Goal: Task Accomplishment & Management: Manage account settings

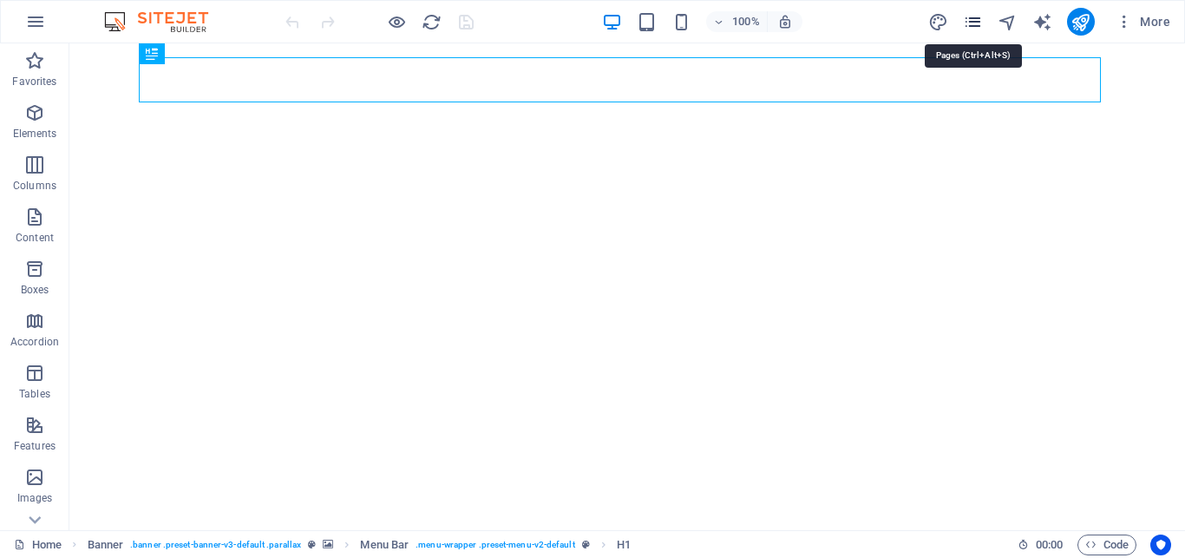
click at [973, 21] on icon "pages" at bounding box center [973, 22] width 20 height 20
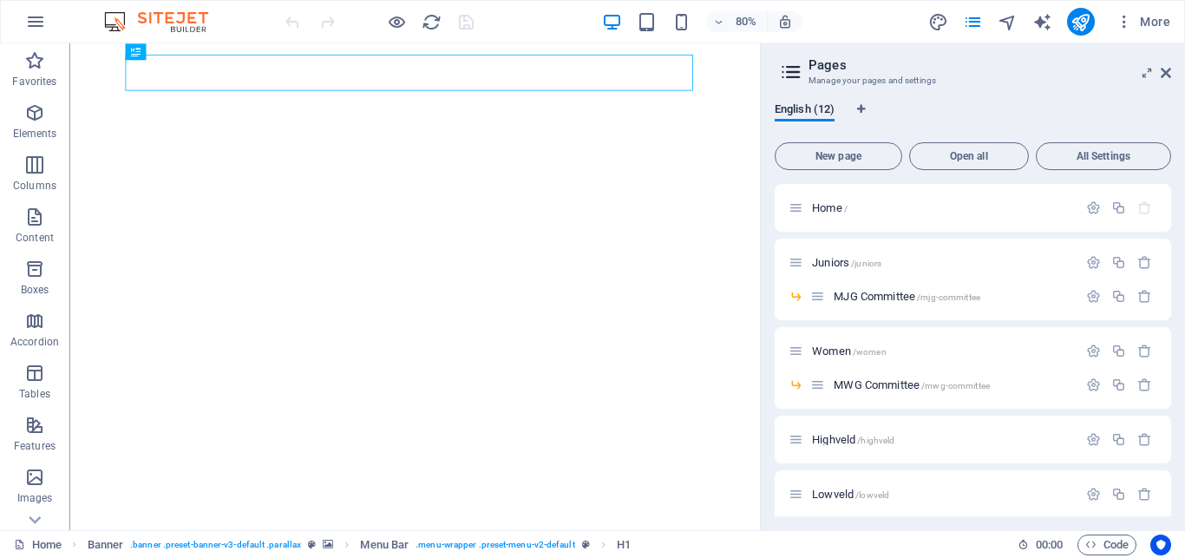
scroll to position [156, 0]
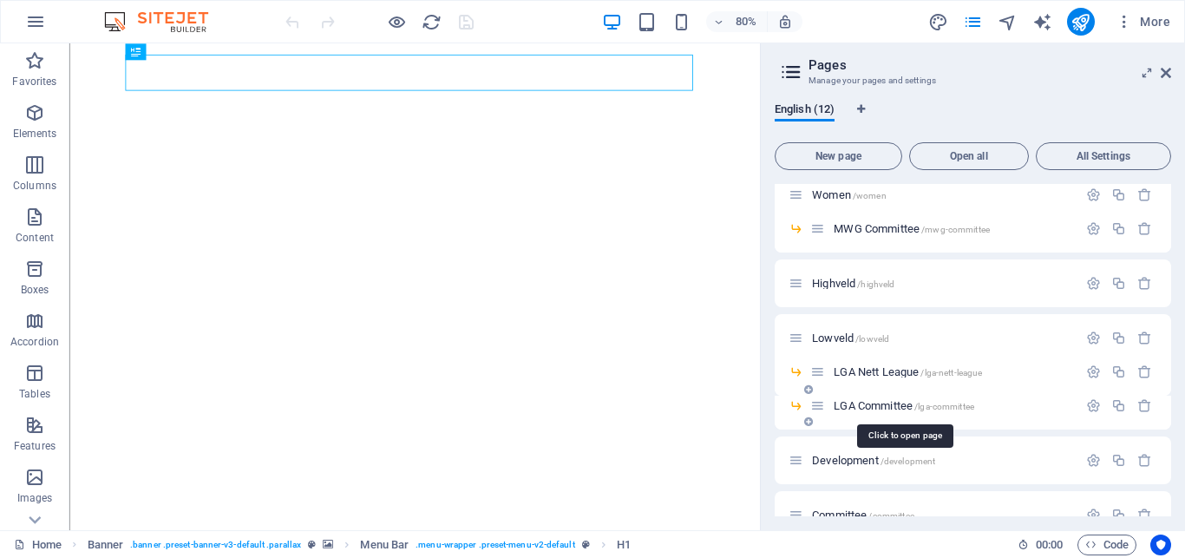
click at [872, 402] on span "LGA Committee /lga-committee" at bounding box center [903, 405] width 140 height 13
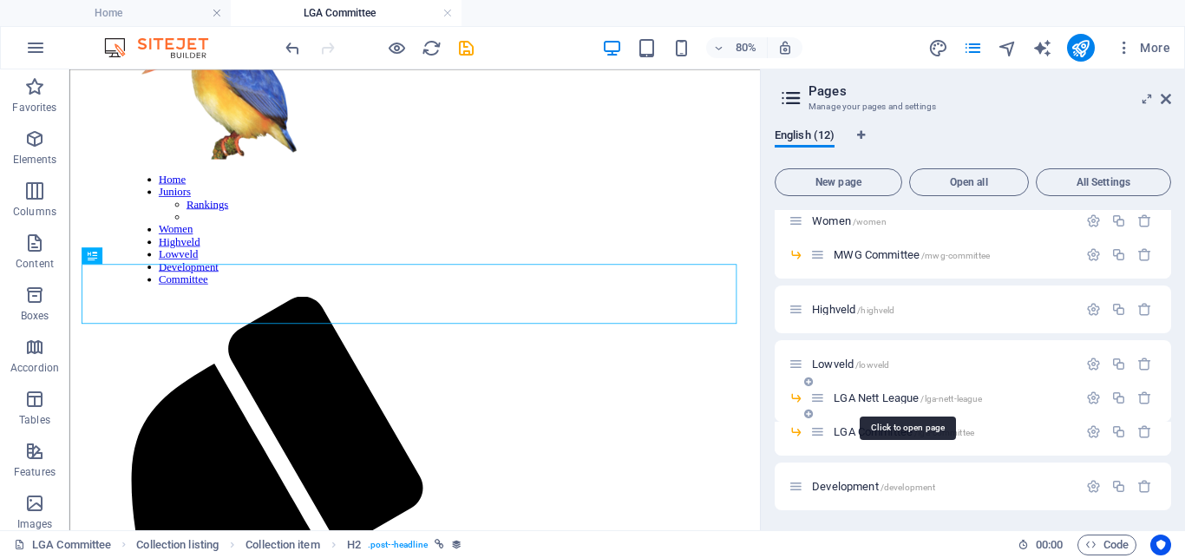
scroll to position [2325, 0]
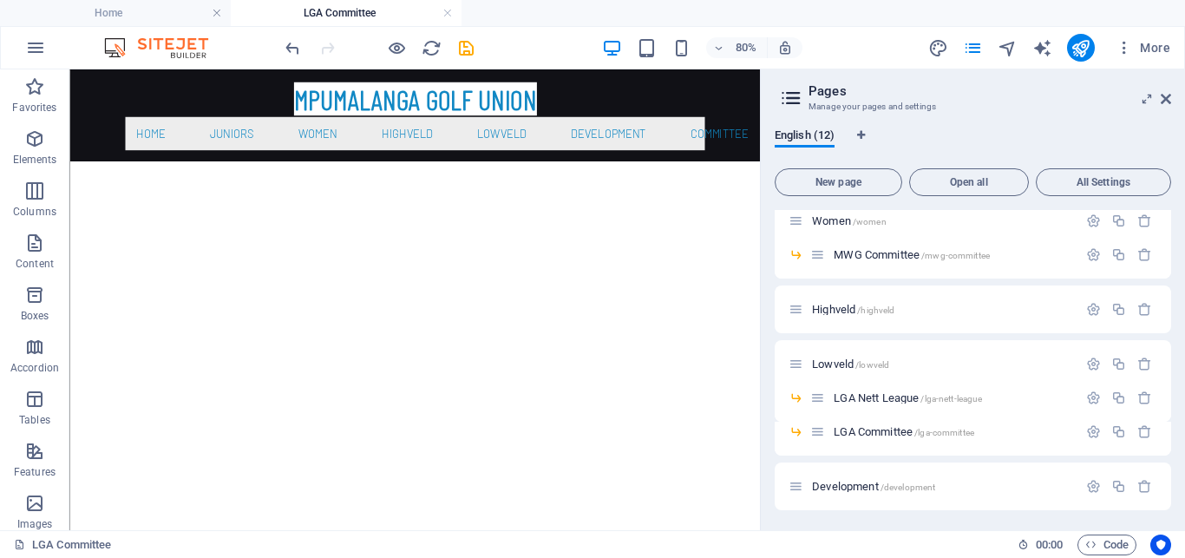
click at [1172, 98] on aside "Pages Manage your pages and settings English (12) New page Open all All Setting…" at bounding box center [972, 299] width 425 height 460
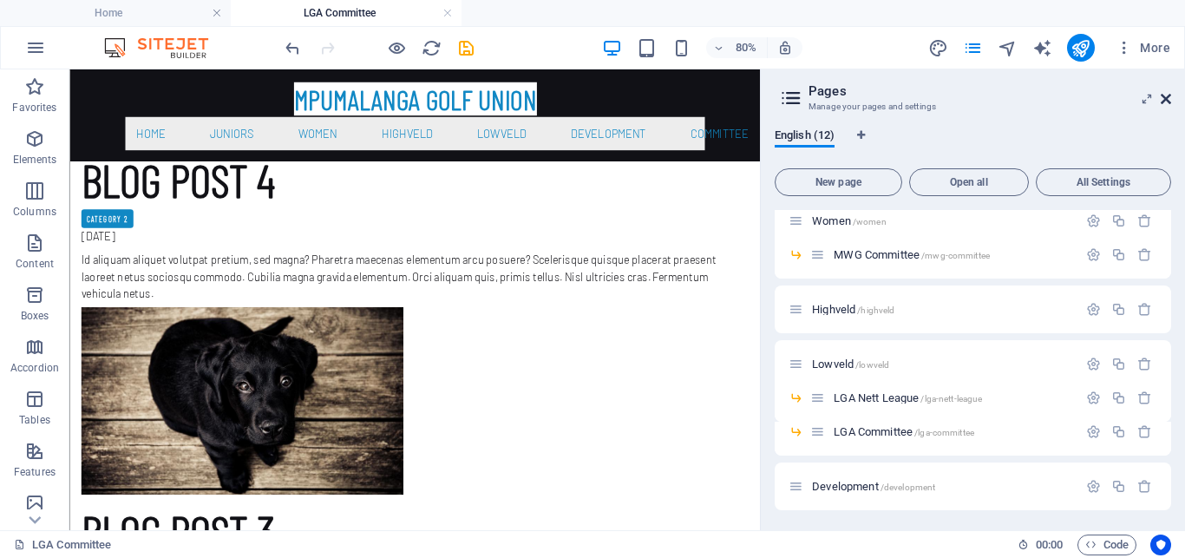
click at [1163, 101] on icon at bounding box center [1165, 99] width 10 height 14
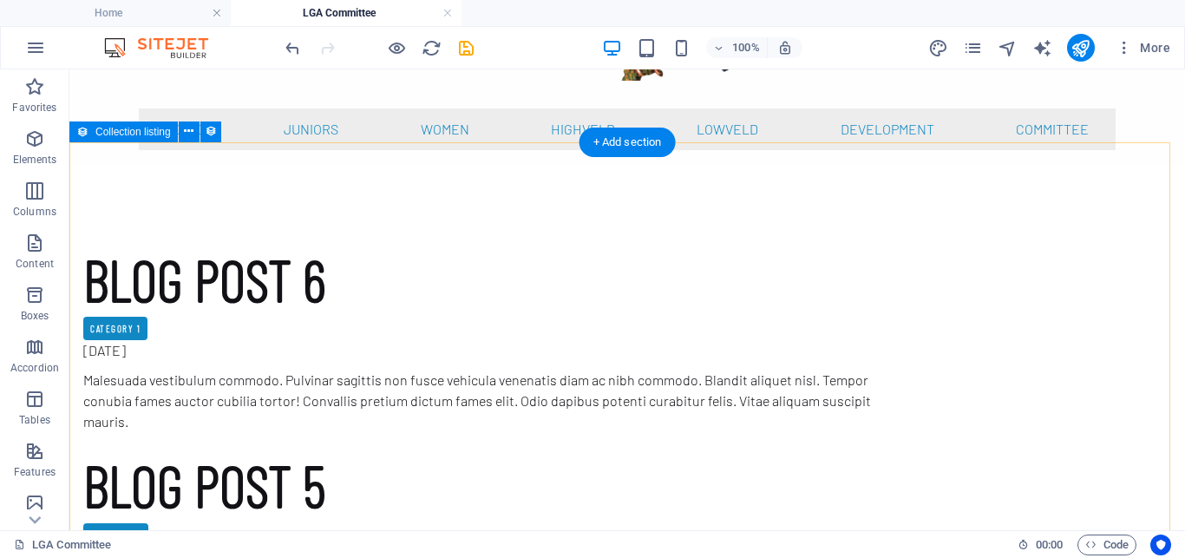
scroll to position [354, 0]
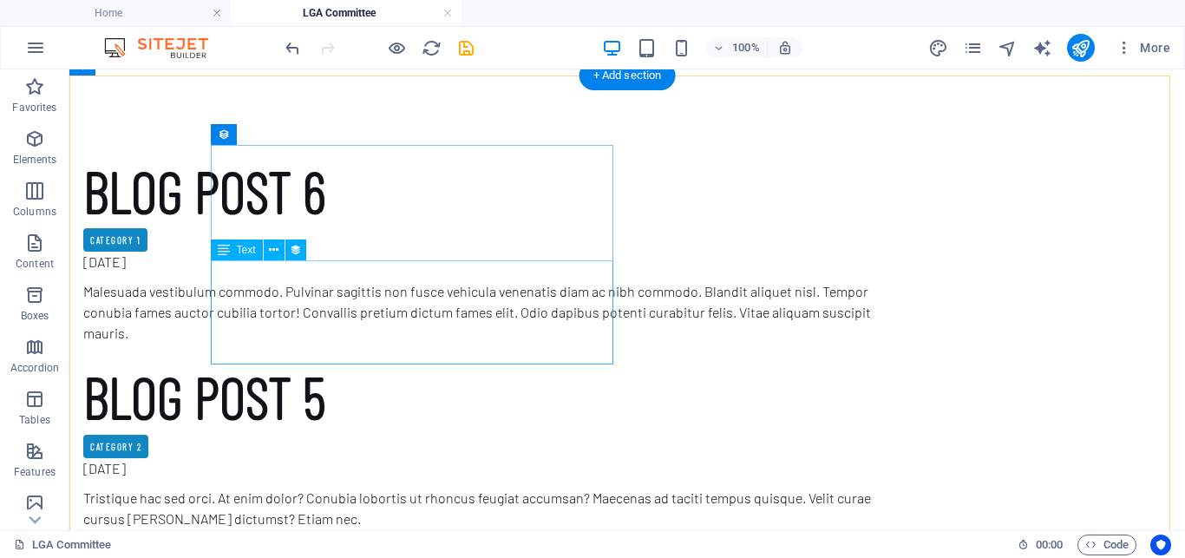
click at [421, 281] on div "Malesuada vestibulum commodo. Pulvinar sagittis non fusce vehicula venenatis di…" at bounding box center [492, 312] width 819 height 62
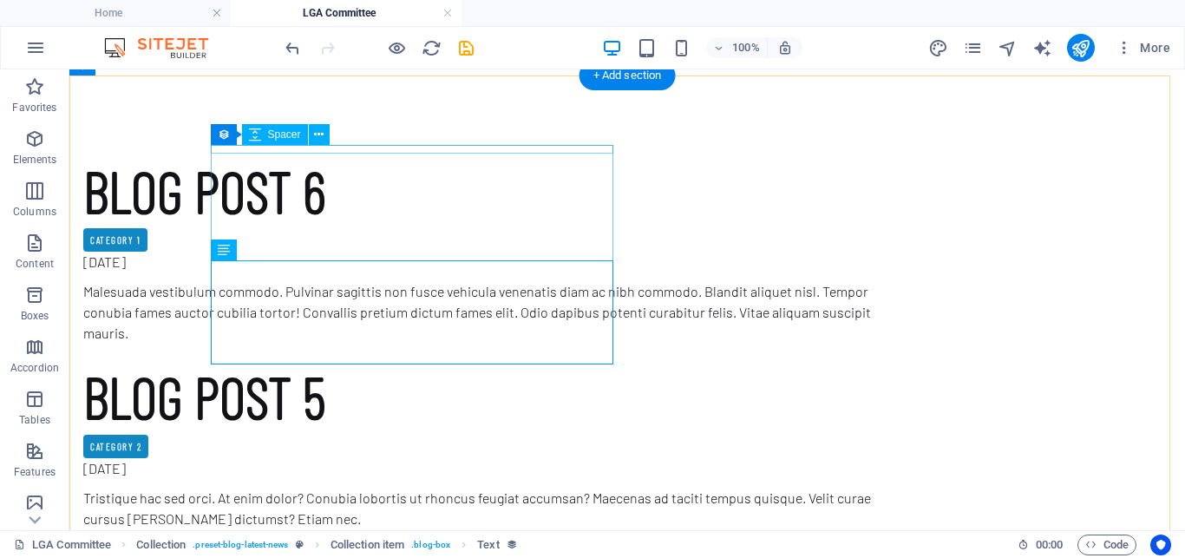
click at [398, 147] on div at bounding box center [492, 149] width 819 height 9
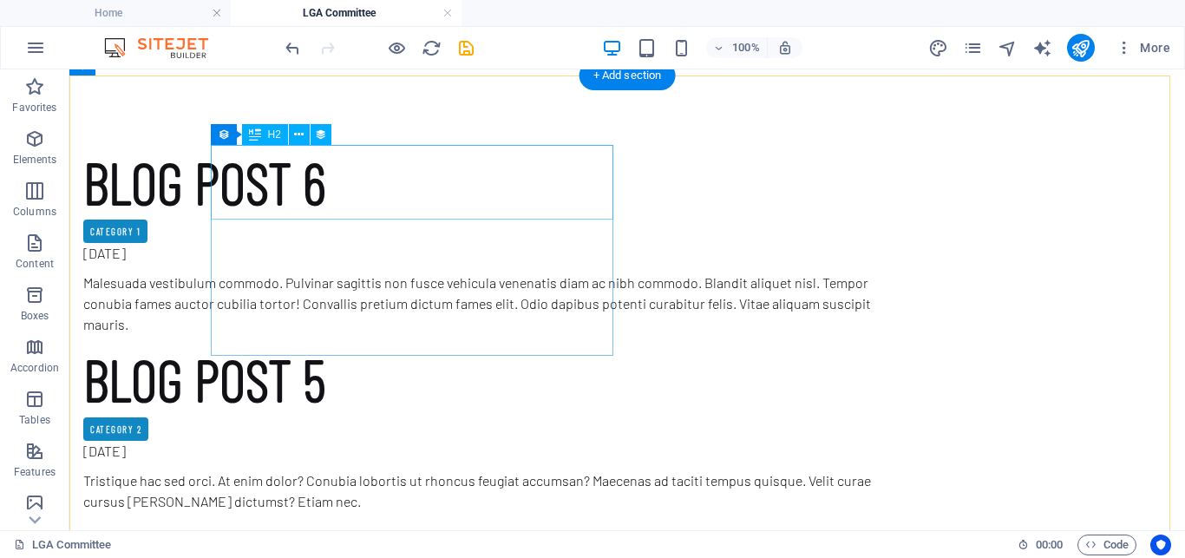
click at [417, 199] on div "Blog Post 6" at bounding box center [492, 182] width 819 height 75
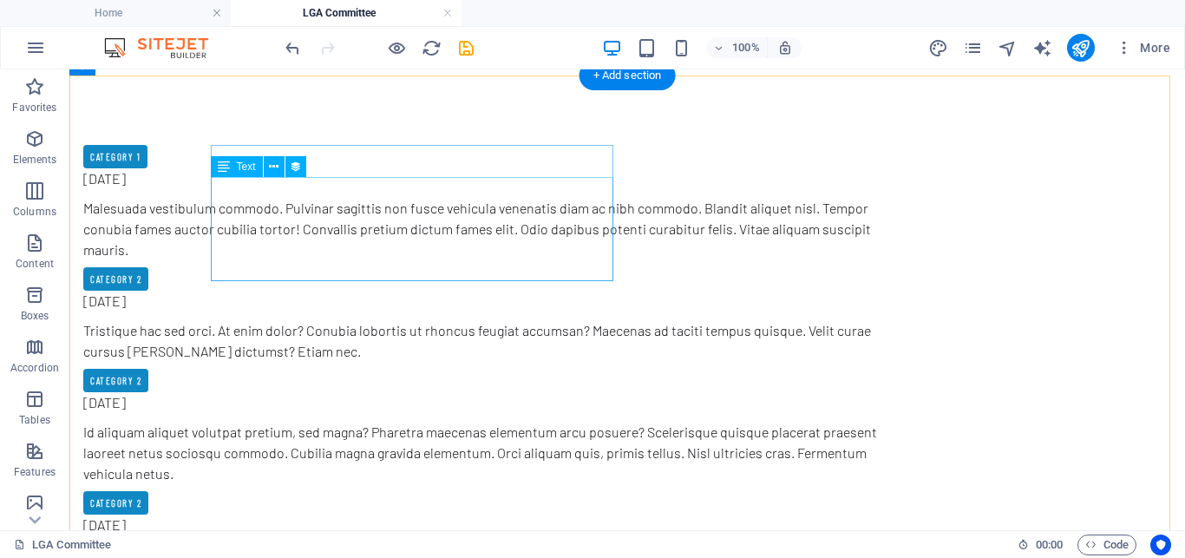
click at [408, 199] on div "Malesuada vestibulum commodo. Pulvinar sagittis non fusce vehicula venenatis di…" at bounding box center [492, 229] width 819 height 62
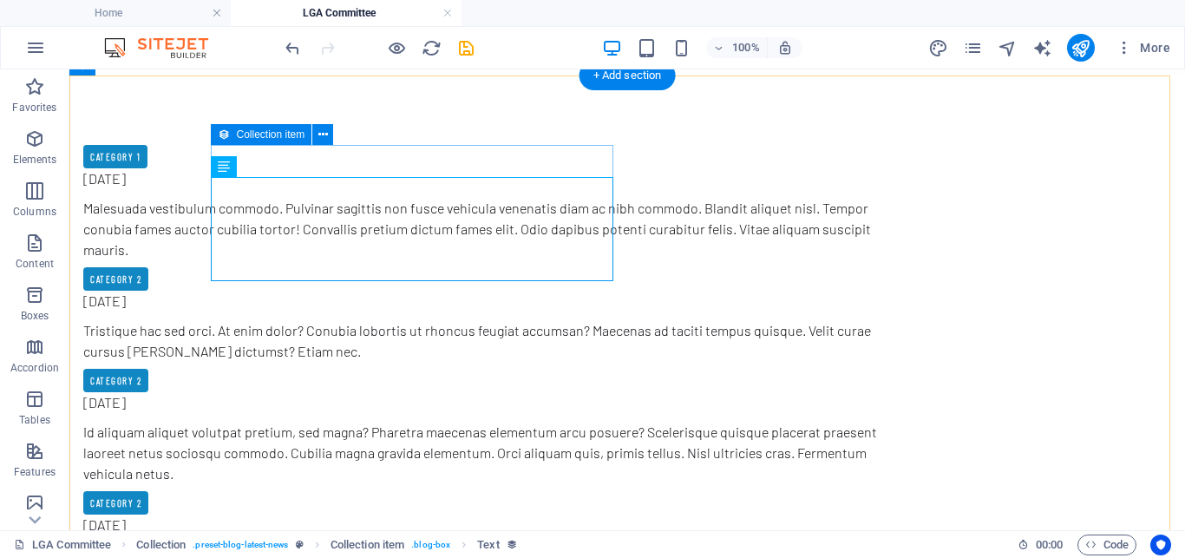
click at [441, 161] on article "Category 1 [DATE] Malesuada vestibulum commodo. Pulvinar sagittis non fusce veh…" at bounding box center [492, 202] width 819 height 115
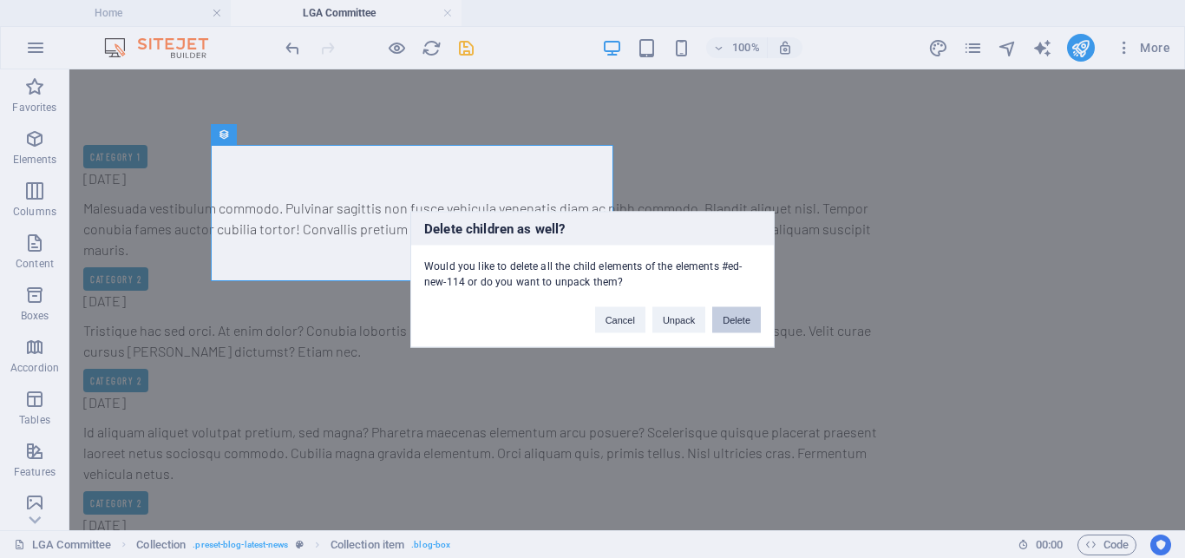
click at [742, 321] on button "Delete" at bounding box center [736, 319] width 49 height 26
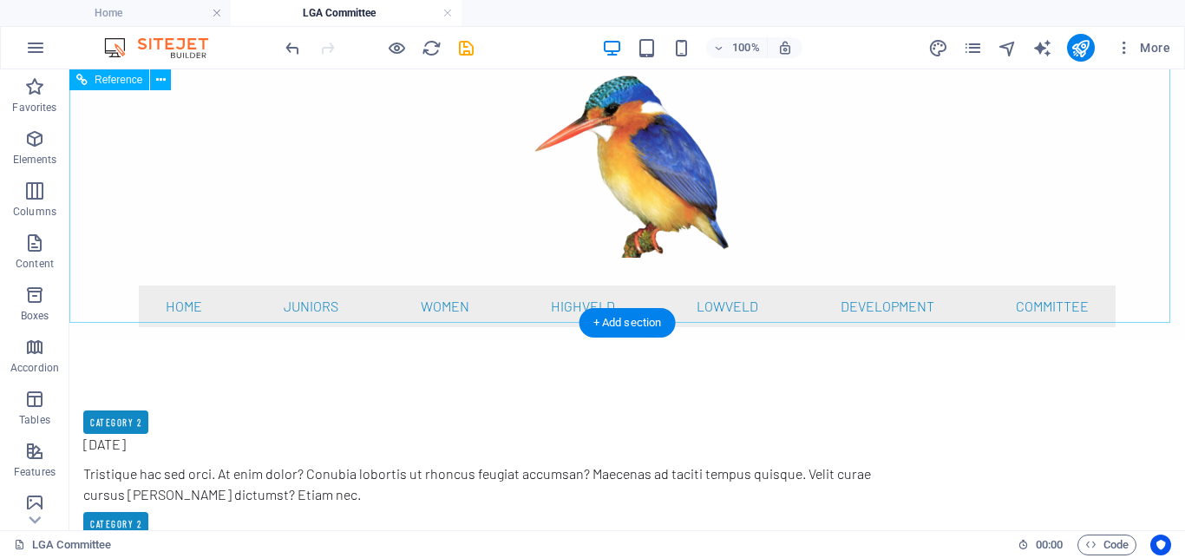
scroll to position [265, 0]
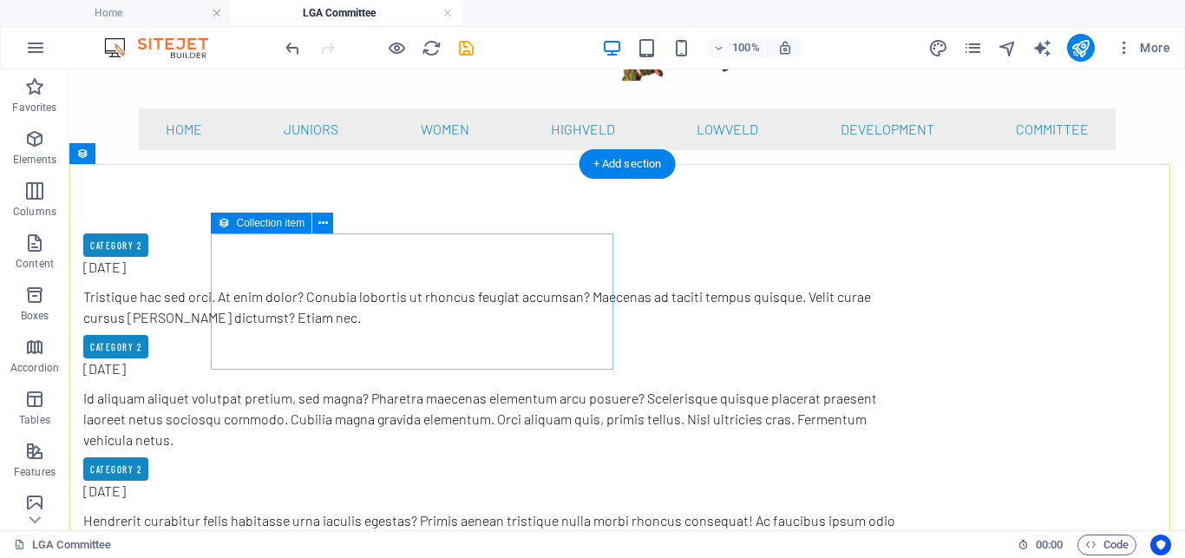
click at [457, 252] on article "Category 2 [DATE] Tristique hac sed orci. At enim dolor? Conubia lobortis ut rh…" at bounding box center [492, 280] width 819 height 95
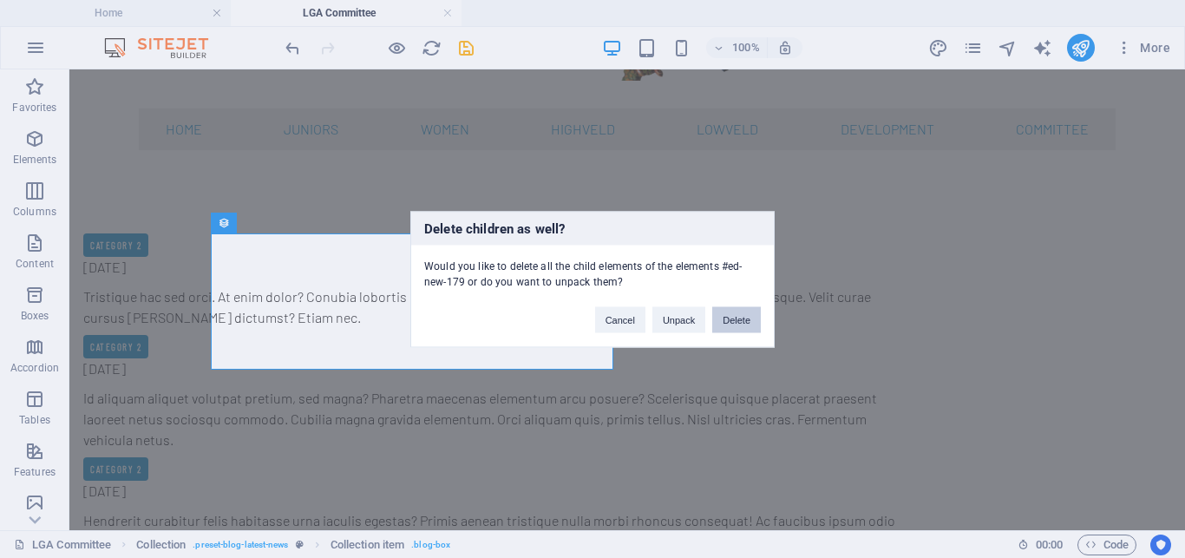
click at [726, 323] on button "Delete" at bounding box center [736, 319] width 49 height 26
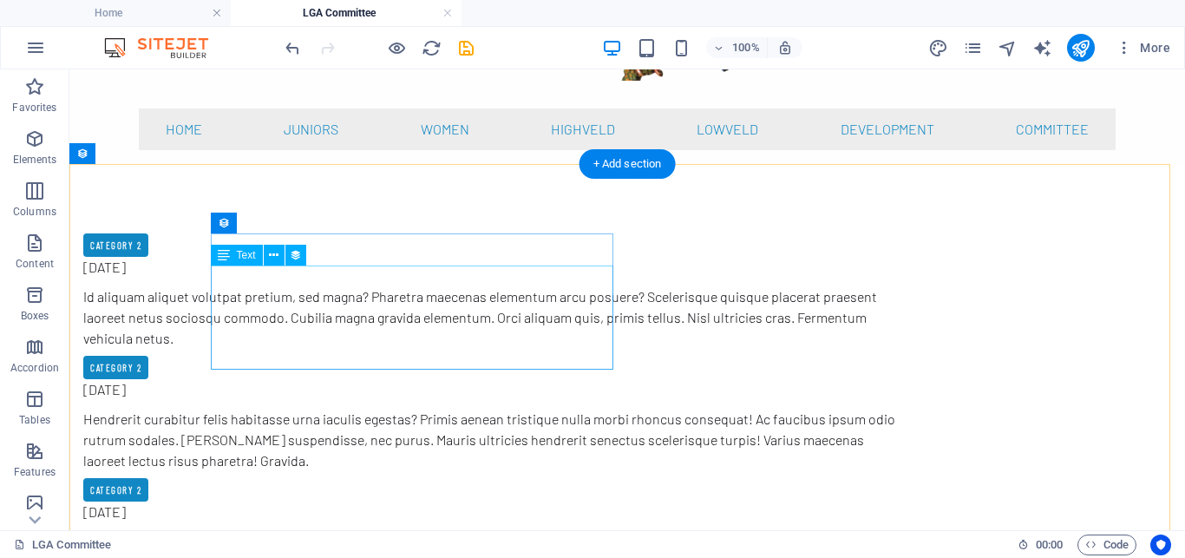
click at [419, 294] on div "Id aliquam aliquet volutpat pretium, sed magna? Pharetra maecenas elementum arc…" at bounding box center [492, 317] width 819 height 62
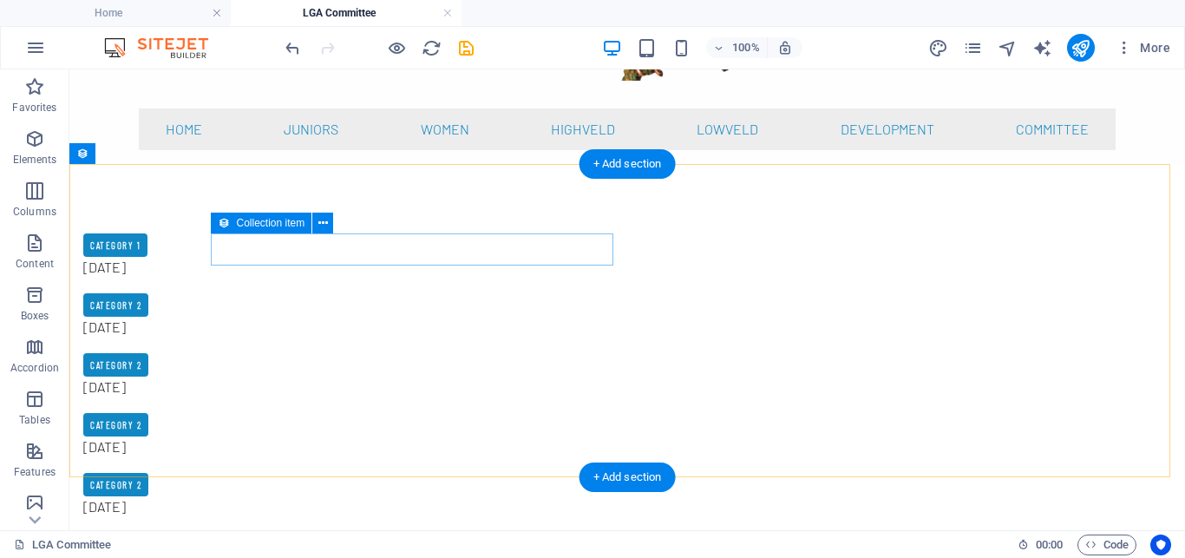
click at [365, 242] on article "Category 1 [DATE]" at bounding box center [492, 259] width 819 height 53
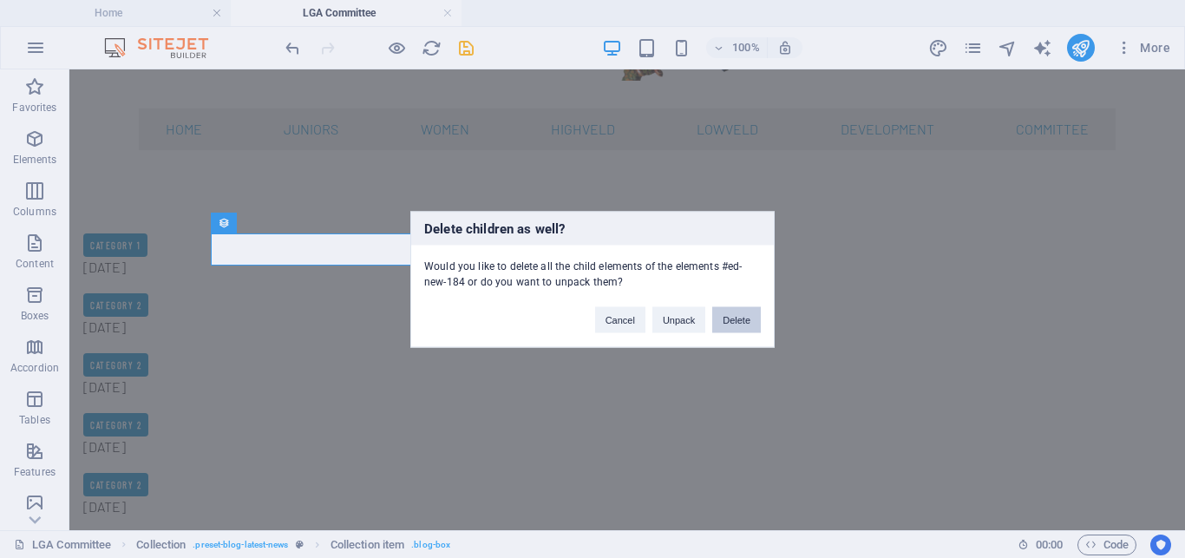
click at [745, 314] on button "Delete" at bounding box center [736, 319] width 49 height 26
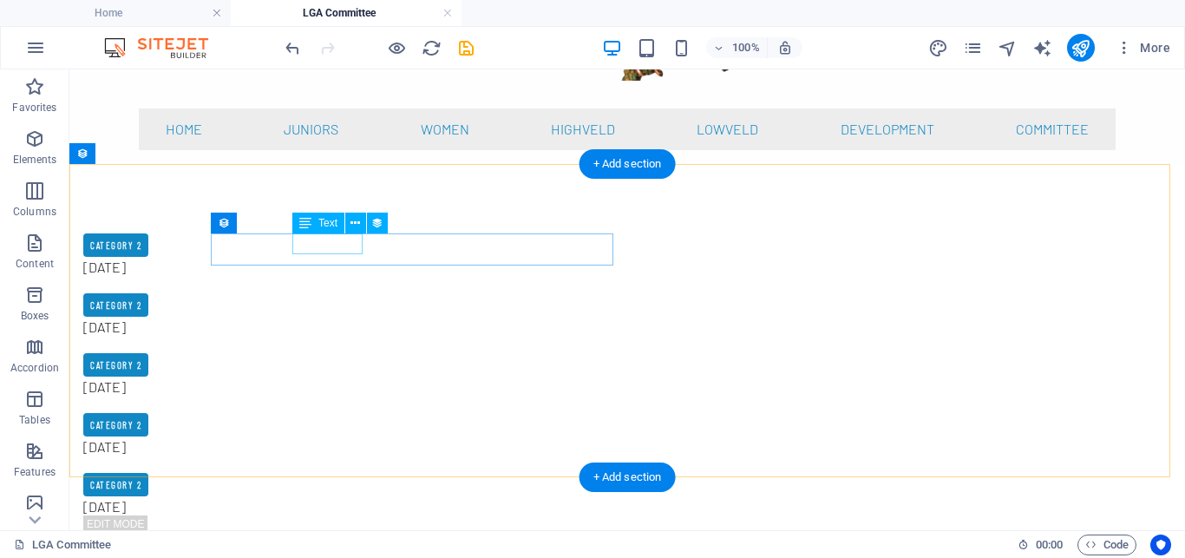
click at [319, 257] on div "[DATE]" at bounding box center [492, 267] width 819 height 21
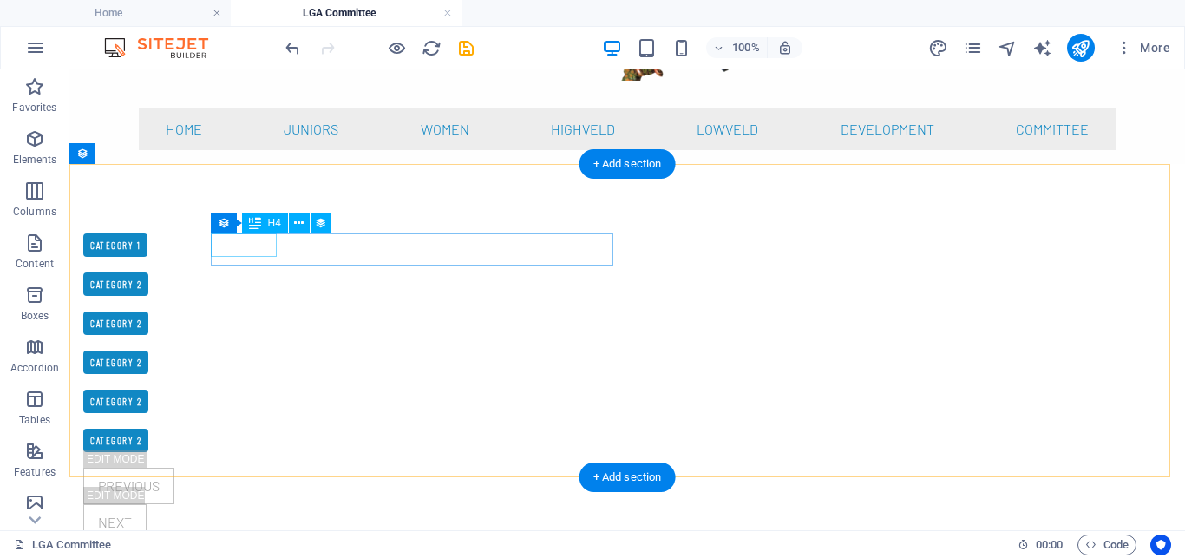
click at [243, 240] on div "Category 1" at bounding box center [485, 244] width 805 height 23
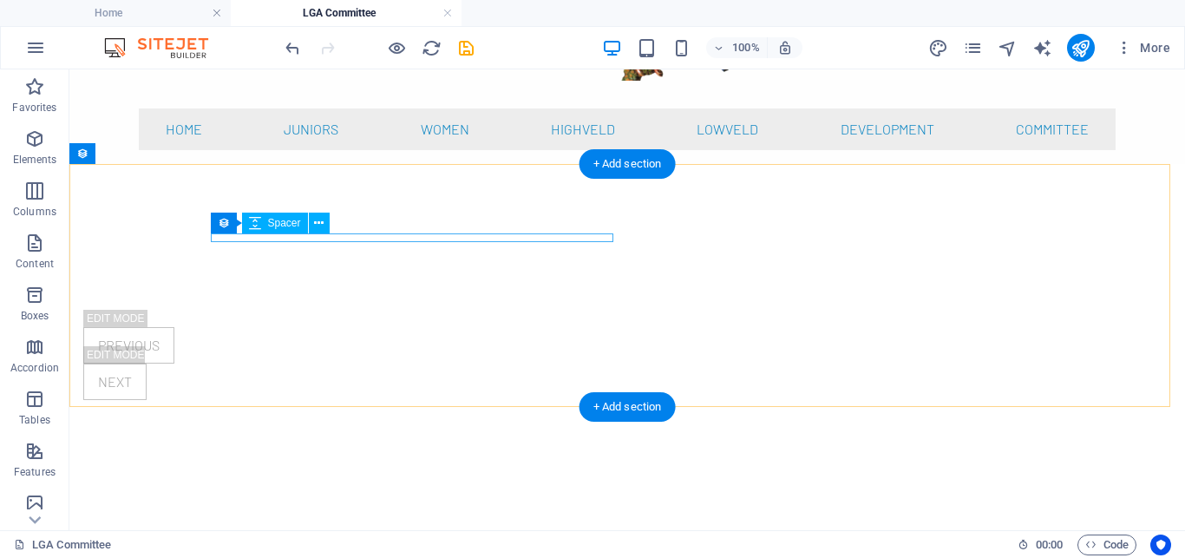
click at [288, 236] on div at bounding box center [492, 237] width 819 height 9
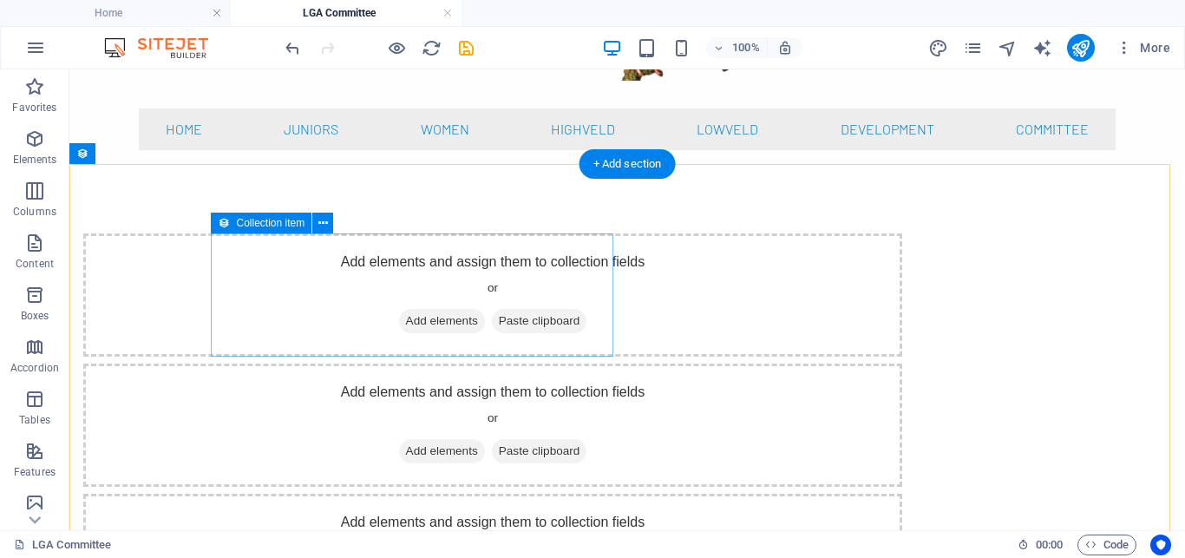
click at [309, 293] on div "Add elements and assign them to collection fields or Add elements Paste clipboa…" at bounding box center [492, 294] width 819 height 123
click at [321, 227] on icon at bounding box center [323, 223] width 10 height 18
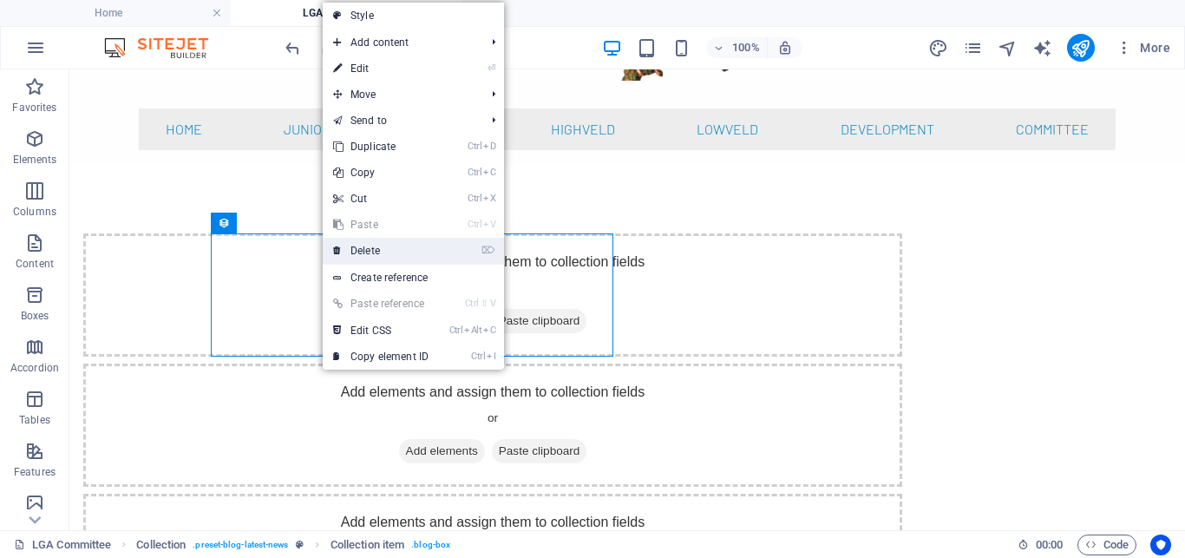
click at [365, 254] on link "⌦ Delete" at bounding box center [381, 251] width 116 height 26
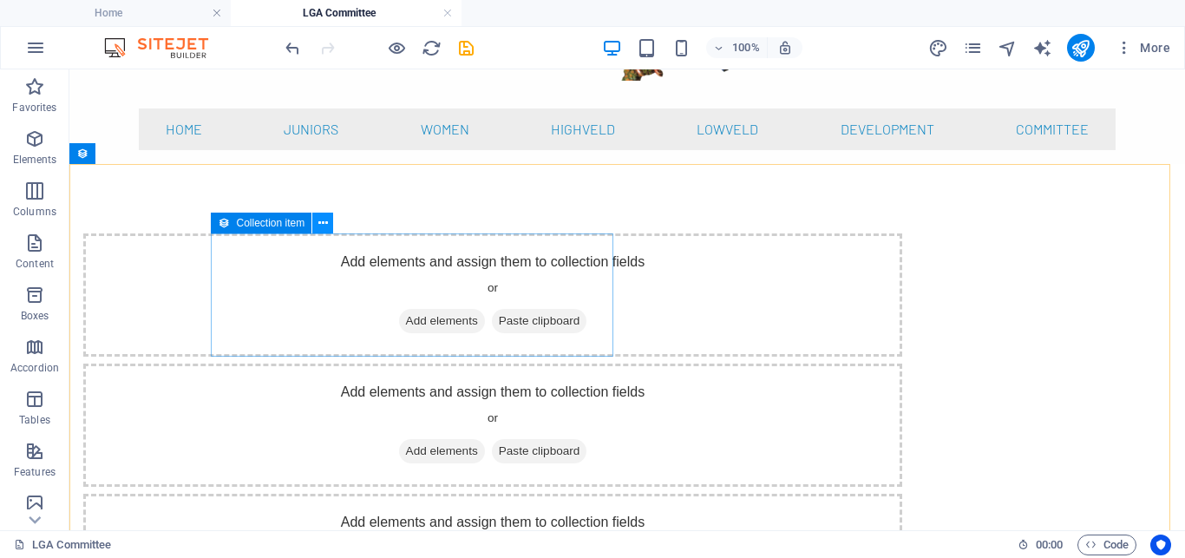
click at [327, 220] on icon at bounding box center [323, 223] width 10 height 18
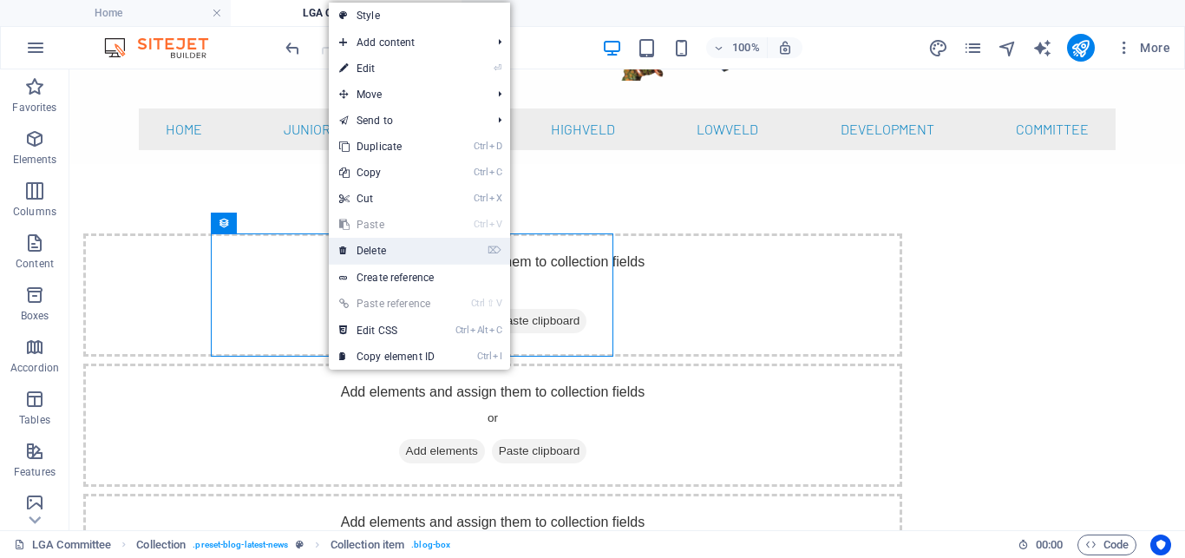
click at [382, 251] on link "⌦ Delete" at bounding box center [387, 251] width 116 height 26
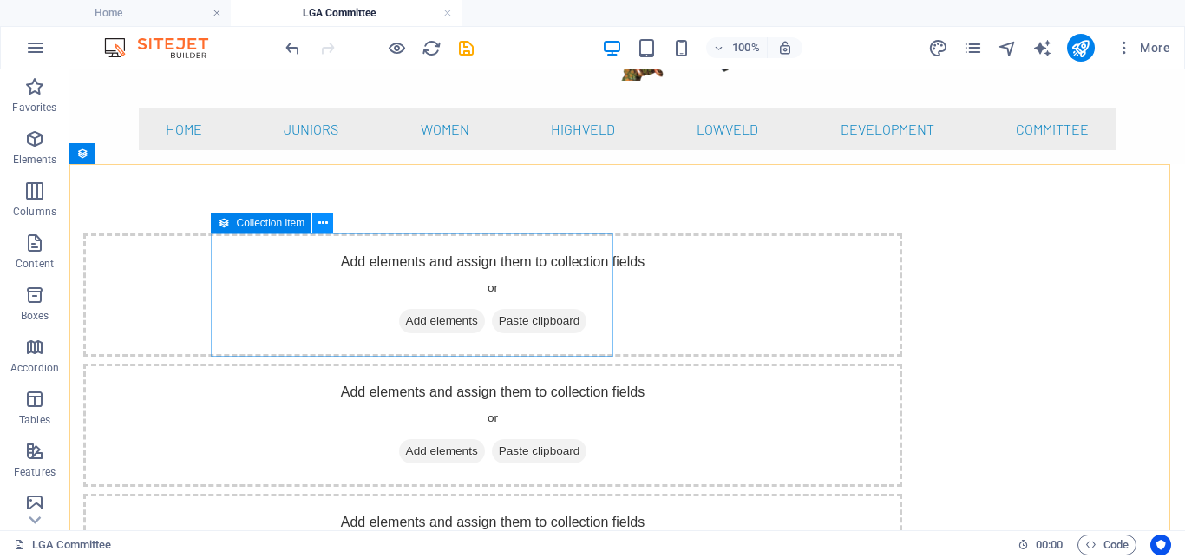
click at [323, 226] on icon at bounding box center [323, 223] width 10 height 18
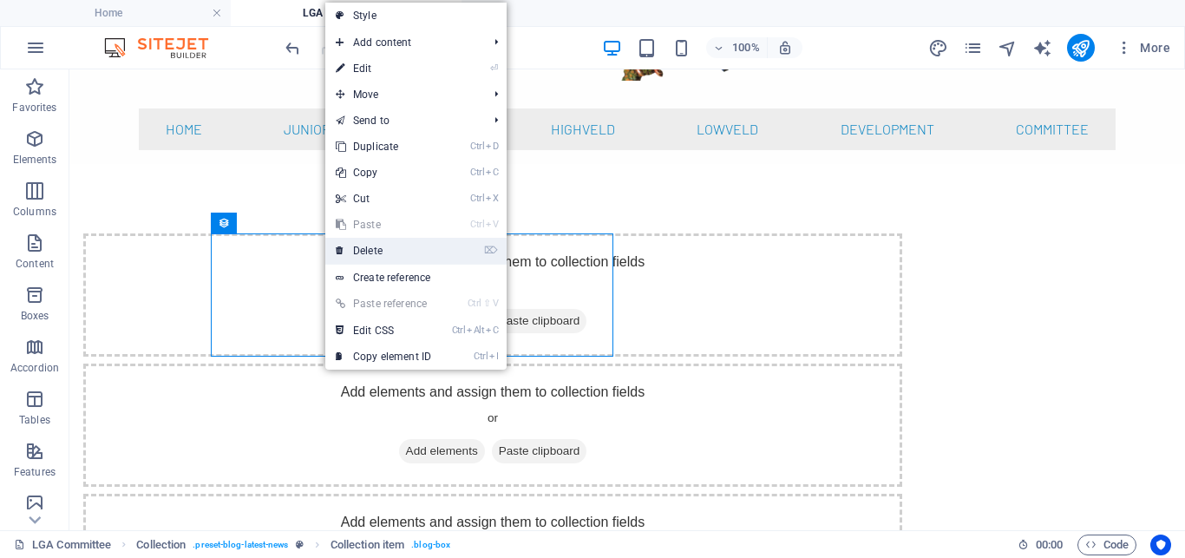
click at [366, 249] on link "⌦ Delete" at bounding box center [383, 251] width 116 height 26
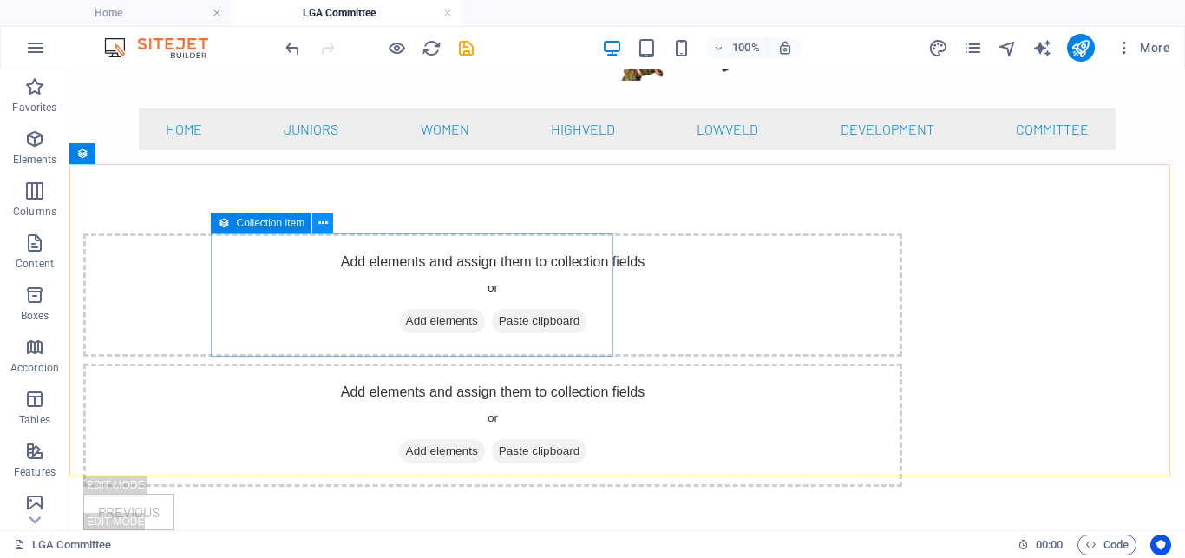
click at [320, 223] on icon at bounding box center [323, 223] width 10 height 18
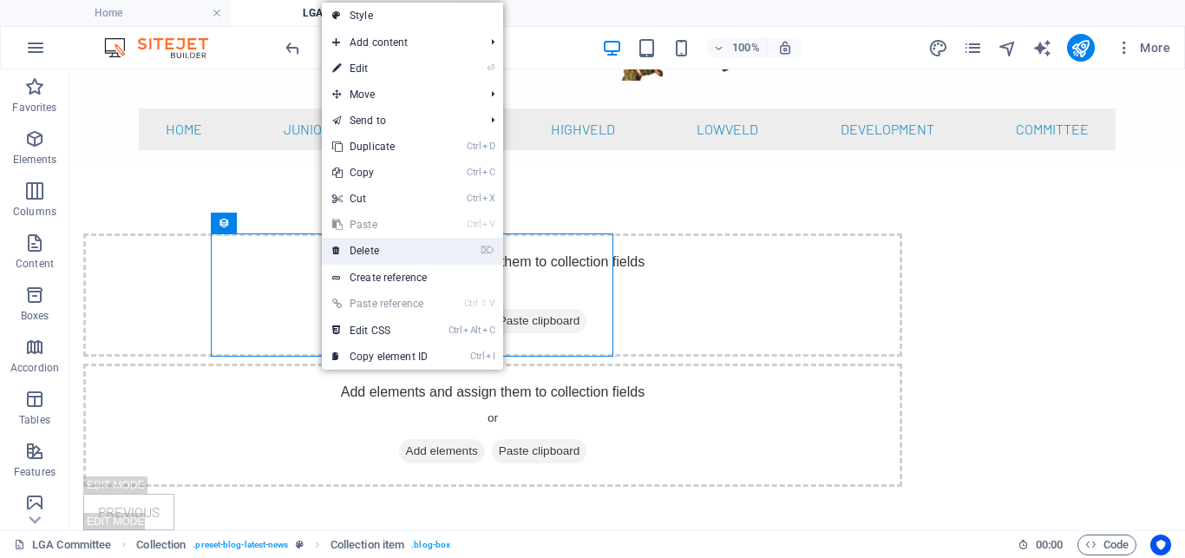
click at [360, 249] on link "⌦ Delete" at bounding box center [380, 251] width 116 height 26
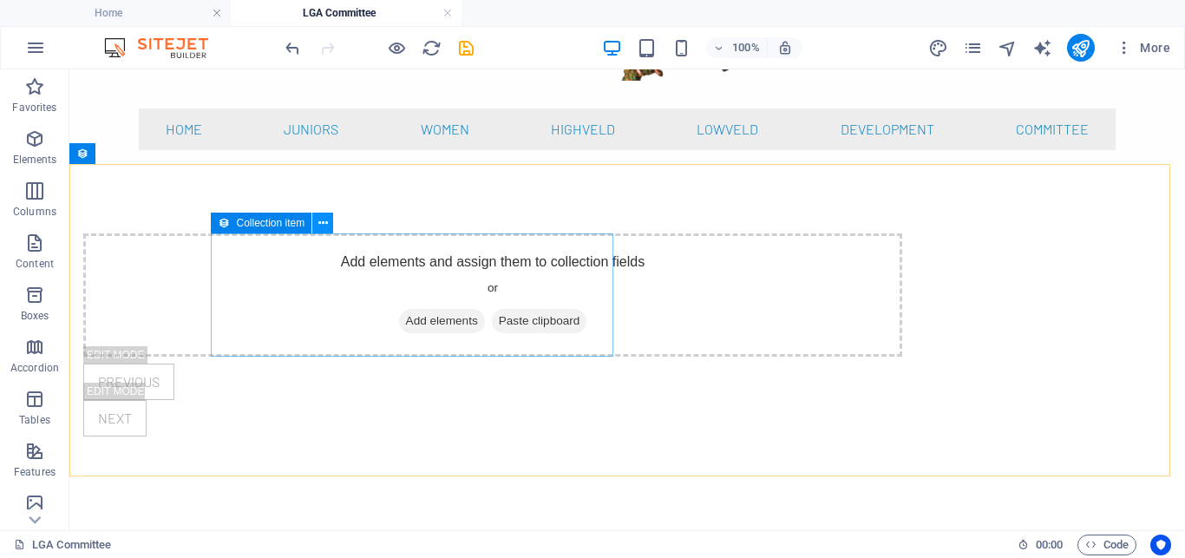
click at [323, 225] on icon at bounding box center [323, 223] width 10 height 18
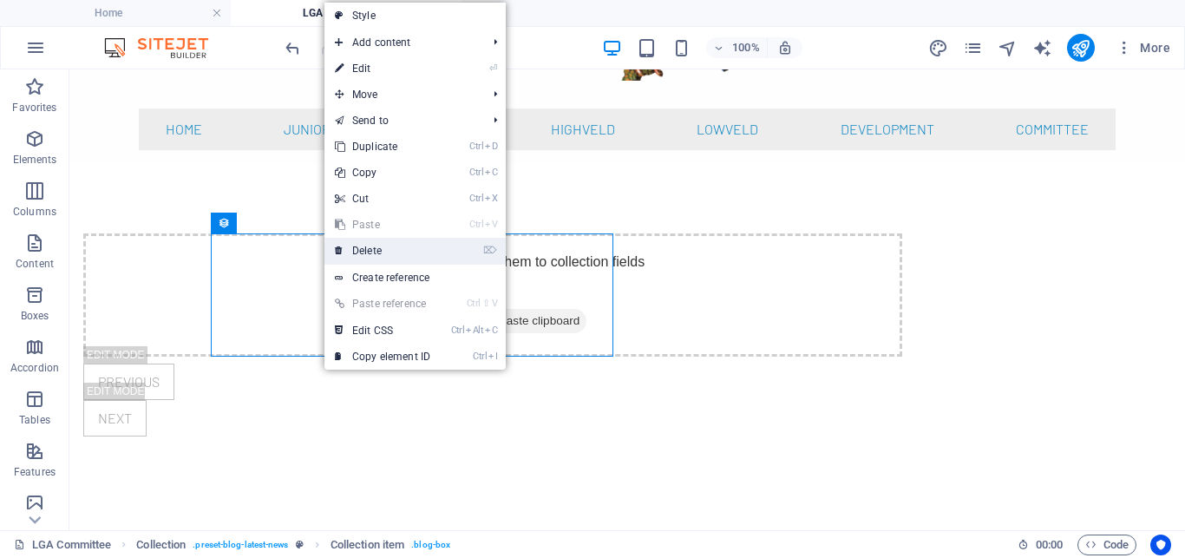
click at [362, 249] on link "⌦ Delete" at bounding box center [382, 251] width 116 height 26
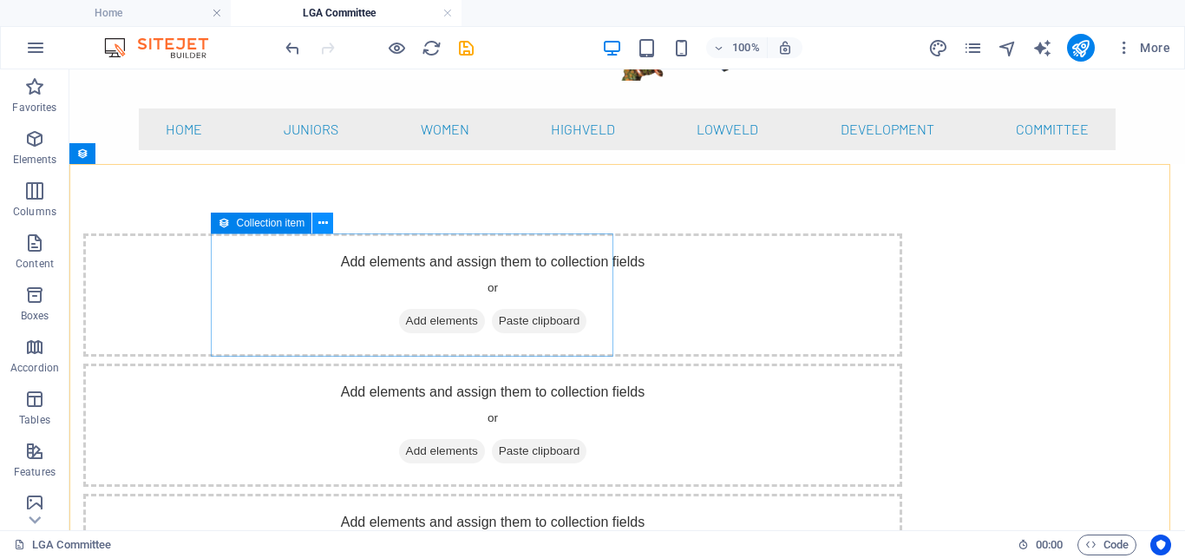
click at [325, 221] on icon at bounding box center [323, 223] width 10 height 18
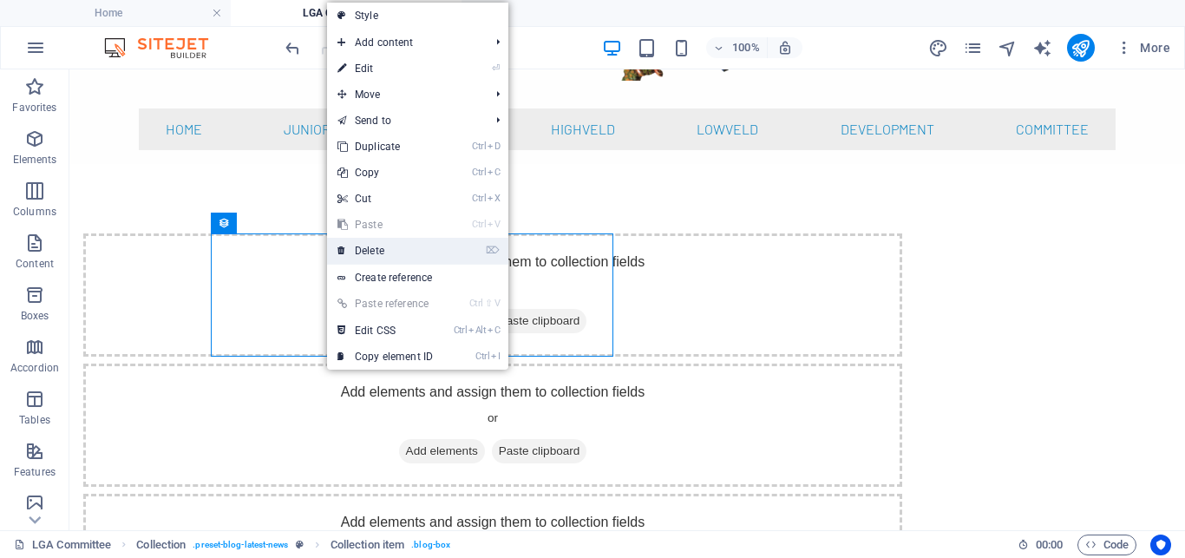
click at [363, 253] on link "⌦ Delete" at bounding box center [385, 251] width 116 height 26
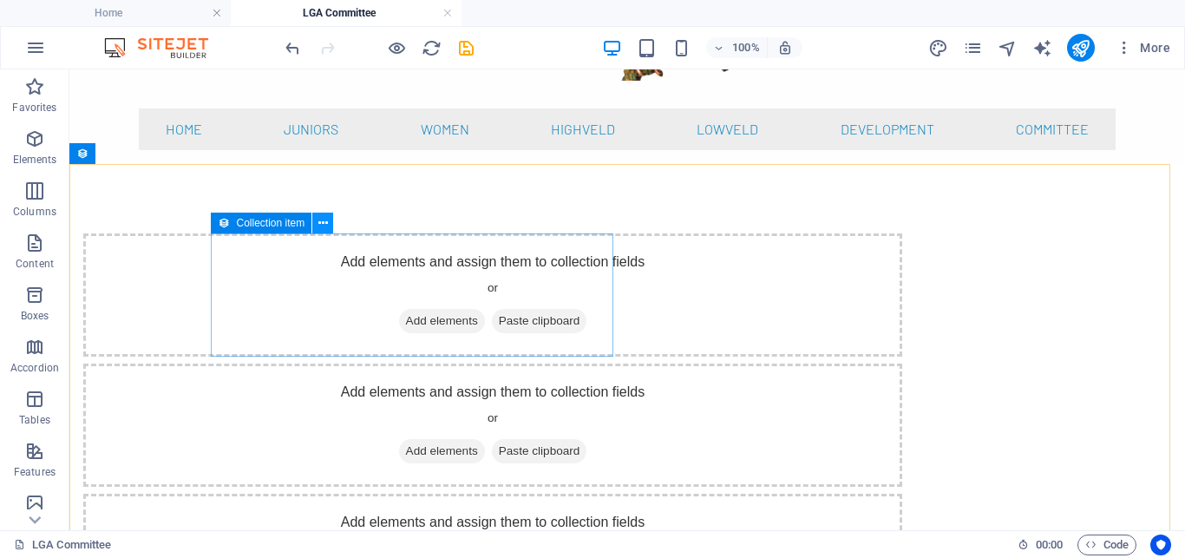
click at [323, 224] on icon at bounding box center [323, 223] width 10 height 18
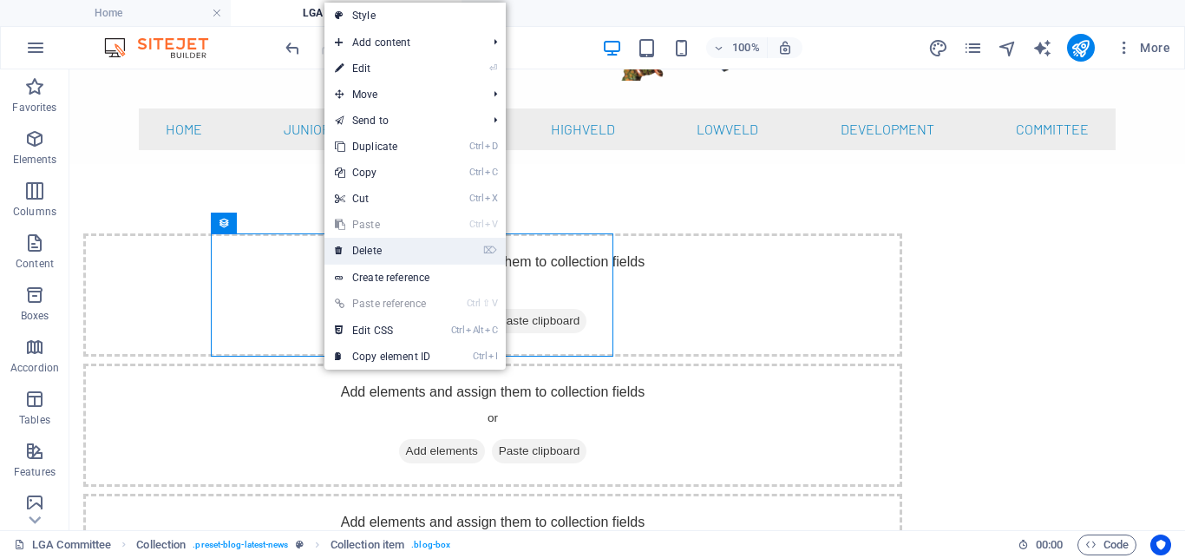
click at [343, 249] on link "⌦ Delete" at bounding box center [382, 251] width 116 height 26
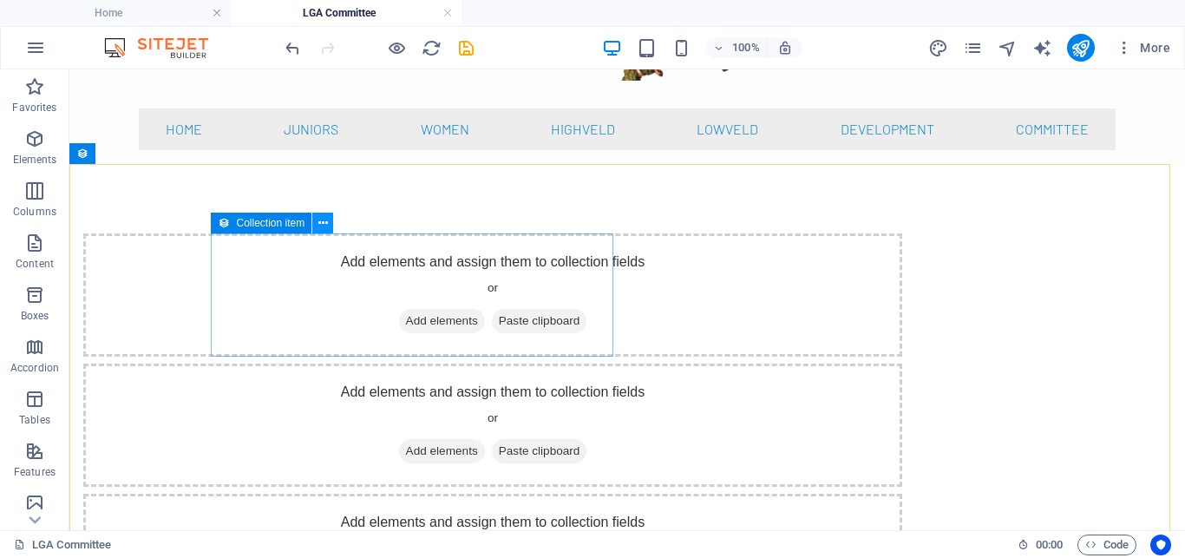
click at [324, 229] on icon at bounding box center [323, 223] width 10 height 18
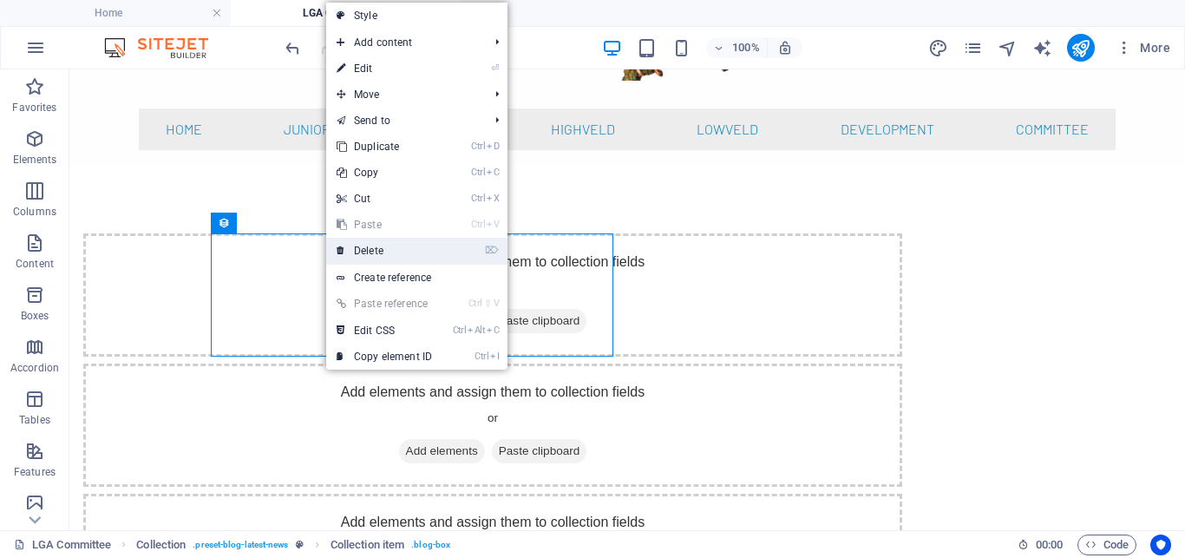
click at [337, 248] on icon at bounding box center [340, 251] width 9 height 26
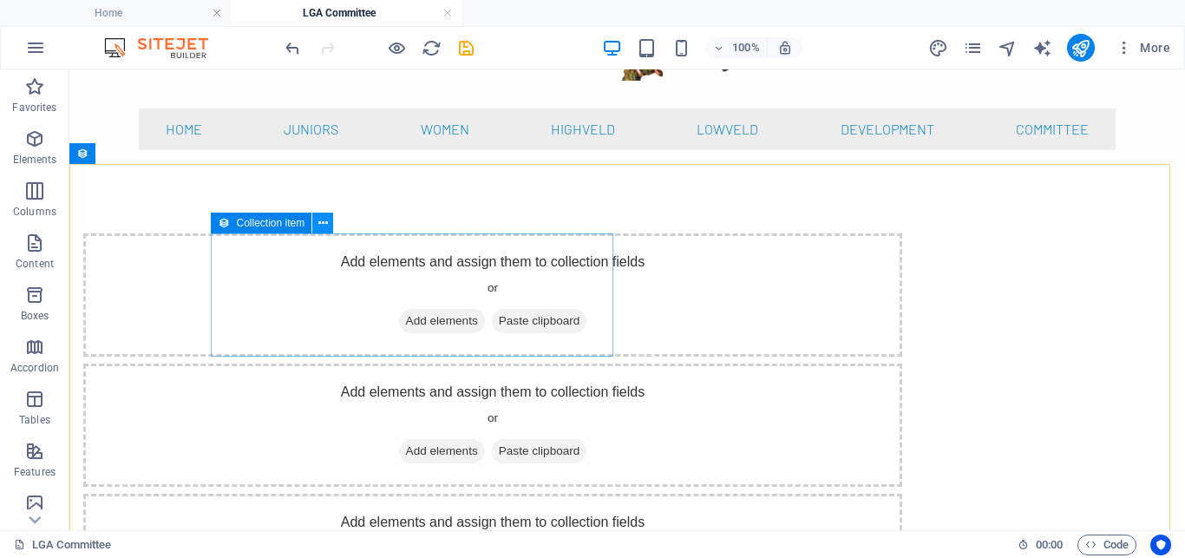
click at [324, 228] on icon at bounding box center [323, 223] width 10 height 18
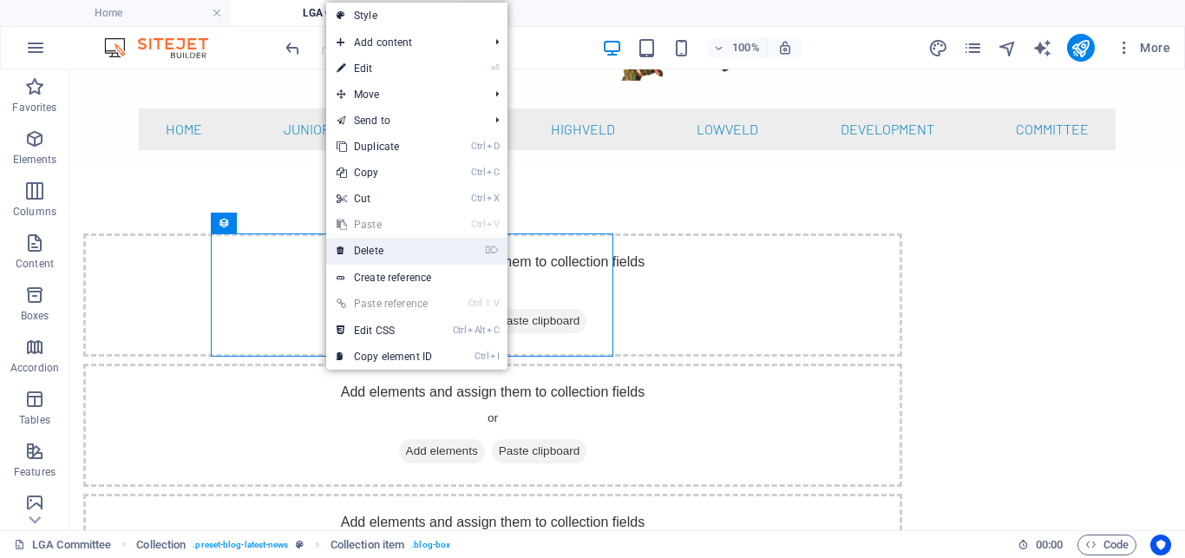
click at [349, 251] on link "⌦ Delete" at bounding box center [384, 251] width 116 height 26
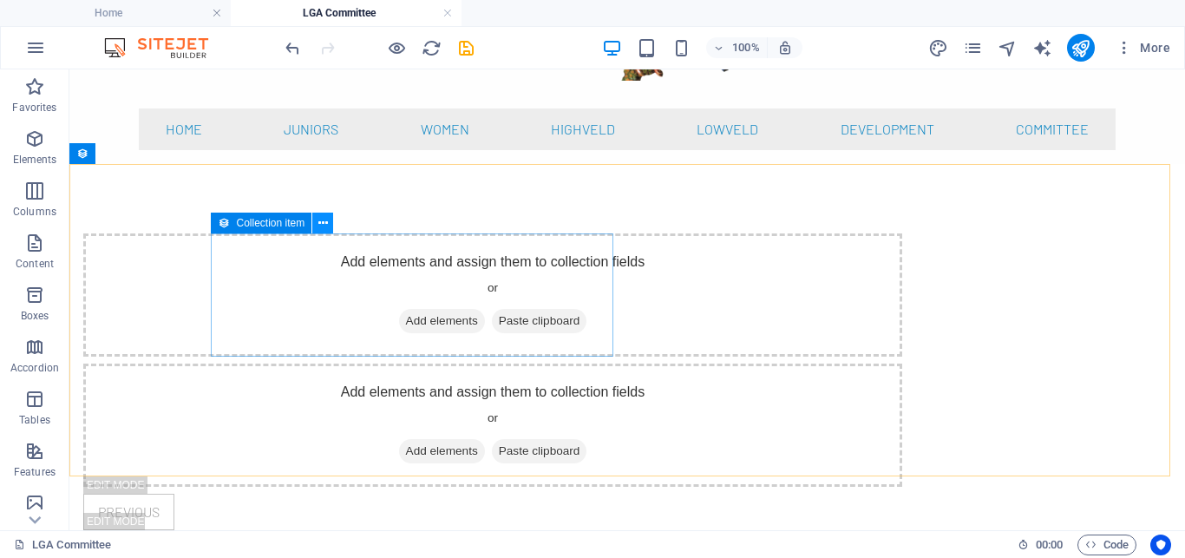
click at [325, 226] on icon at bounding box center [323, 223] width 10 height 18
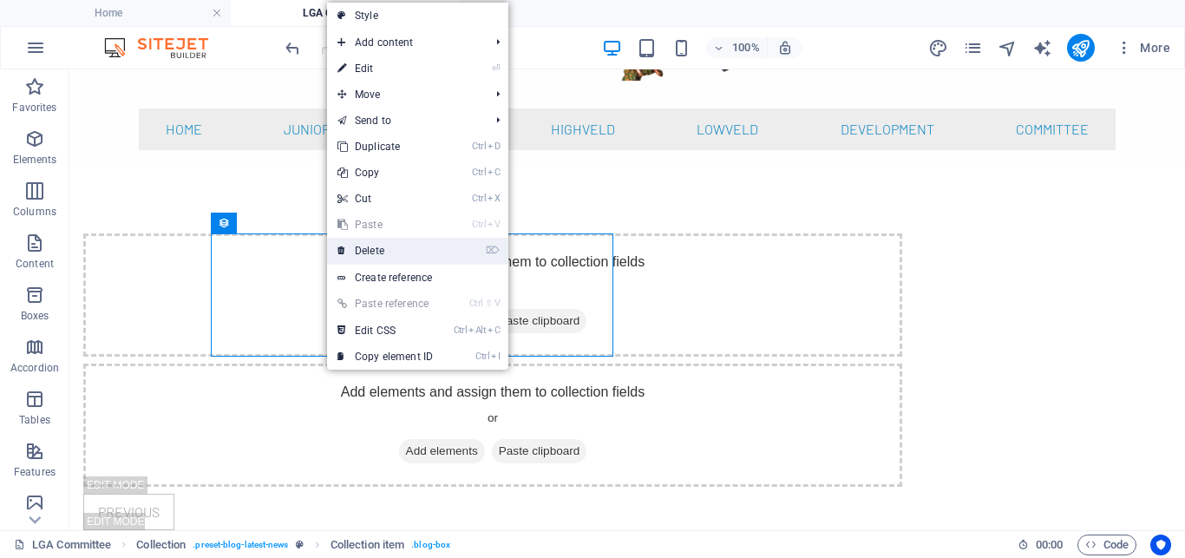
click at [356, 251] on link "⌦ Delete" at bounding box center [385, 251] width 116 height 26
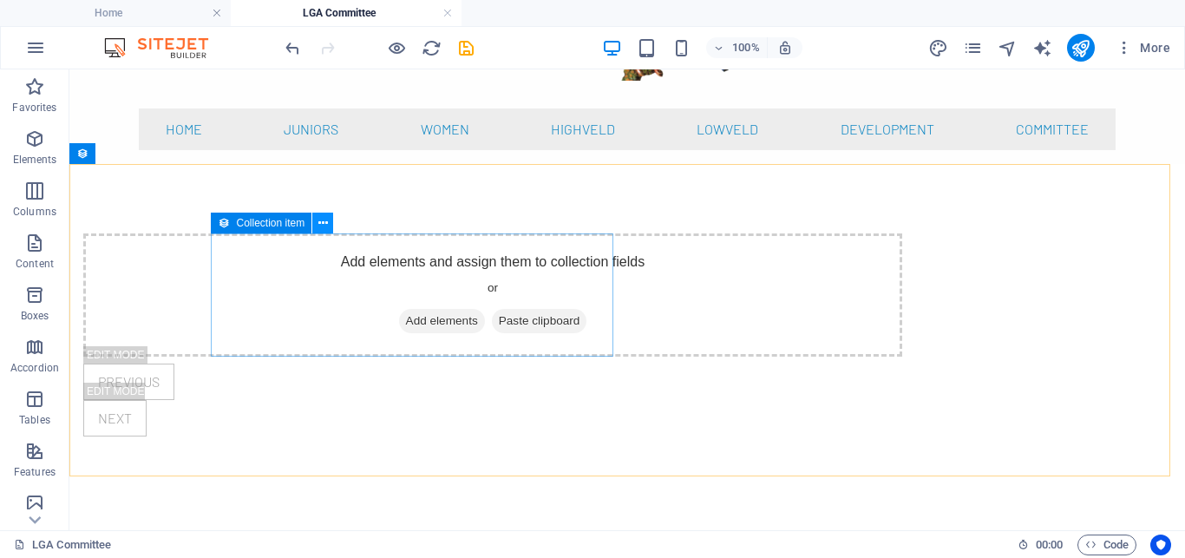
click at [323, 224] on icon at bounding box center [323, 223] width 10 height 18
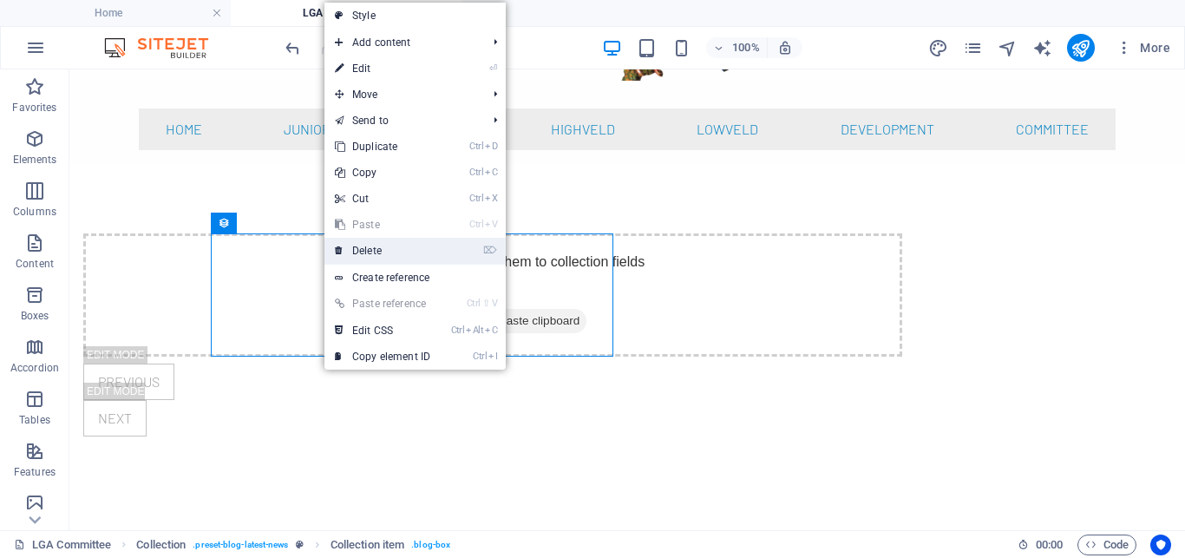
click at [354, 249] on link "⌦ Delete" at bounding box center [382, 251] width 116 height 26
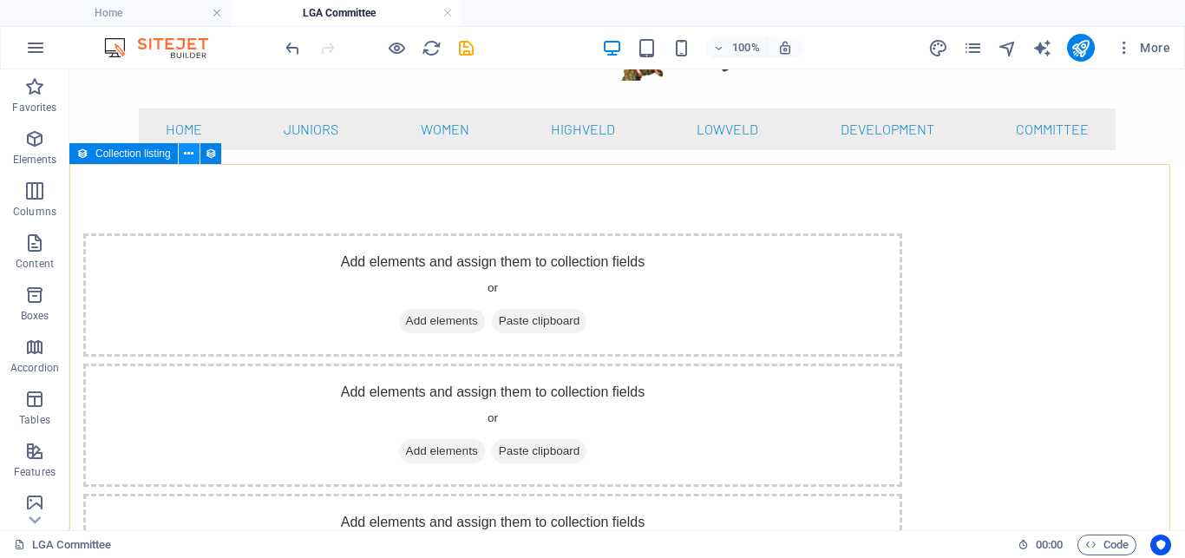
click at [187, 154] on icon at bounding box center [189, 154] width 10 height 18
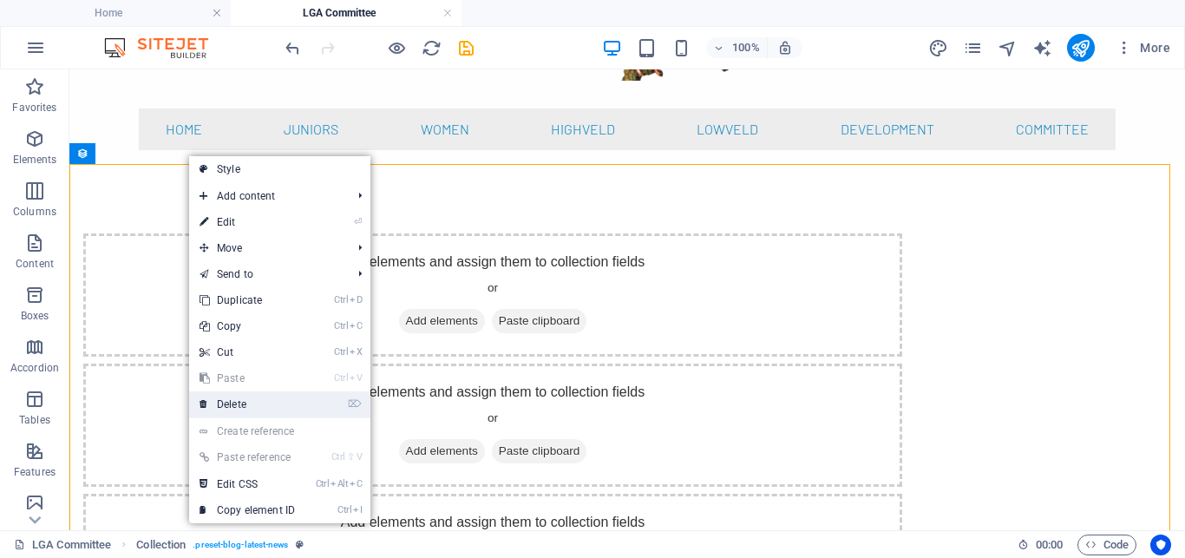
click at [233, 402] on link "⌦ Delete" at bounding box center [247, 404] width 116 height 26
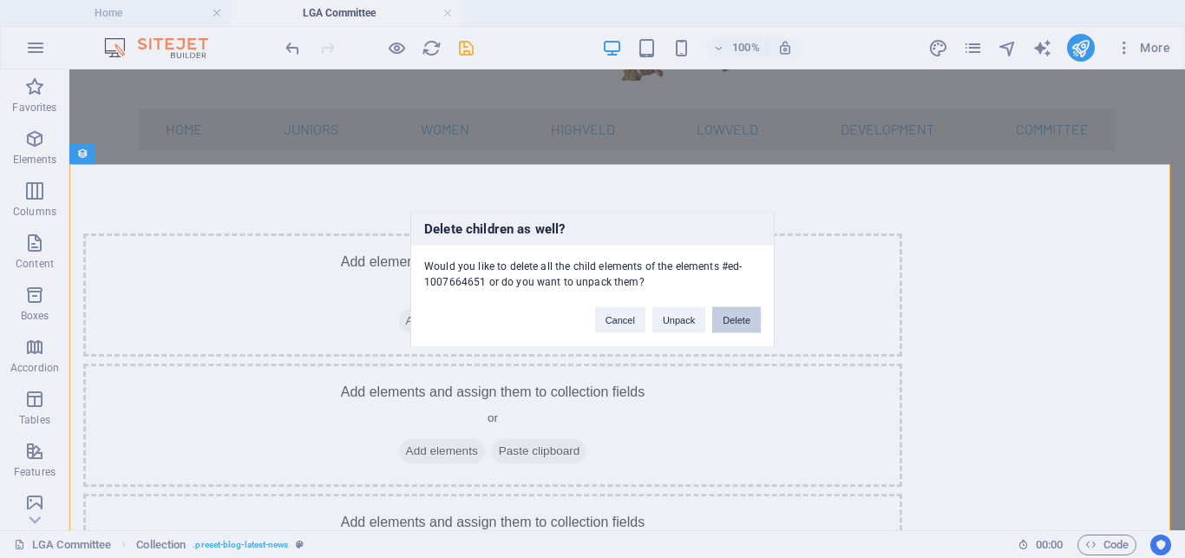
click at [740, 317] on button "Delete" at bounding box center [736, 319] width 49 height 26
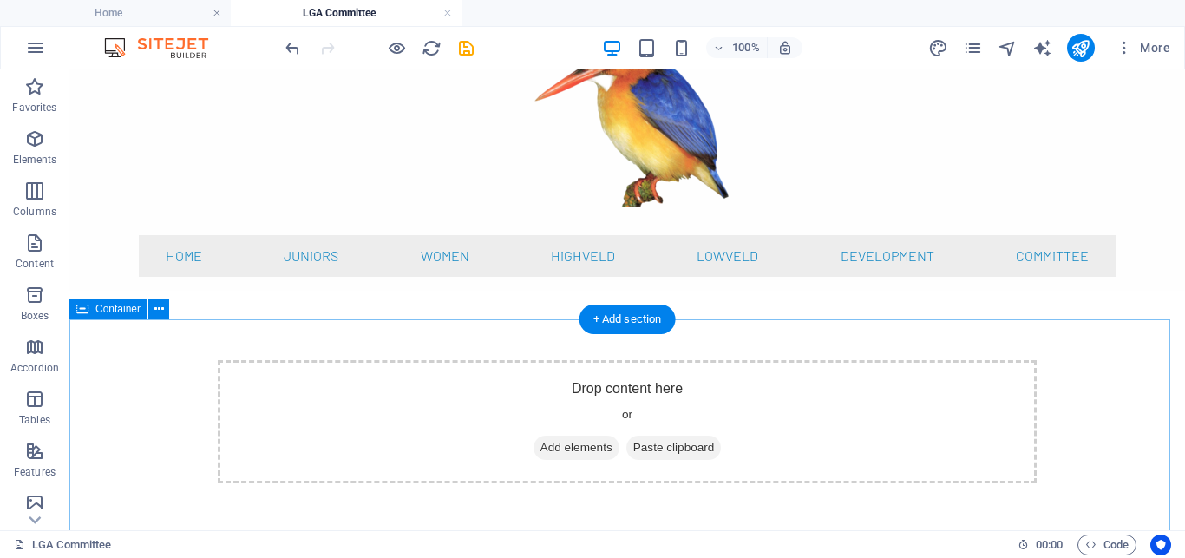
scroll to position [161, 0]
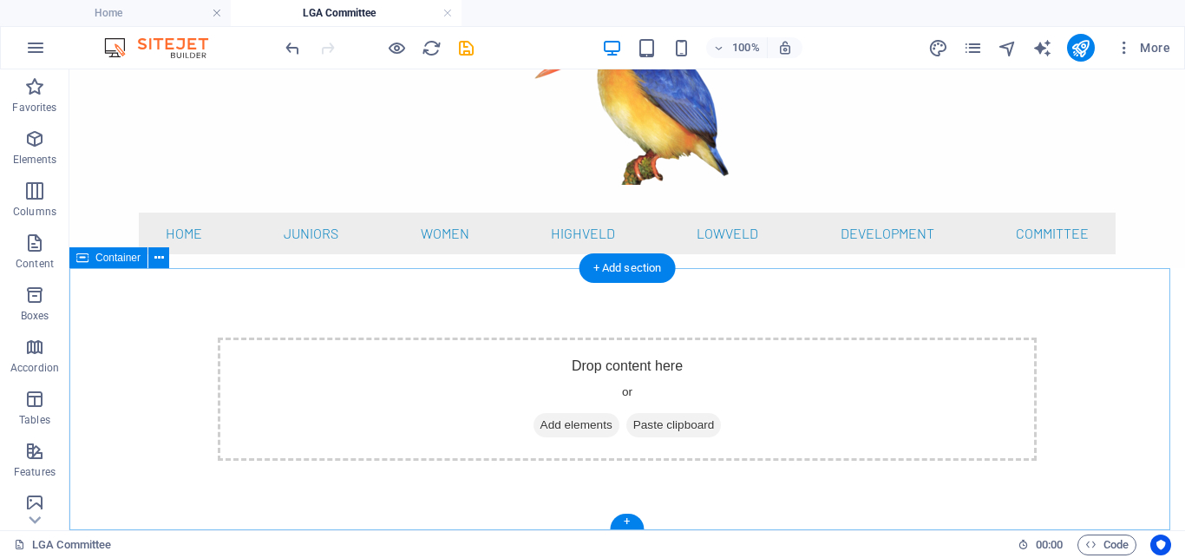
click at [560, 421] on span "Add elements" at bounding box center [576, 425] width 86 height 24
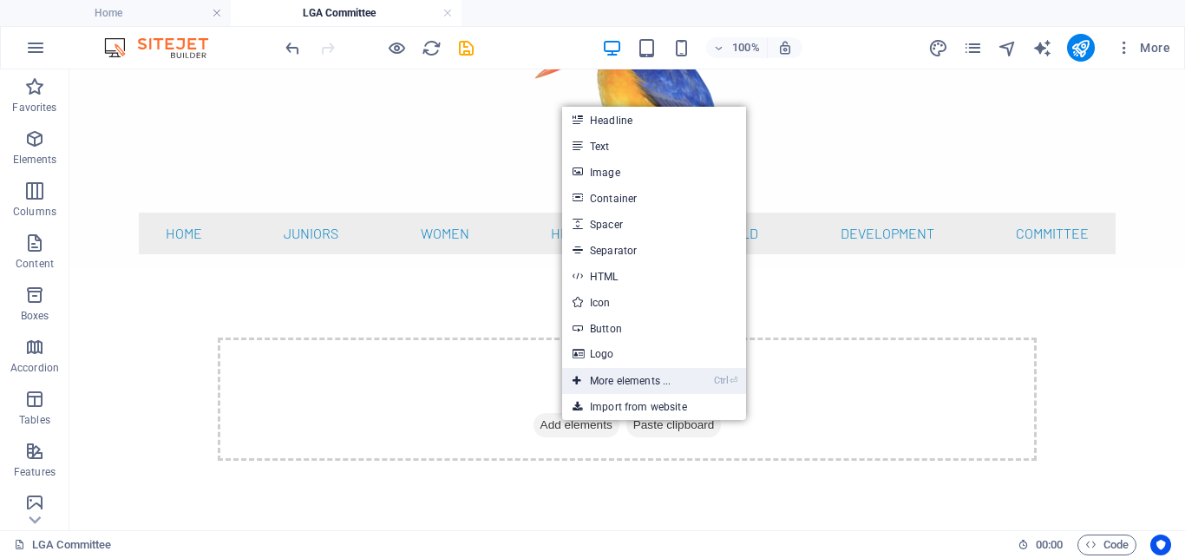
click at [618, 373] on link "Ctrl ⏎ More elements ..." at bounding box center [621, 381] width 119 height 26
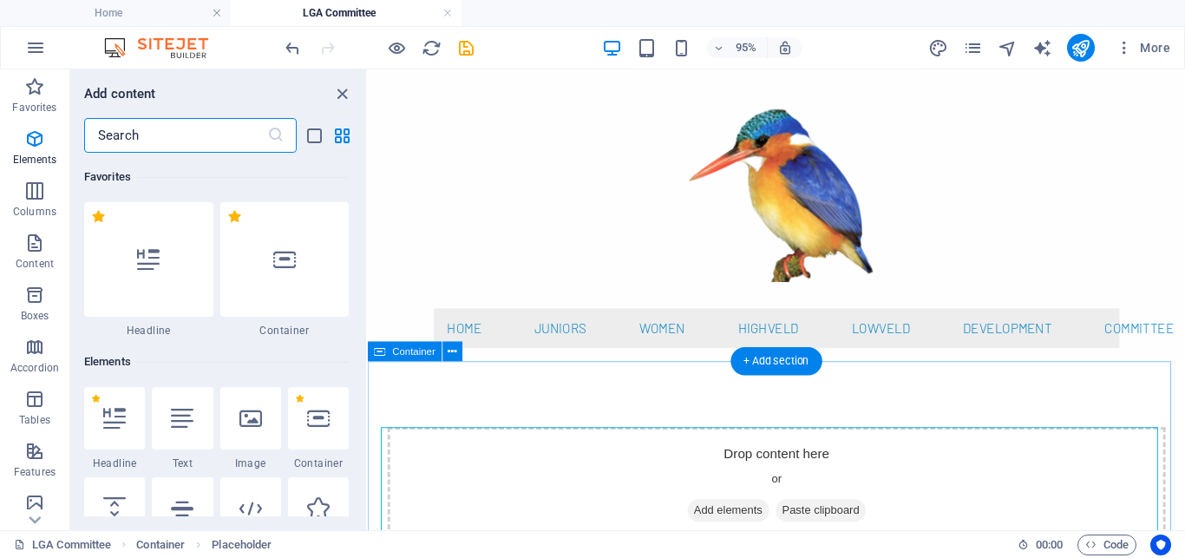
scroll to position [185, 0]
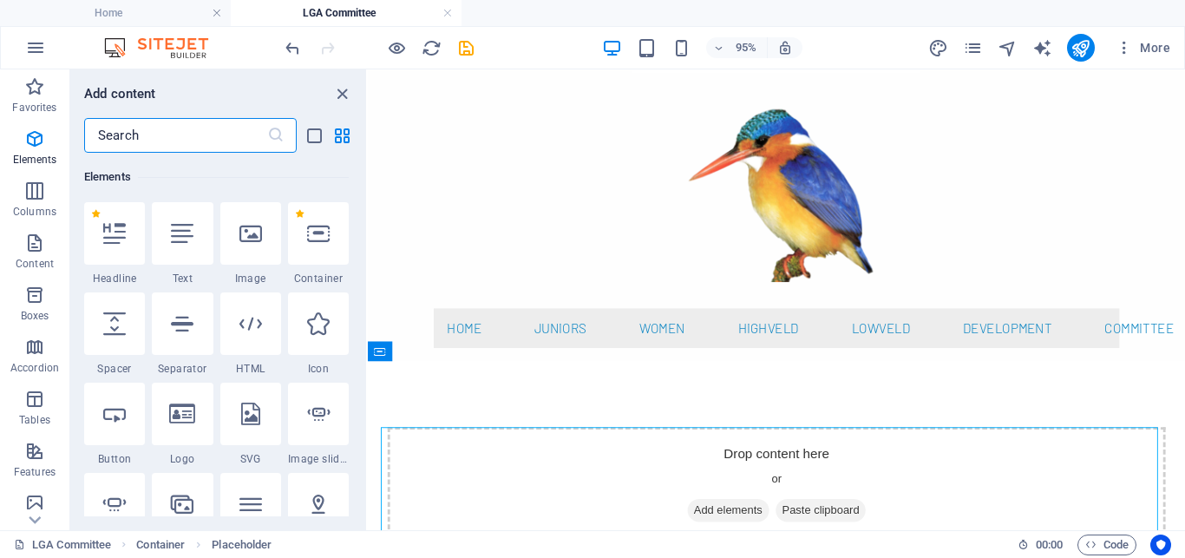
click at [150, 136] on input "text" at bounding box center [175, 135] width 183 height 35
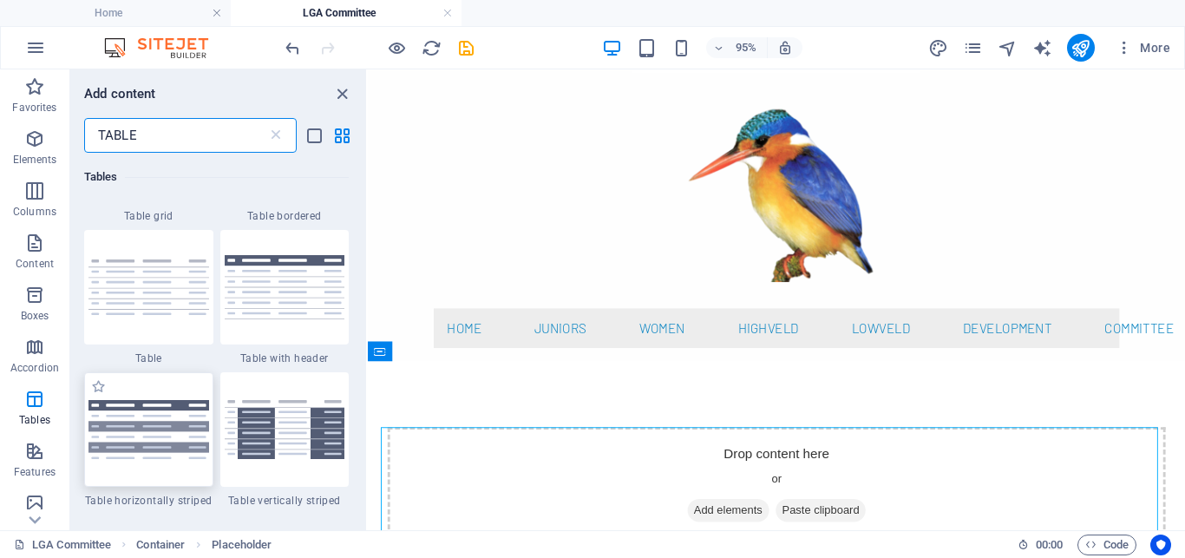
scroll to position [234, 0]
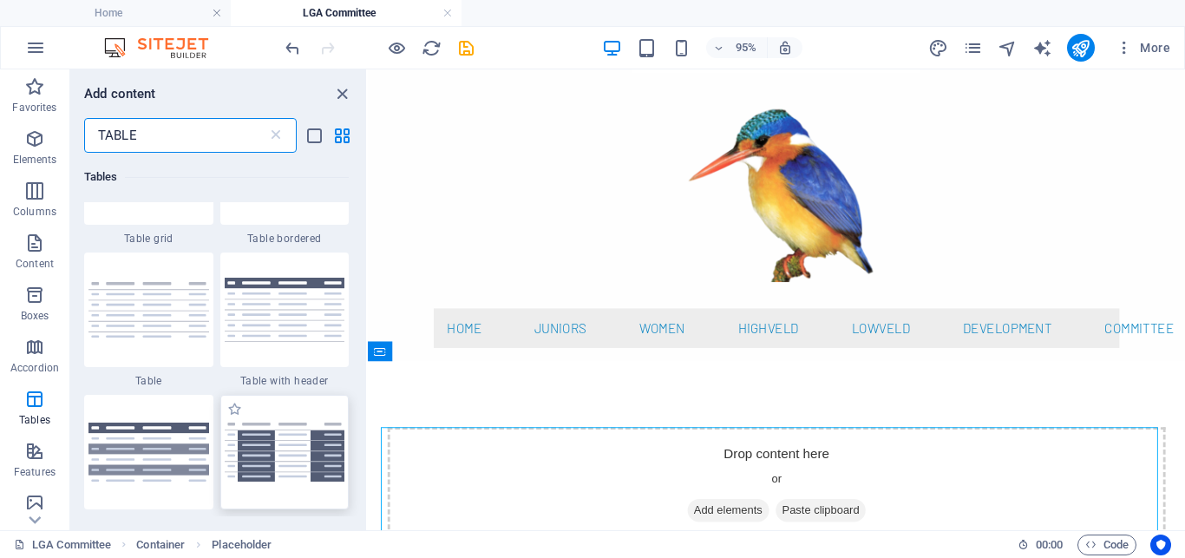
type input "TABLE"
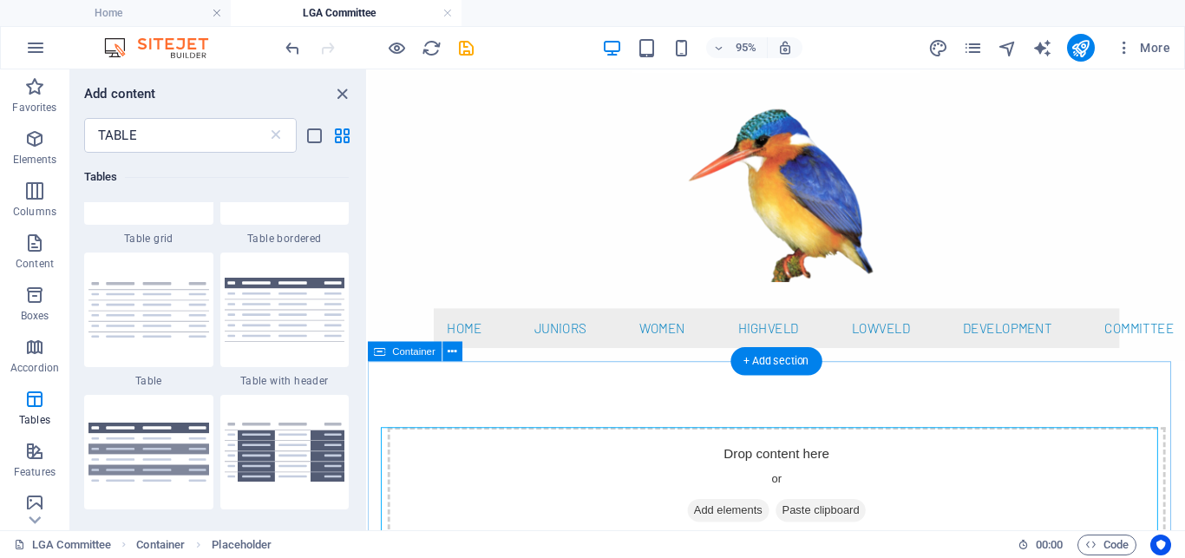
drag, startPoint x: 640, startPoint y: 517, endPoint x: 860, endPoint y: 496, distance: 221.3
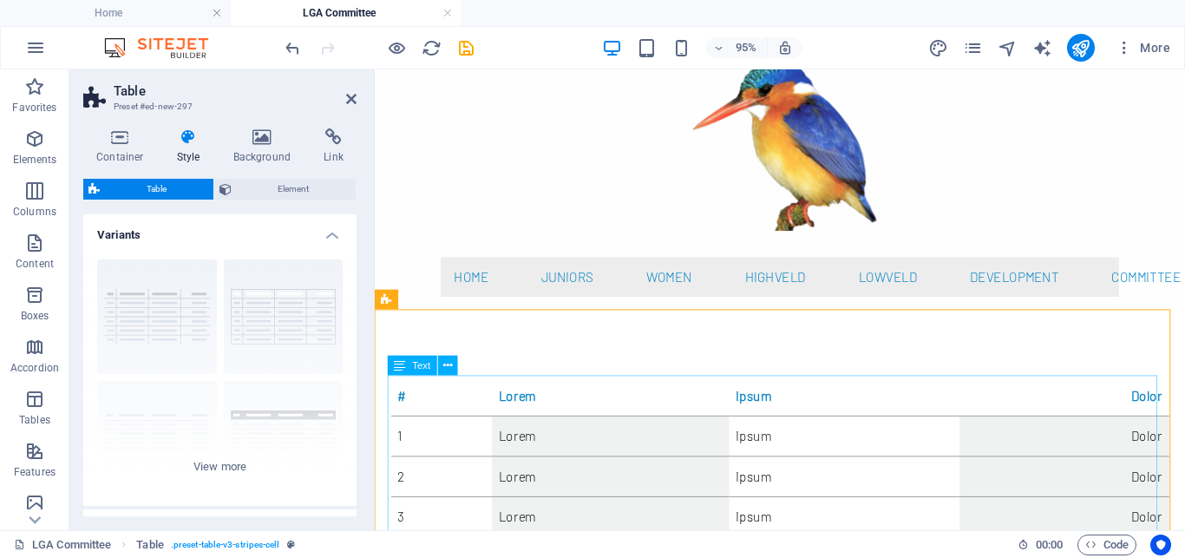
scroll to position [195, 0]
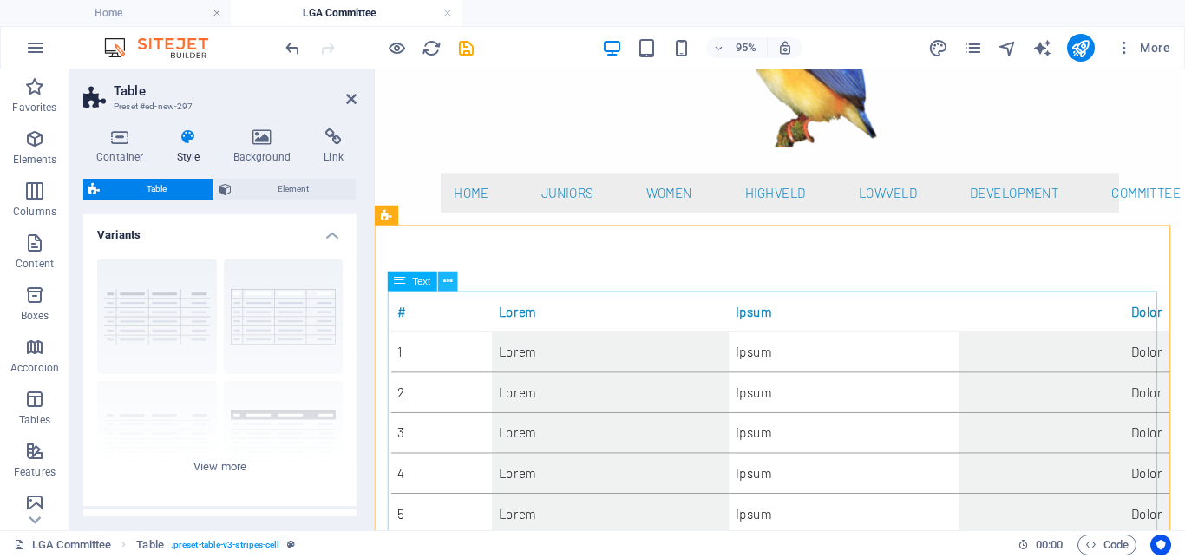
click at [449, 278] on icon at bounding box center [447, 280] width 9 height 17
click at [754, 272] on div "# Lorem Ipsum Dolor 1 Lorem Ipsum Dolor 2 Lorem Ipsum Dolor 3 Lorem Ipsum Dolor…" at bounding box center [801, 430] width 852 height 393
click at [437, 216] on icon at bounding box center [439, 214] width 9 height 17
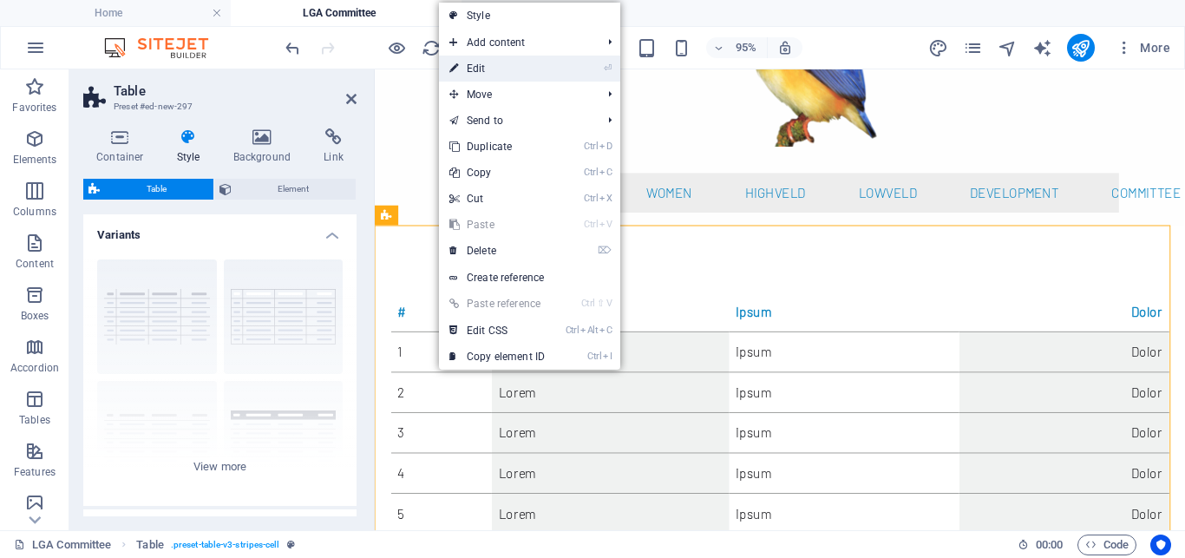
click at [503, 73] on link "⏎ Edit" at bounding box center [497, 69] width 116 height 26
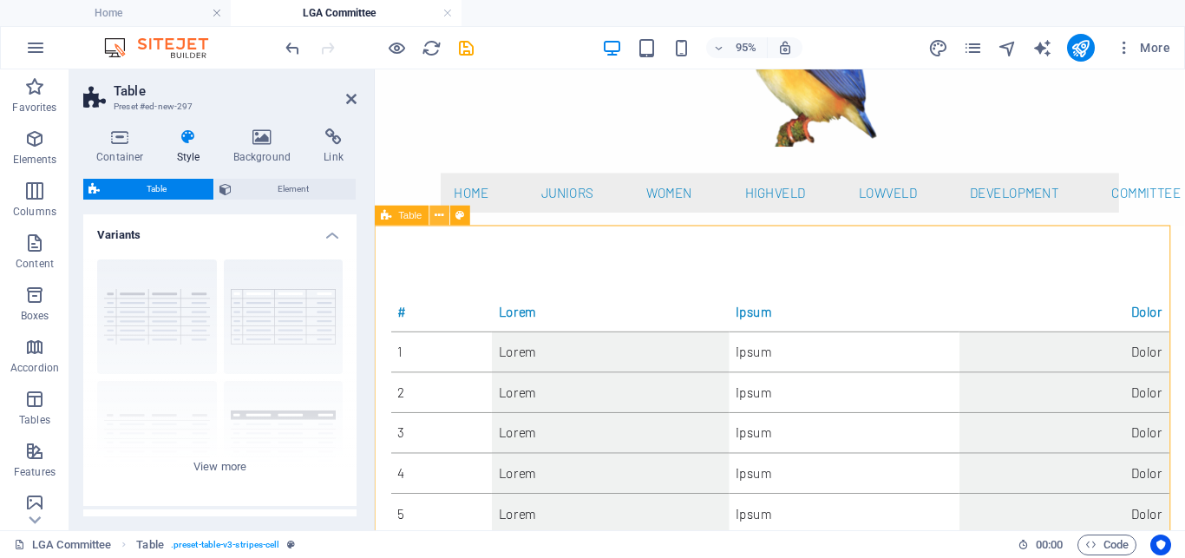
click at [443, 222] on icon at bounding box center [439, 214] width 9 height 17
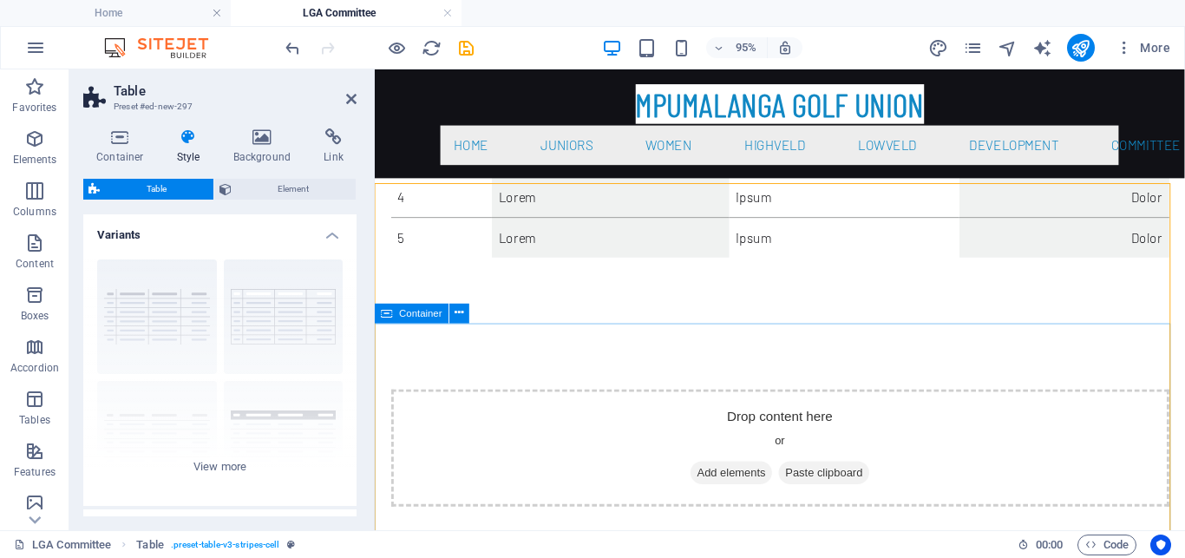
scroll to position [284, 0]
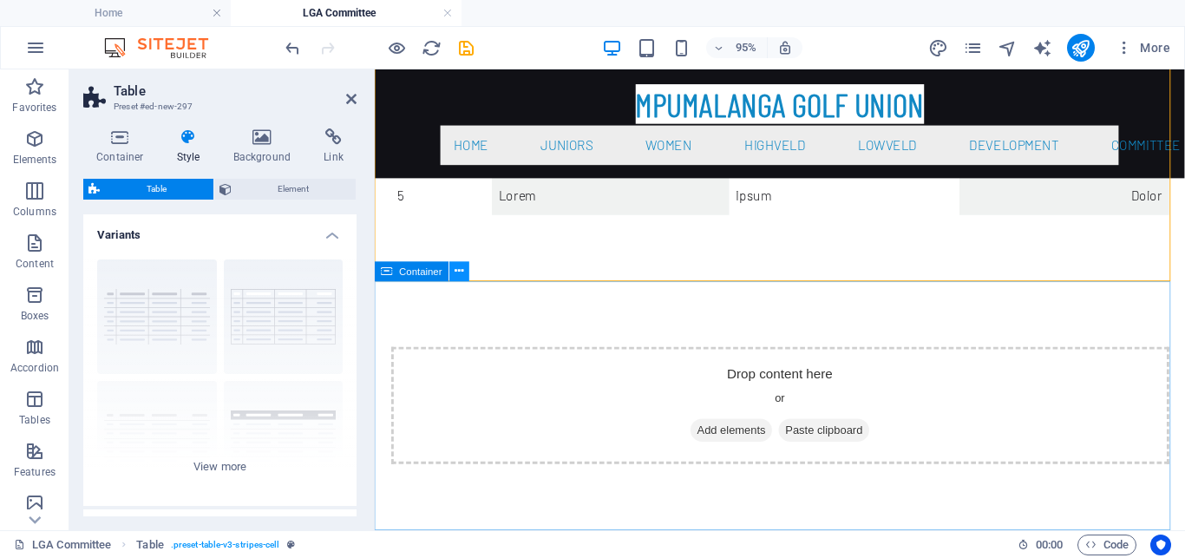
click at [456, 268] on icon at bounding box center [459, 271] width 9 height 17
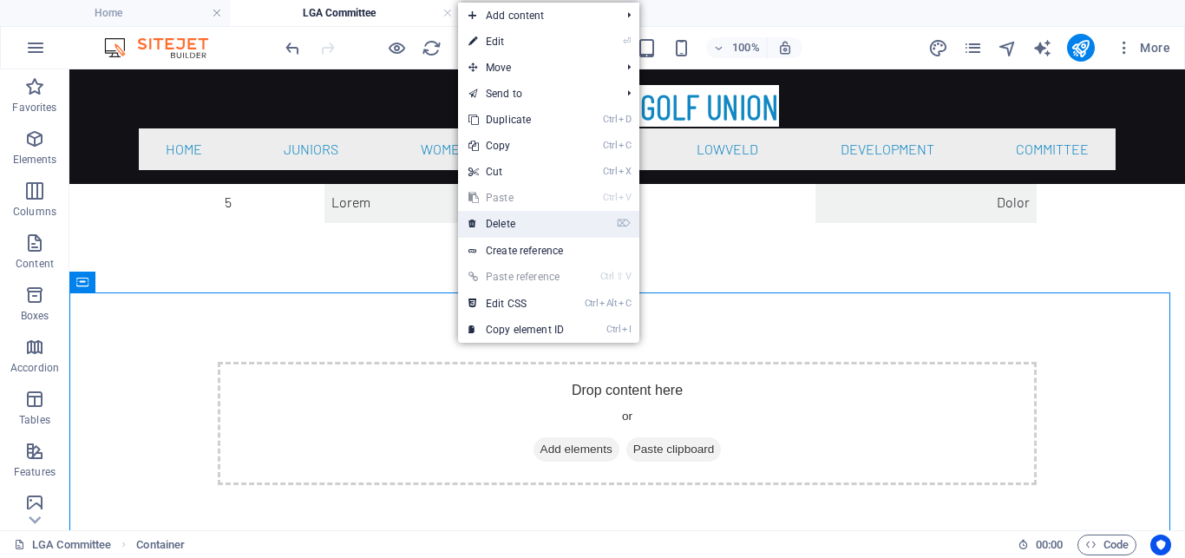
click at [493, 219] on link "⌦ Delete" at bounding box center [516, 224] width 116 height 26
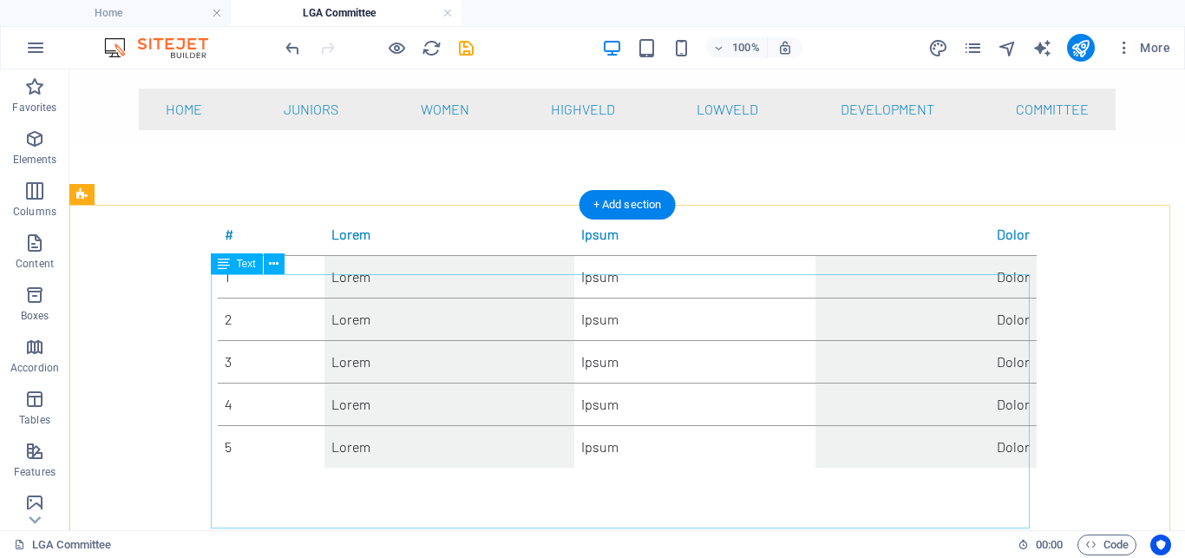
scroll to position [292, 0]
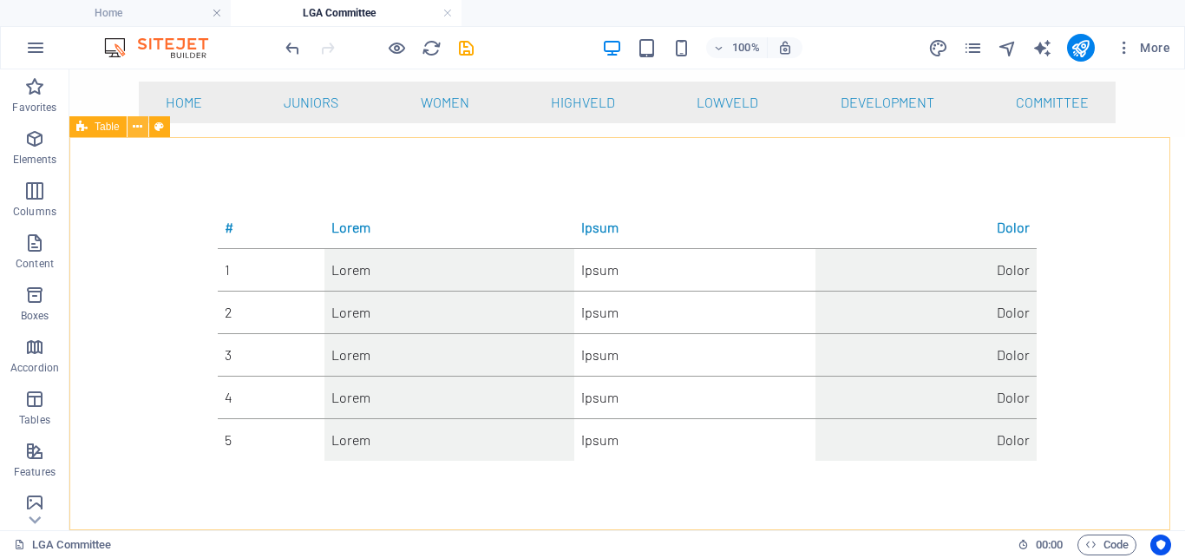
click at [134, 128] on icon at bounding box center [138, 127] width 10 height 18
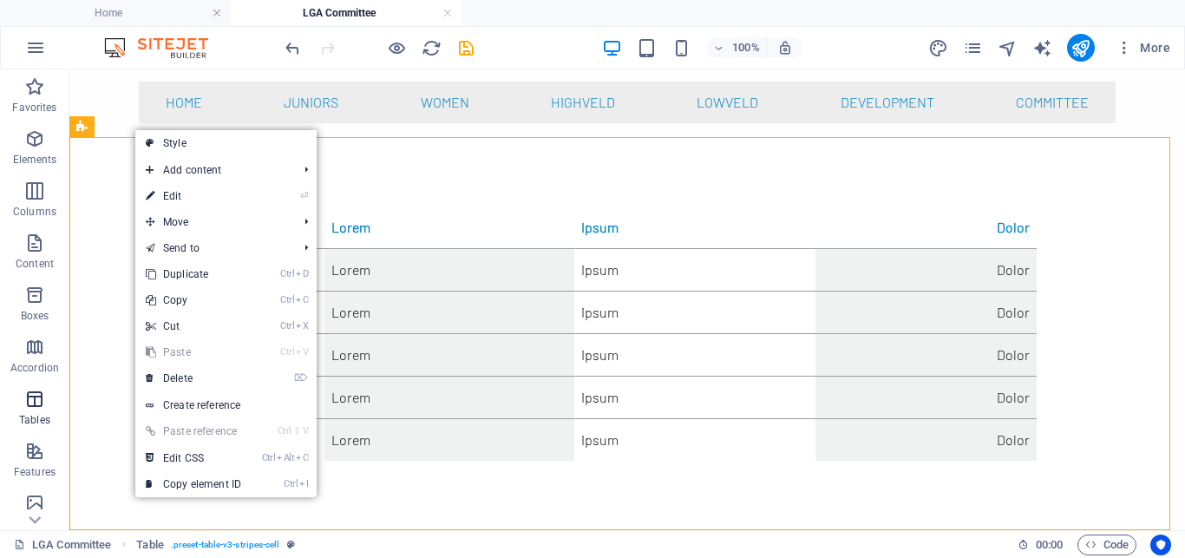
click at [34, 408] on icon "button" at bounding box center [34, 399] width 21 height 21
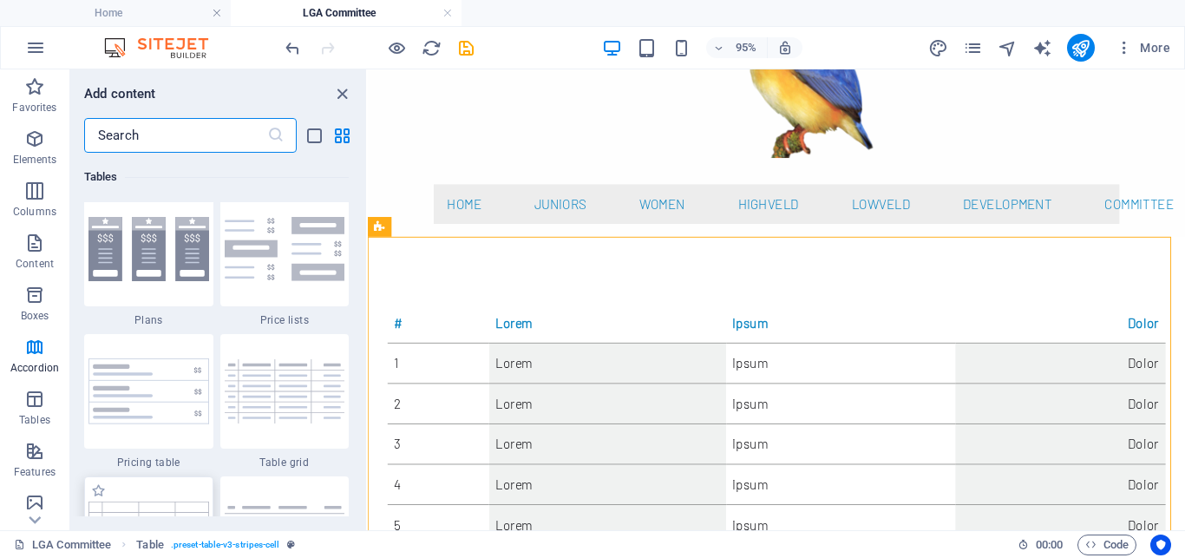
scroll to position [5980, 0]
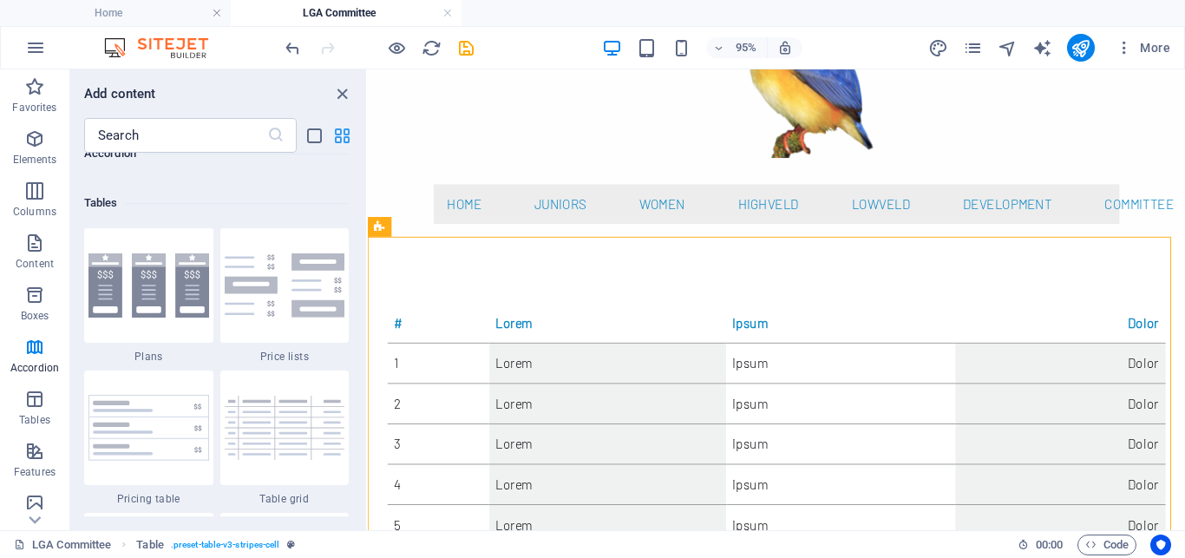
click at [343, 134] on icon "grid-view" at bounding box center [342, 136] width 20 height 20
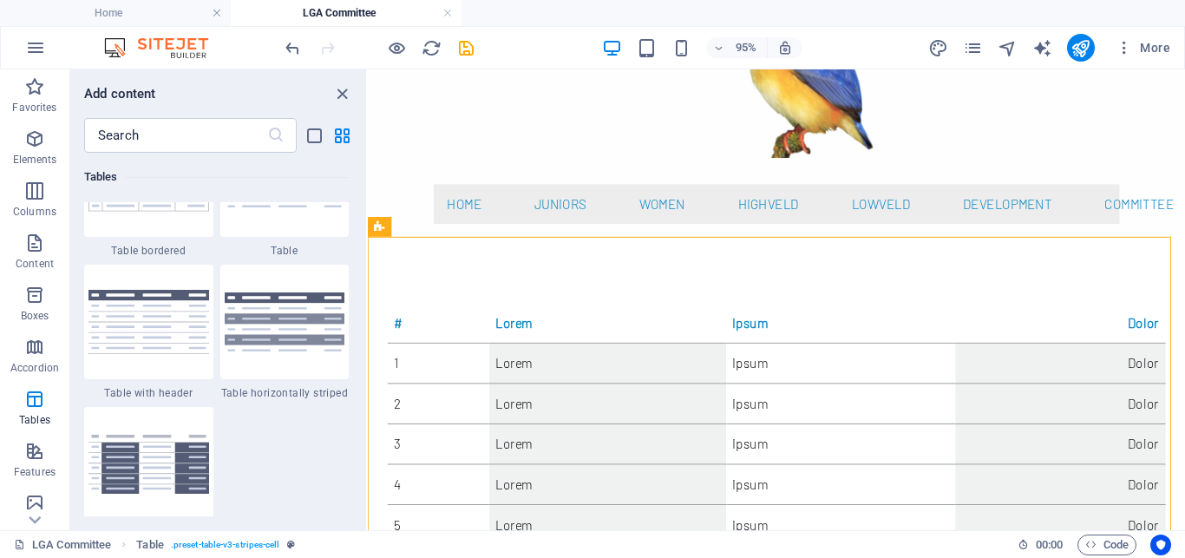
scroll to position [6292, 0]
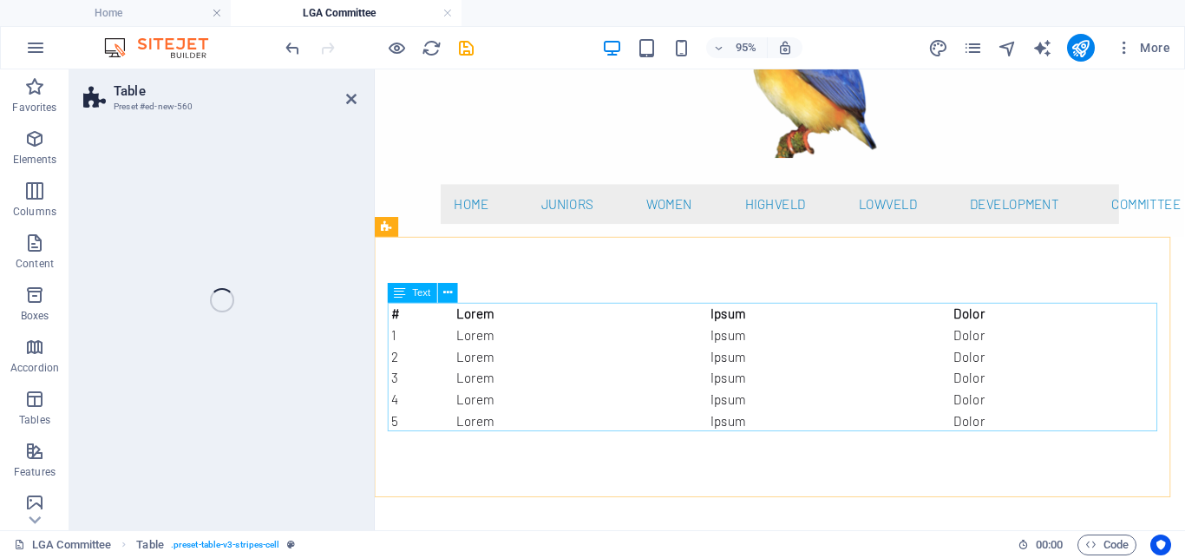
select select "preset-table-v3-default"
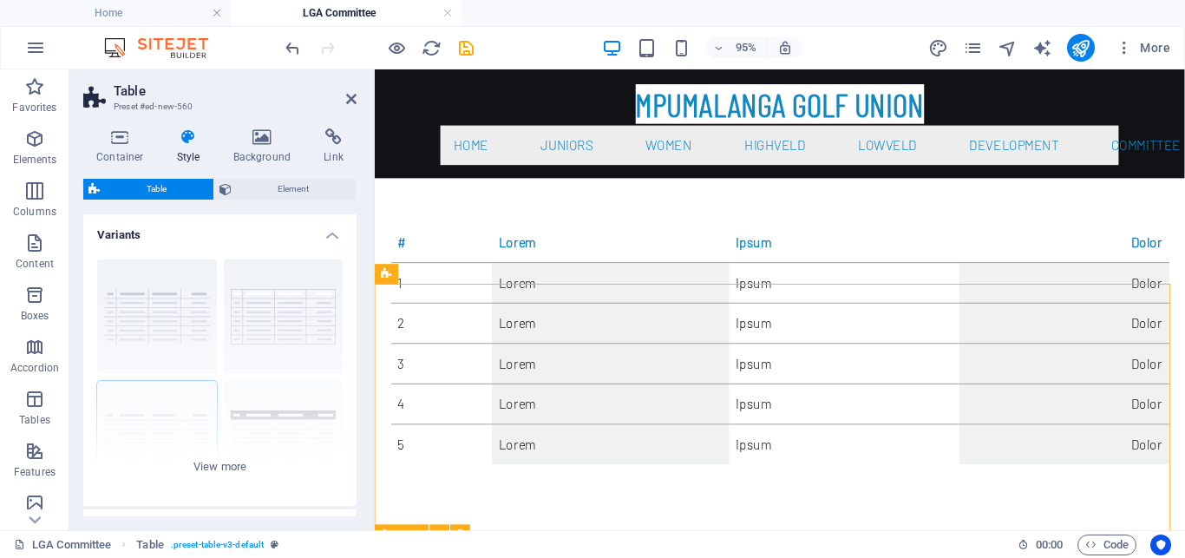
scroll to position [134, 0]
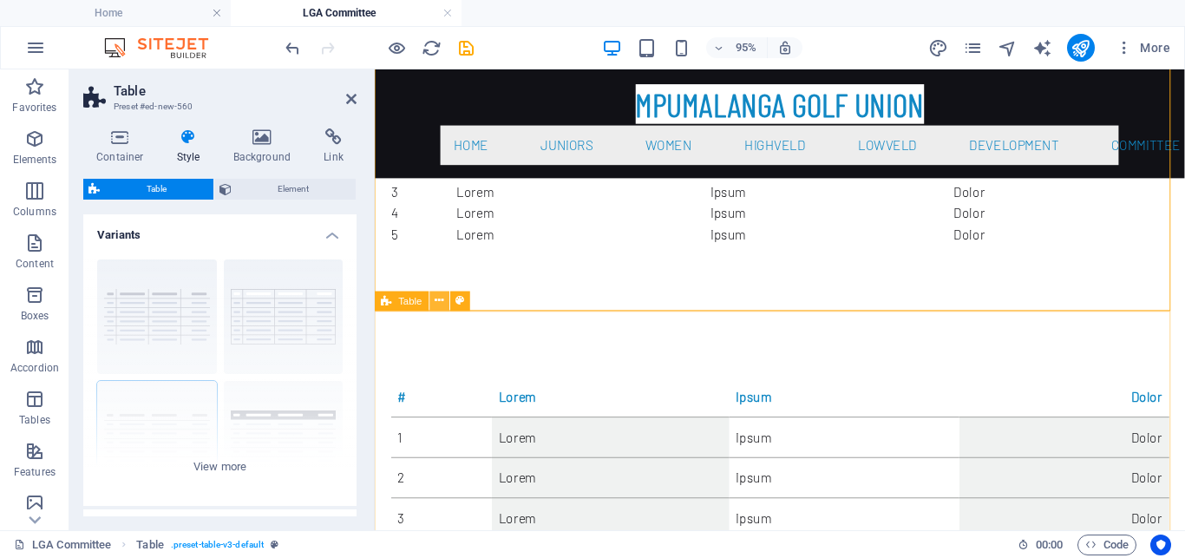
click at [437, 298] on icon at bounding box center [439, 300] width 9 height 17
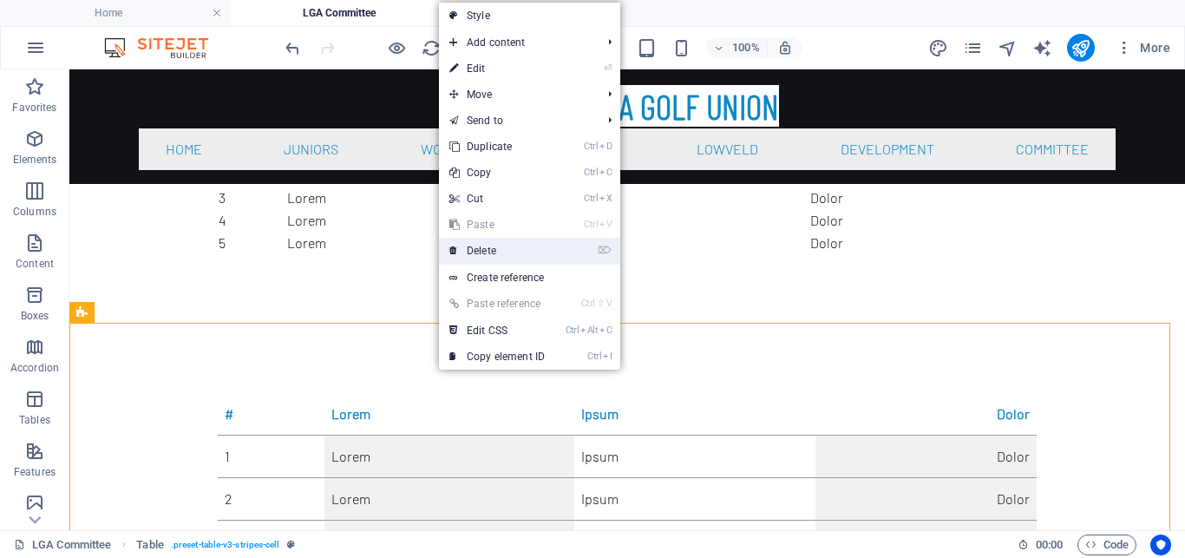
click at [480, 251] on link "⌦ Delete" at bounding box center [497, 251] width 116 height 26
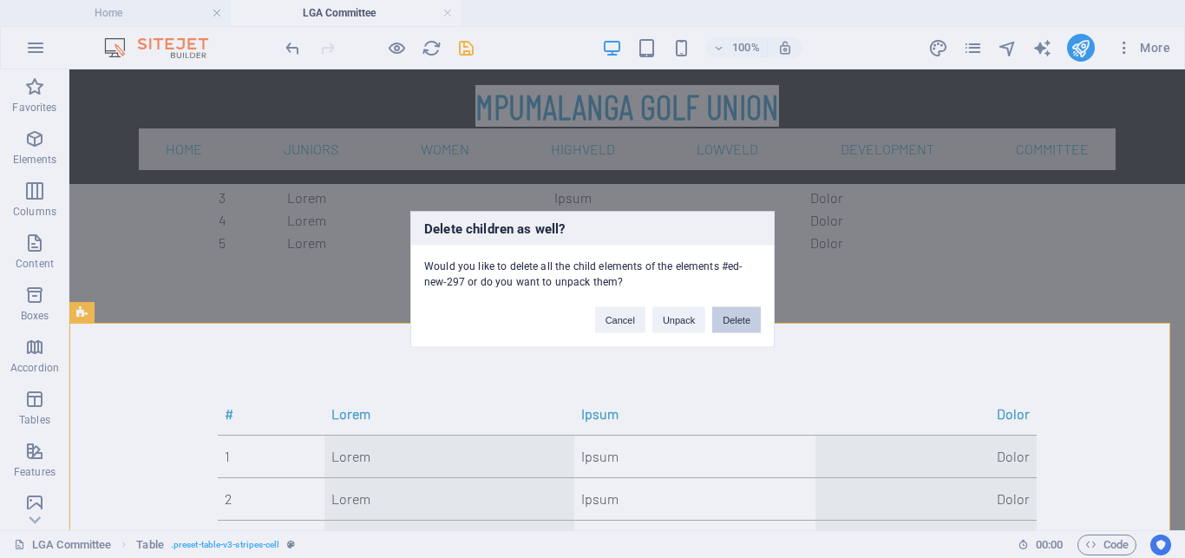
click at [744, 315] on button "Delete" at bounding box center [736, 319] width 49 height 26
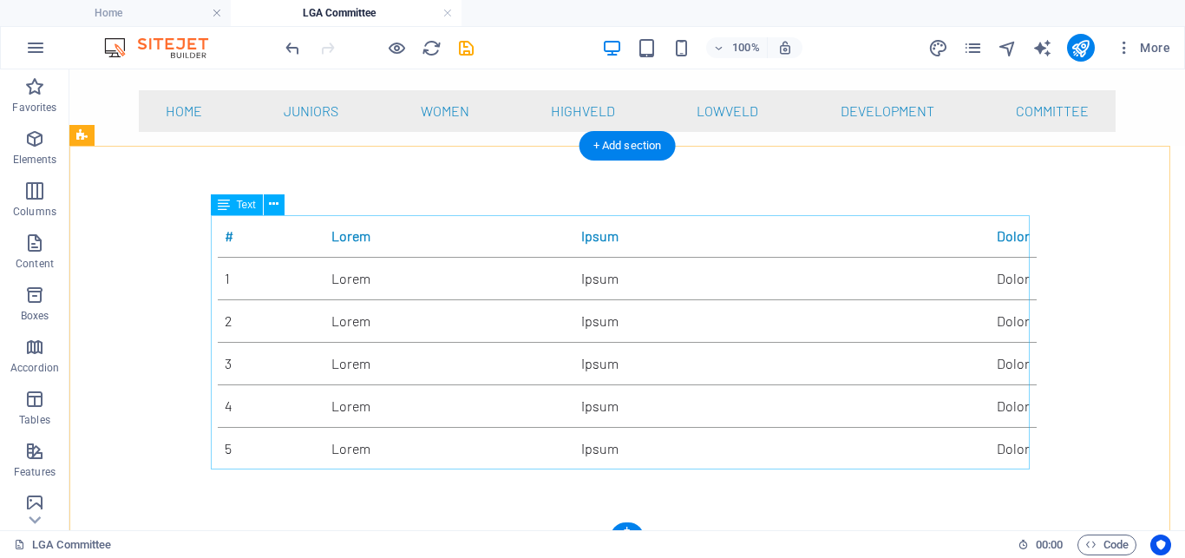
scroll to position [292, 0]
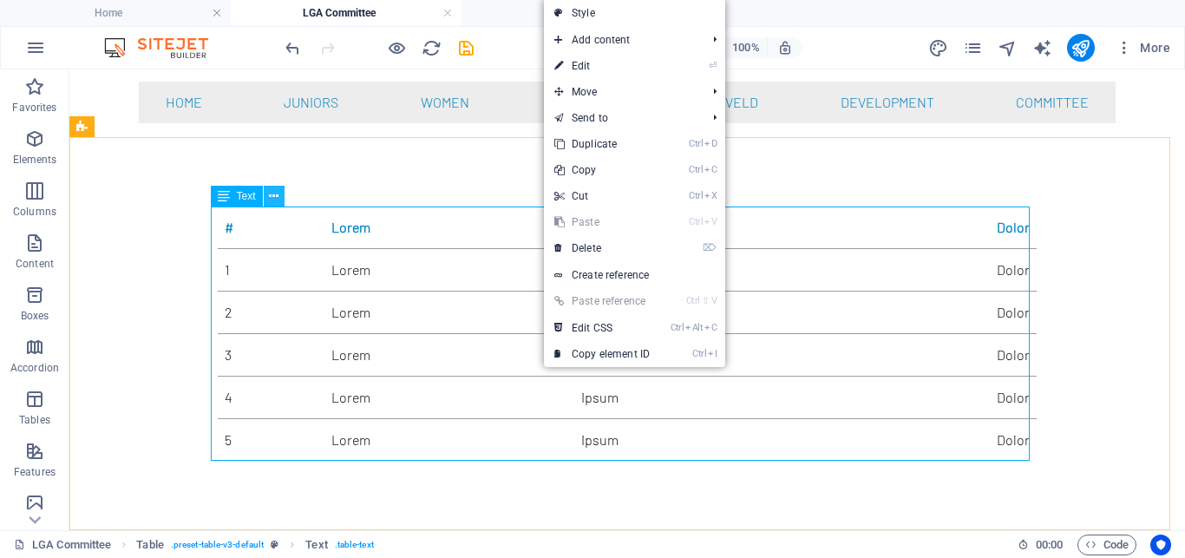
click at [274, 195] on icon at bounding box center [274, 196] width 10 height 18
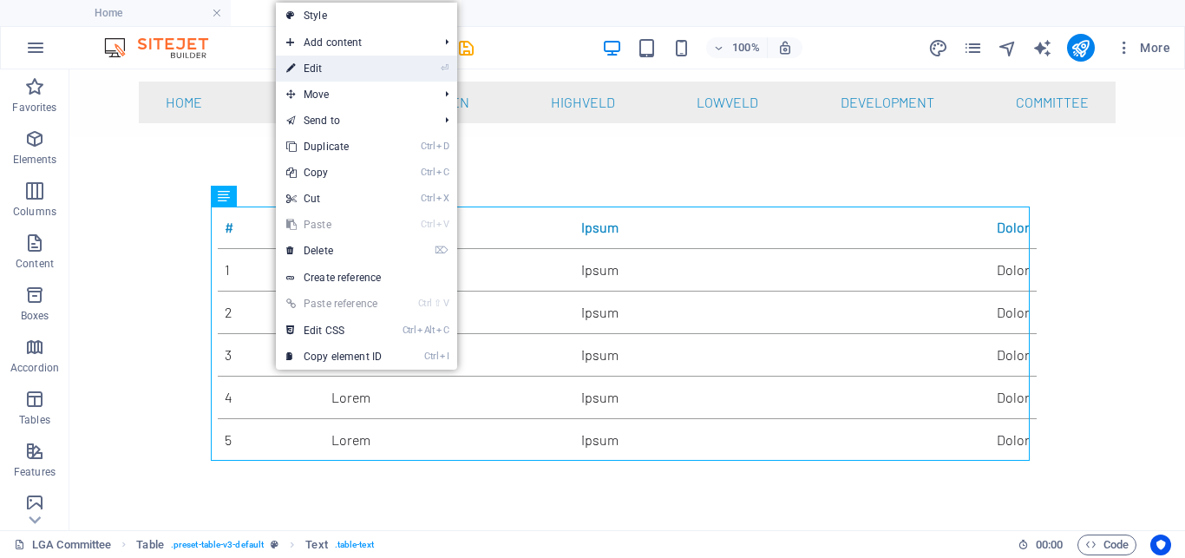
click at [327, 66] on link "⏎ Edit" at bounding box center [334, 69] width 116 height 26
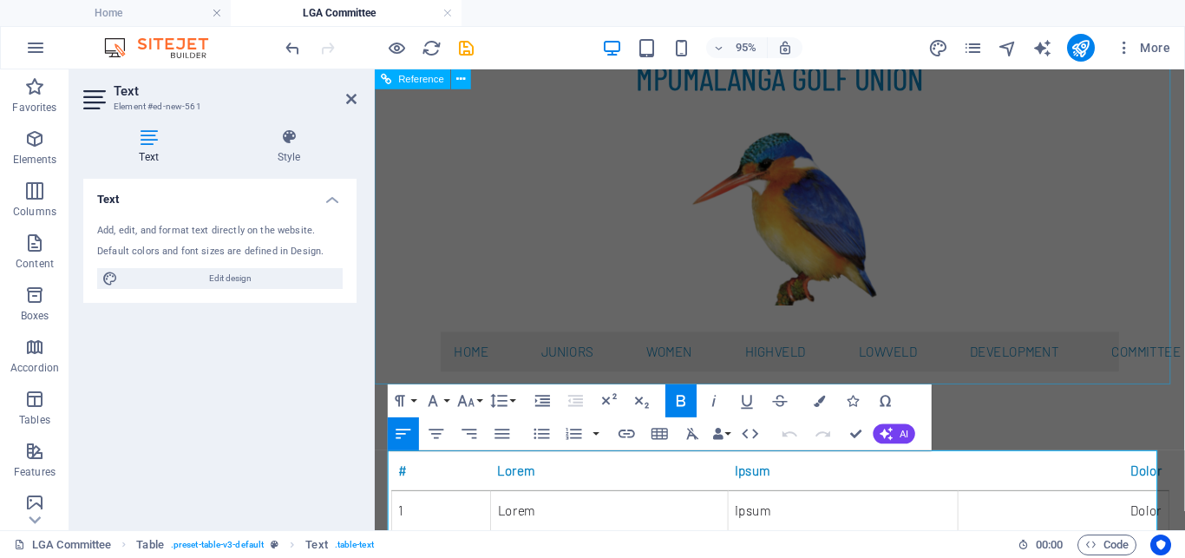
scroll to position [206, 0]
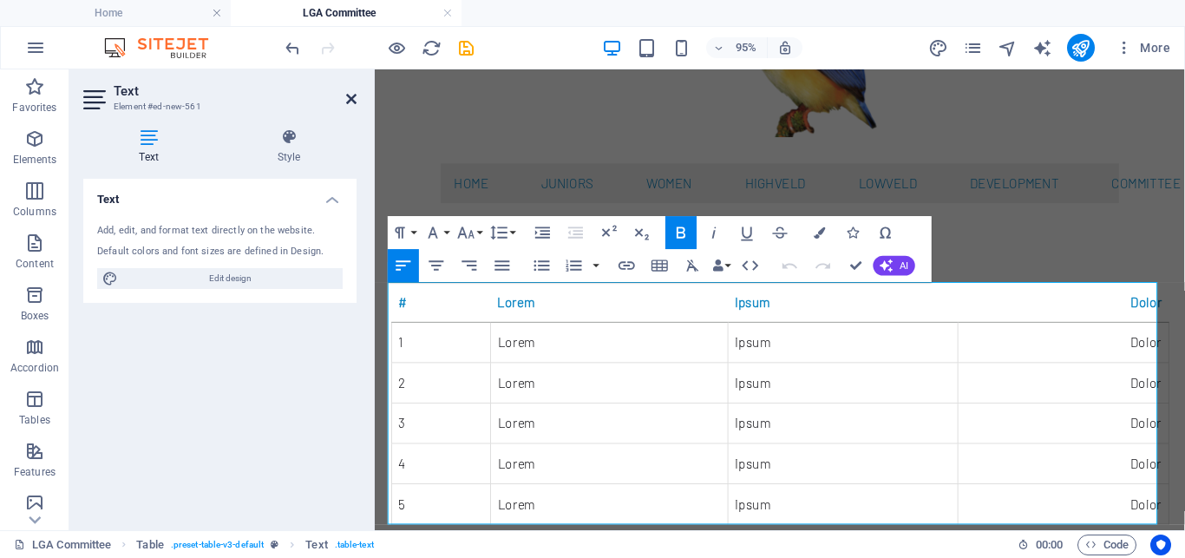
click at [354, 101] on icon at bounding box center [351, 99] width 10 height 14
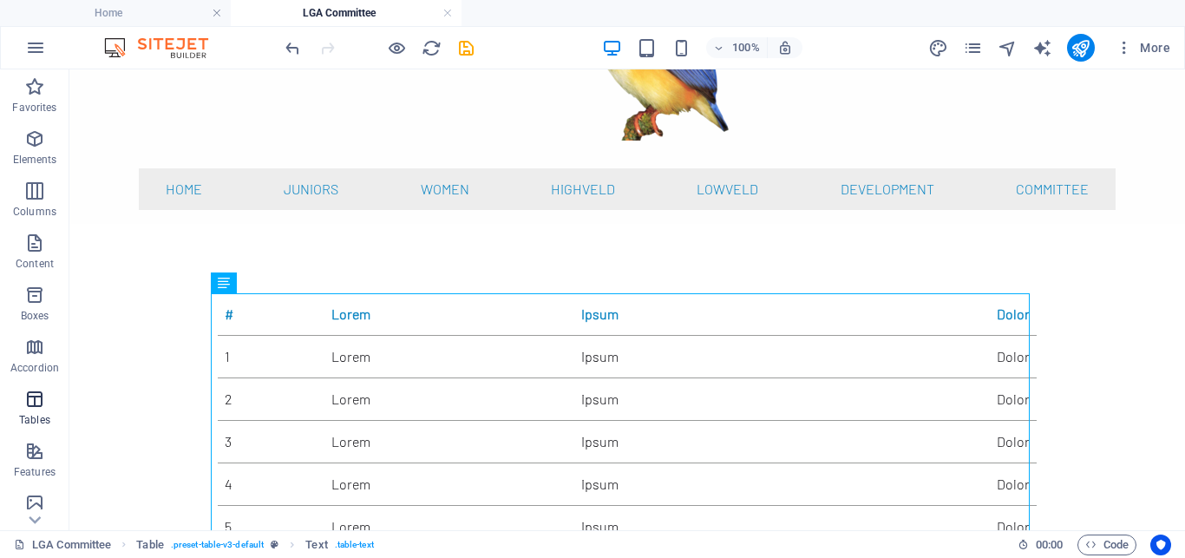
click at [33, 400] on icon "button" at bounding box center [34, 399] width 21 height 21
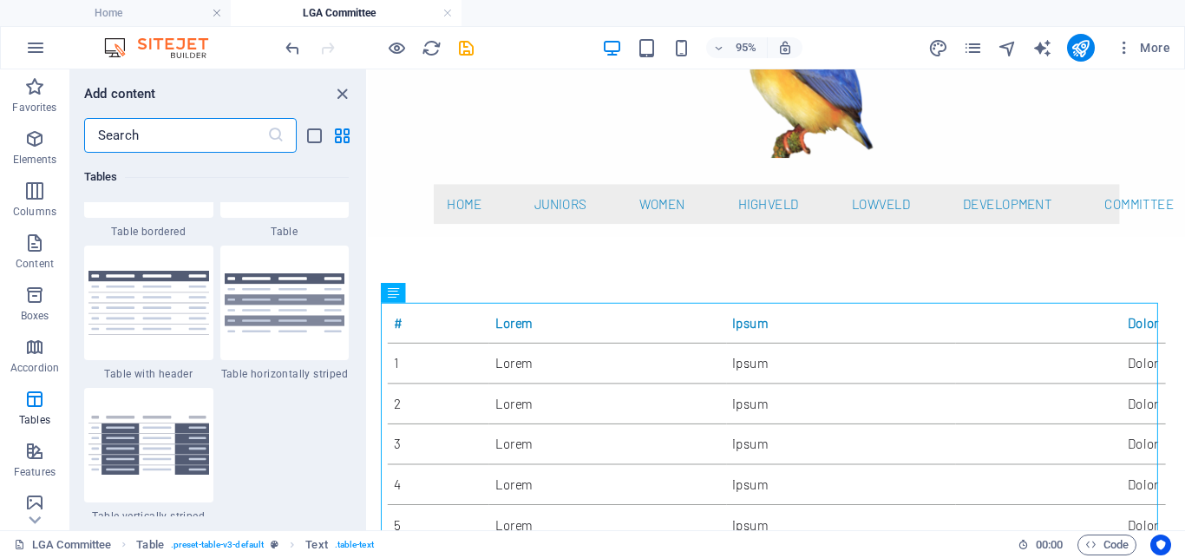
scroll to position [6371, 0]
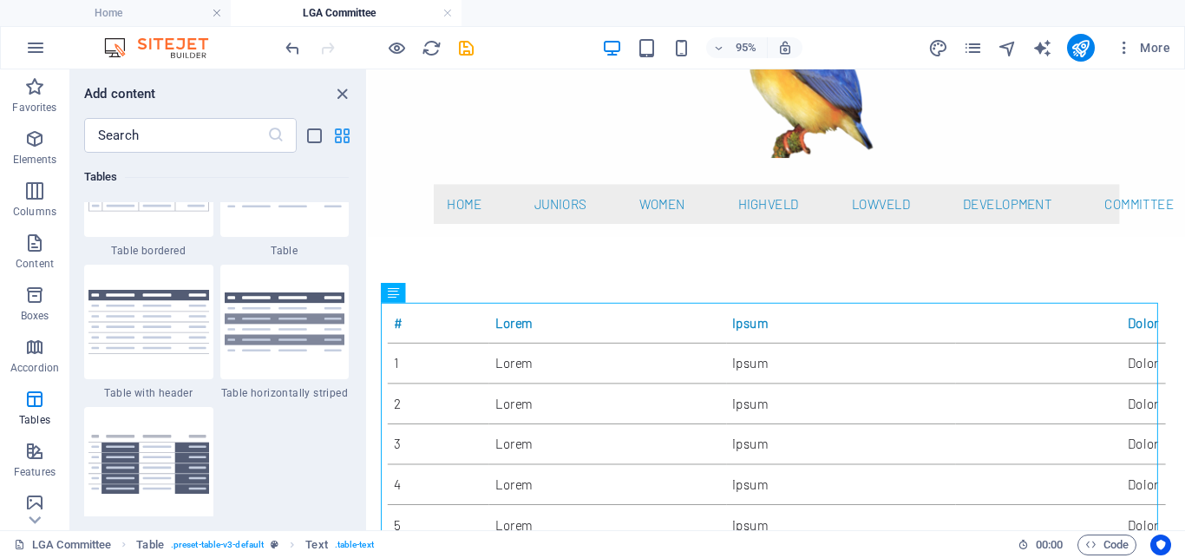
click at [346, 139] on icon "grid-view" at bounding box center [342, 136] width 20 height 20
click at [522, 340] on div "# Lorem Ipsum Dolor 1 Lorem Ipsum Dolor 2 Lorem Ipsum Dolor 3 Lorem Ipsum Dolor…" at bounding box center [798, 442] width 819 height 254
click at [455, 228] on icon at bounding box center [452, 226] width 9 height 17
select select "preset-table-v3-default"
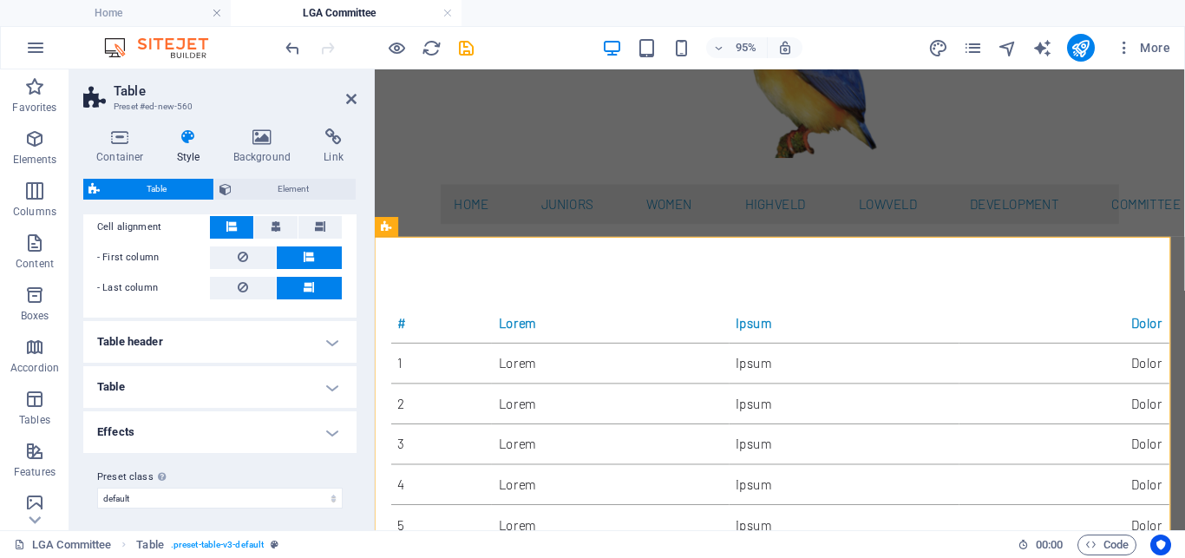
scroll to position [407, 0]
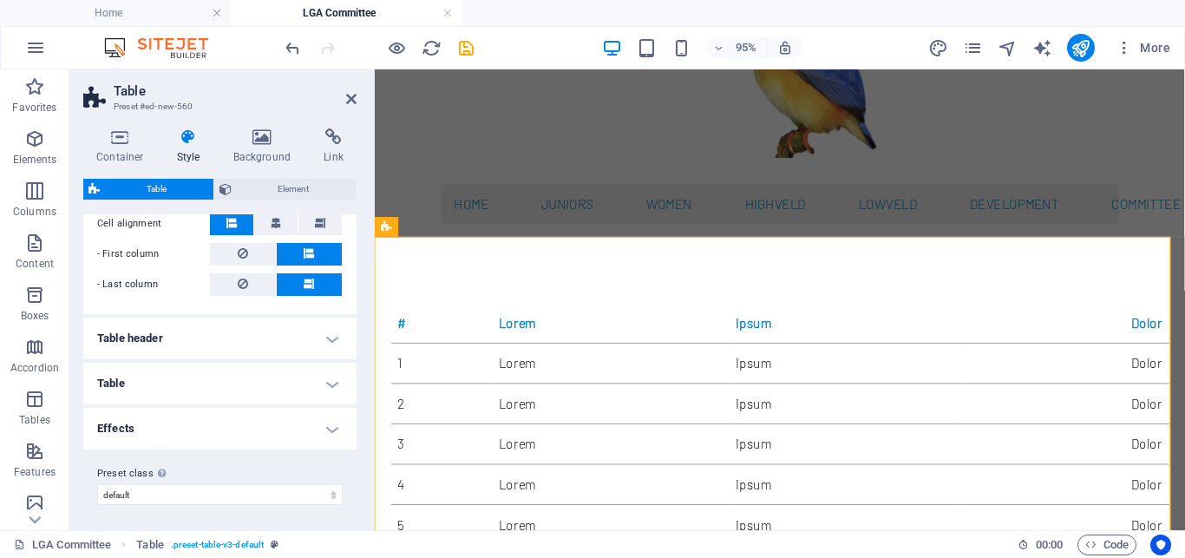
click at [303, 382] on h4 "Table" at bounding box center [219, 383] width 273 height 42
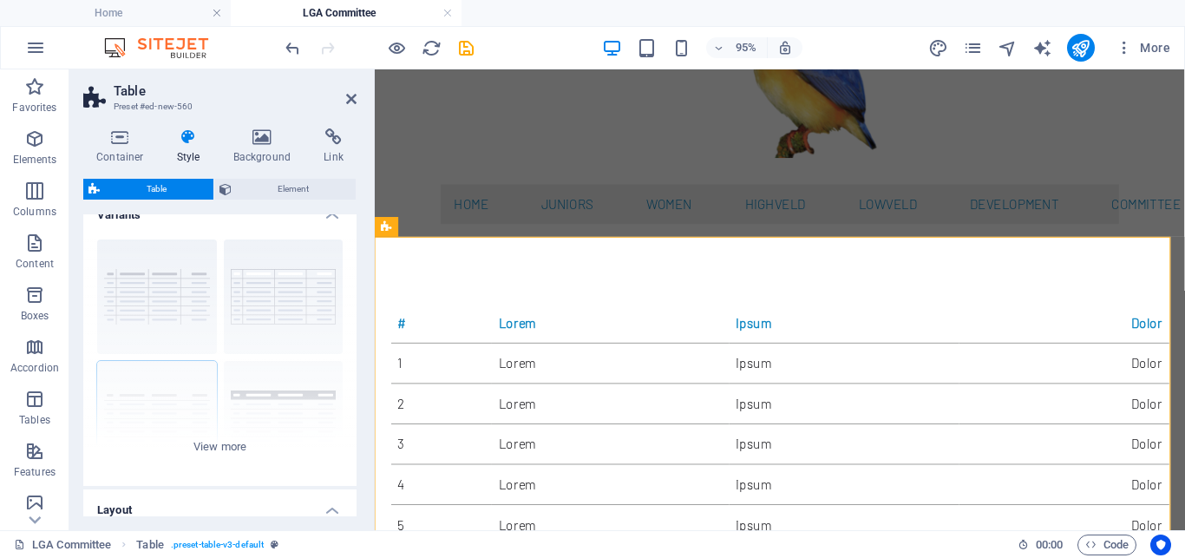
scroll to position [0, 0]
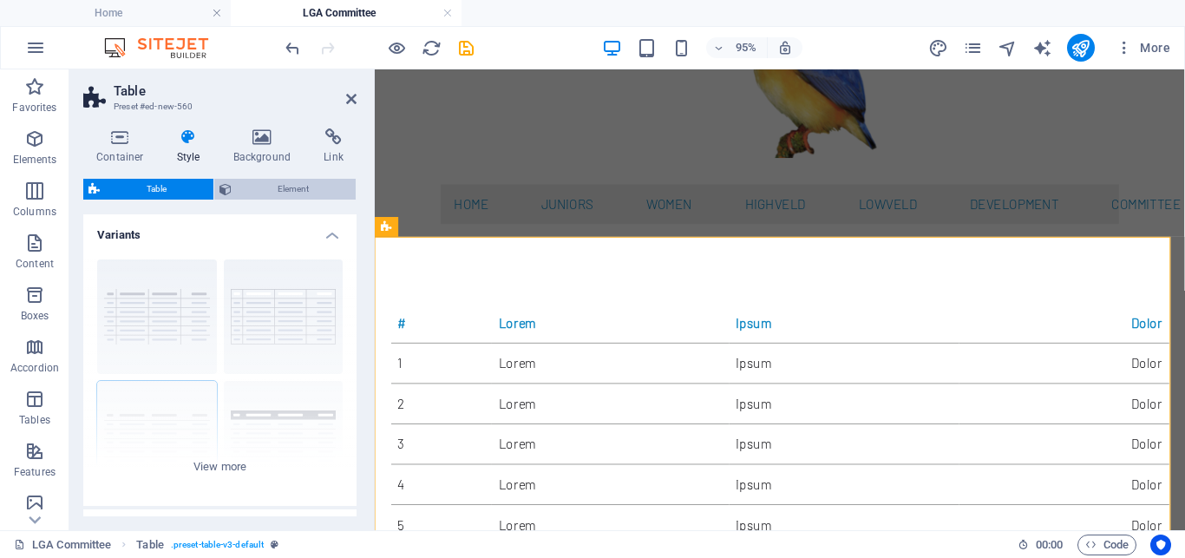
click at [309, 182] on span "Element" at bounding box center [294, 189] width 114 height 21
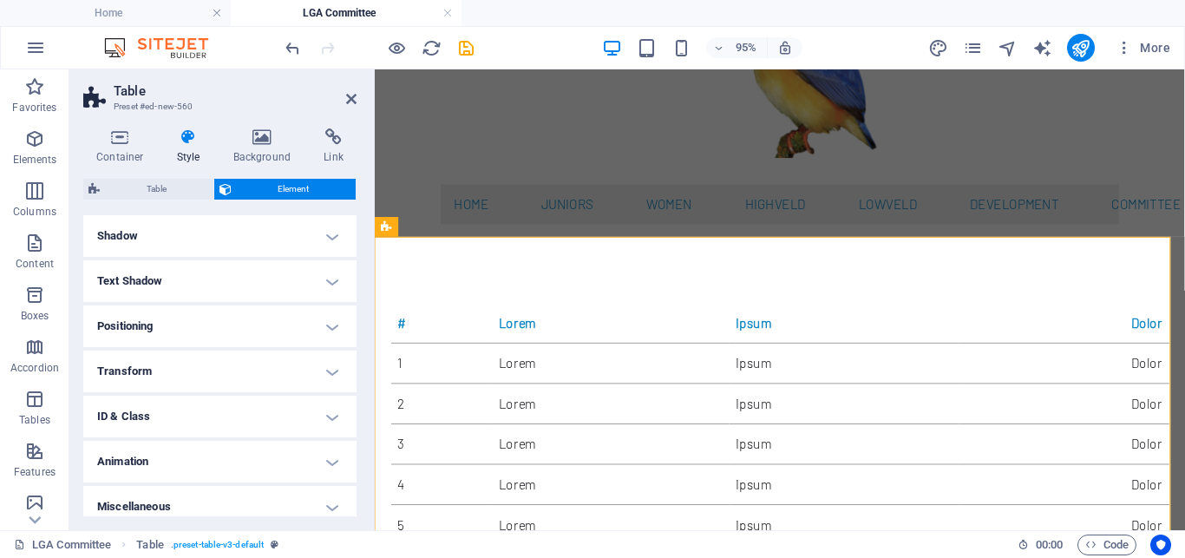
scroll to position [245, 0]
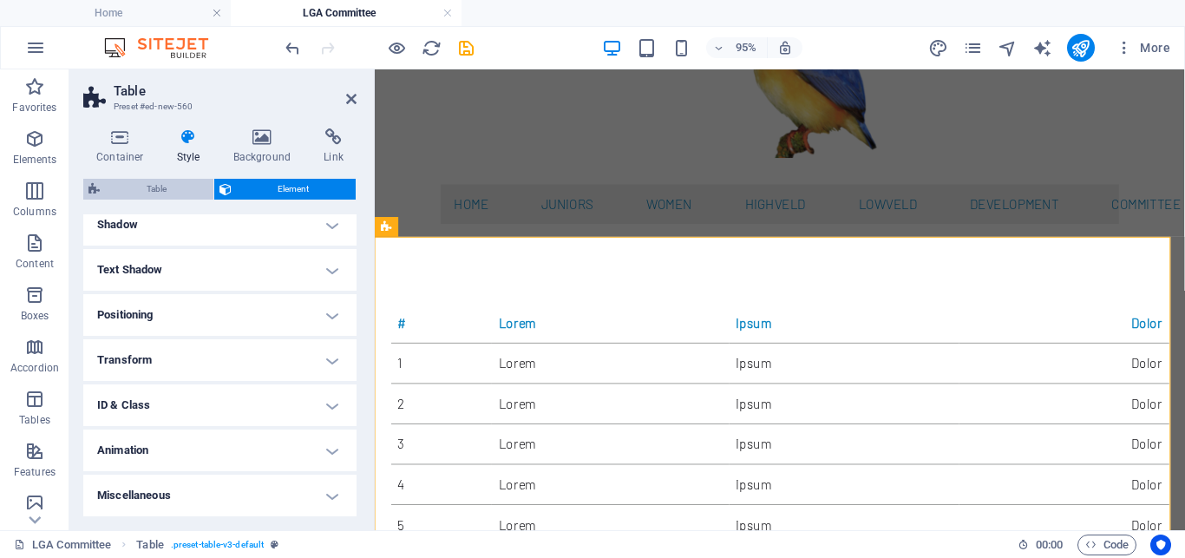
click at [160, 187] on span "Table" at bounding box center [156, 189] width 103 height 21
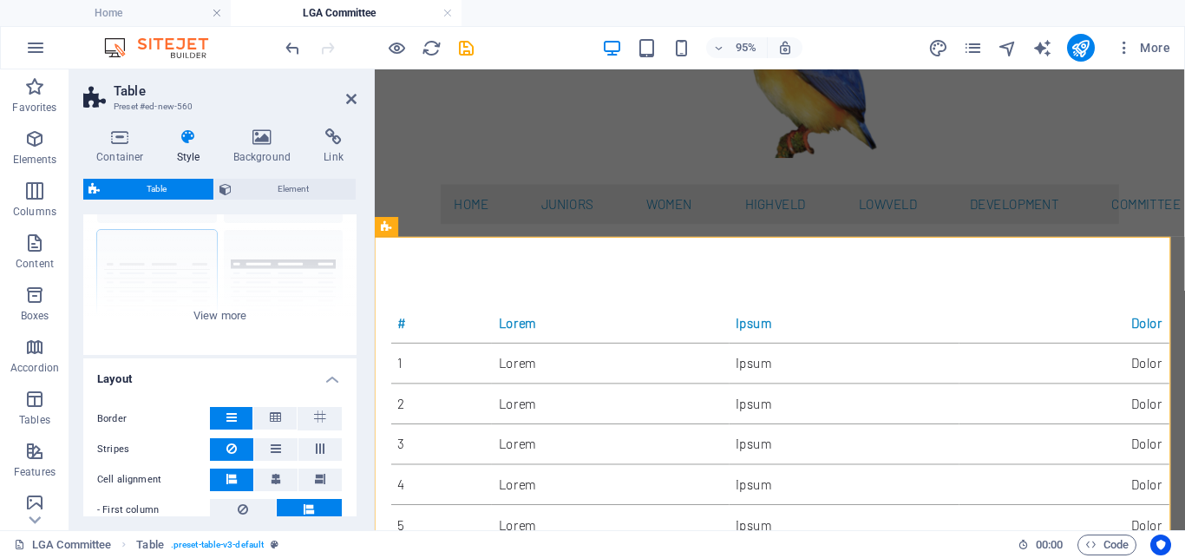
scroll to position [156, 0]
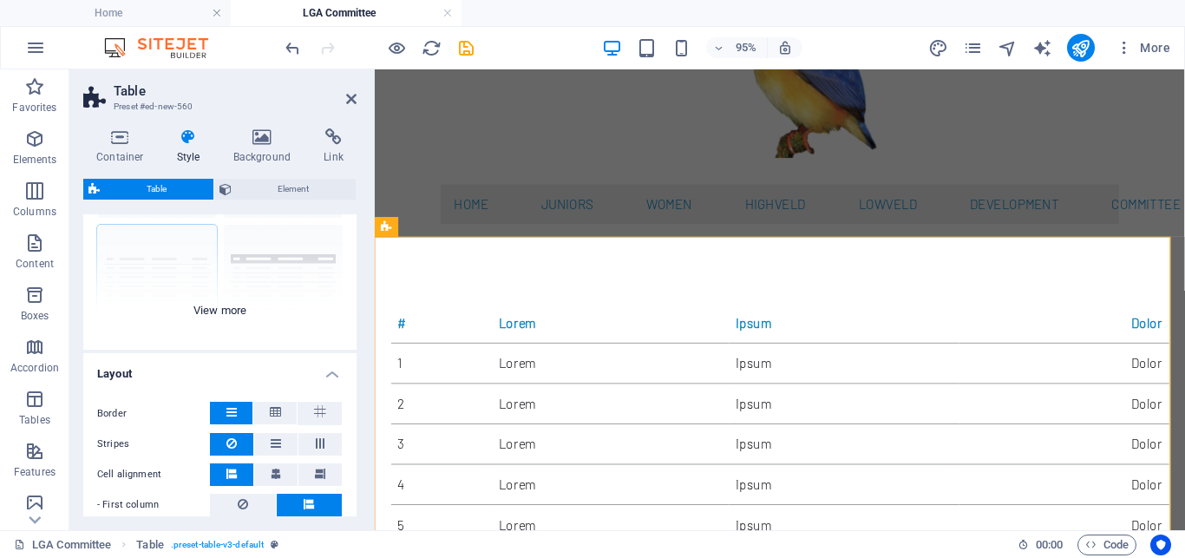
click at [213, 315] on div "grid bordered Default with header horizontally striped vertically striped" at bounding box center [219, 219] width 273 height 260
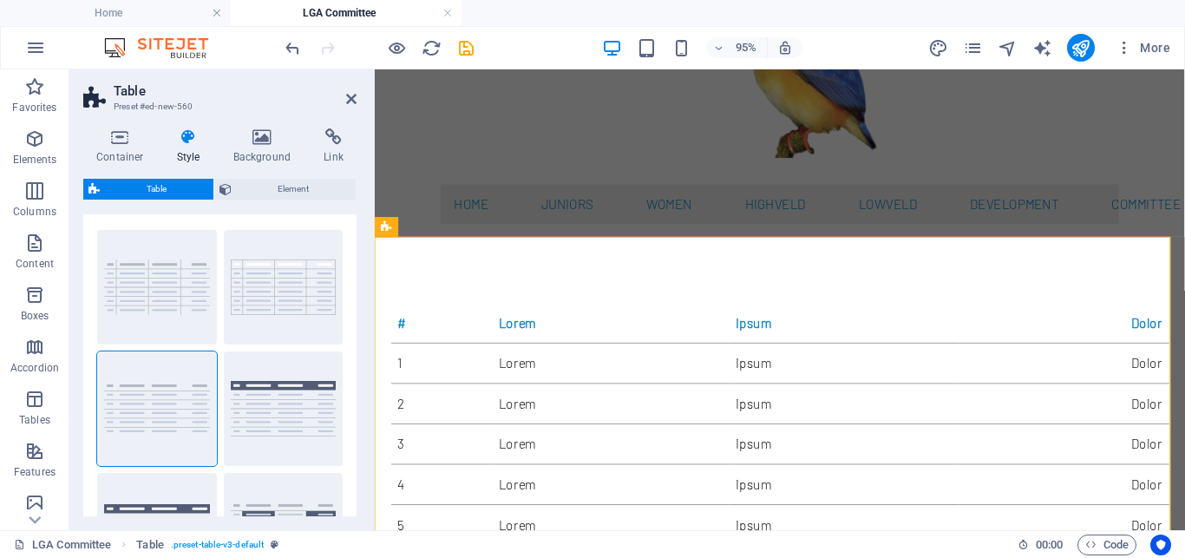
scroll to position [0, 0]
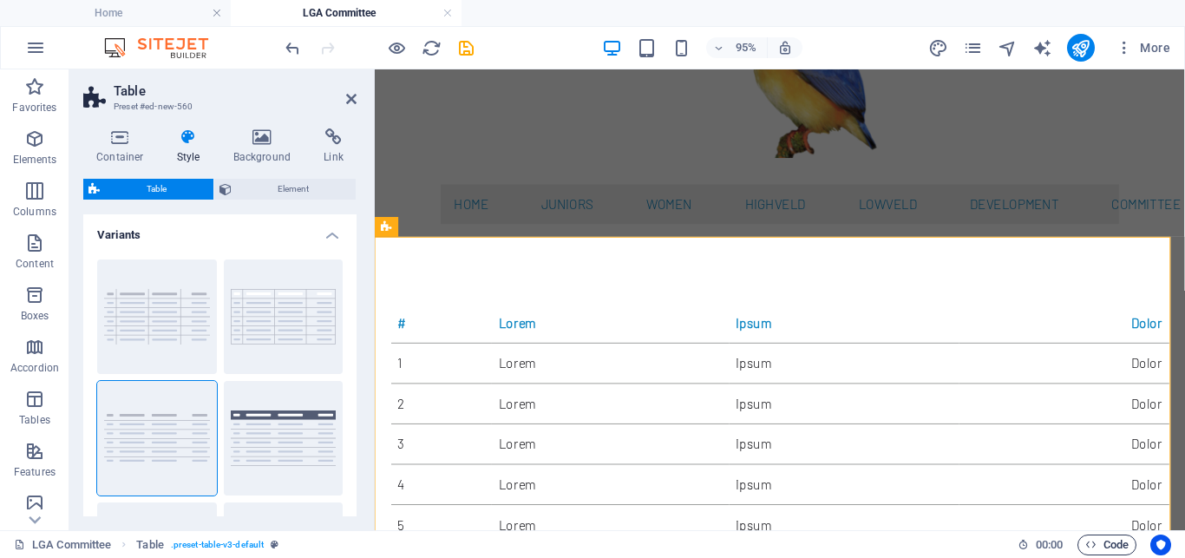
click at [1110, 543] on span "Code" at bounding box center [1106, 544] width 43 height 21
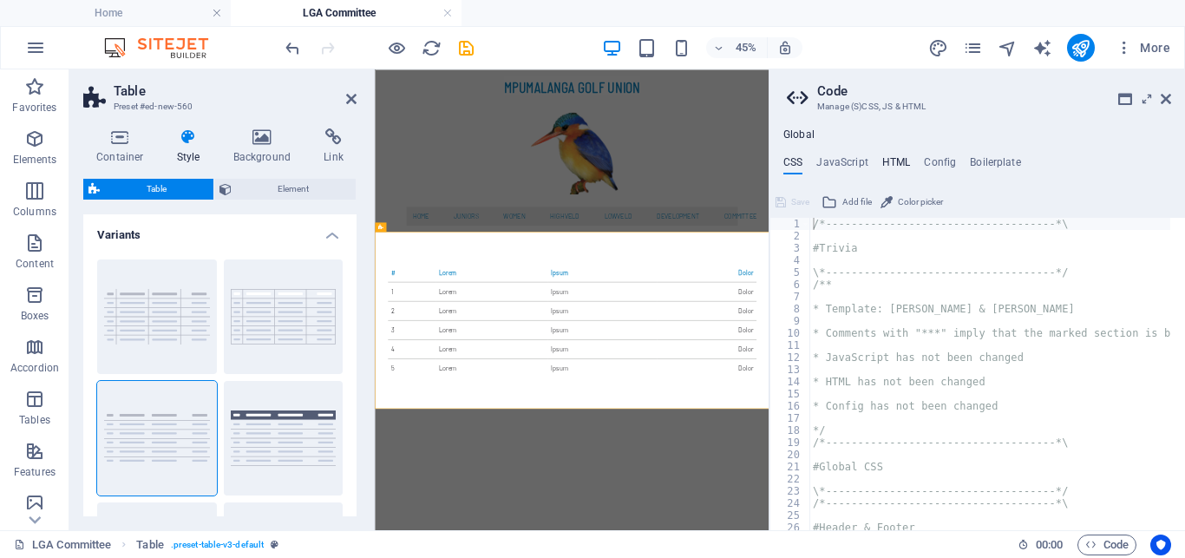
click at [899, 164] on h4 "HTML" at bounding box center [896, 165] width 29 height 19
type textarea "<a href="#main-content" class="wv-link-content button">Skip to main content</a>"
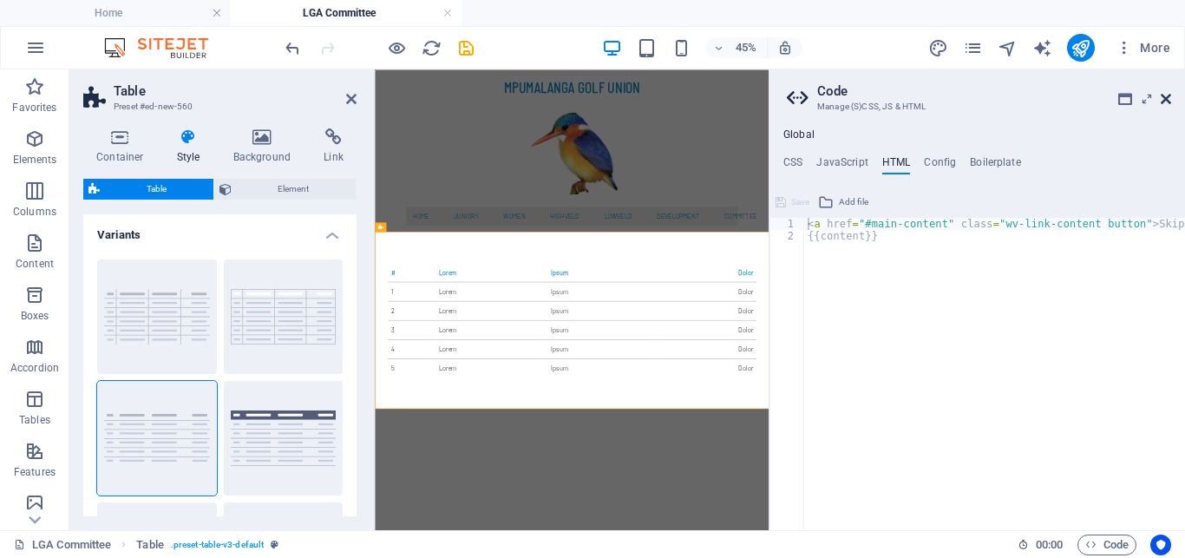
click at [1168, 99] on icon at bounding box center [1165, 99] width 10 height 14
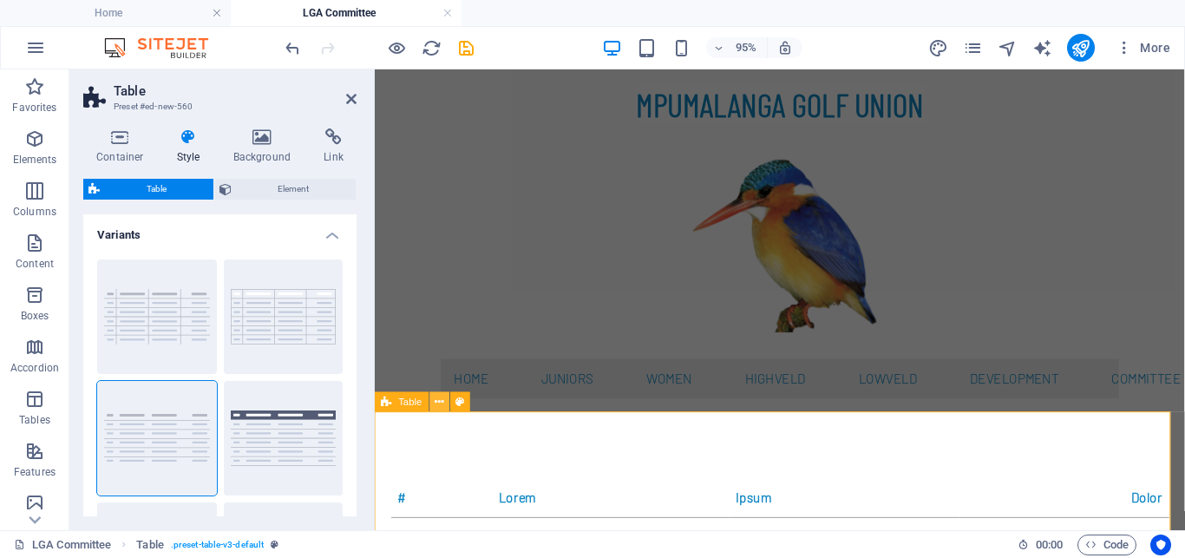
click at [436, 400] on icon at bounding box center [439, 401] width 9 height 17
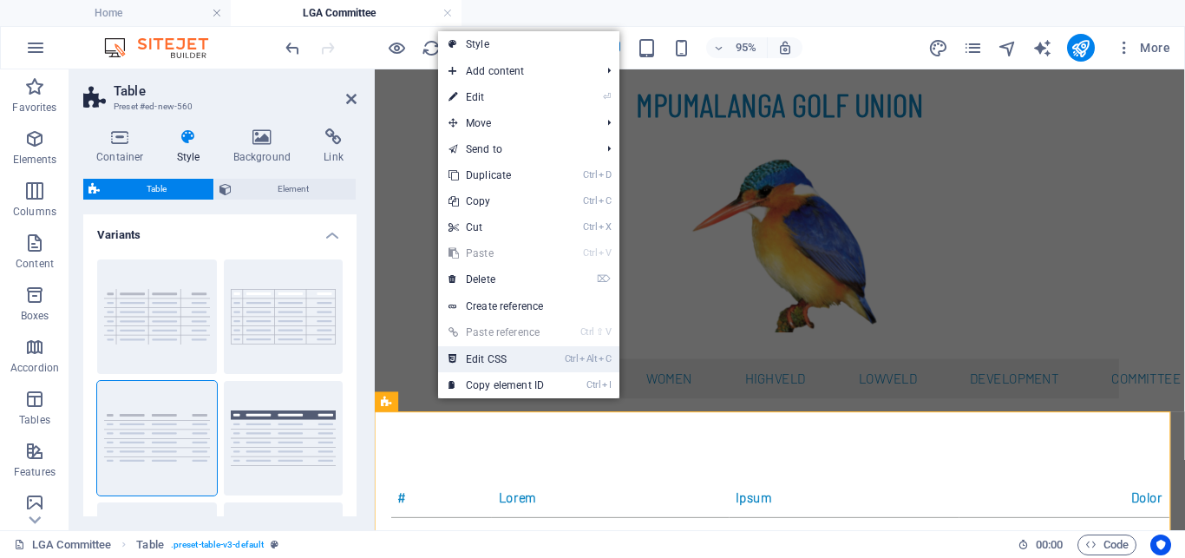
click at [500, 359] on link "Ctrl Alt C Edit CSS" at bounding box center [496, 359] width 116 height 26
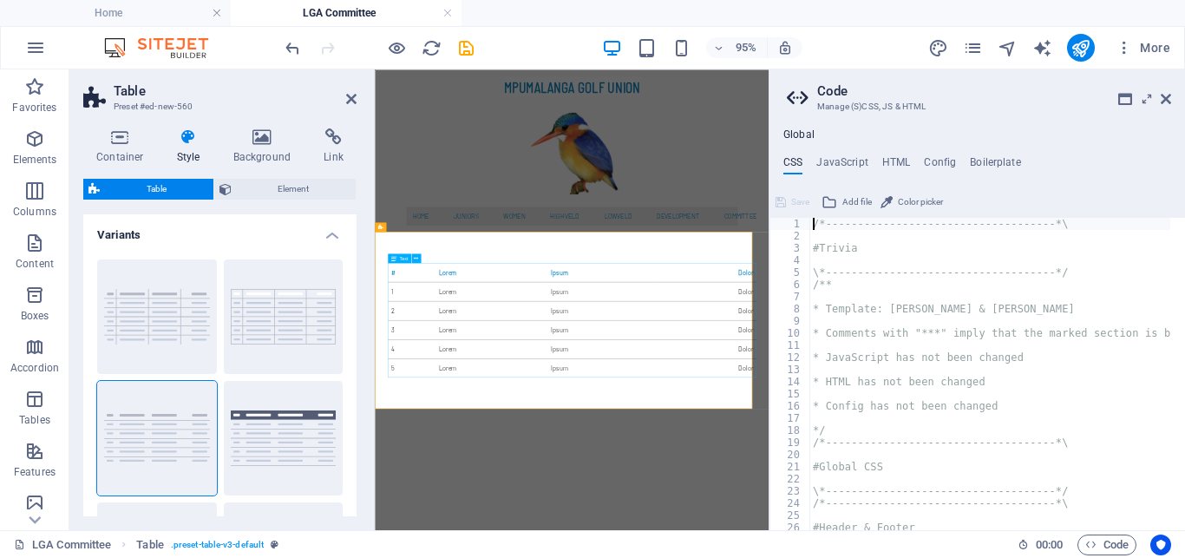
type textarea "@include table-v3();"
click at [1168, 97] on icon at bounding box center [1165, 99] width 10 height 14
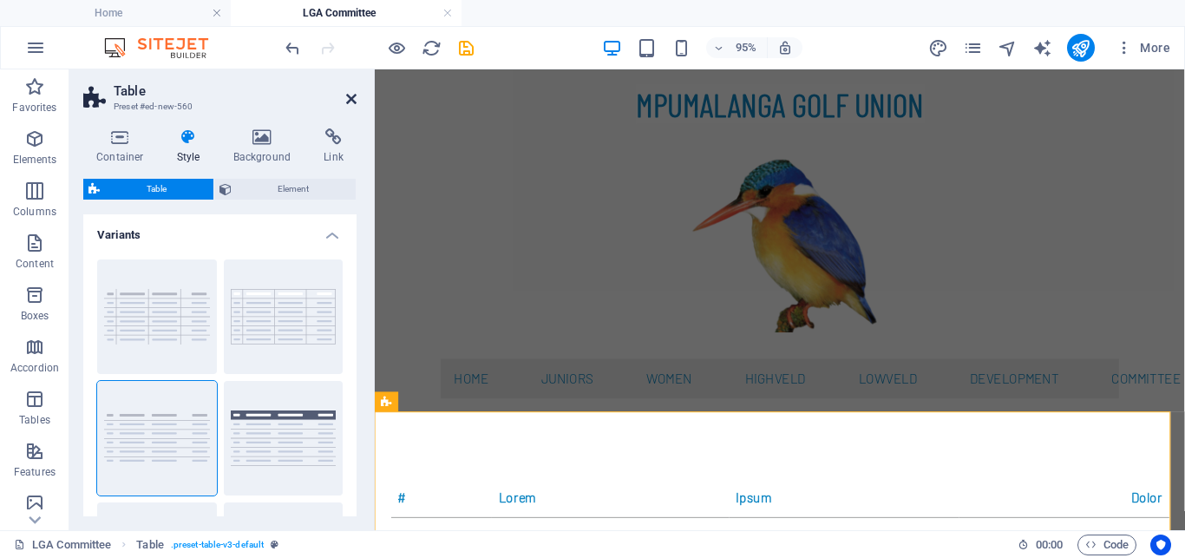
click at [355, 101] on icon at bounding box center [351, 99] width 10 height 14
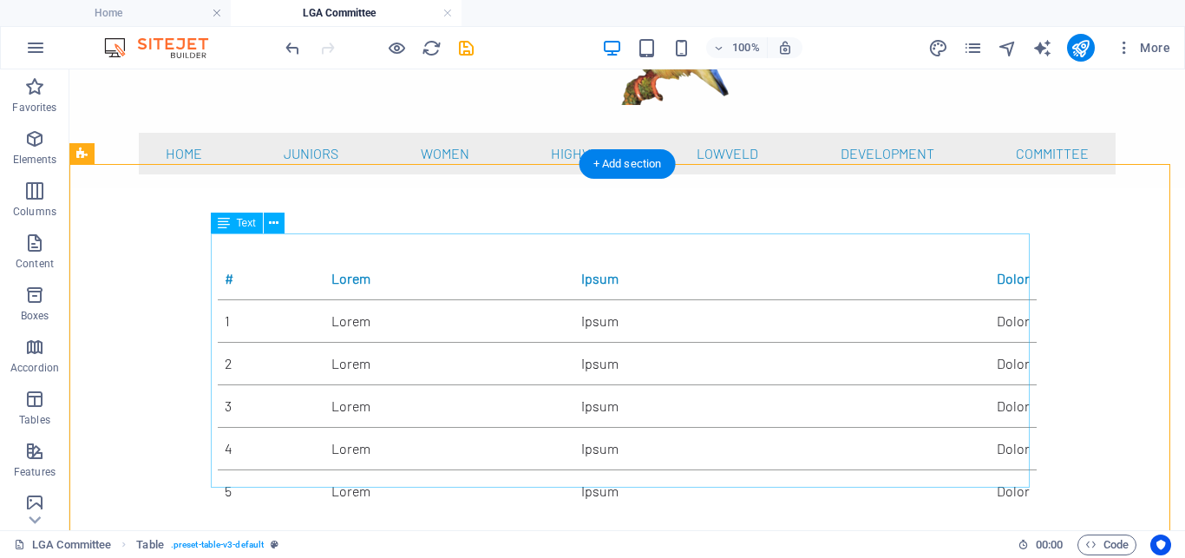
scroll to position [265, 0]
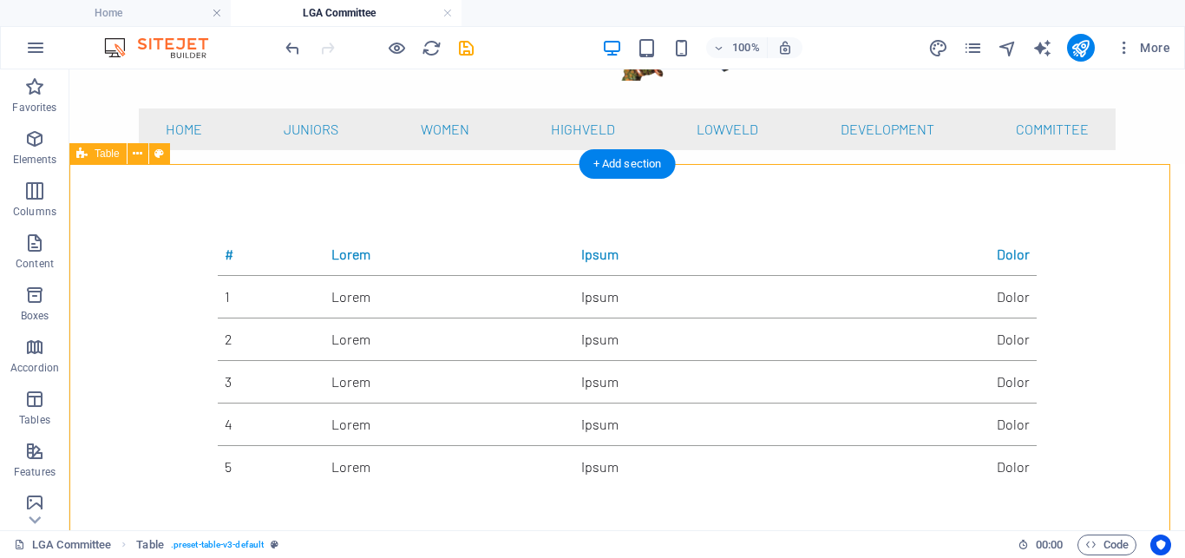
click at [153, 190] on div "# Lorem Ipsum Dolor 1 Lorem Ipsum Dolor 2 Lorem Ipsum Dolor 3 Lorem Ipsum Dolor…" at bounding box center [626, 360] width 1115 height 393
select select "rem"
select select "px"
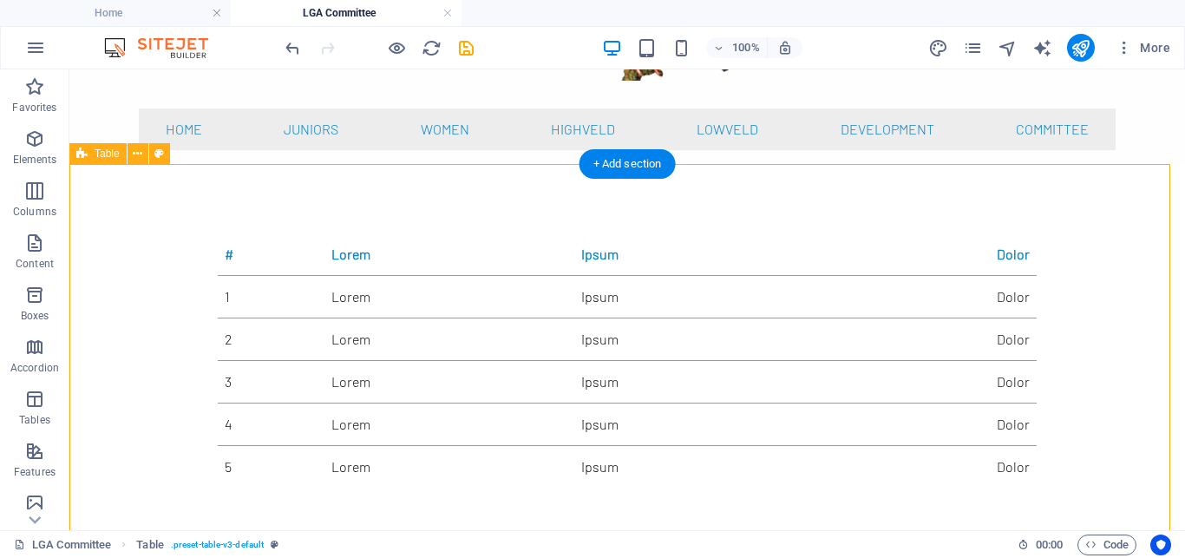
select select "px"
select select "preset-table-v3-default"
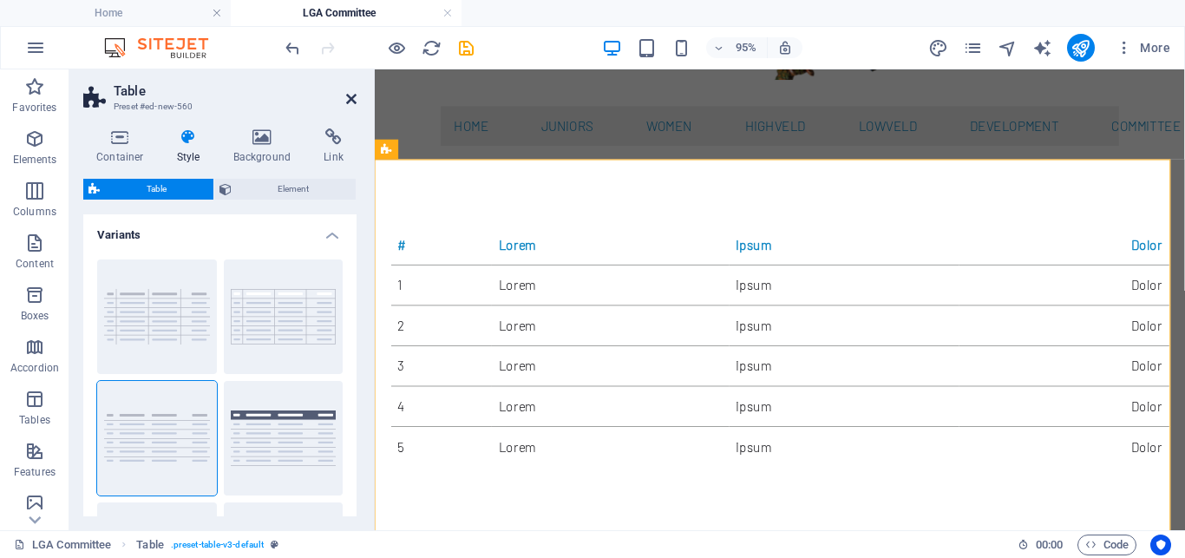
click at [355, 98] on icon at bounding box center [351, 99] width 10 height 14
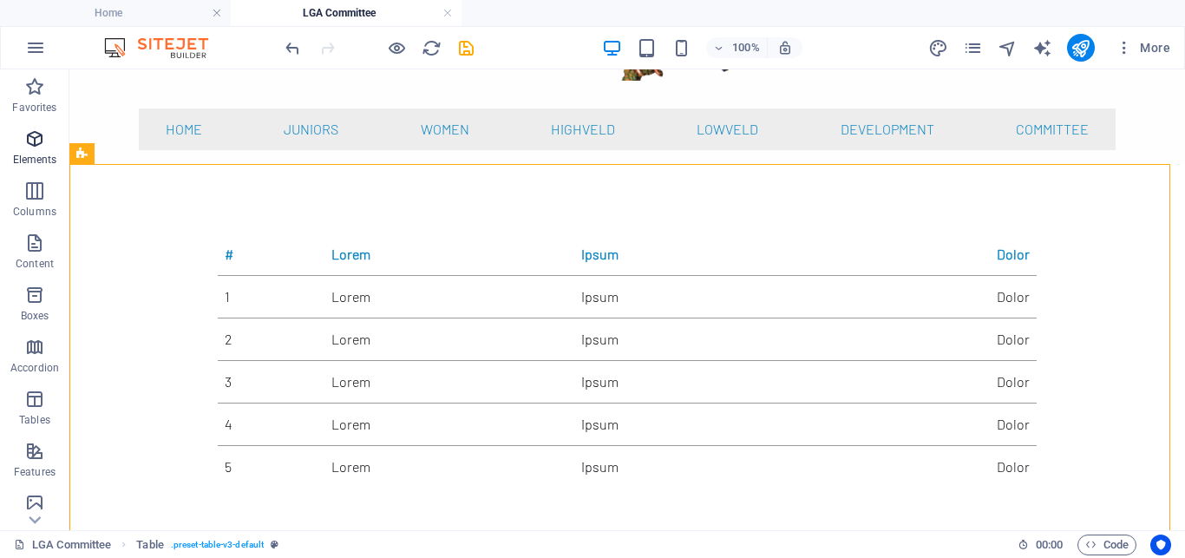
click at [33, 136] on icon "button" at bounding box center [34, 138] width 21 height 21
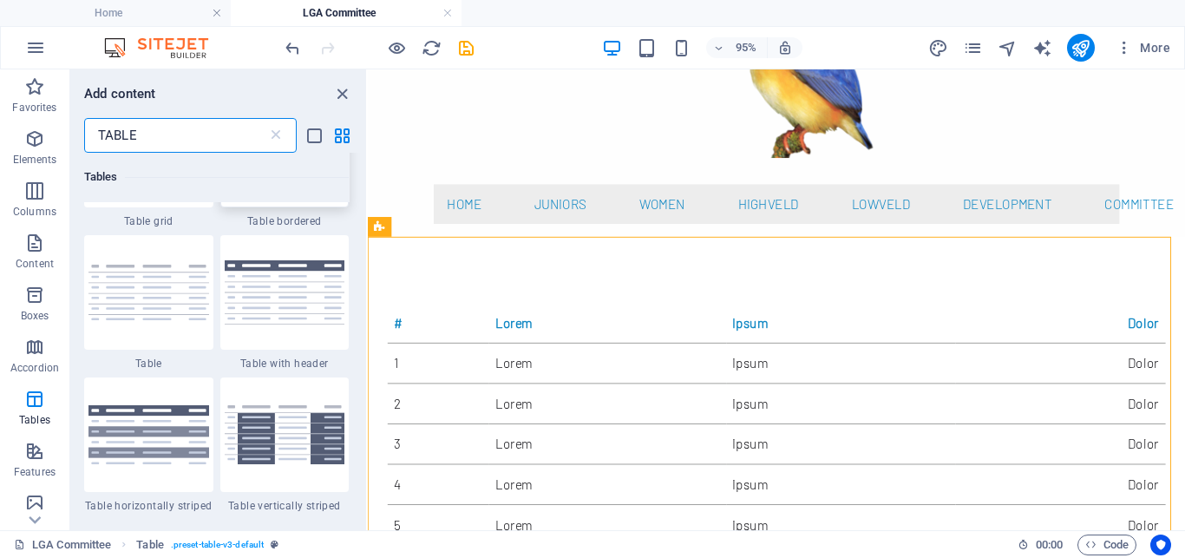
scroll to position [312, 0]
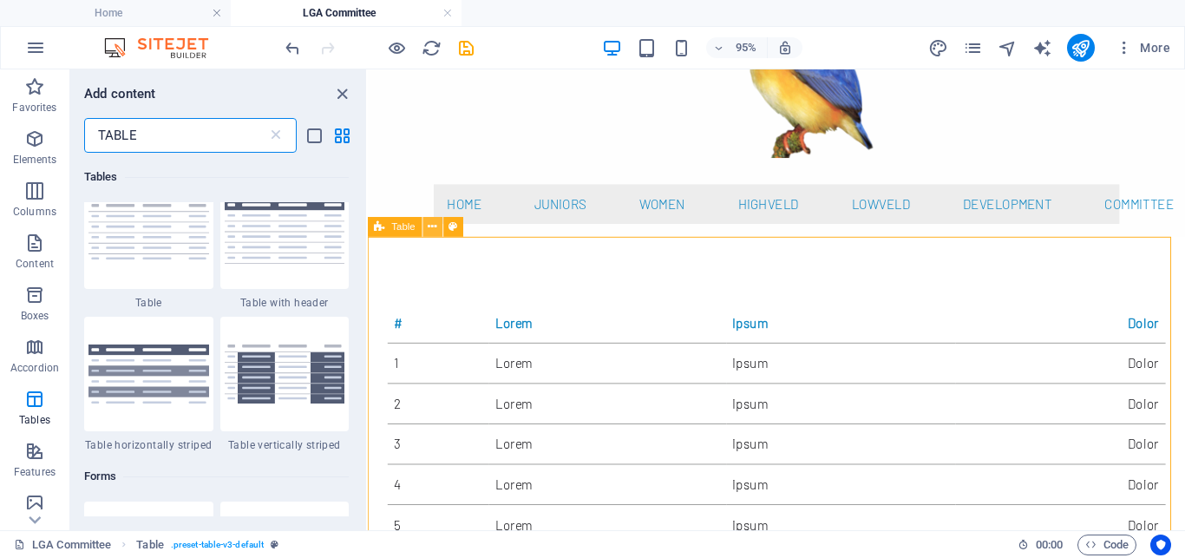
type input "TABLE"
click at [435, 228] on icon at bounding box center [432, 226] width 9 height 17
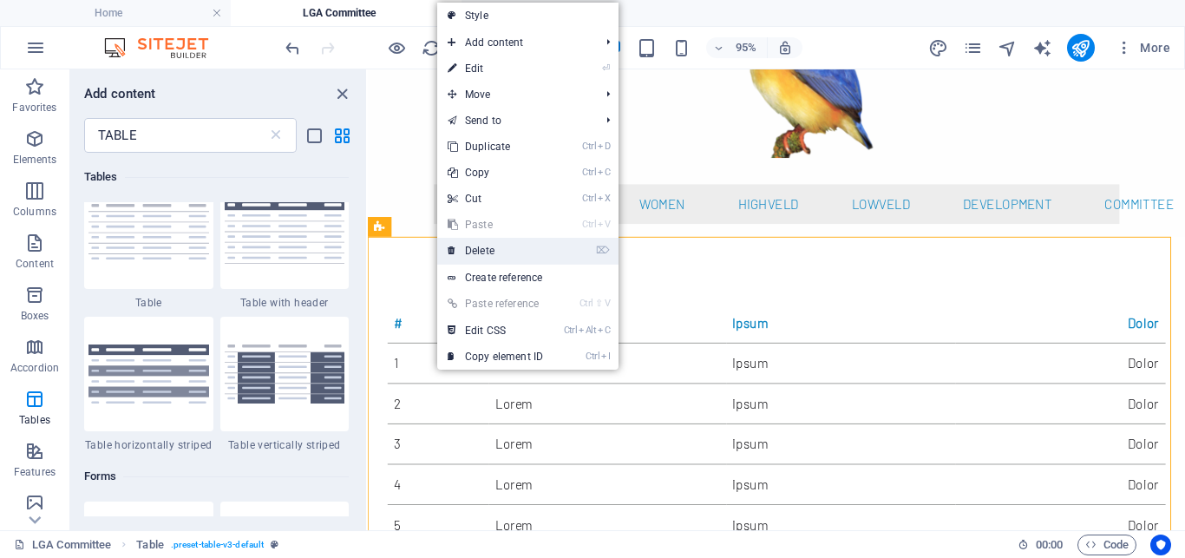
click at [477, 245] on link "⌦ Delete" at bounding box center [495, 251] width 116 height 26
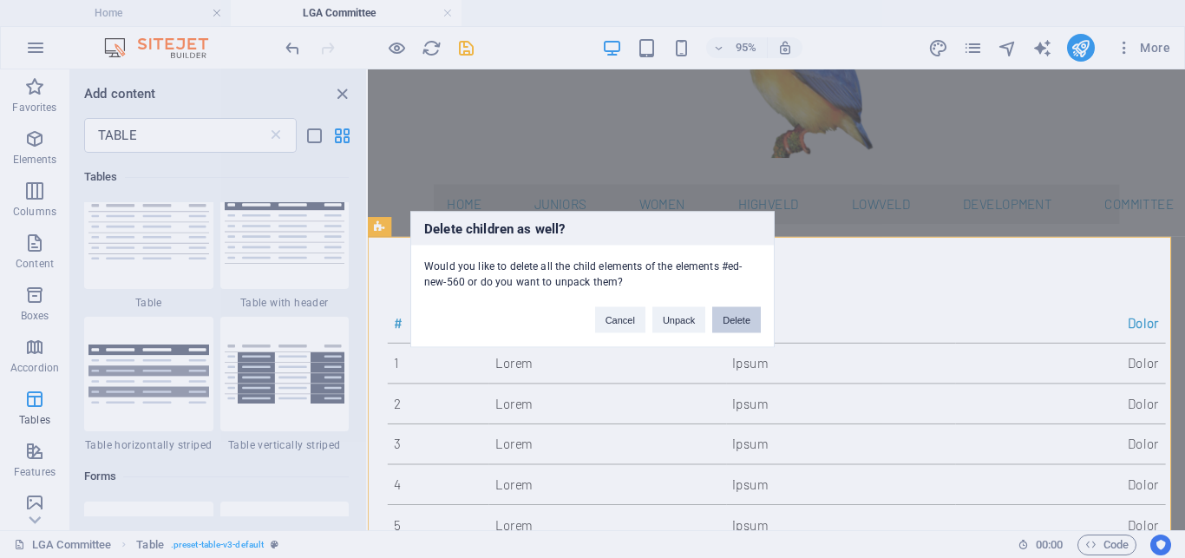
click at [741, 323] on button "Delete" at bounding box center [736, 319] width 49 height 26
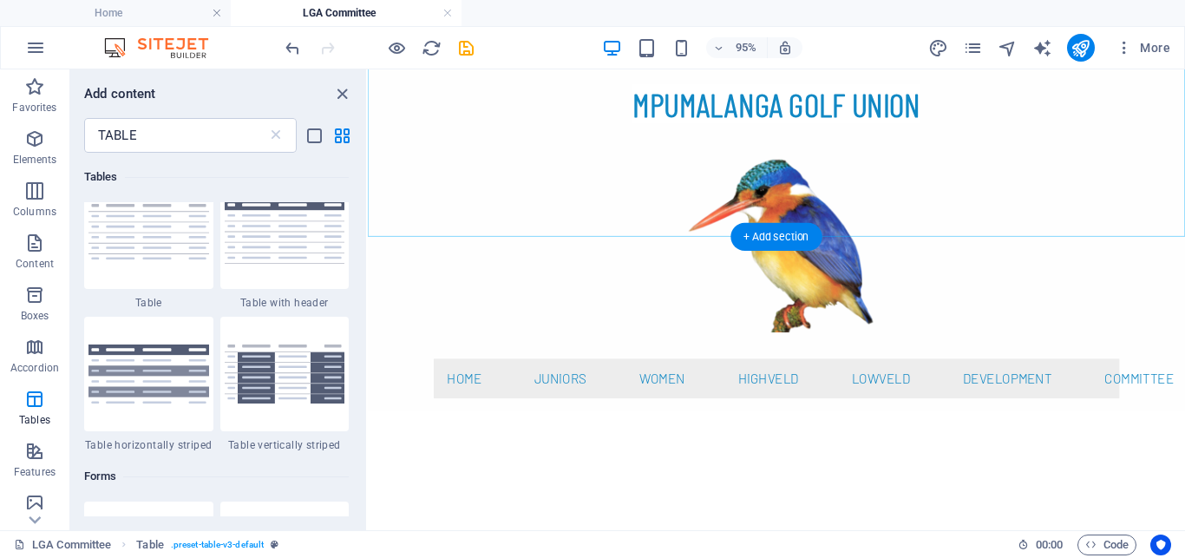
scroll to position [0, 0]
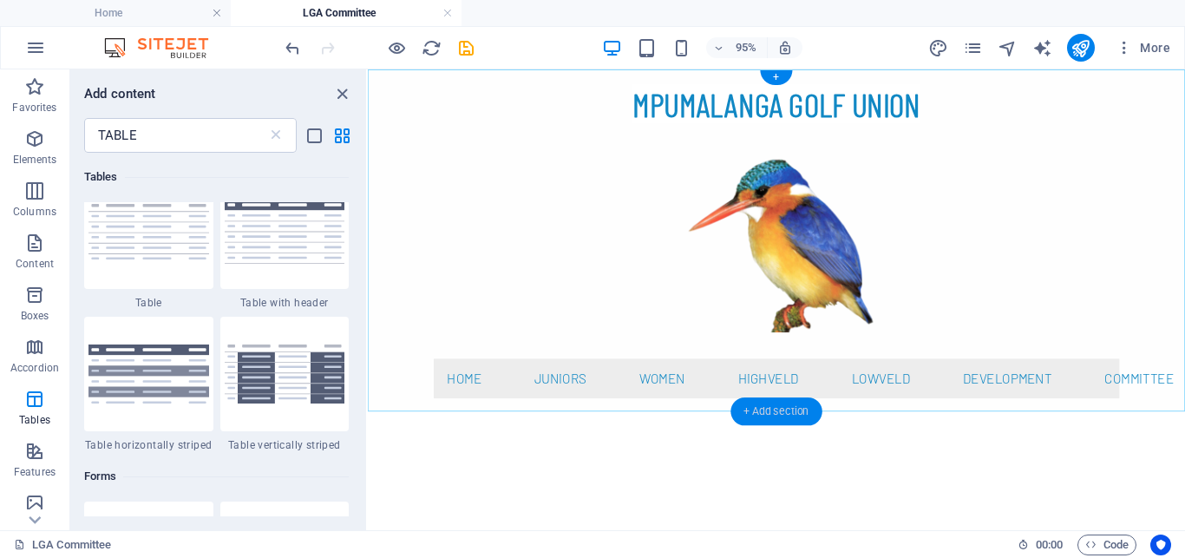
click at [775, 405] on div "+ Add section" at bounding box center [775, 411] width 91 height 28
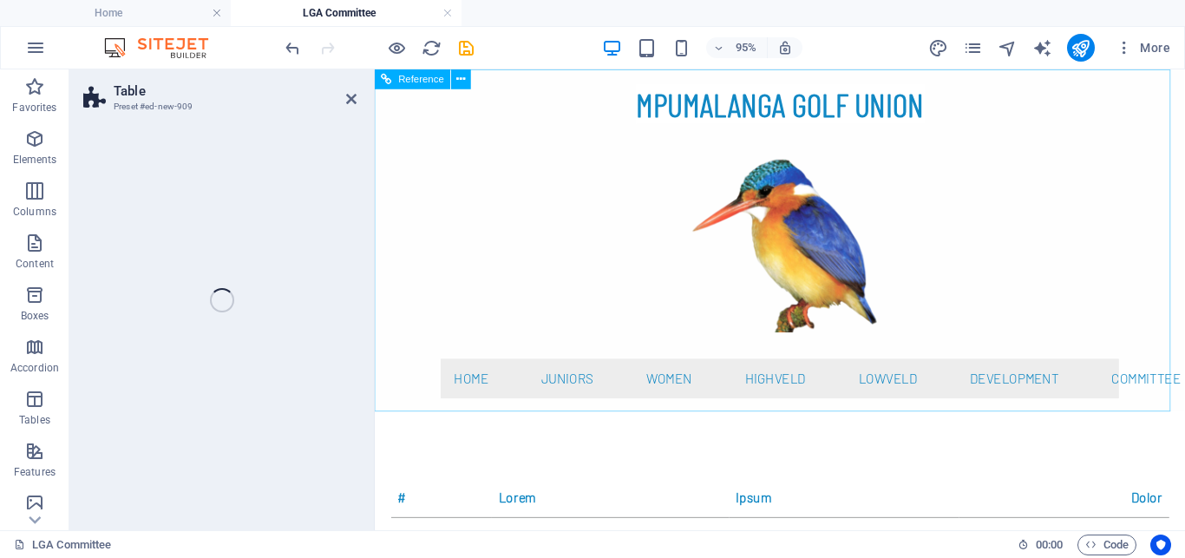
select select "preset-table-v3-default"
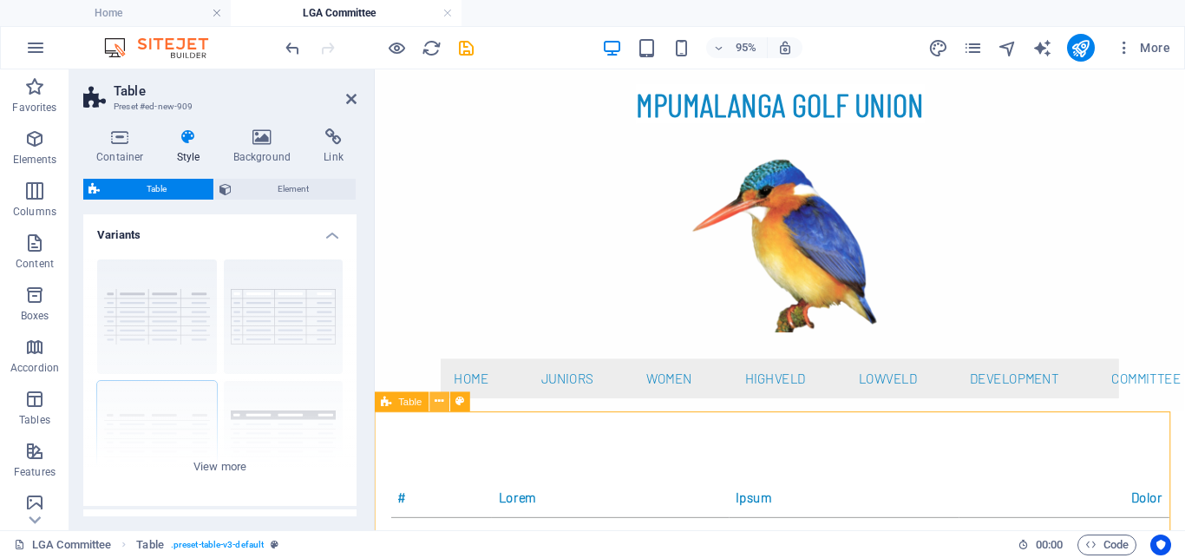
click at [439, 400] on icon at bounding box center [439, 401] width 9 height 17
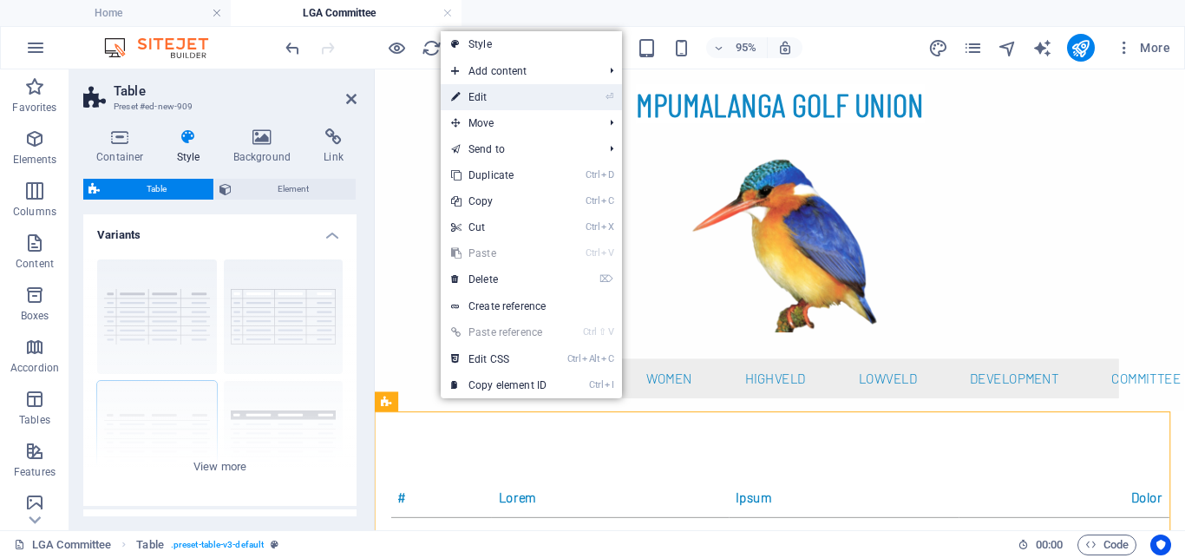
click at [495, 93] on link "⏎ Edit" at bounding box center [499, 97] width 116 height 26
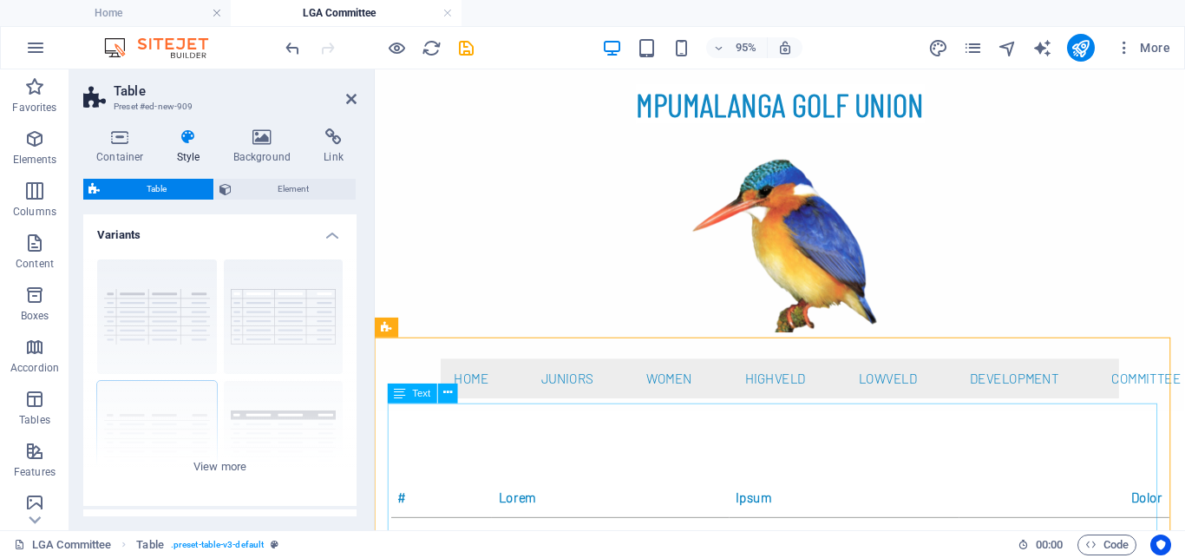
scroll to position [177, 0]
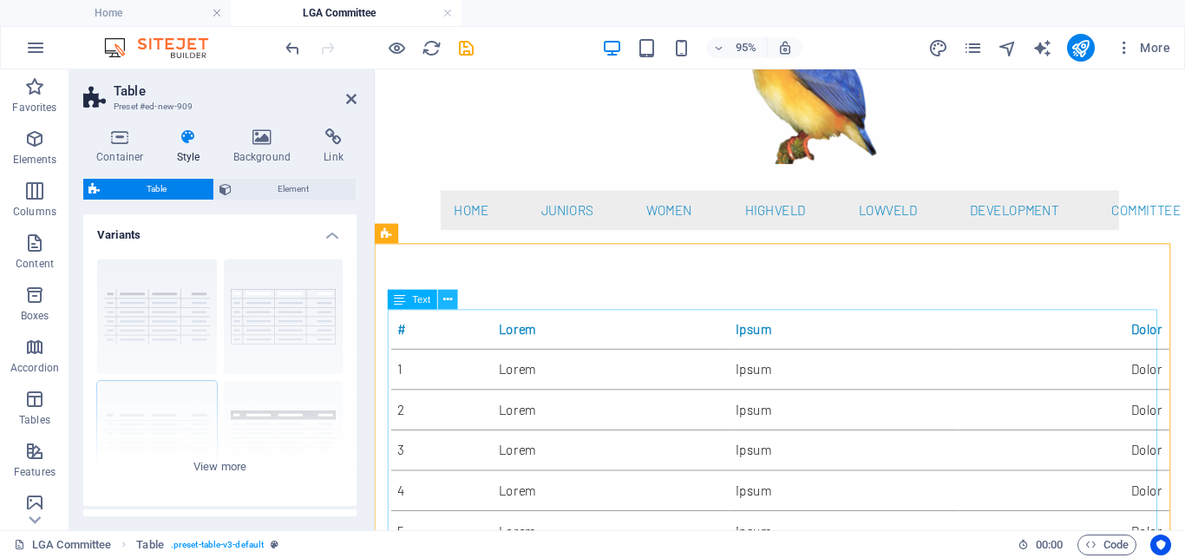
click at [453, 297] on button at bounding box center [448, 300] width 20 height 20
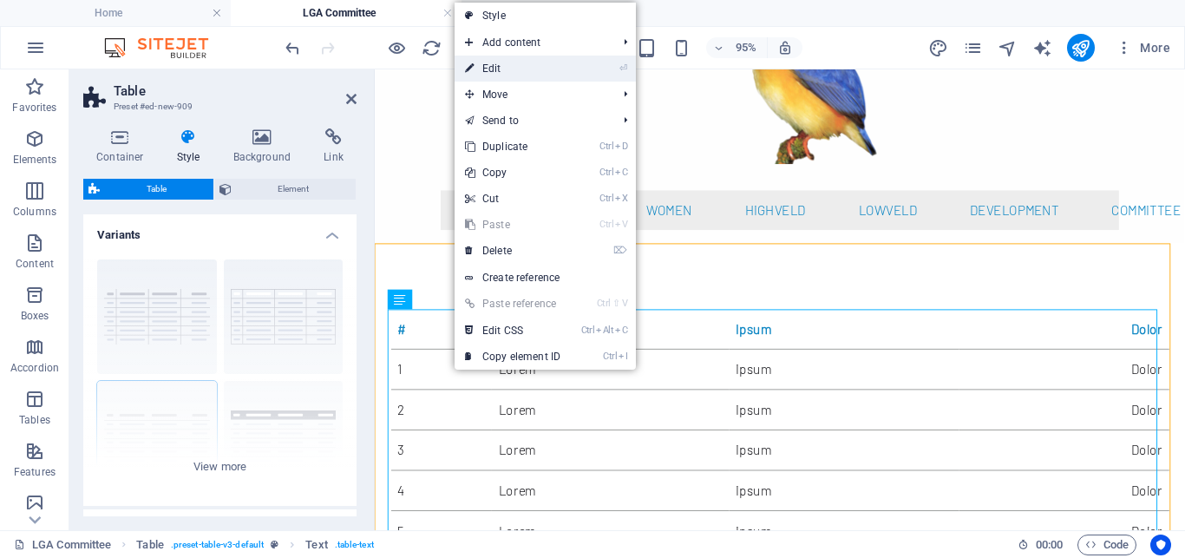
click at [508, 69] on link "⏎ Edit" at bounding box center [512, 69] width 116 height 26
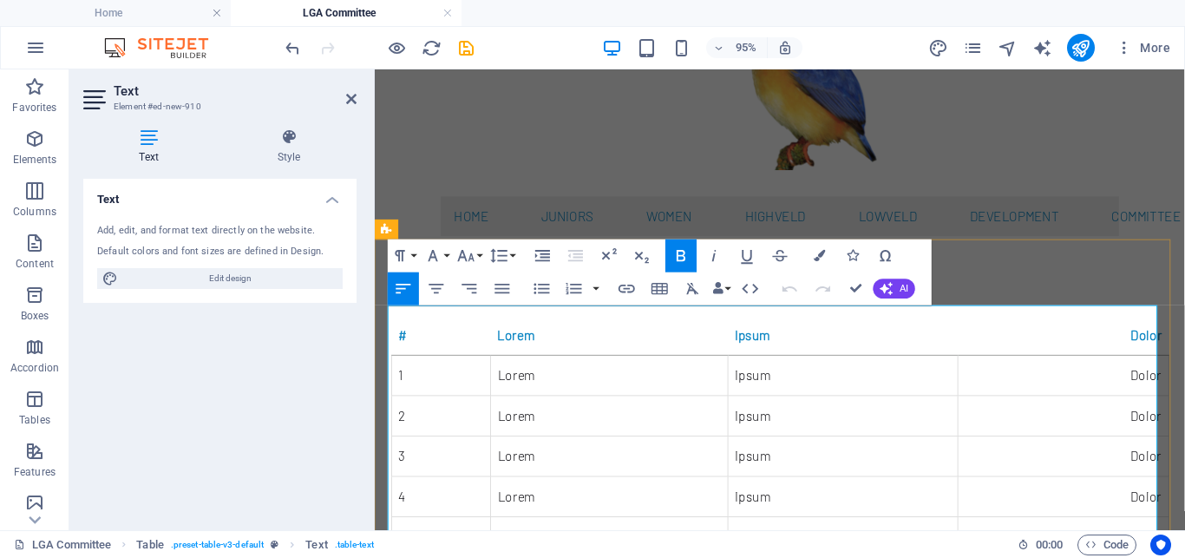
scroll to position [191, 0]
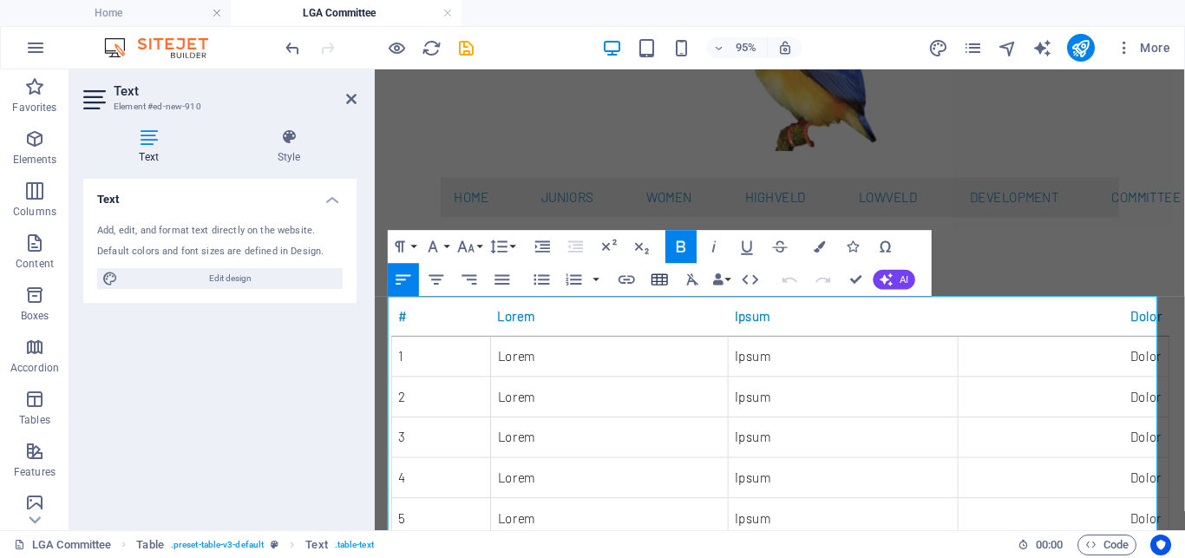
click at [657, 277] on icon "button" at bounding box center [660, 280] width 20 height 20
click at [352, 100] on icon at bounding box center [351, 99] width 10 height 14
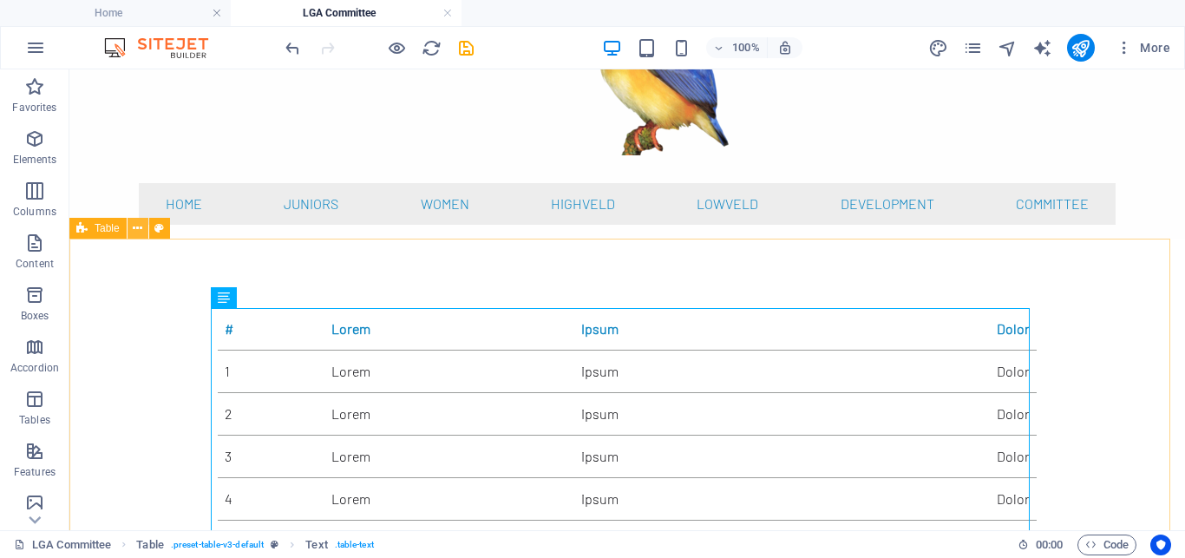
click at [138, 228] on icon at bounding box center [138, 228] width 10 height 18
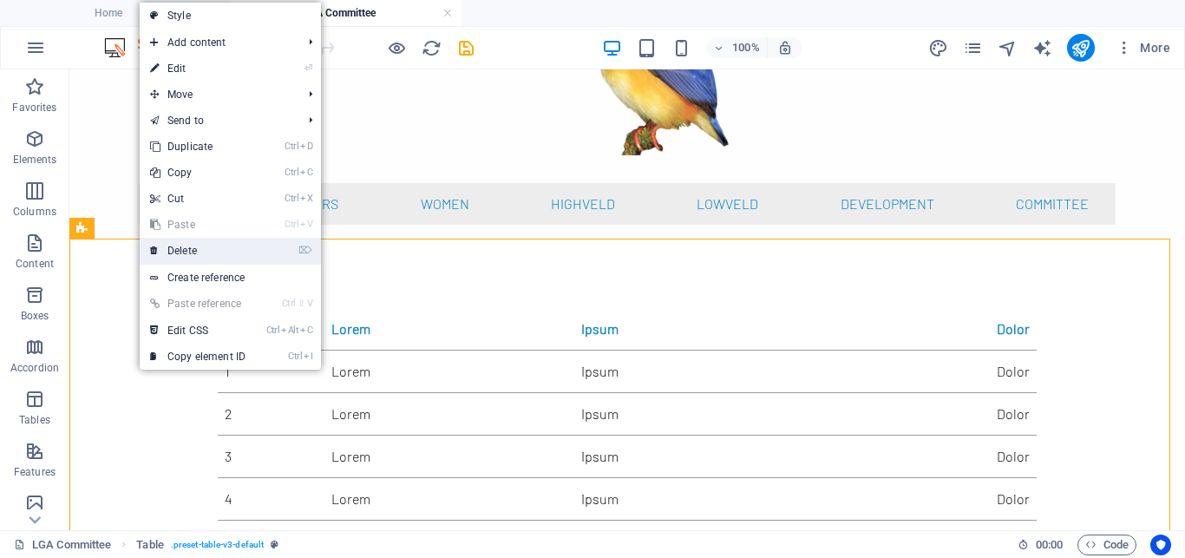
click at [177, 250] on link "⌦ Delete" at bounding box center [198, 251] width 116 height 26
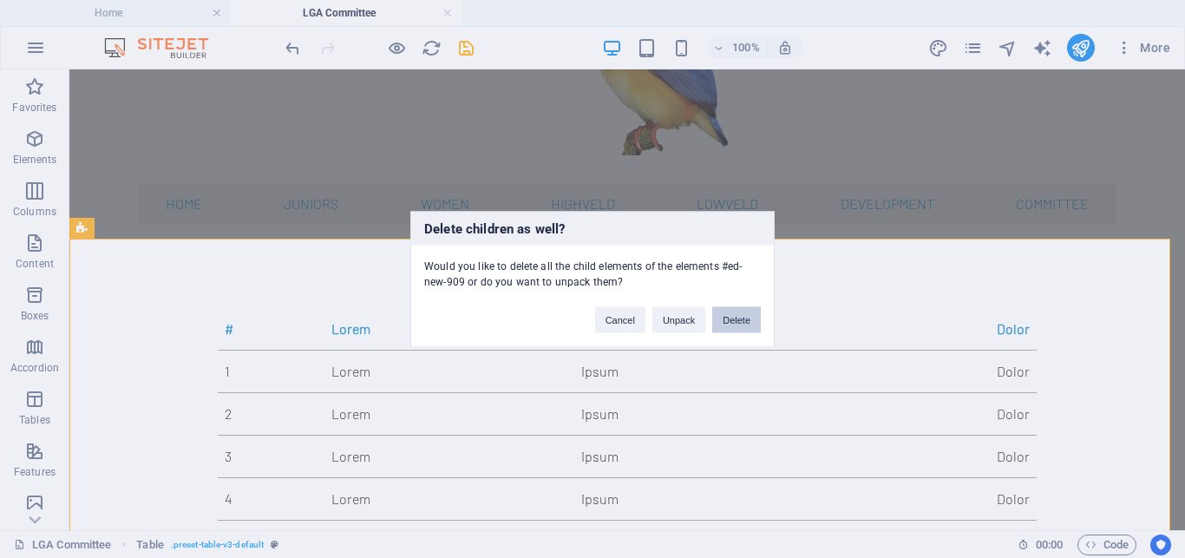
click at [740, 321] on button "Delete" at bounding box center [736, 319] width 49 height 26
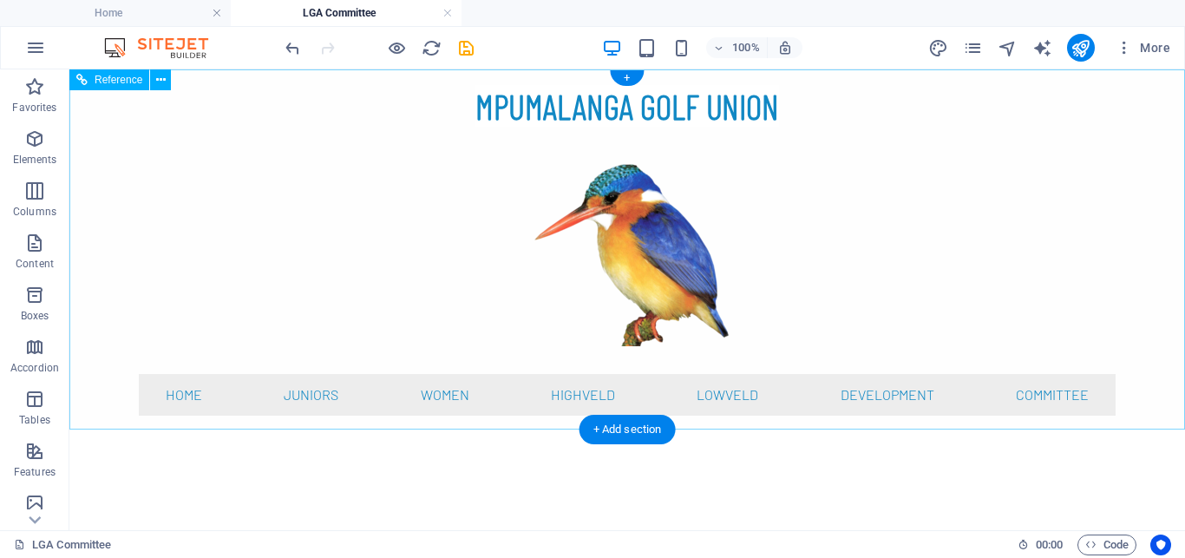
scroll to position [0, 0]
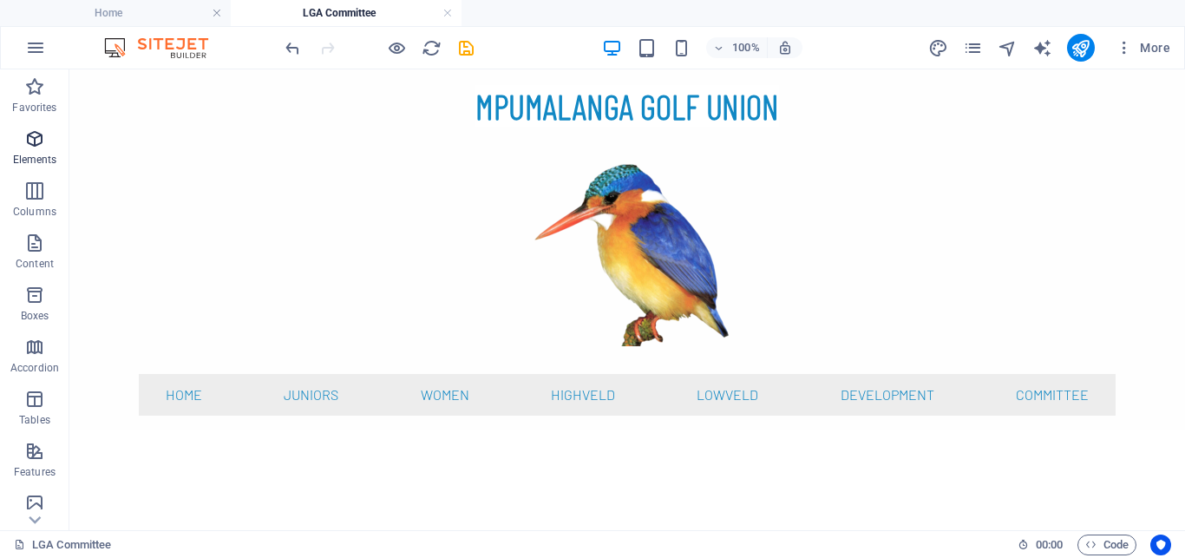
click at [35, 136] on icon "button" at bounding box center [34, 138] width 21 height 21
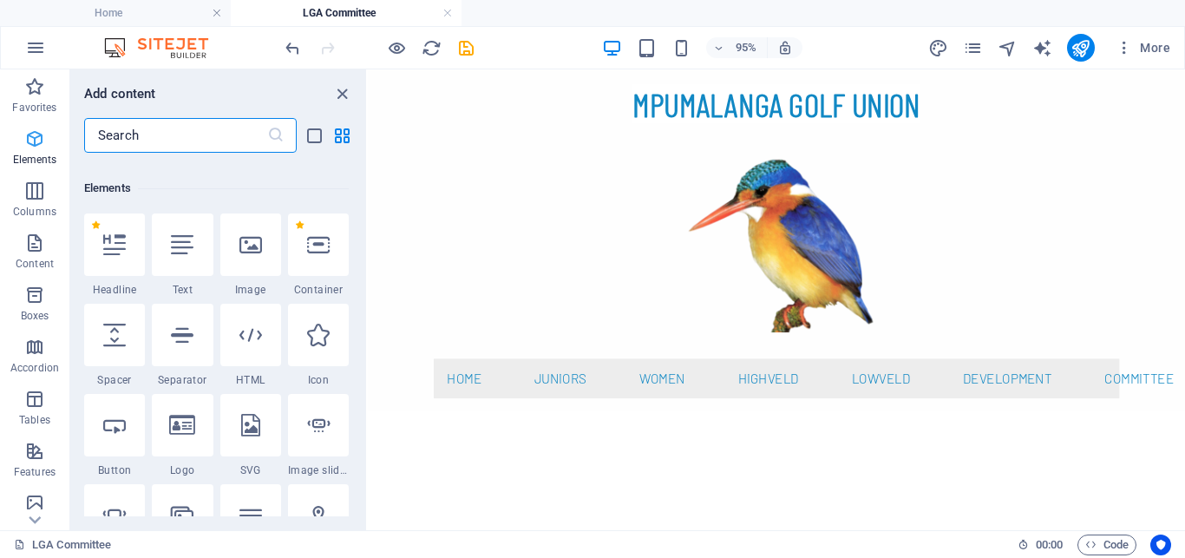
scroll to position [185, 0]
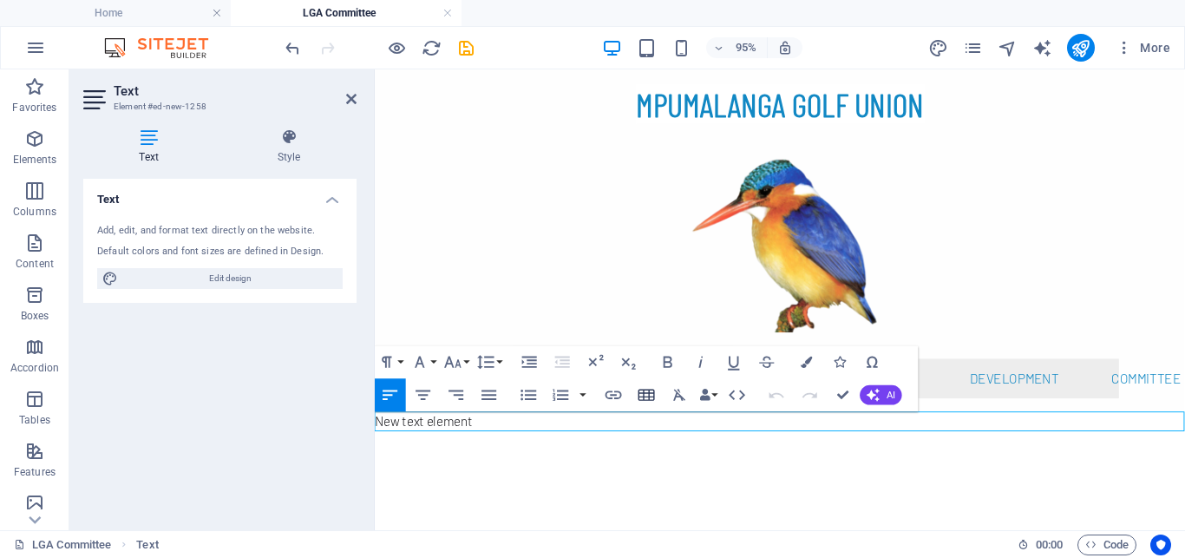
click at [650, 395] on icon "button" at bounding box center [647, 395] width 20 height 20
click at [645, 399] on icon "button" at bounding box center [647, 395] width 20 height 20
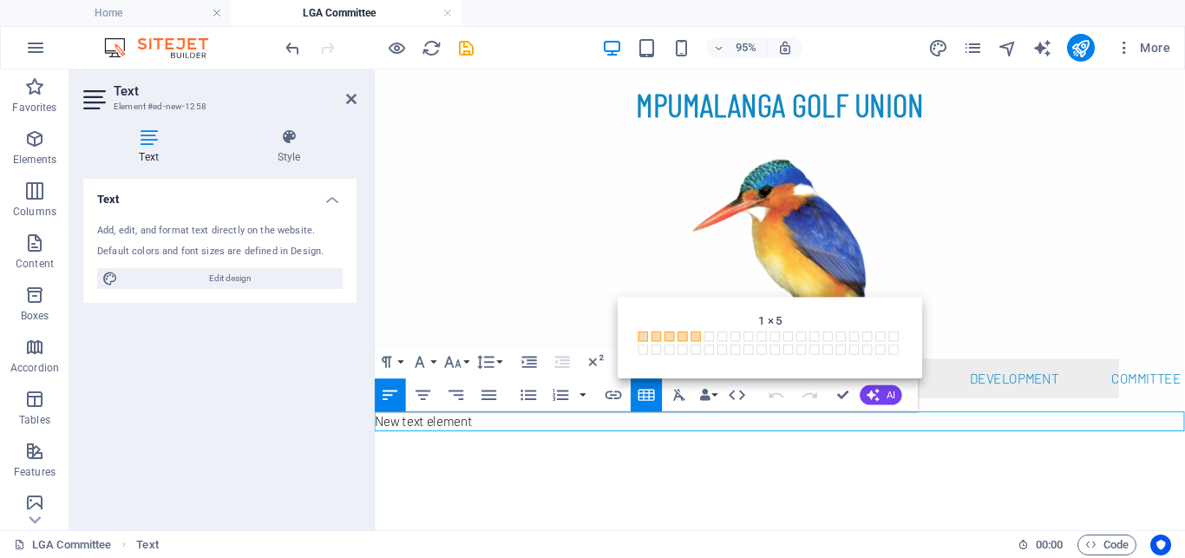
click at [695, 332] on div "1 × 1 1 × 2 1 × 3 1 × 4 1 × 5 1 × 6 1 × 7 1 × 8 1 × 9 1 × 10 1 × 11 1 × 12 1 × …" at bounding box center [771, 344] width 272 height 35
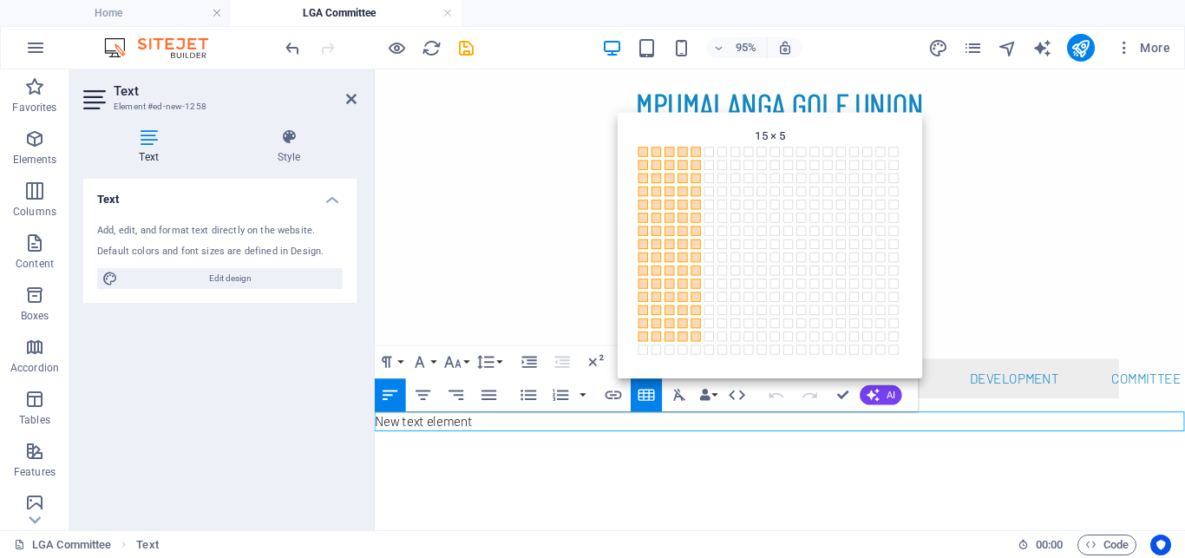
click at [696, 349] on div "1 × 1 1 × 2 1 × 3 1 × 4 1 × 5 1 × 6 1 × 7 1 × 8 1 × 9 1 × 10 1 × 11 1 × 12 1 × …" at bounding box center [771, 252] width 272 height 219
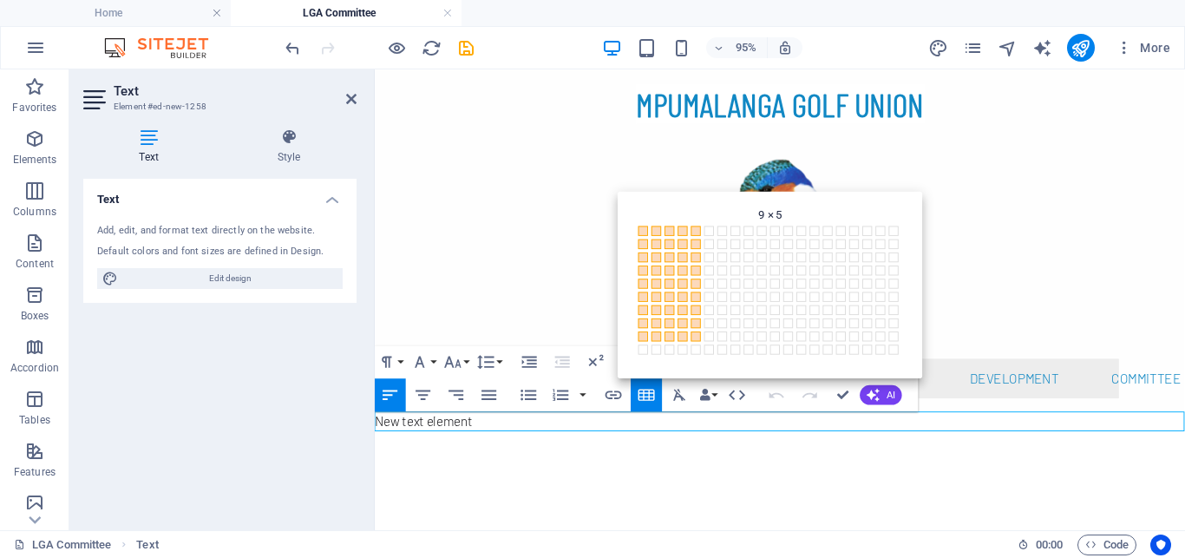
click at [696, 345] on span at bounding box center [696, 349] width 10 height 10
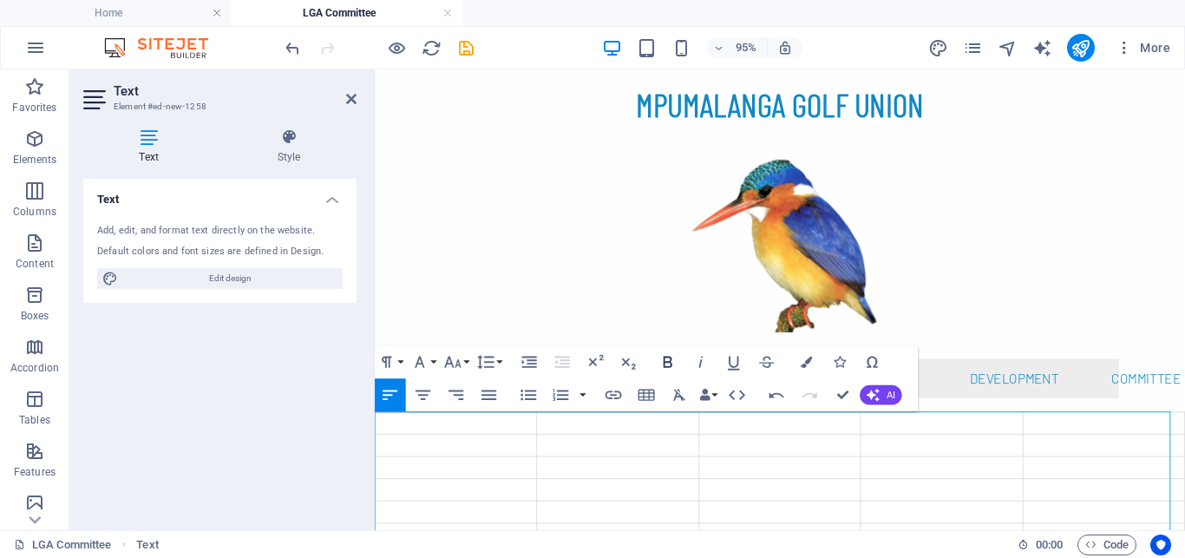
click at [663, 361] on icon "button" at bounding box center [668, 362] width 20 height 20
click at [532, 364] on icon "button" at bounding box center [529, 361] width 15 height 11
click at [558, 440] on td at bounding box center [630, 441] width 170 height 23
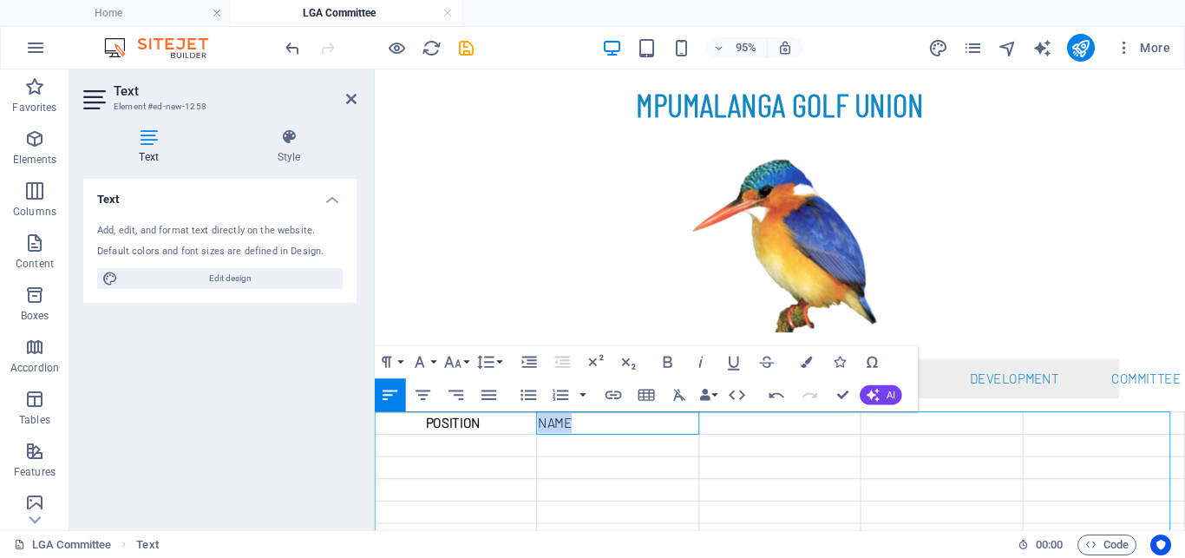
drag, startPoint x: 584, startPoint y: 444, endPoint x: 545, endPoint y: 444, distance: 38.2
click at [545, 444] on td "NAME" at bounding box center [630, 441] width 170 height 23
click at [664, 362] on icon "button" at bounding box center [667, 361] width 9 height 11
click at [526, 363] on icon "button" at bounding box center [529, 362] width 20 height 20
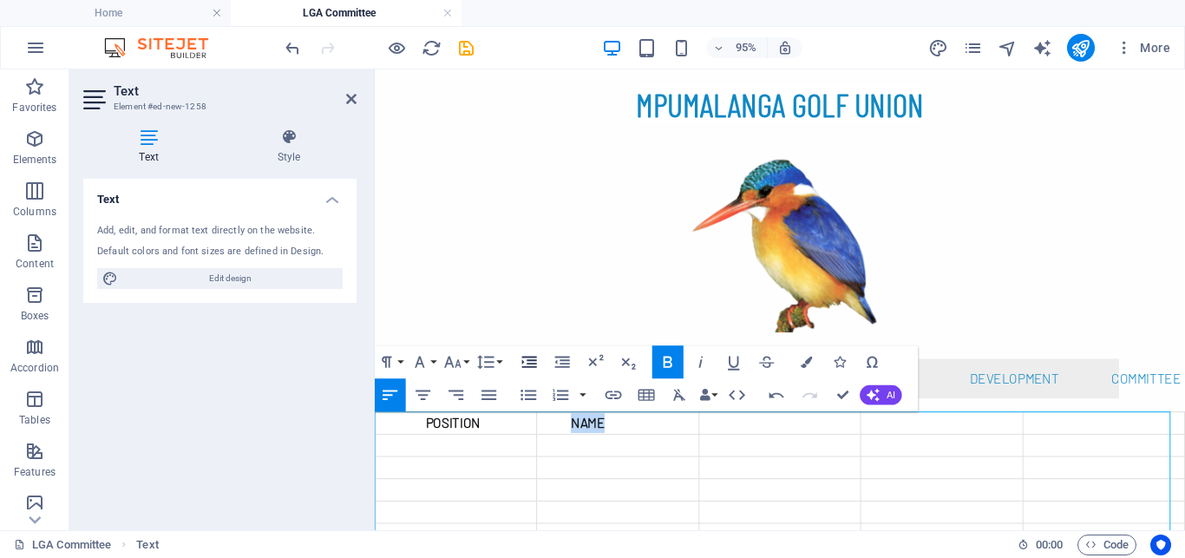
click at [526, 363] on icon "button" at bounding box center [529, 362] width 20 height 20
click at [750, 441] on td at bounding box center [800, 441] width 170 height 23
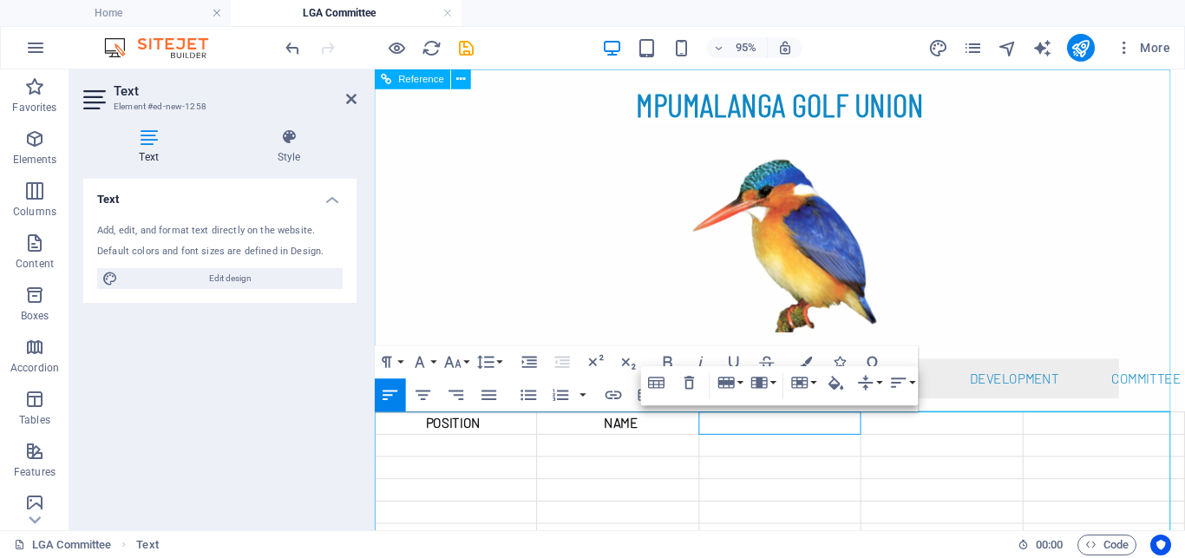
click at [984, 292] on div at bounding box center [801, 250] width 714 height 245
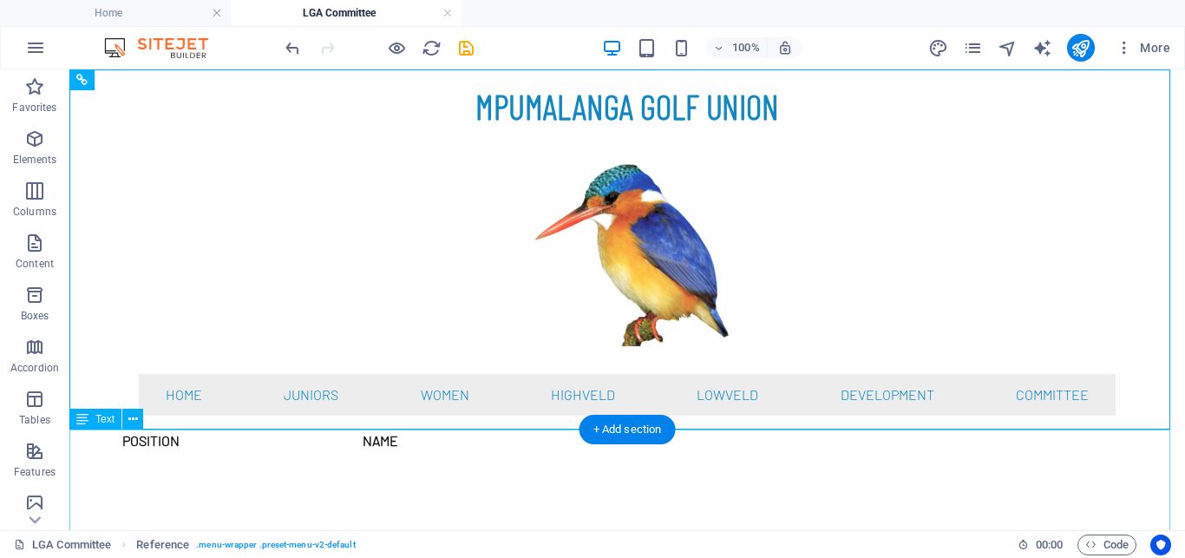
click at [500, 442] on div "POSITION NAME" at bounding box center [626, 541] width 1115 height 225
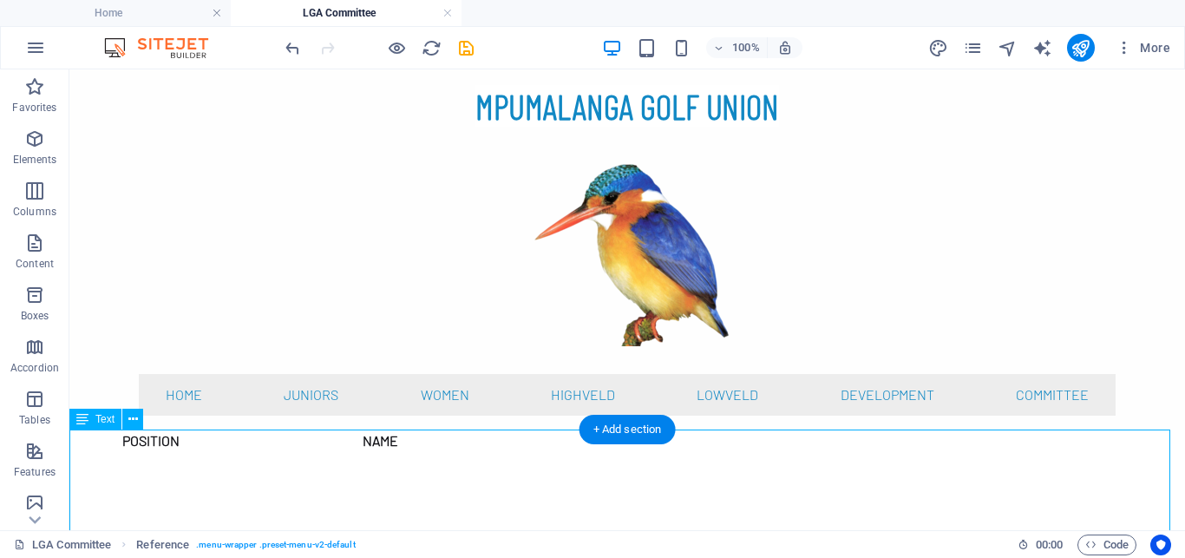
click at [500, 442] on div "POSITION NAME" at bounding box center [626, 541] width 1115 height 225
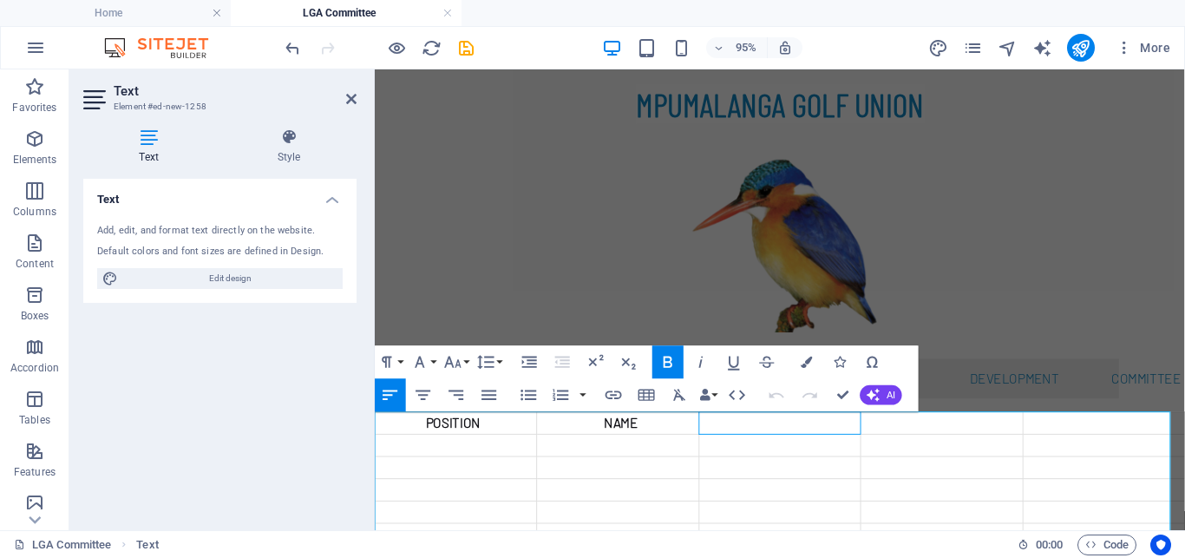
click at [746, 444] on td at bounding box center [800, 441] width 170 height 23
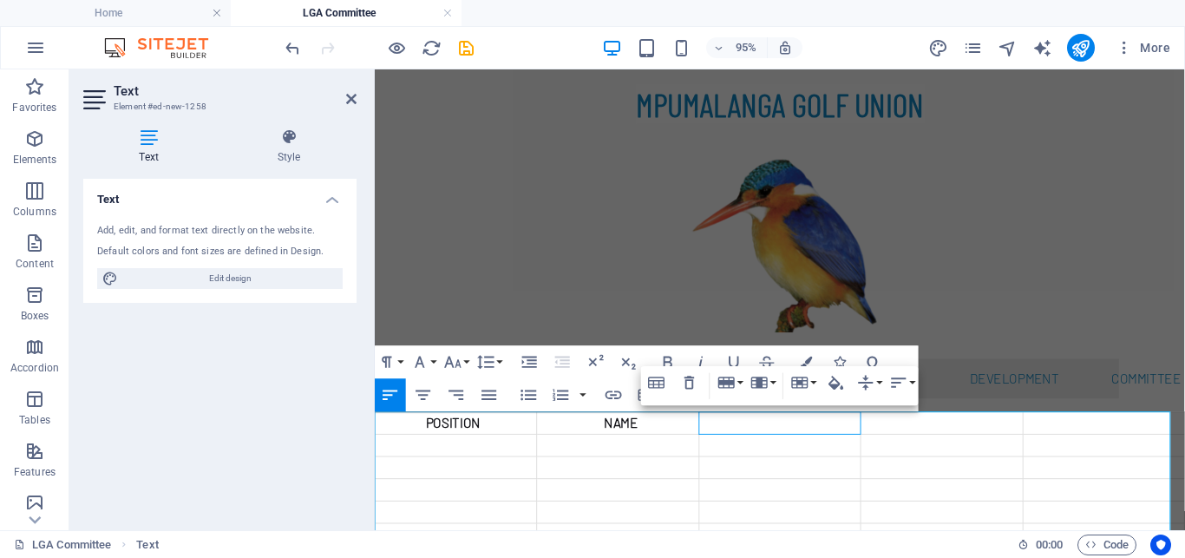
click at [666, 358] on div "Drag here to replace the existing content. Press “Ctrl” if you want to create a…" at bounding box center [780, 299] width 810 height 460
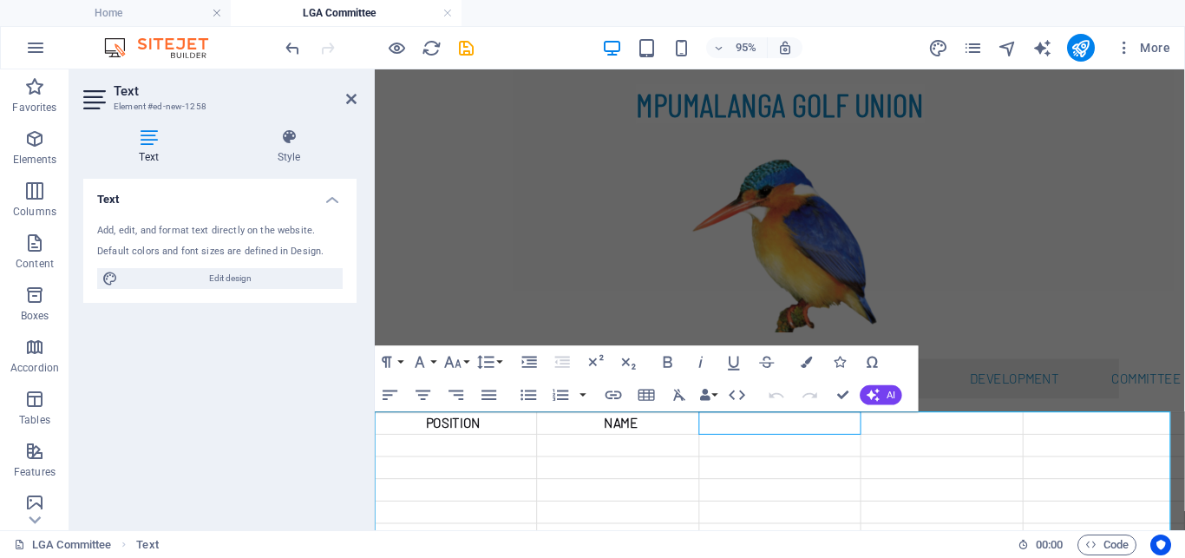
click at [666, 358] on icon "button" at bounding box center [668, 362] width 20 height 20
click at [526, 362] on icon "button" at bounding box center [529, 362] width 20 height 20
click at [909, 445] on td at bounding box center [971, 441] width 170 height 23
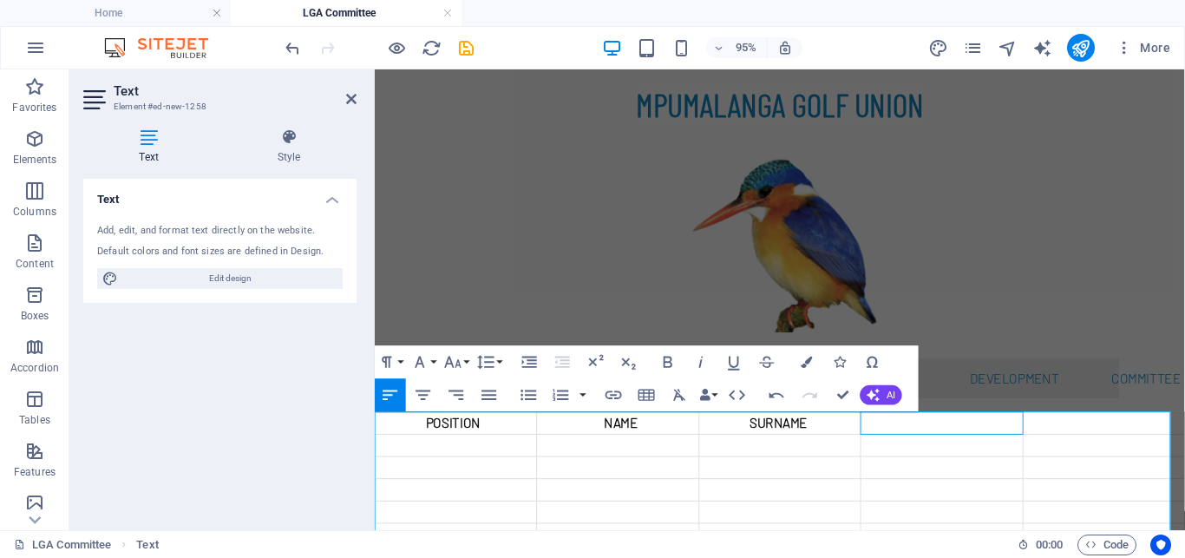
click at [917, 446] on td at bounding box center [971, 441] width 170 height 23
click at [669, 362] on icon "button" at bounding box center [667, 361] width 9 height 11
click at [525, 362] on icon "button" at bounding box center [529, 362] width 20 height 20
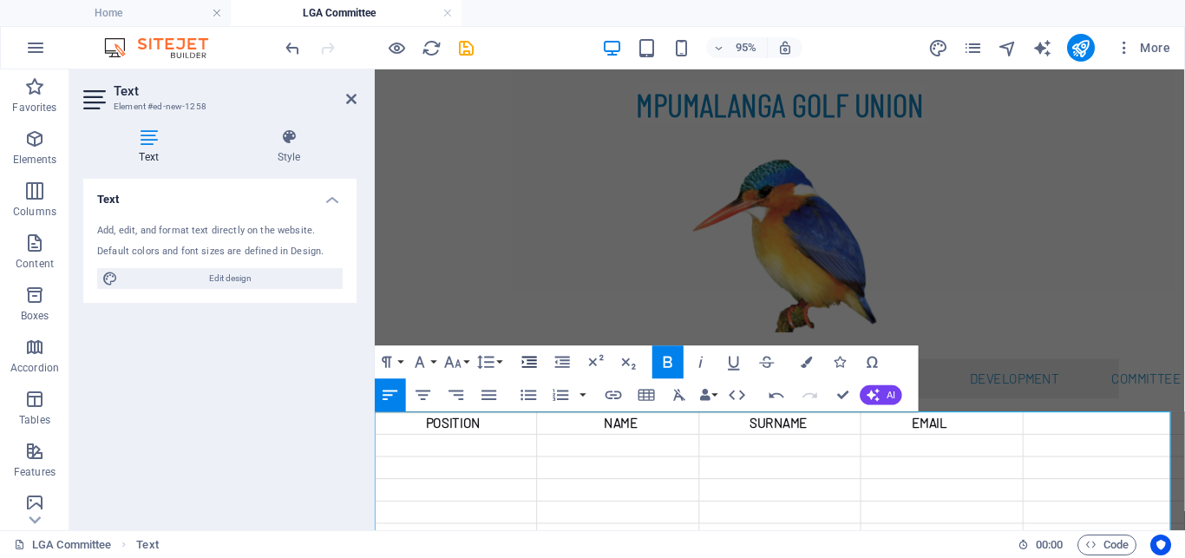
click at [525, 362] on icon "button" at bounding box center [529, 362] width 20 height 20
click at [1099, 443] on td at bounding box center [1141, 441] width 170 height 23
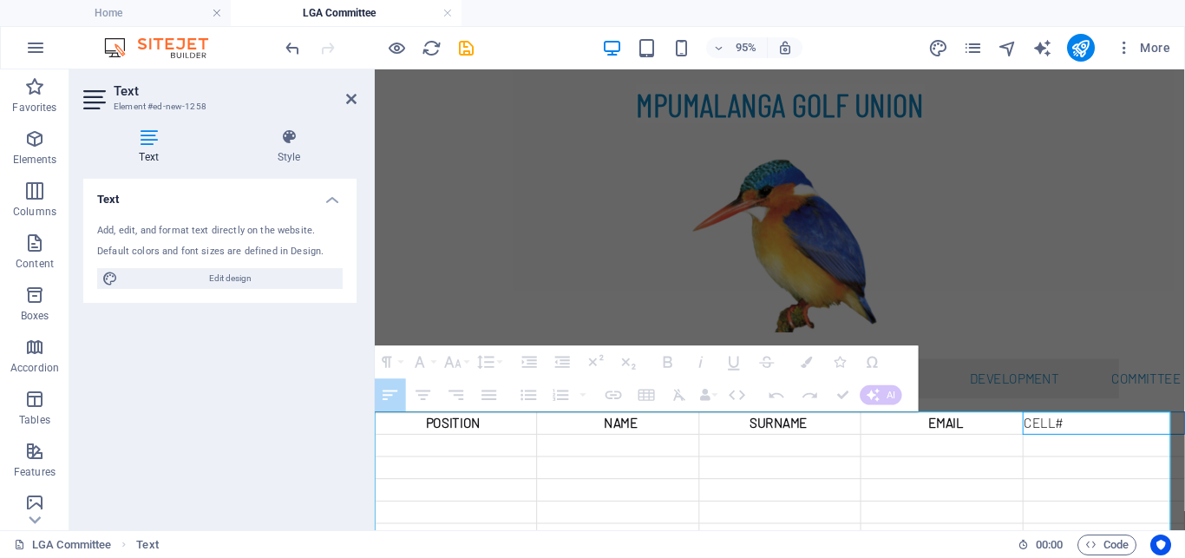
drag, startPoint x: 1099, startPoint y: 445, endPoint x: 1066, endPoint y: 441, distance: 33.1
click at [1066, 441] on td "CELL#" at bounding box center [1141, 441] width 170 height 23
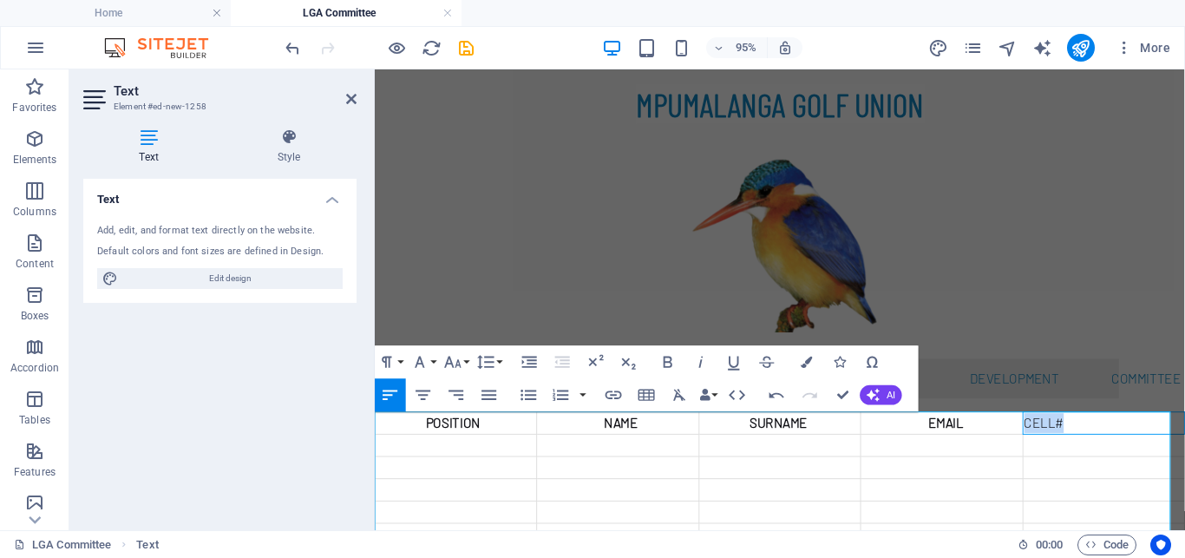
drag, startPoint x: 1099, startPoint y: 441, endPoint x: 1048, endPoint y: 446, distance: 51.3
click at [1056, 446] on td "CELL#" at bounding box center [1141, 441] width 170 height 23
click at [668, 364] on icon "button" at bounding box center [668, 362] width 20 height 20
click at [524, 362] on icon "button" at bounding box center [529, 361] width 15 height 11
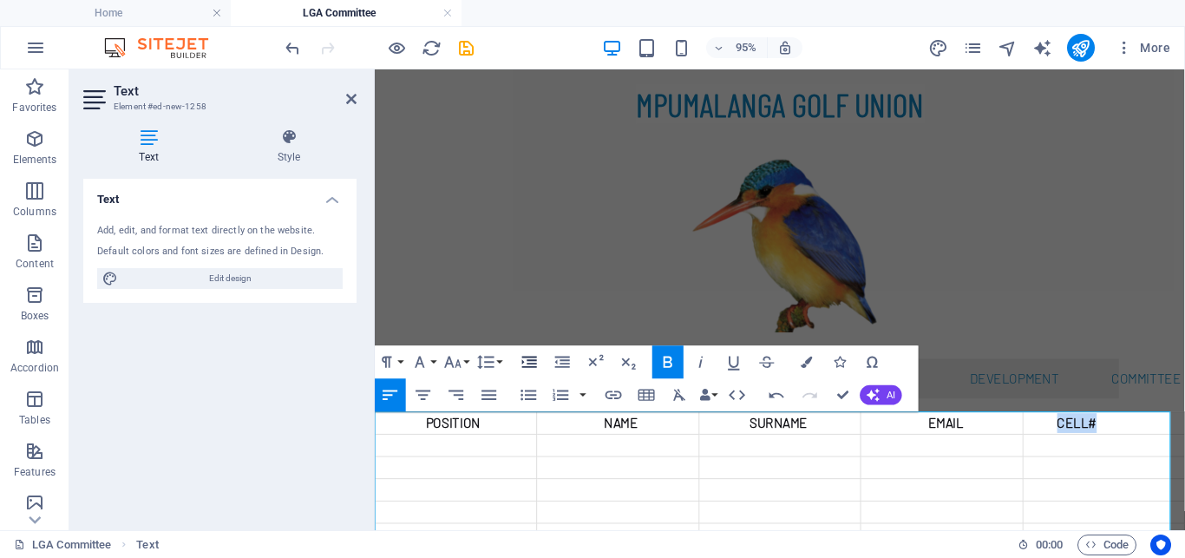
click at [524, 362] on icon "button" at bounding box center [529, 361] width 15 height 11
click at [479, 485] on td at bounding box center [461, 488] width 170 height 23
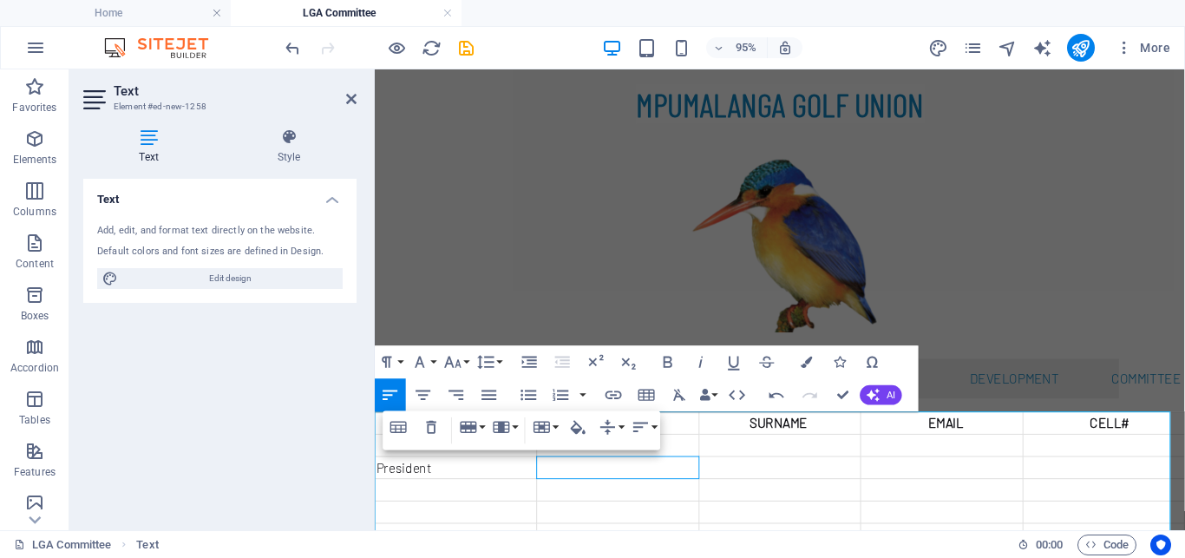
click at [637, 490] on td at bounding box center [630, 488] width 170 height 23
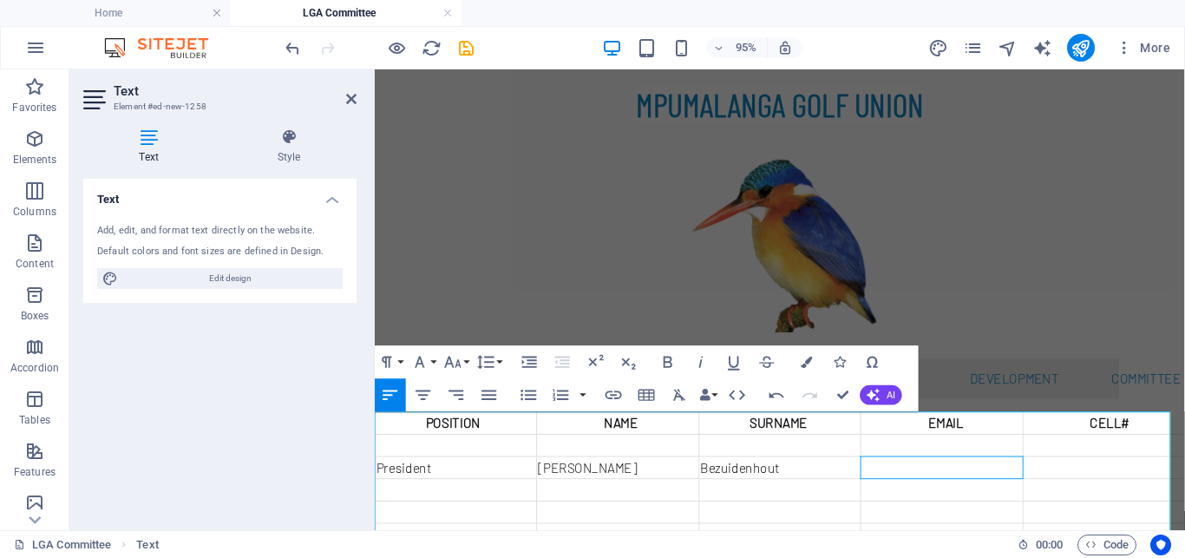
click at [945, 487] on td at bounding box center [971, 488] width 170 height 23
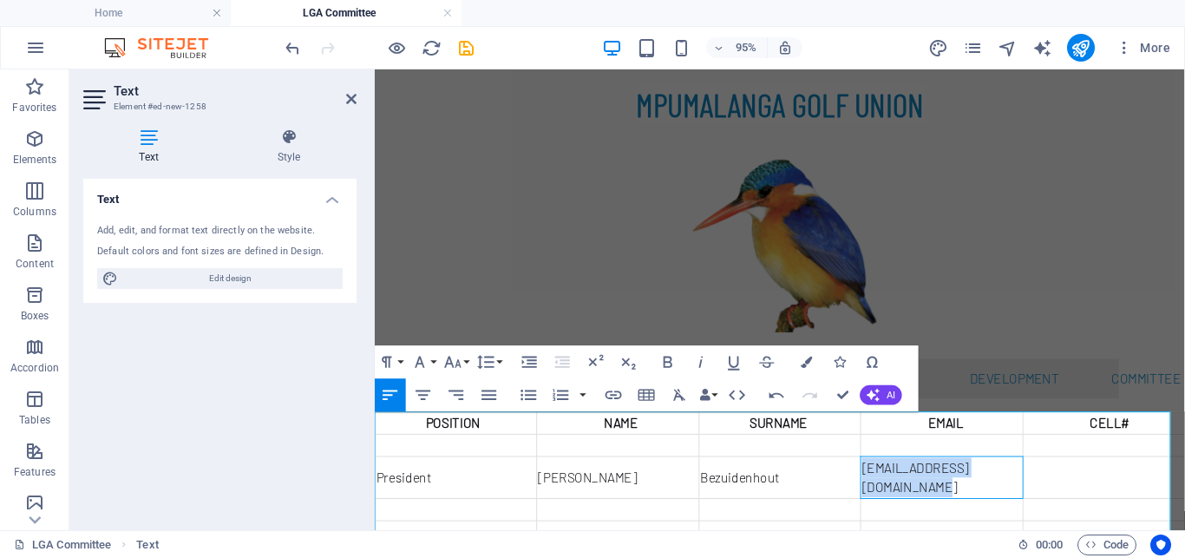
drag, startPoint x: 1047, startPoint y: 492, endPoint x: 868, endPoint y: 495, distance: 178.7
click at [886, 495] on td "[EMAIL_ADDRESS][DOMAIN_NAME]" at bounding box center [971, 499] width 170 height 44
copy td "[EMAIL_ADDRESS][DOMAIN_NAME]"
click at [1033, 466] on td at bounding box center [971, 465] width 170 height 23
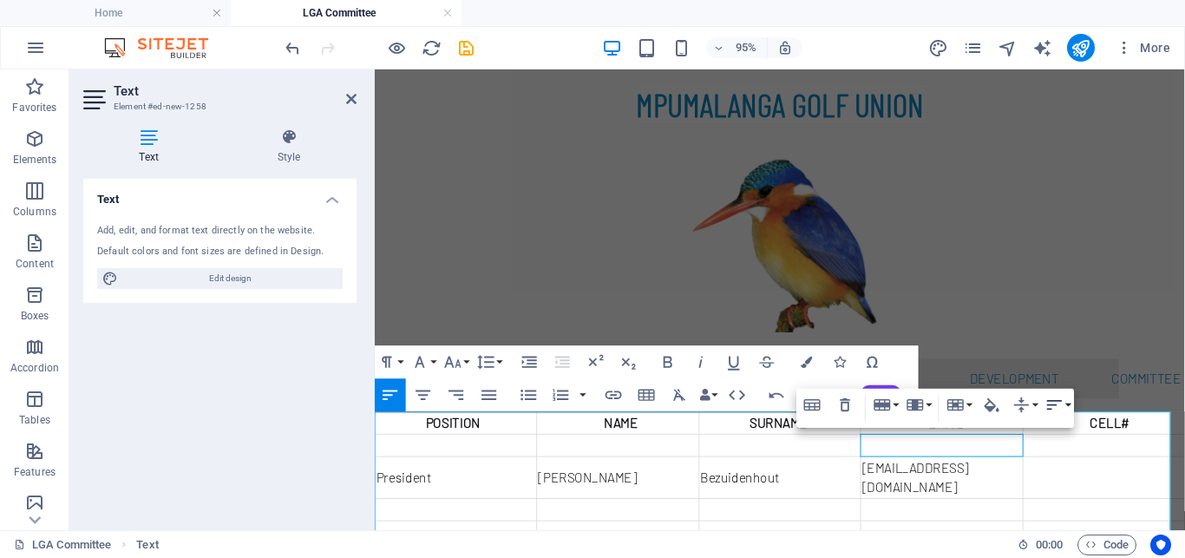
click at [1067, 406] on button "Horizontal Align" at bounding box center [1057, 405] width 31 height 33
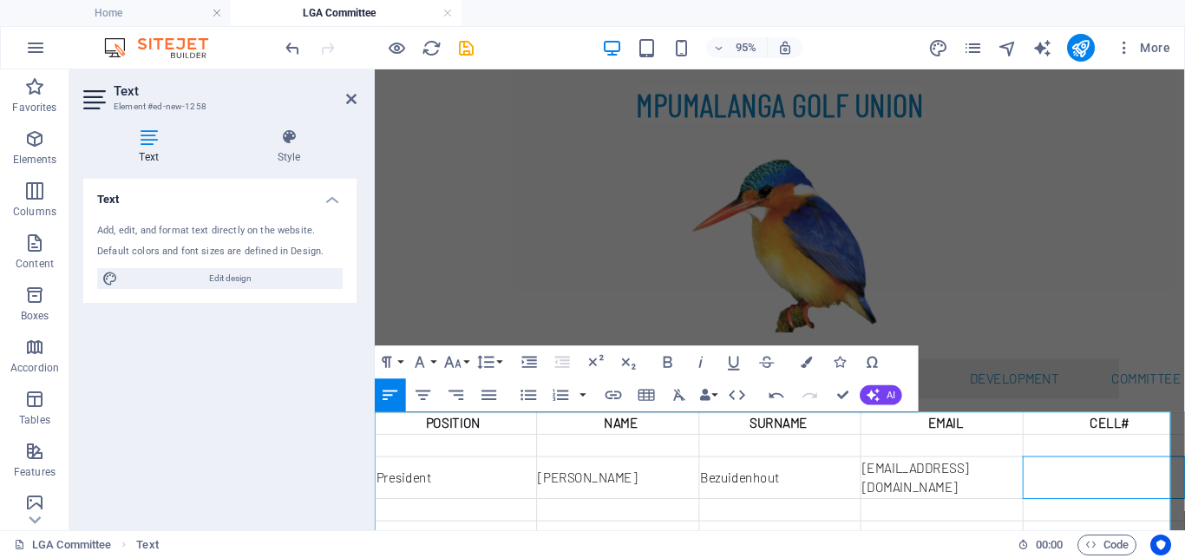
click at [1056, 488] on td at bounding box center [1141, 499] width 170 height 44
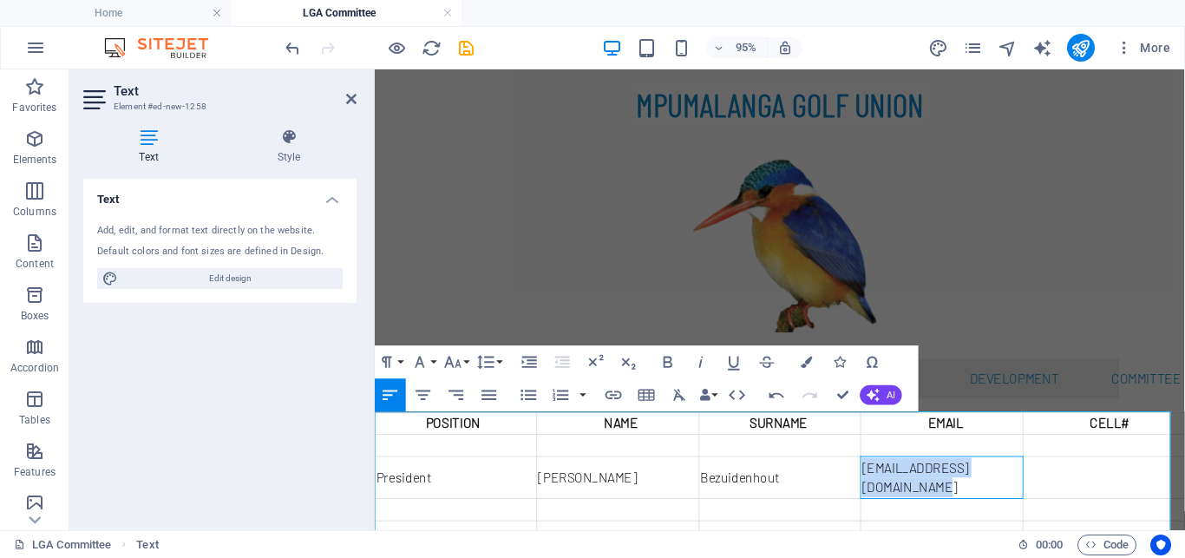
drag, startPoint x: 867, startPoint y: 487, endPoint x: 1045, endPoint y: 485, distance: 177.8
click at [1045, 485] on td "[EMAIL_ADDRESS][DOMAIN_NAME]" at bounding box center [971, 499] width 170 height 44
click at [614, 392] on icon "button" at bounding box center [614, 395] width 20 height 20
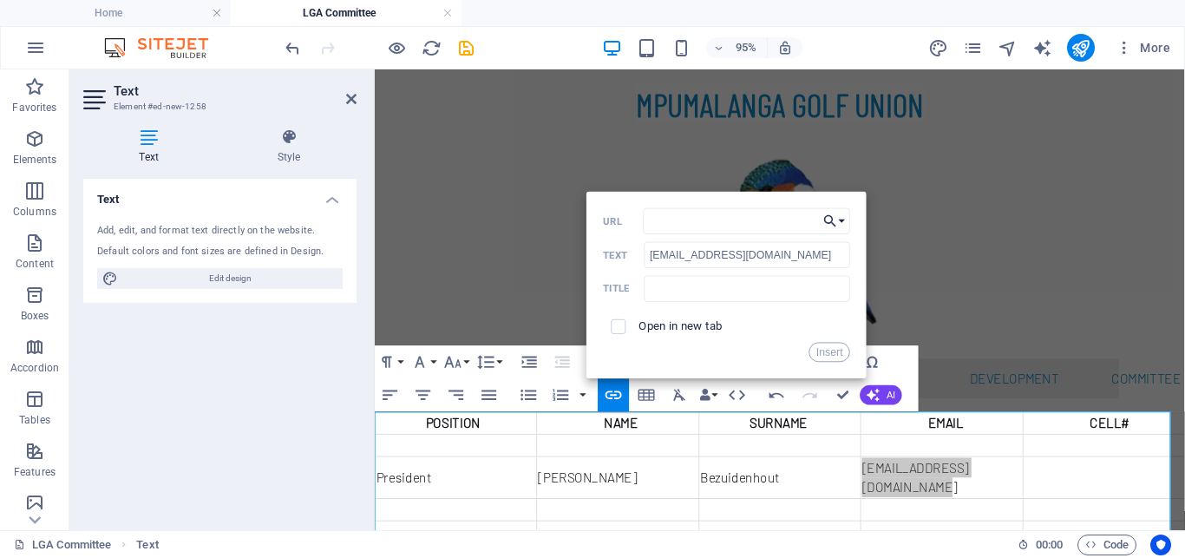
click at [840, 226] on button "Choose Link" at bounding box center [834, 221] width 31 height 26
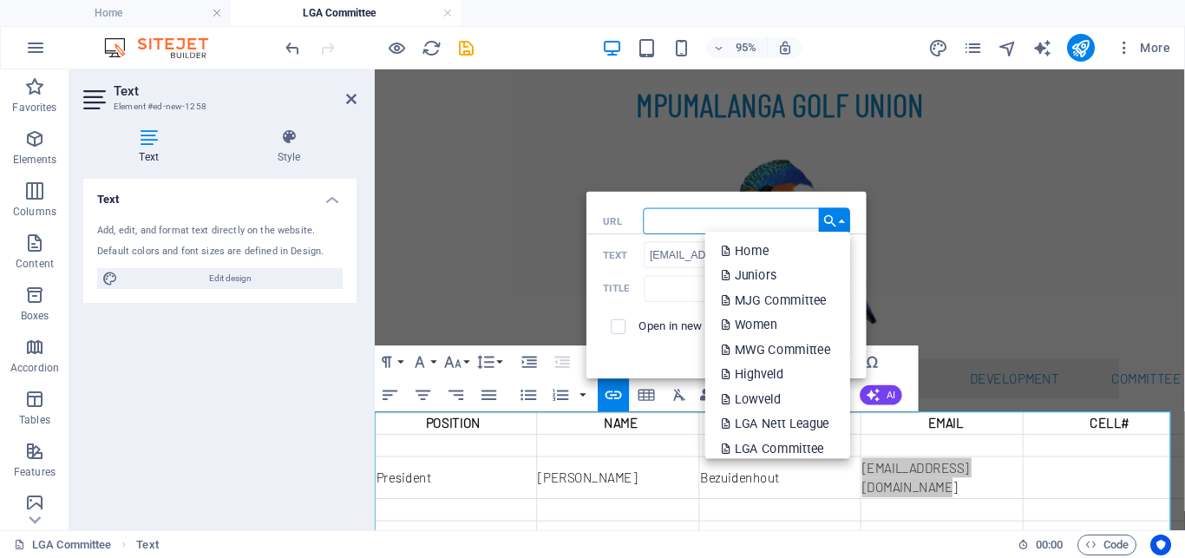
click at [664, 219] on input "URL" at bounding box center [746, 221] width 207 height 26
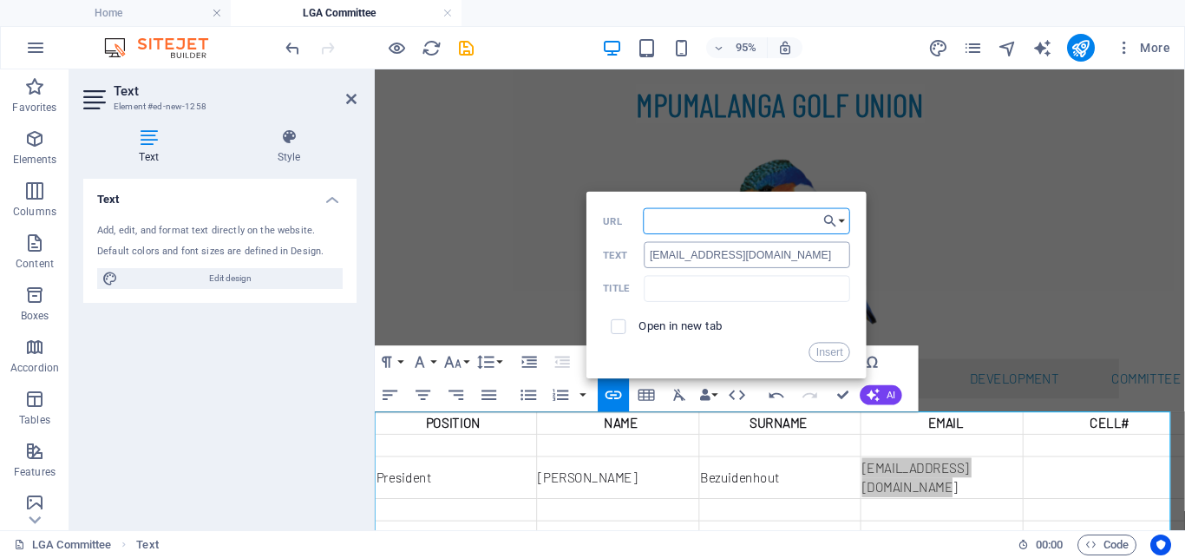
paste input "[EMAIL_ADDRESS][DOMAIN_NAME]"
type input "[EMAIL_ADDRESS][DOMAIN_NAME]"
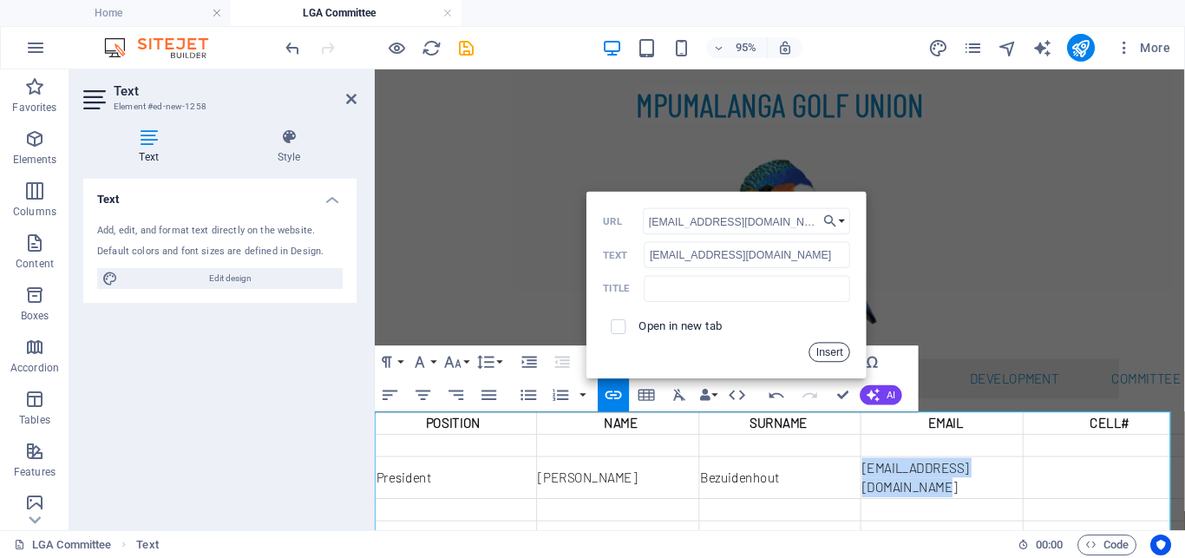
click at [834, 355] on button "Insert" at bounding box center [830, 352] width 42 height 20
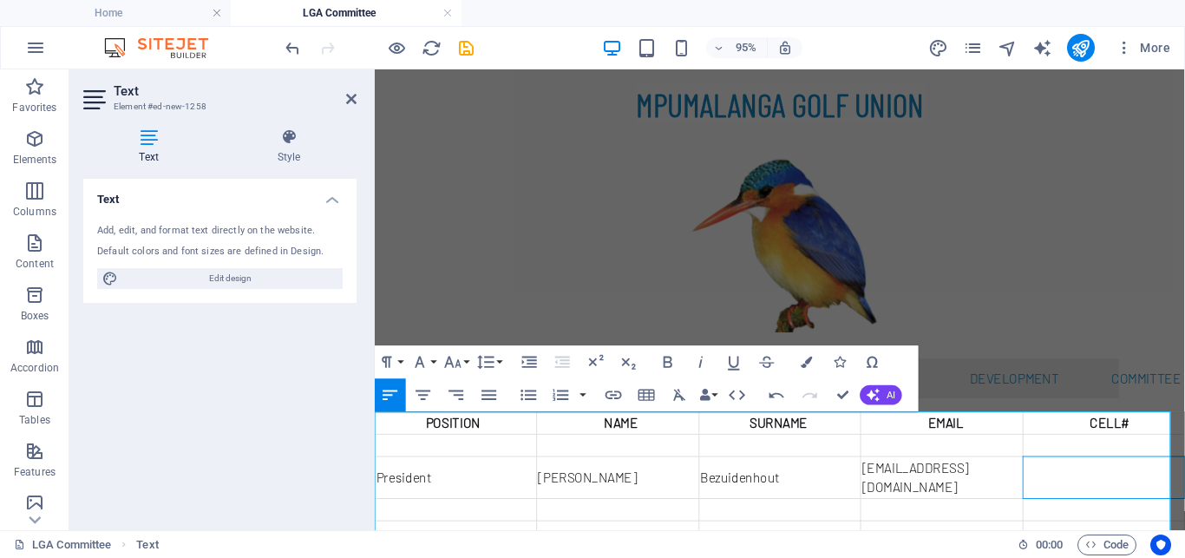
click at [1096, 493] on td at bounding box center [1141, 499] width 170 height 44
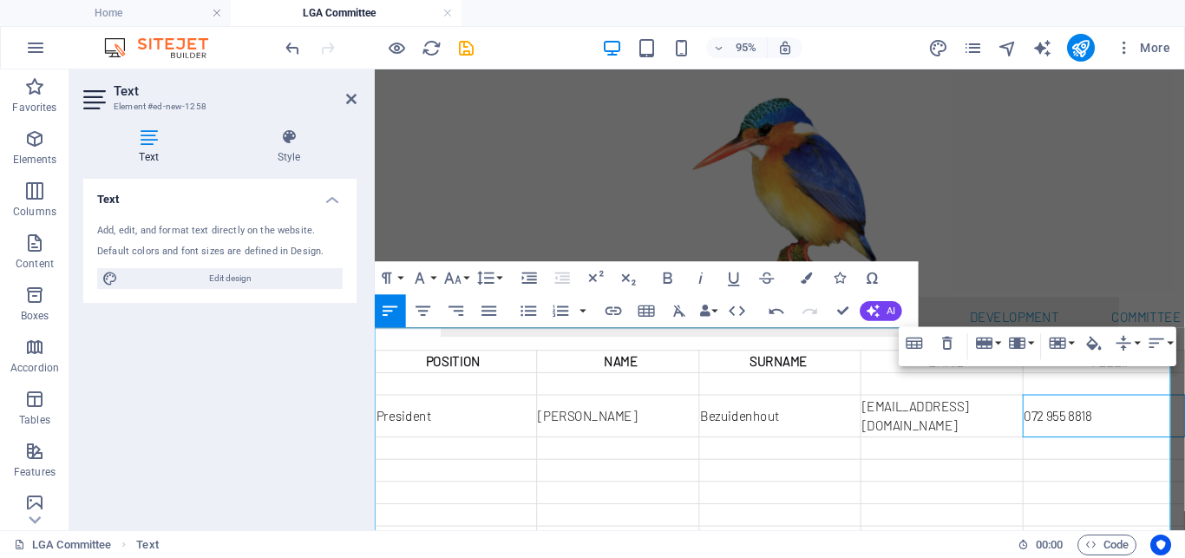
scroll to position [88, 0]
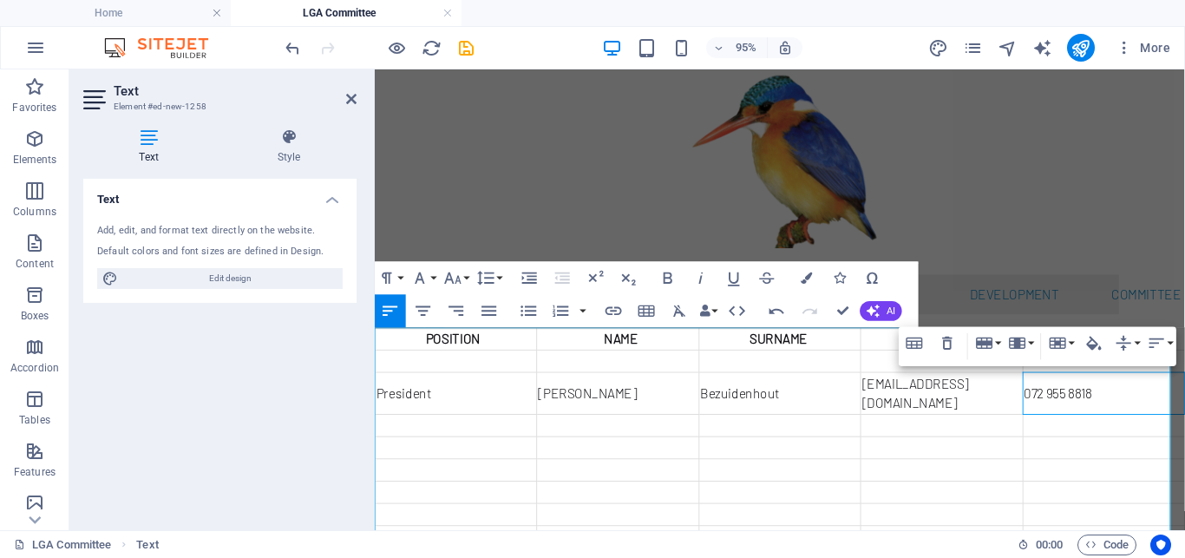
click at [468, 433] on td at bounding box center [461, 444] width 170 height 23
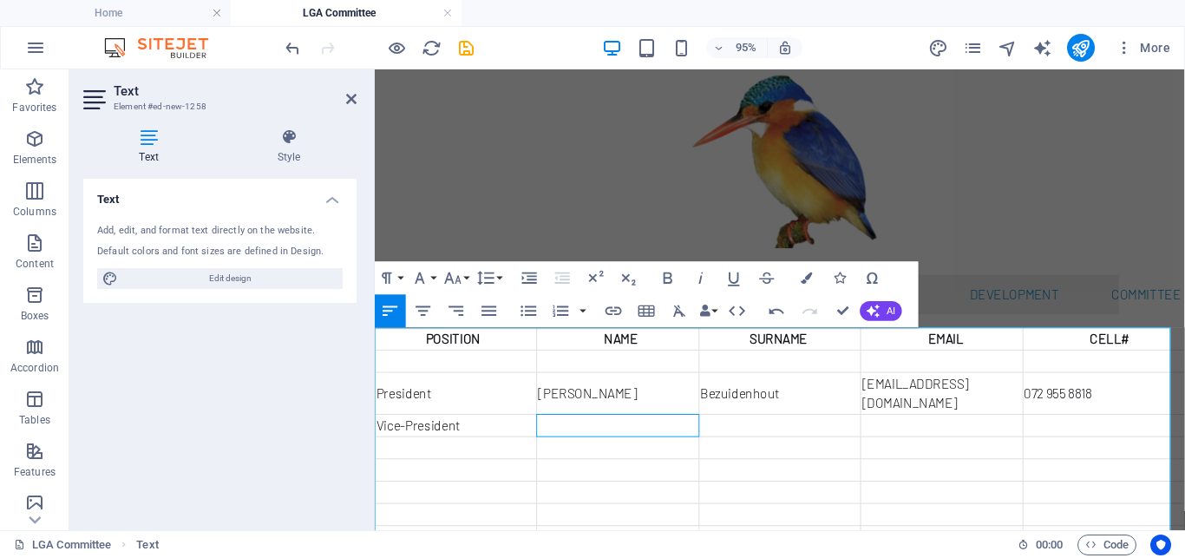
click at [599, 433] on td at bounding box center [630, 444] width 170 height 23
click at [894, 433] on td at bounding box center [971, 444] width 170 height 23
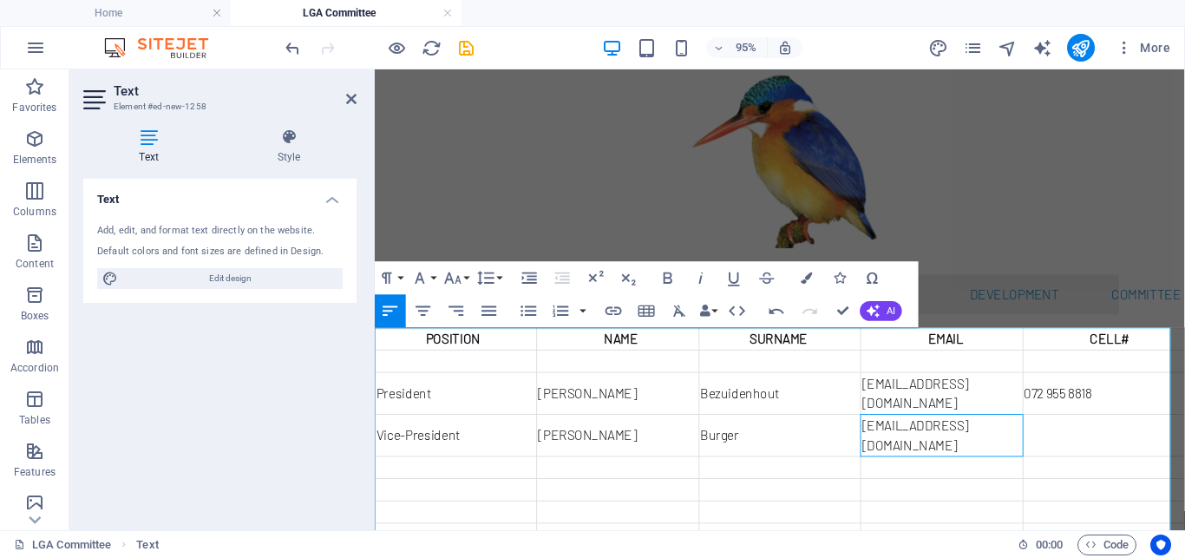
click at [1075, 433] on td at bounding box center [1141, 455] width 170 height 44
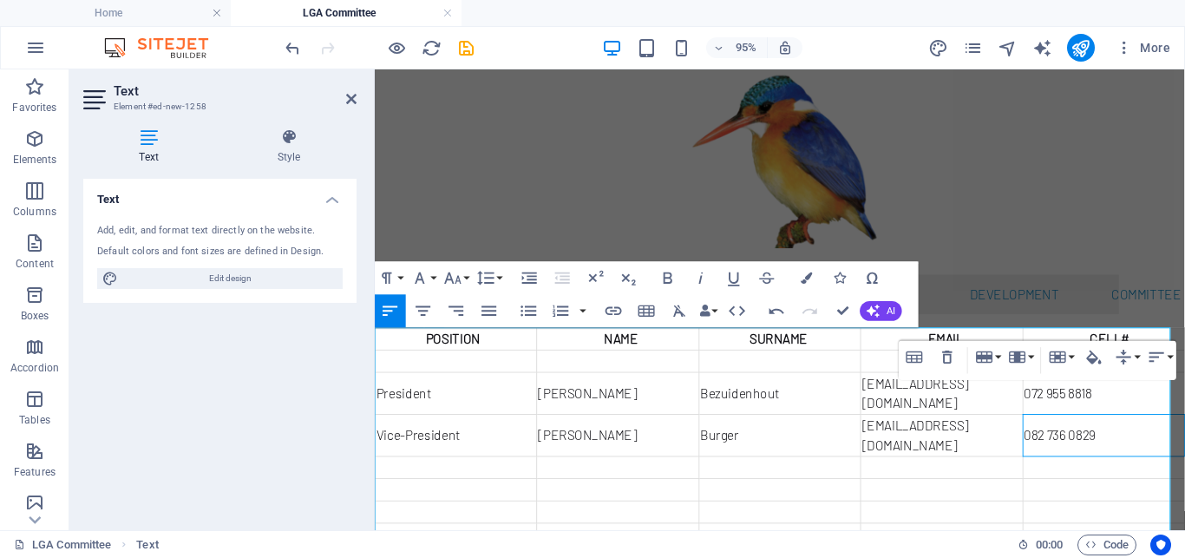
click at [494, 477] on td at bounding box center [461, 488] width 170 height 23
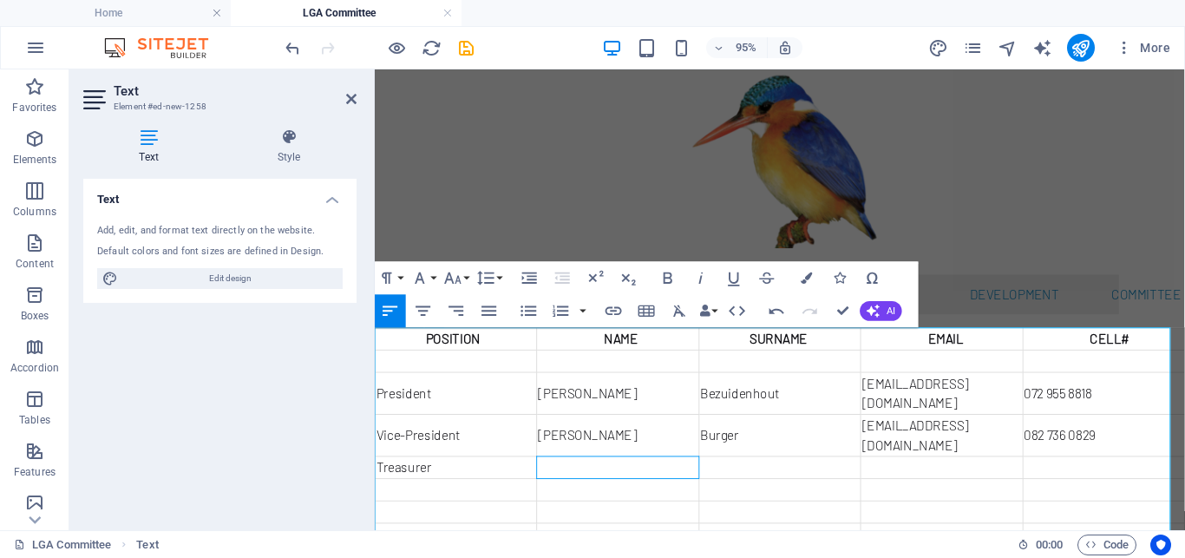
click at [590, 477] on td at bounding box center [630, 488] width 170 height 23
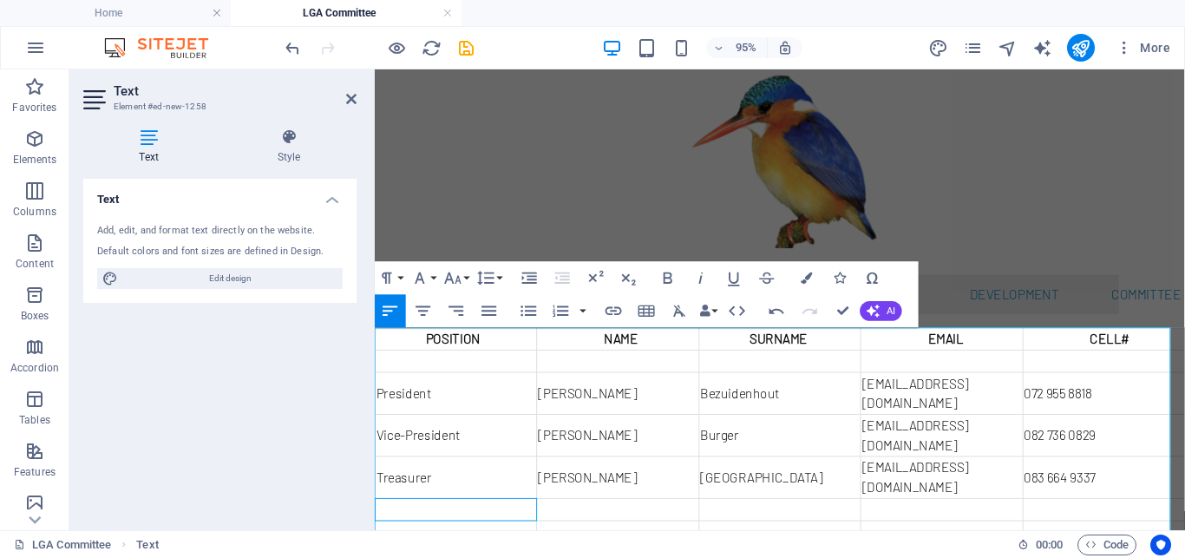
click at [467, 521] on td at bounding box center [461, 532] width 170 height 23
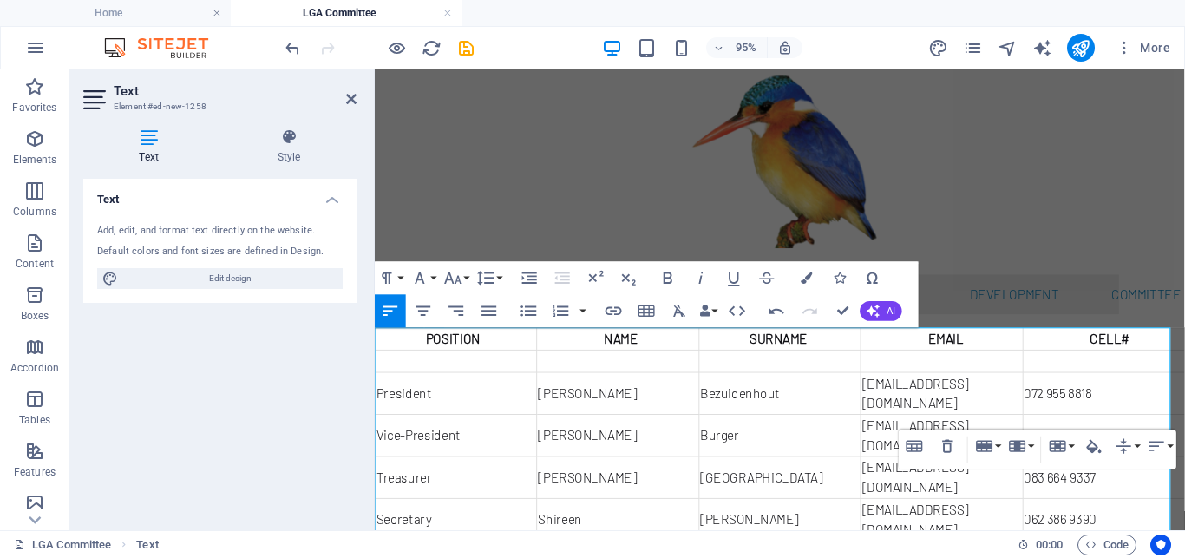
drag, startPoint x: 1087, startPoint y: 351, endPoint x: 814, endPoint y: 448, distance: 289.9
click at [836, 446] on tbody "POSITION NAME SURNAME EMAIL CELL# President [PERSON_NAME] [EMAIL_ADDRESS][DOMAI…" at bounding box center [802, 521] width 852 height 359
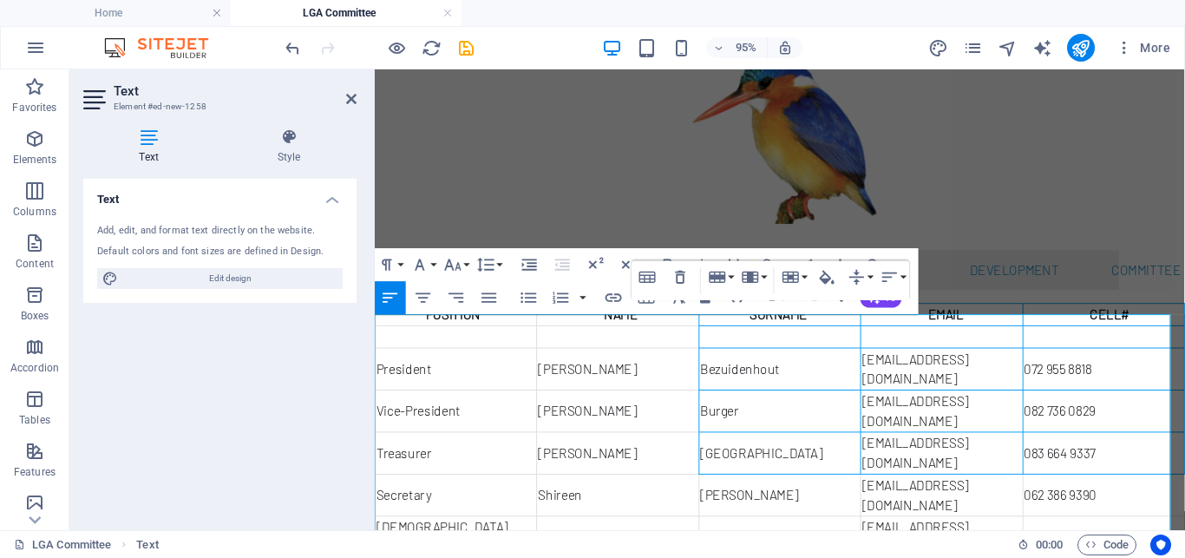
scroll to position [125, 0]
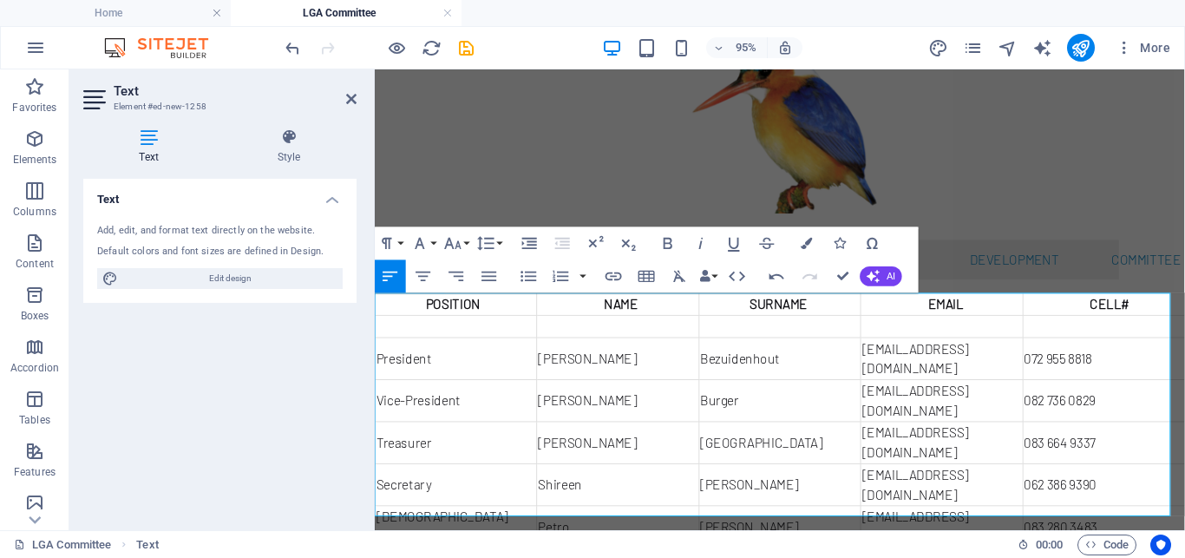
click at [875, 478] on div "Table Header Remove Table Row Insert row above Insert row below Delete row Colu…" at bounding box center [770, 460] width 278 height 40
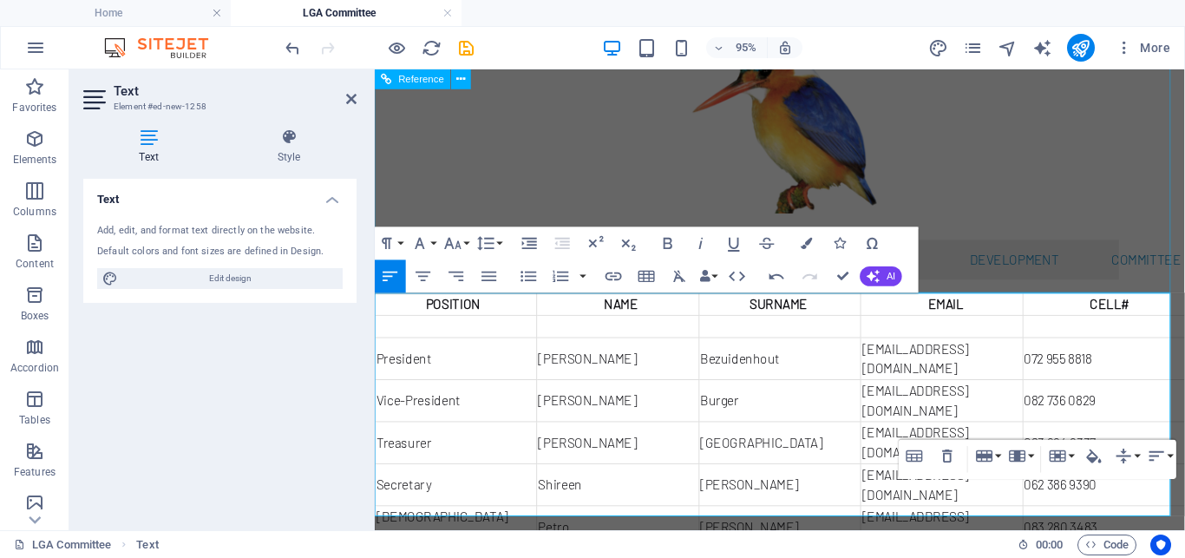
click at [1133, 238] on div at bounding box center [801, 125] width 714 height 245
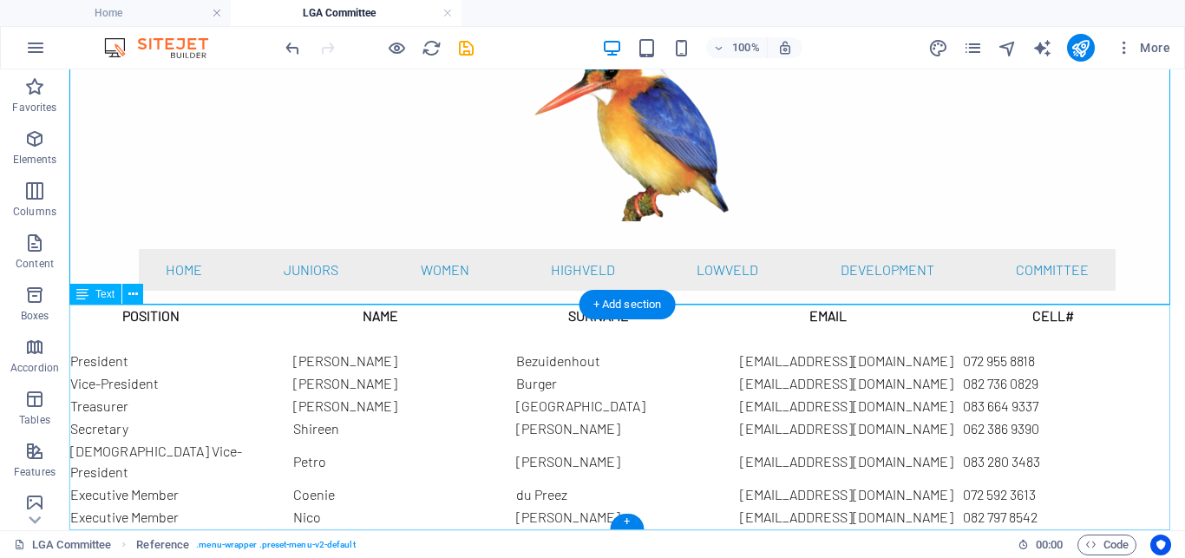
click at [679, 352] on div "POSITION NAME SURNAME EMAIL CELL# President [PERSON_NAME] [EMAIL_ADDRESS][DOMAI…" at bounding box center [626, 427] width 1115 height 246
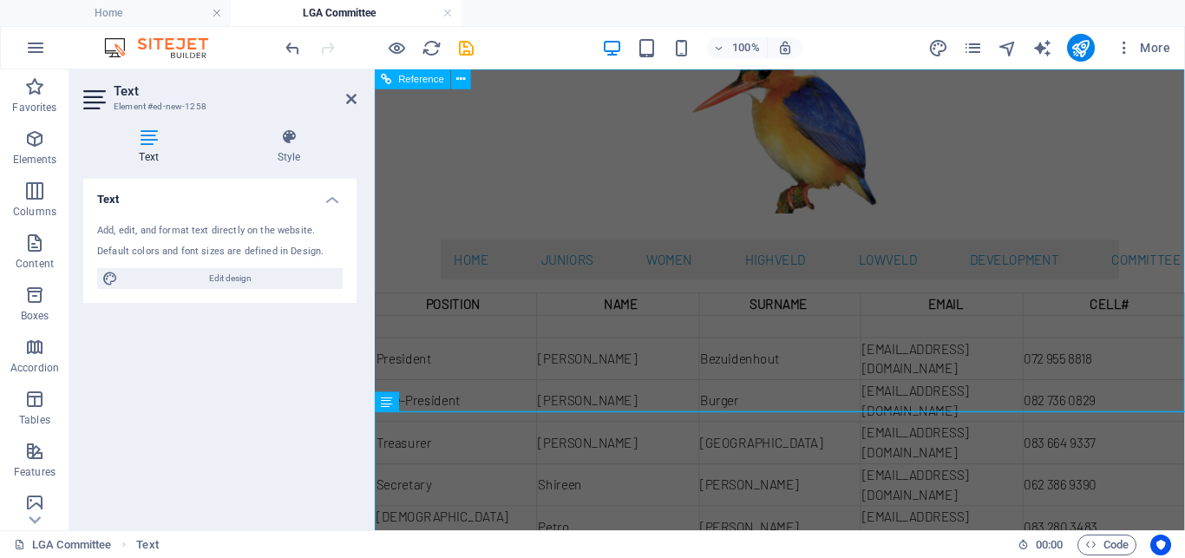
scroll to position [0, 0]
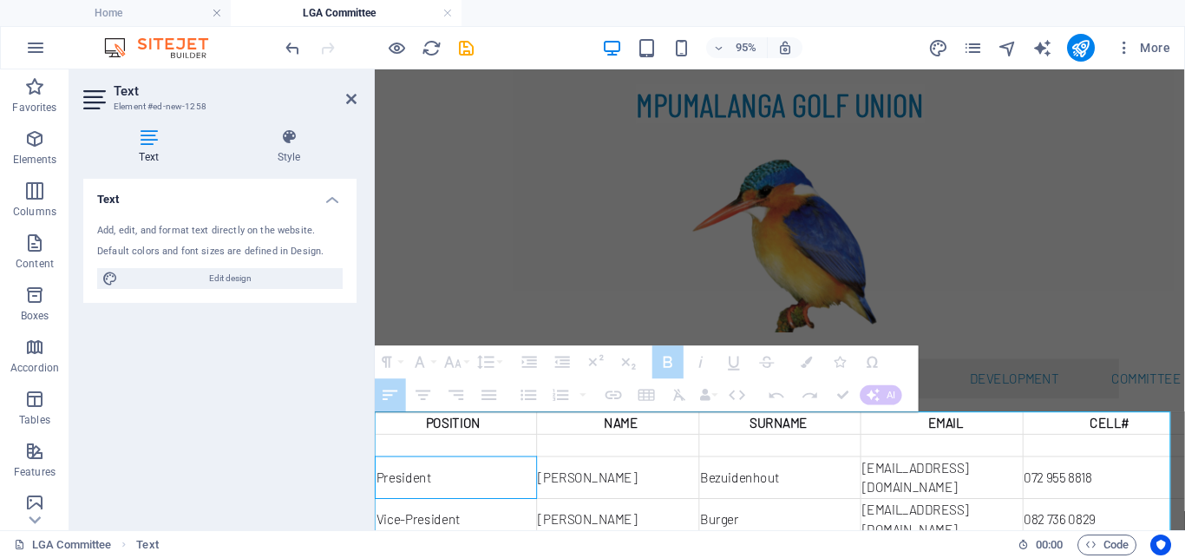
drag, startPoint x: 377, startPoint y: 491, endPoint x: 448, endPoint y: 484, distance: 71.4
click at [448, 484] on td "President" at bounding box center [461, 499] width 170 height 44
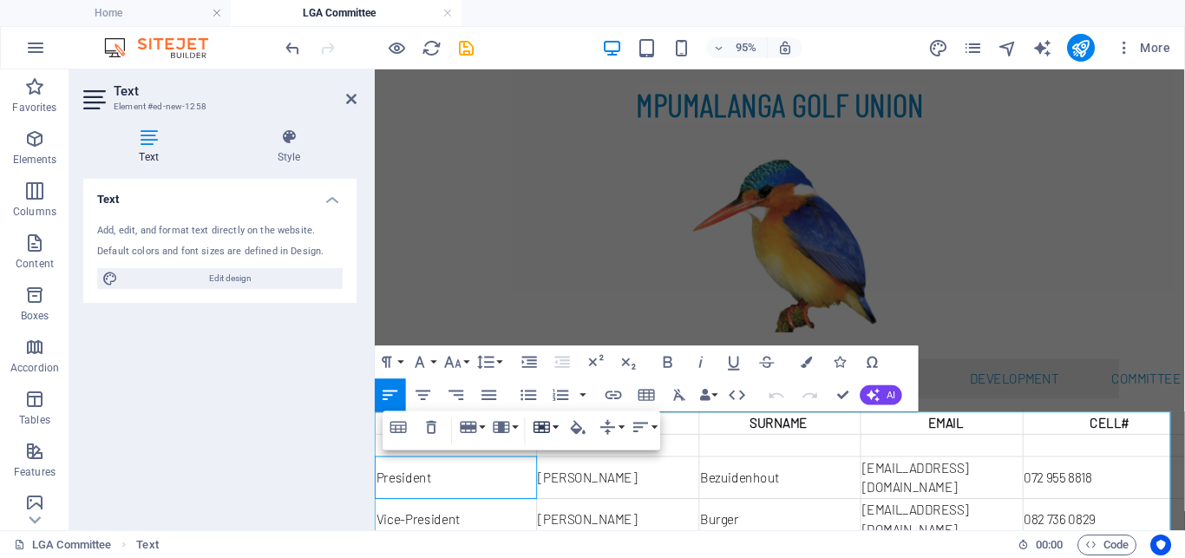
click at [553, 428] on button "Cell" at bounding box center [545, 426] width 31 height 33
click at [482, 425] on button "Row" at bounding box center [471, 426] width 31 height 33
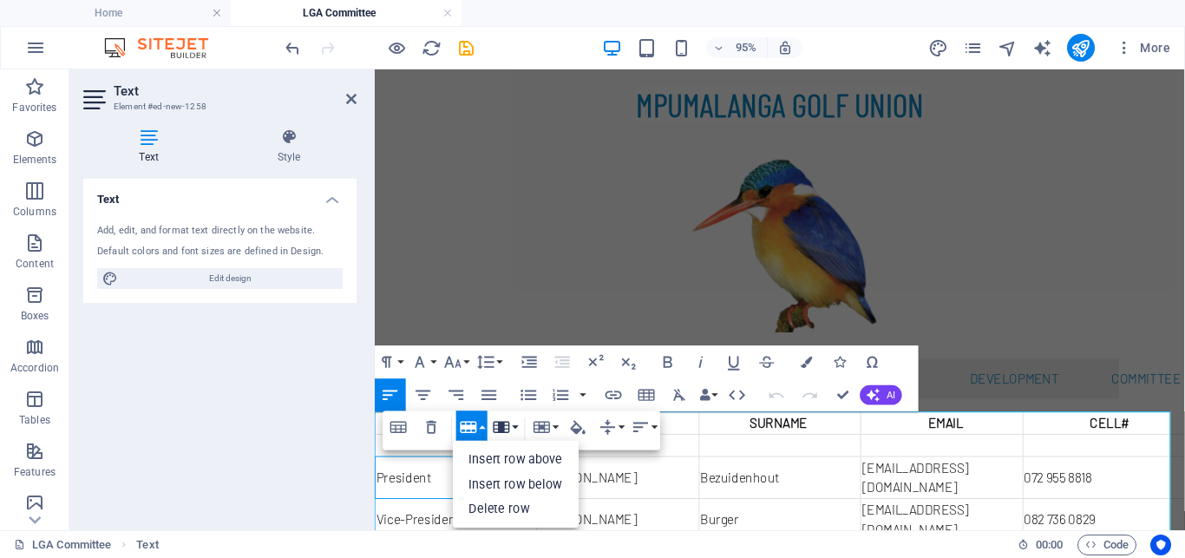
click at [514, 425] on button "Column" at bounding box center [504, 426] width 31 height 33
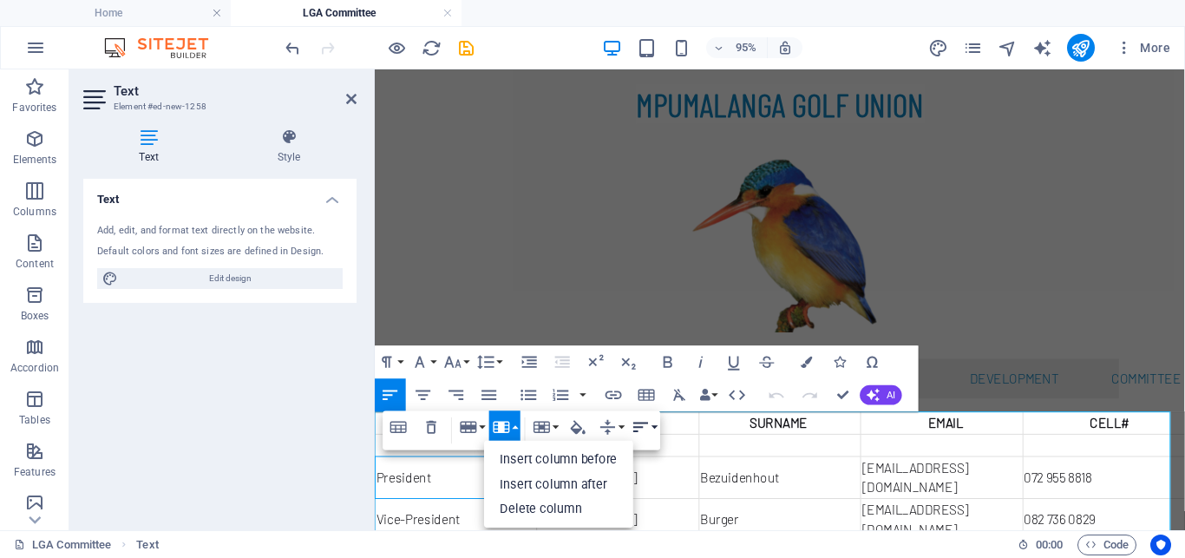
click at [656, 431] on button "Horizontal Align" at bounding box center [644, 426] width 31 height 33
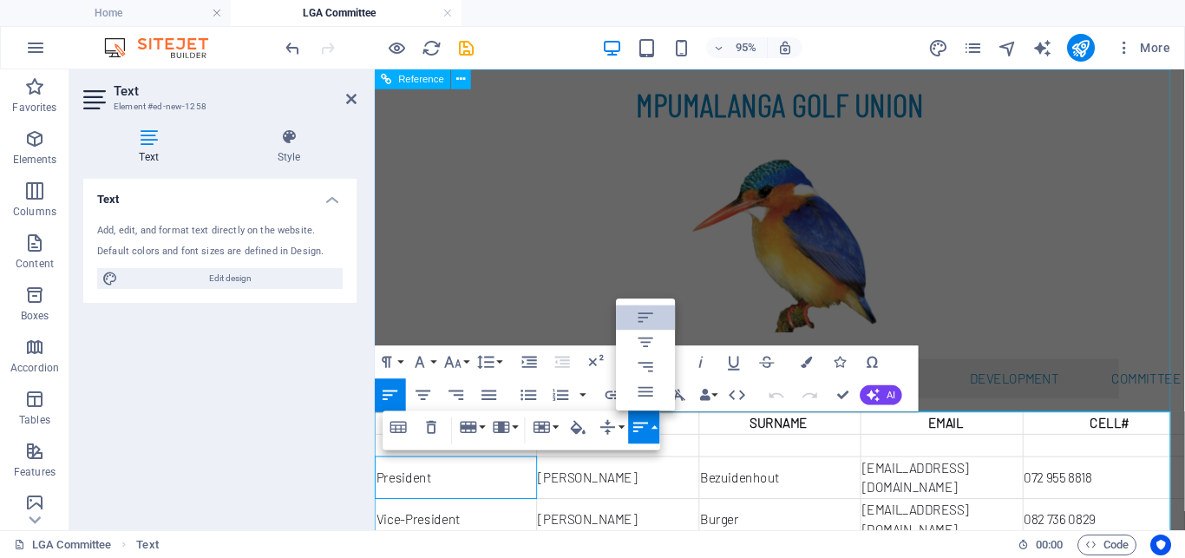
click at [1023, 359] on div at bounding box center [801, 250] width 714 height 245
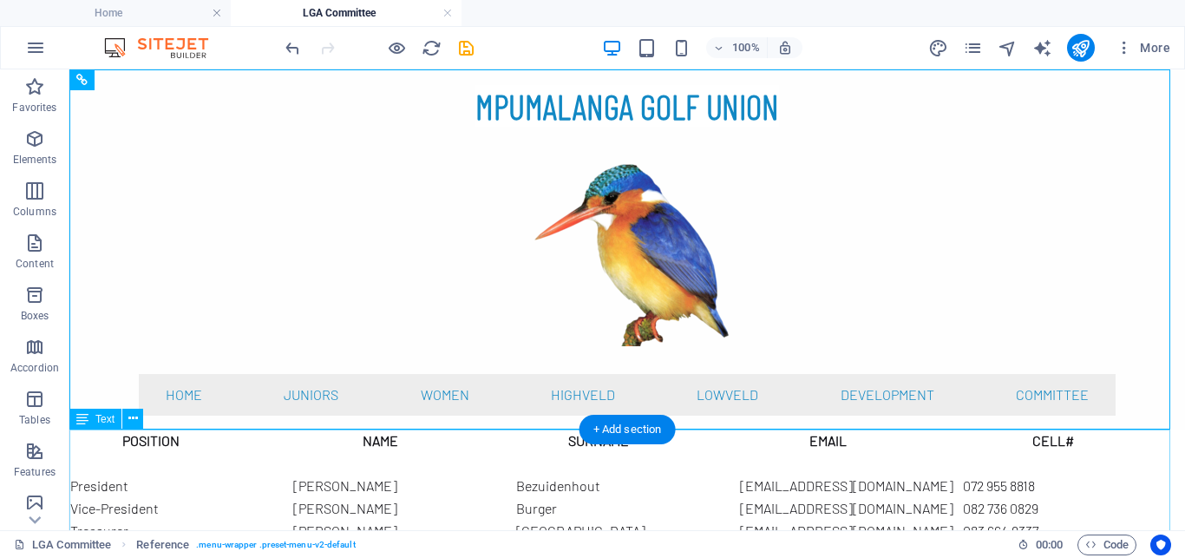
click at [667, 464] on div "POSITION NAME SURNAME EMAIL CELL# President [PERSON_NAME] [EMAIL_ADDRESS][DOMAI…" at bounding box center [626, 552] width 1115 height 246
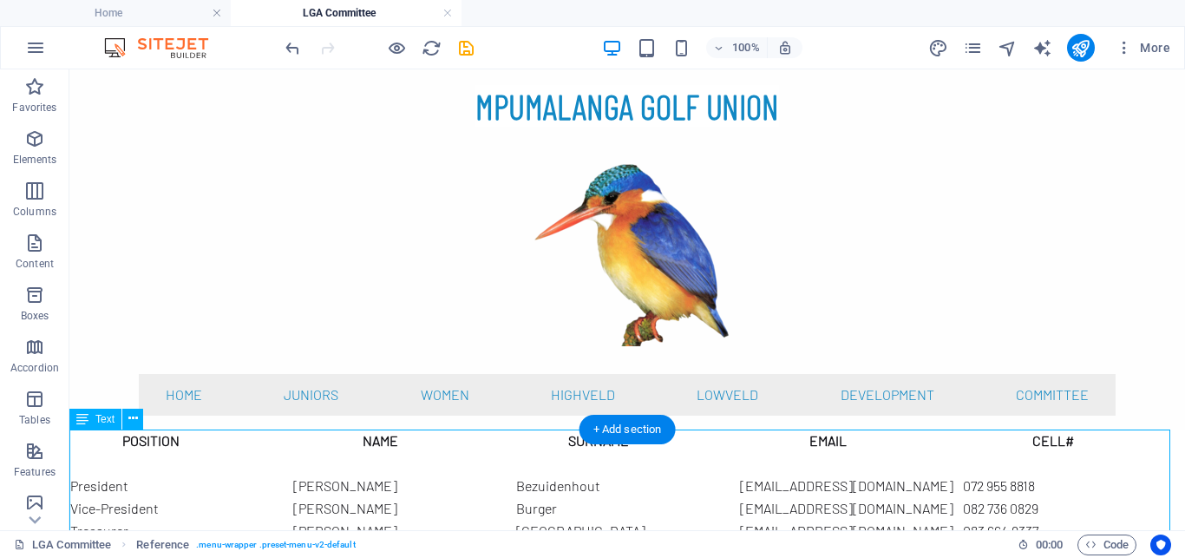
click at [667, 464] on div "POSITION NAME SURNAME EMAIL CELL# President [PERSON_NAME] [EMAIL_ADDRESS][DOMAI…" at bounding box center [626, 552] width 1115 height 246
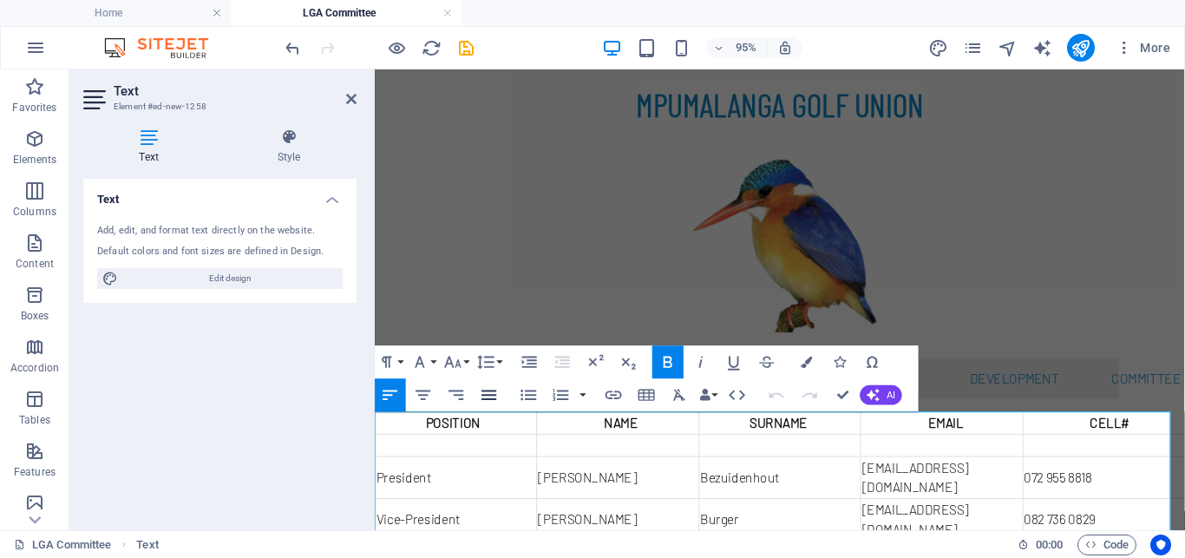
click at [487, 394] on icon "button" at bounding box center [490, 395] width 20 height 20
click at [387, 394] on icon "button" at bounding box center [391, 395] width 20 height 20
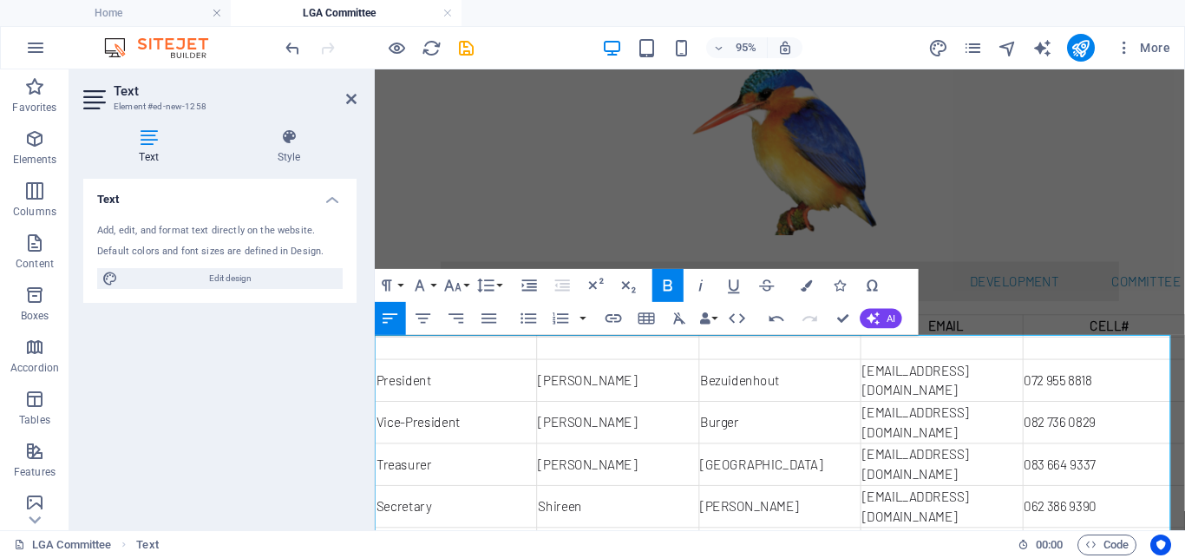
scroll to position [125, 0]
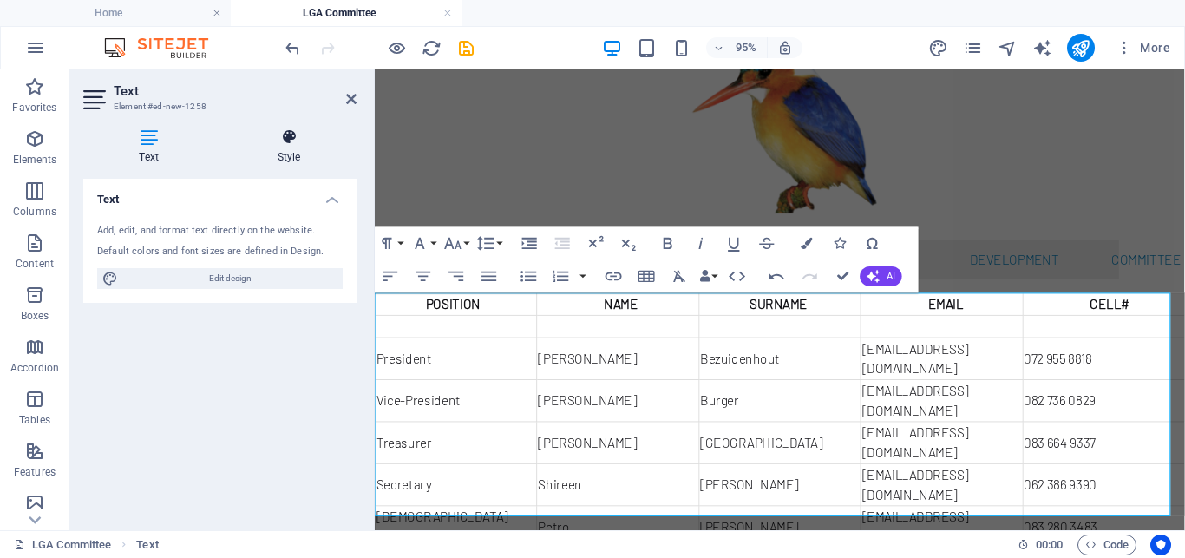
click at [286, 155] on h4 "Style" at bounding box center [288, 146] width 135 height 36
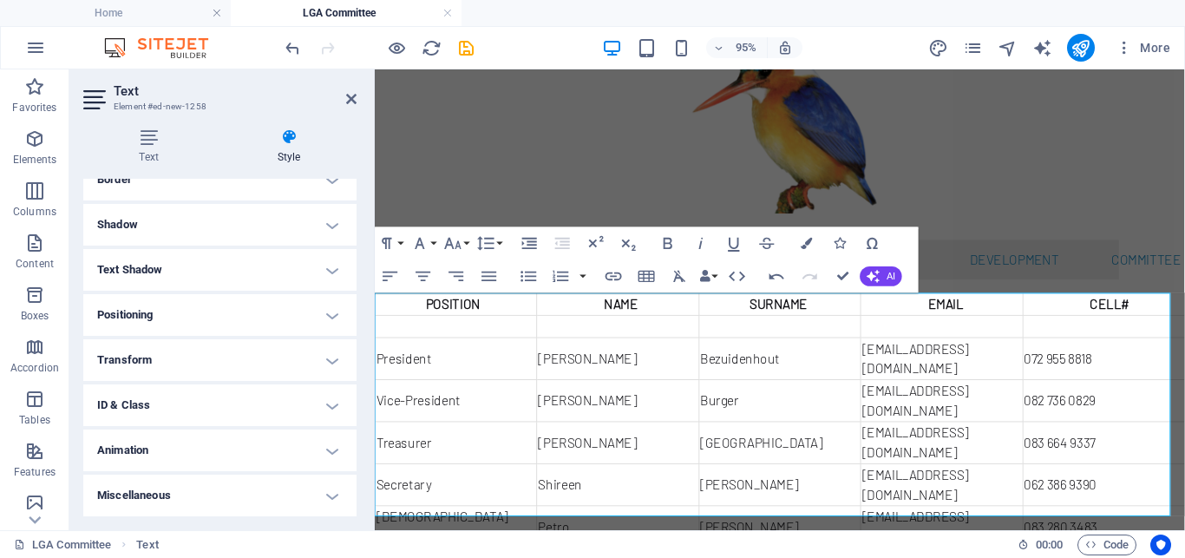
scroll to position [0, 0]
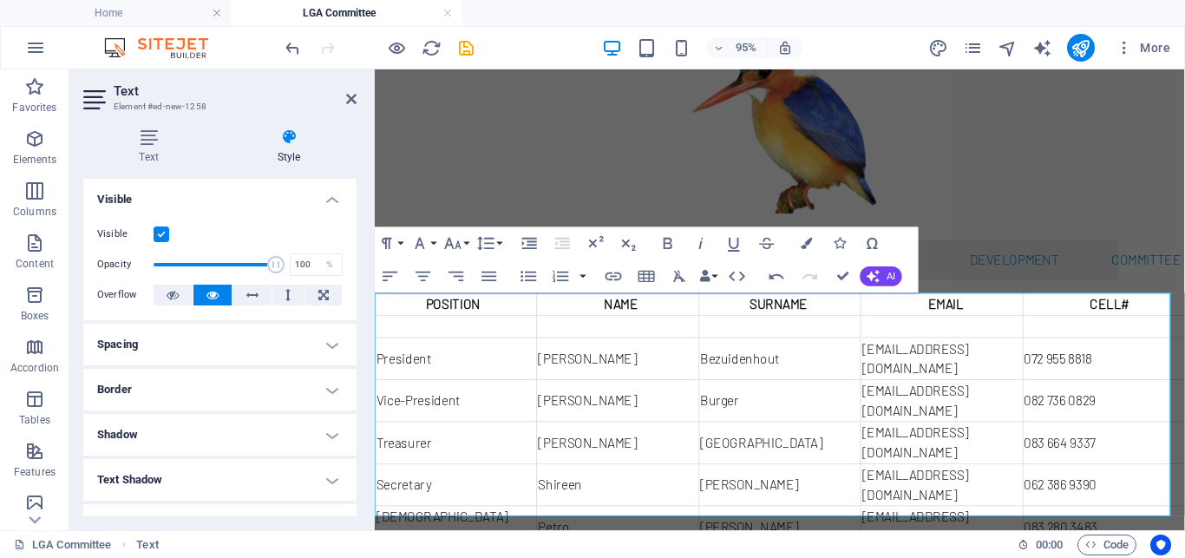
click at [309, 397] on h4 "Border" at bounding box center [219, 390] width 273 height 42
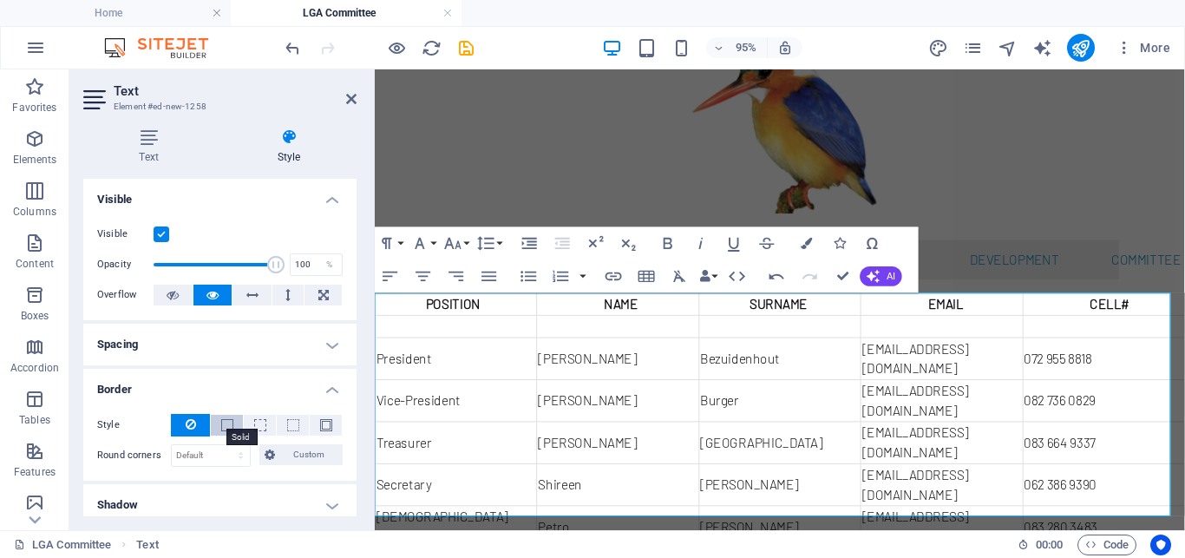
click at [224, 424] on span at bounding box center [227, 425] width 12 height 12
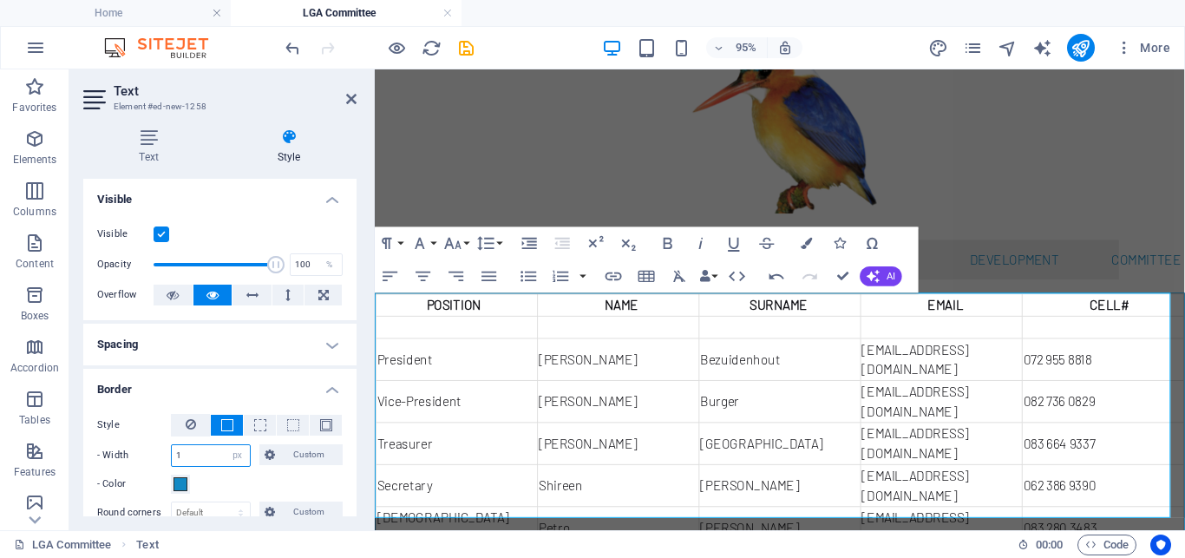
click at [194, 448] on input "1" at bounding box center [211, 455] width 78 height 21
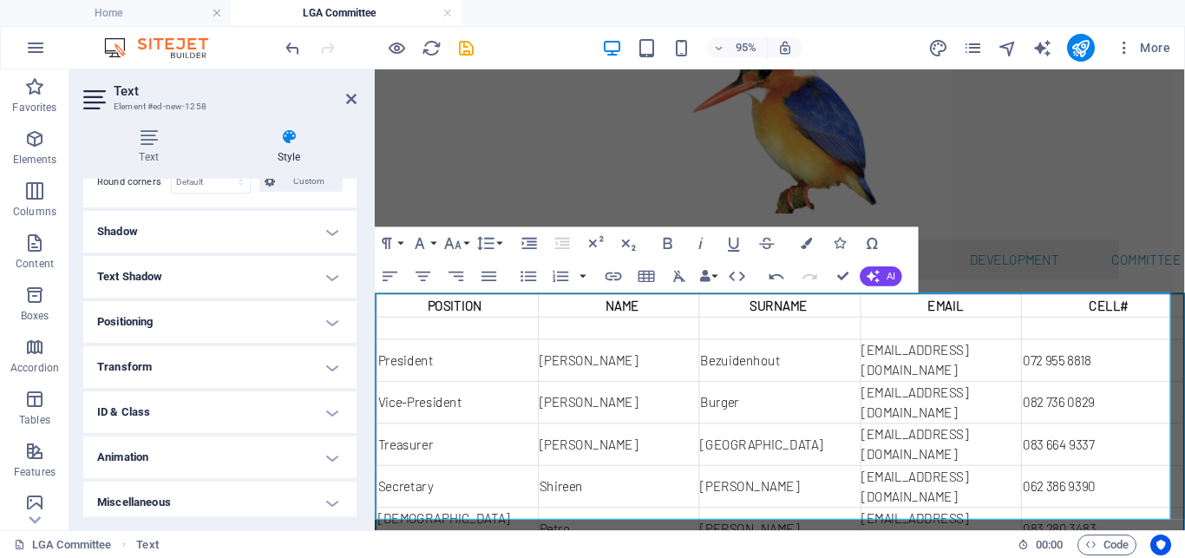
scroll to position [336, 0]
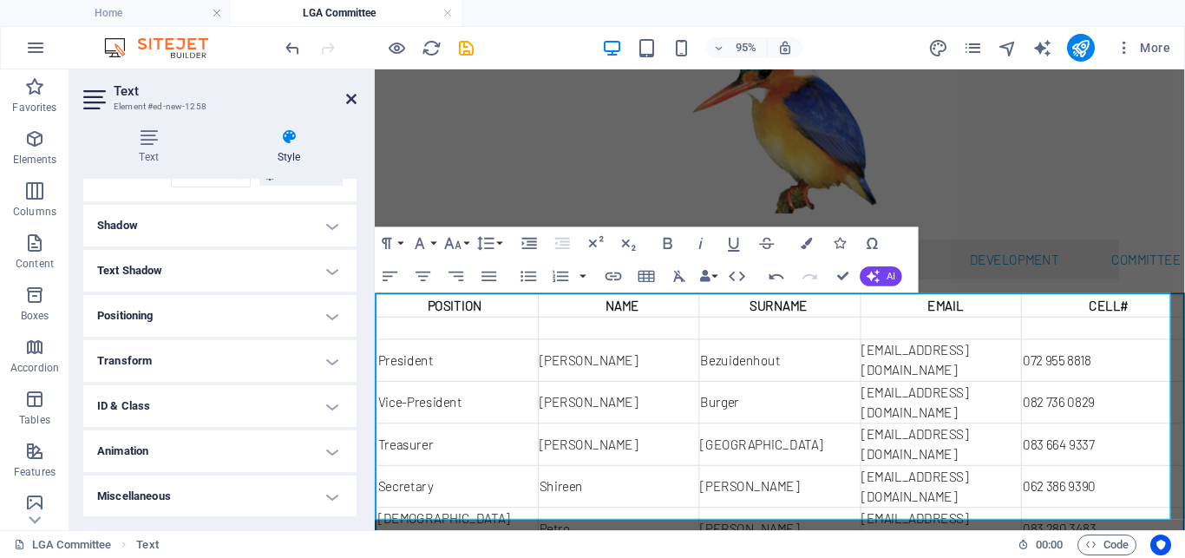
type input "2"
click at [352, 96] on icon at bounding box center [351, 99] width 10 height 14
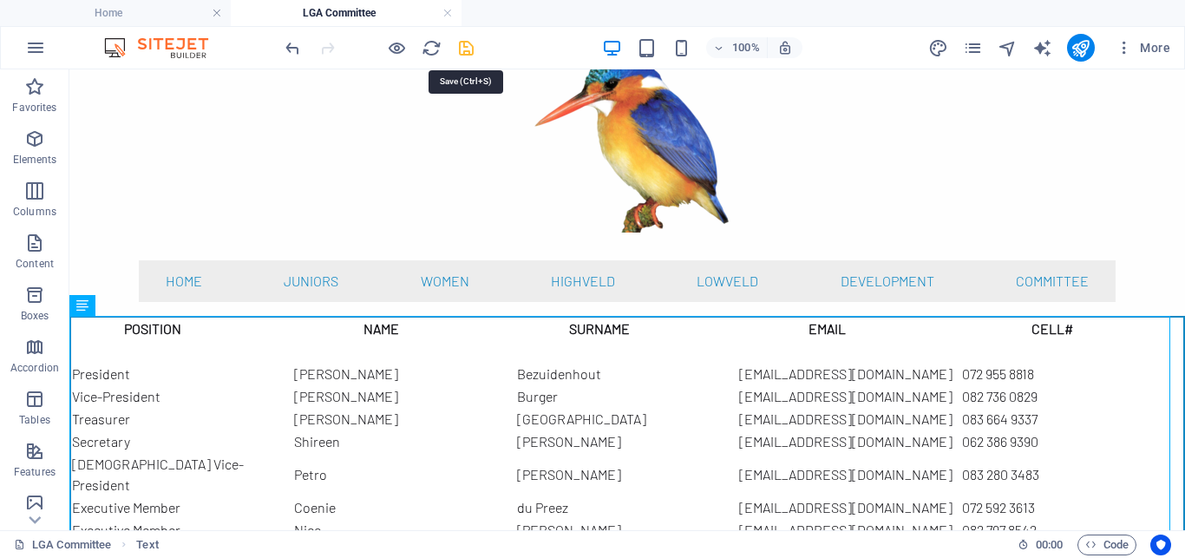
click at [461, 50] on icon "save" at bounding box center [466, 48] width 20 height 20
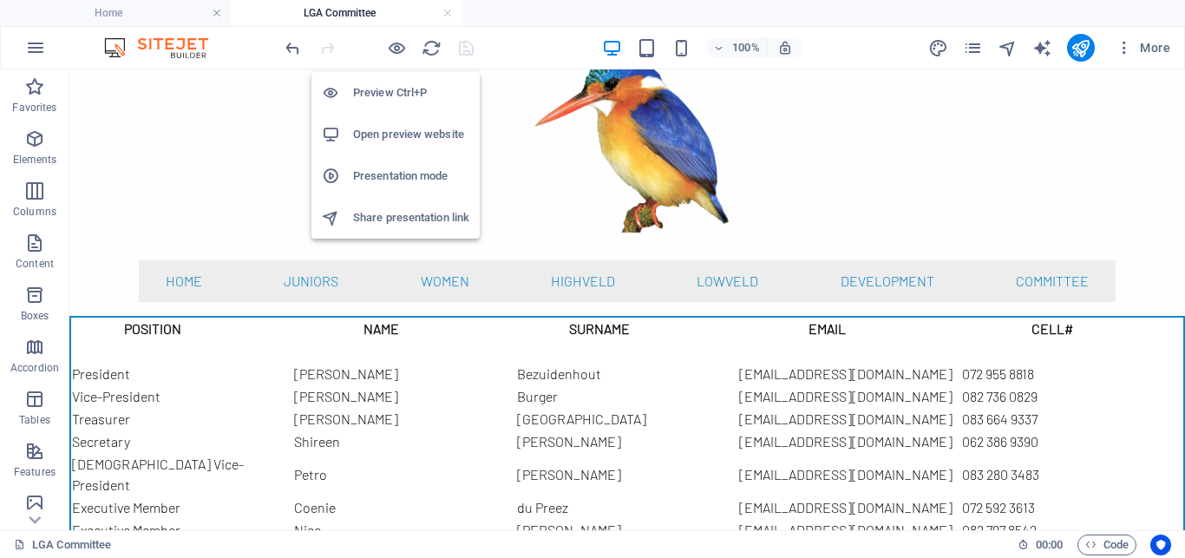
click at [395, 130] on h6 "Open preview website" at bounding box center [411, 134] width 116 height 21
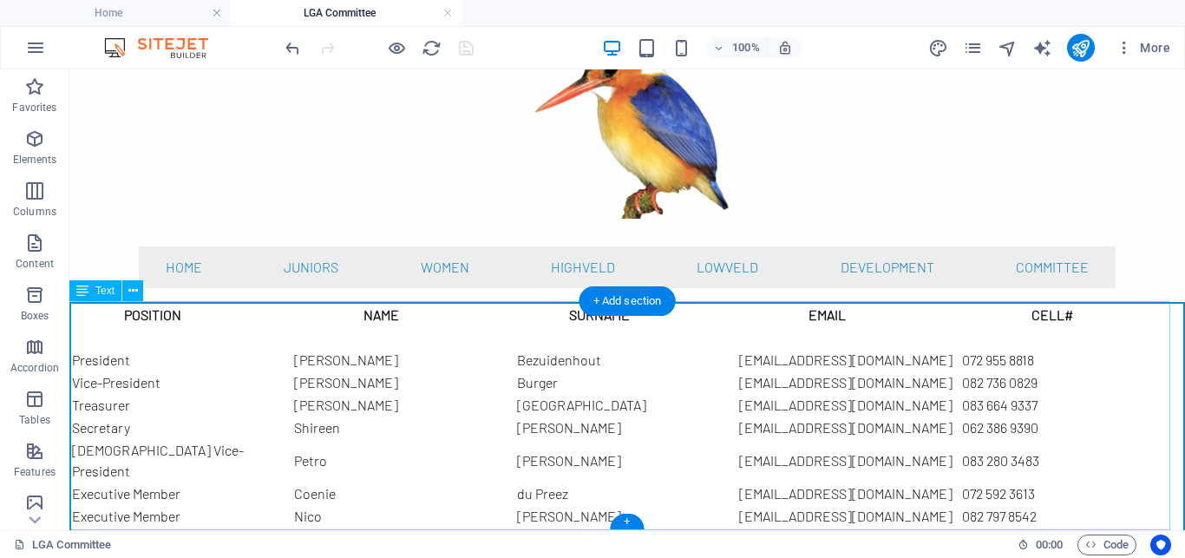
scroll to position [128, 0]
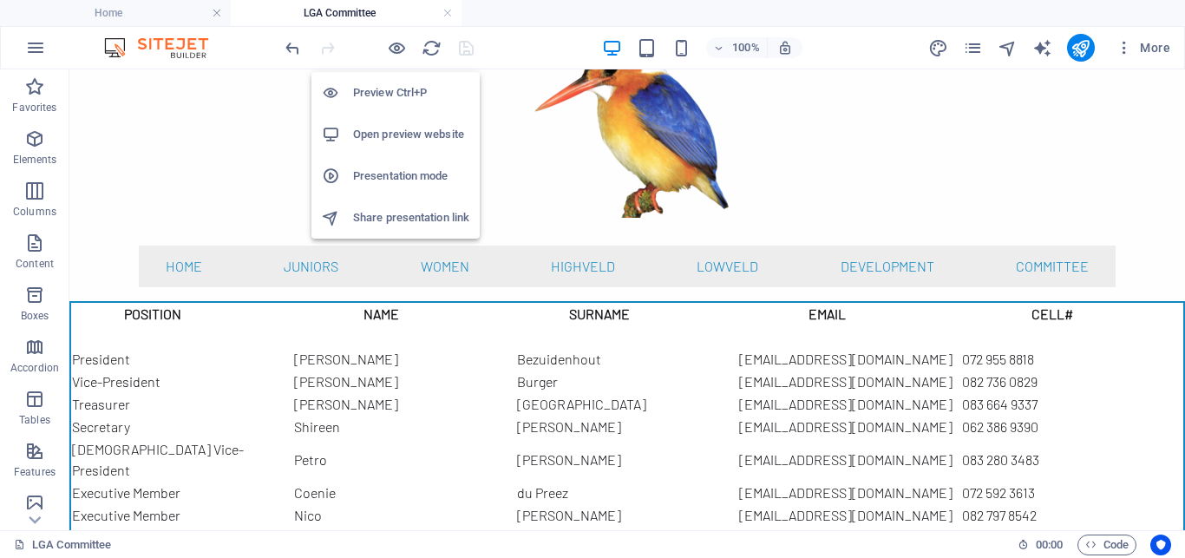
click at [394, 85] on h6 "Preview Ctrl+P" at bounding box center [411, 92] width 116 height 21
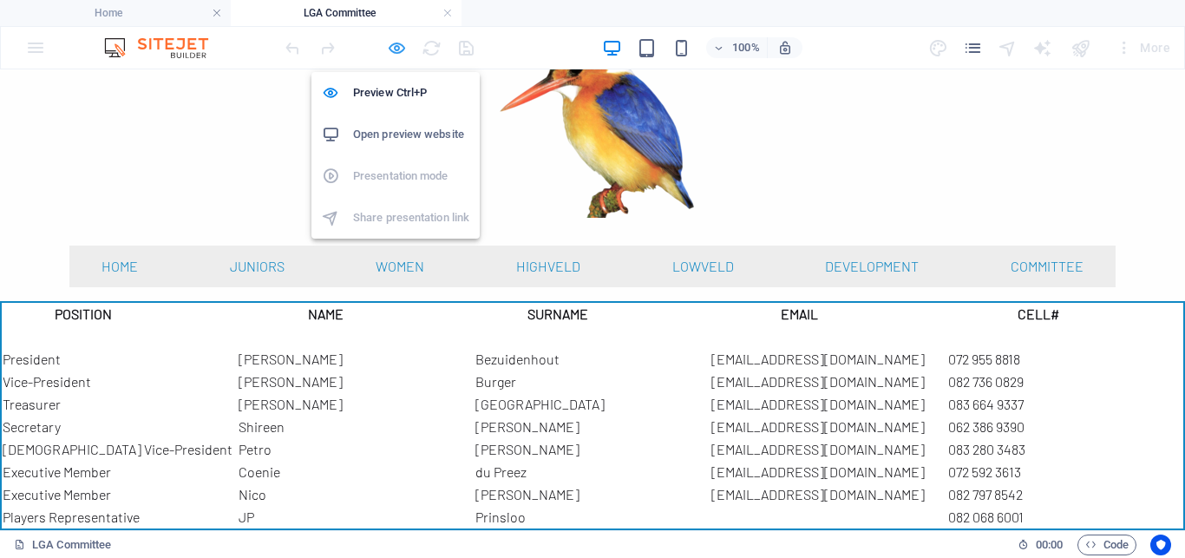
click at [394, 49] on icon "button" at bounding box center [397, 48] width 20 height 20
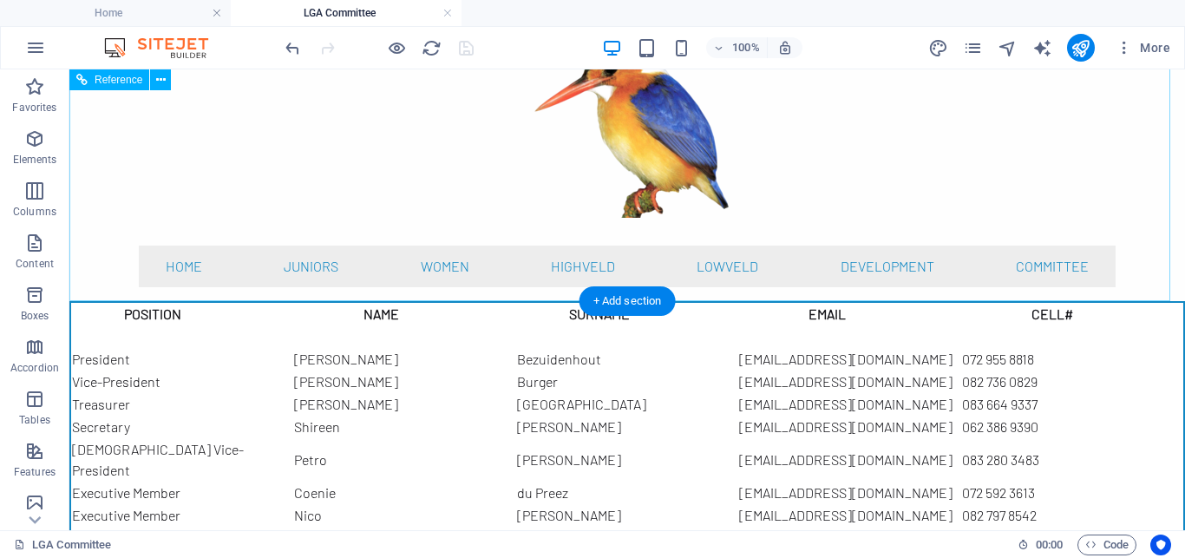
click at [471, 269] on nav "Home Juniors Rankings Women Highveld Lowveld Development Committee" at bounding box center [627, 266] width 976 height 42
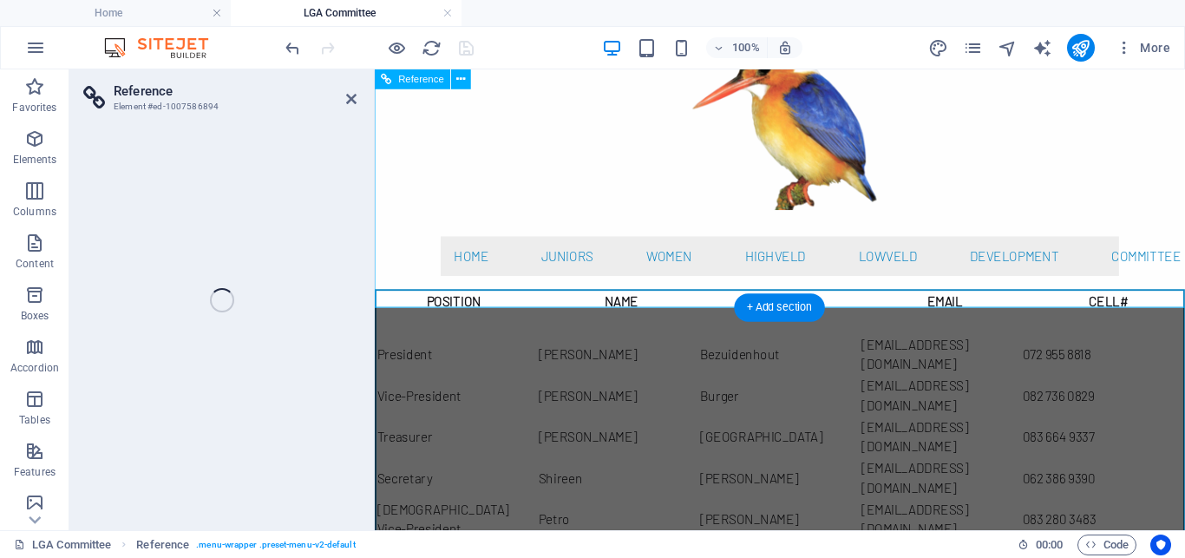
scroll to position [119, 0]
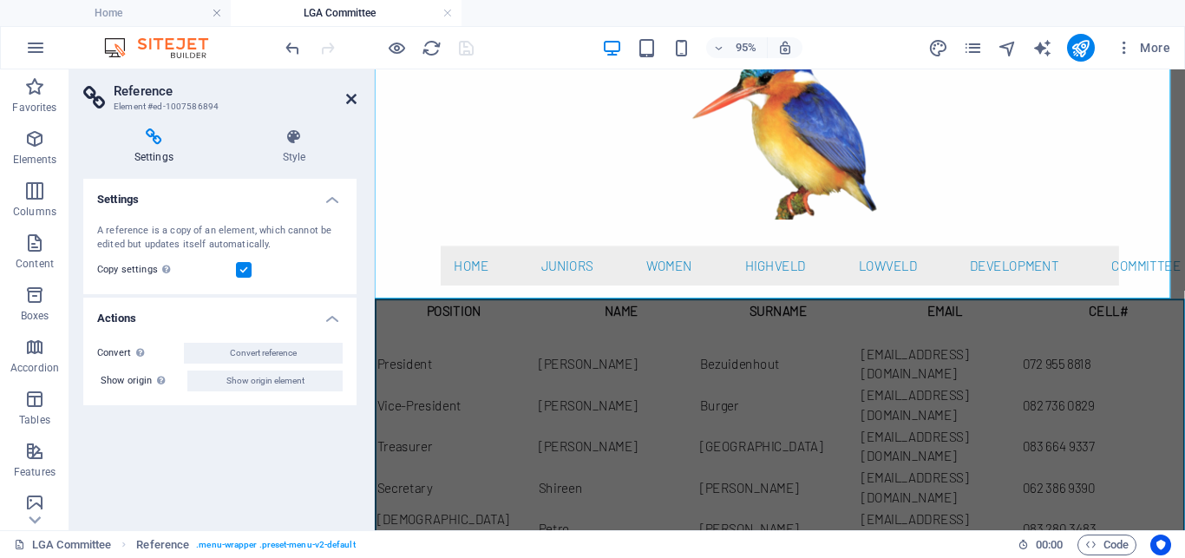
click at [349, 96] on icon at bounding box center [351, 99] width 10 height 14
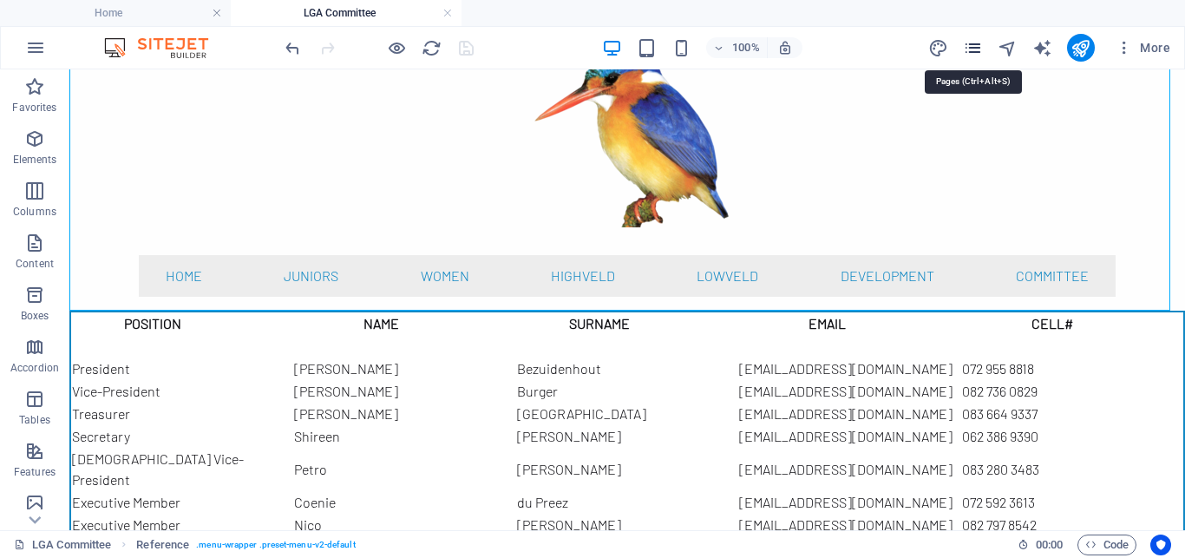
click at [979, 51] on icon "pages" at bounding box center [973, 48] width 20 height 20
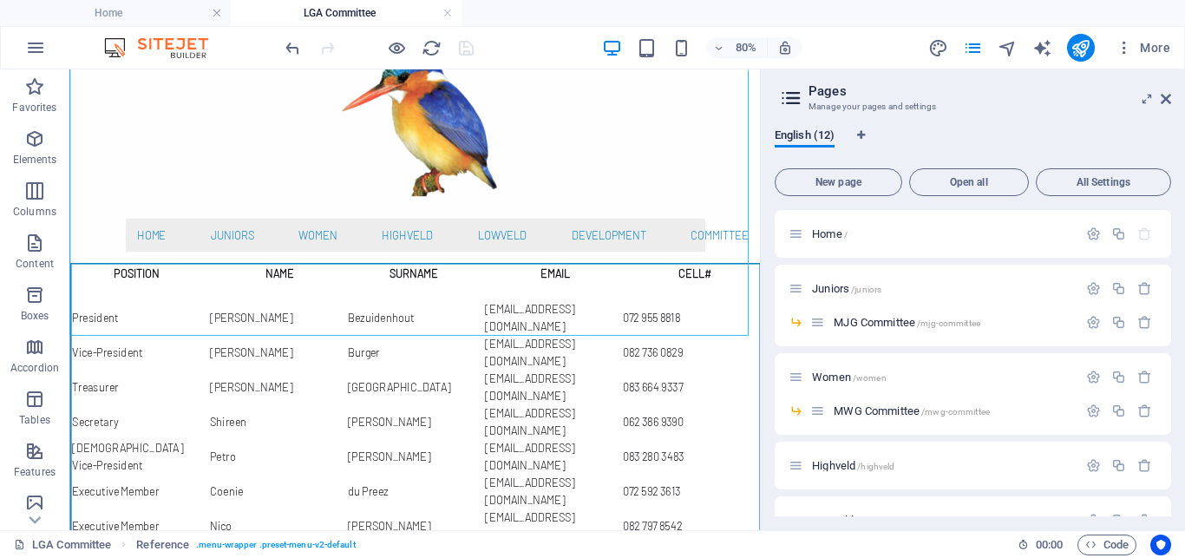
scroll to position [28, 0]
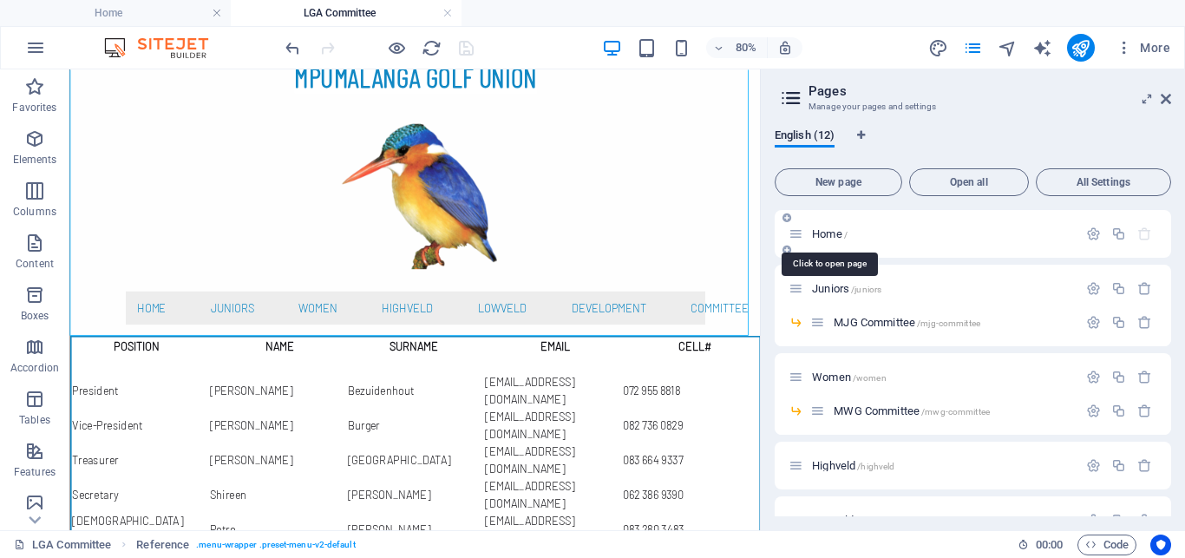
click at [820, 230] on span "Home /" at bounding box center [830, 233] width 36 height 13
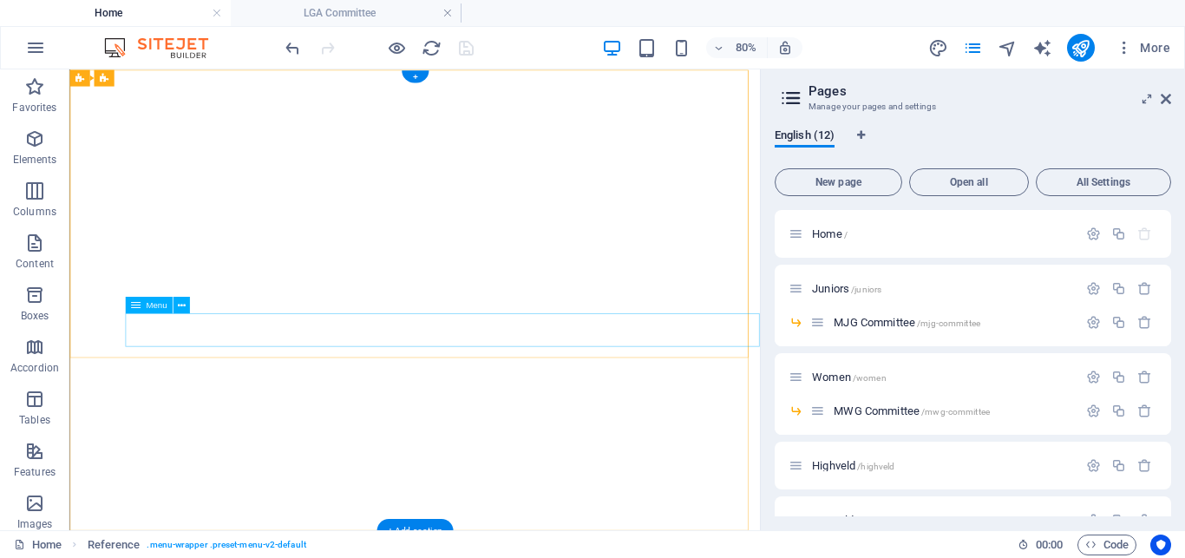
select select
select select "1"
select select
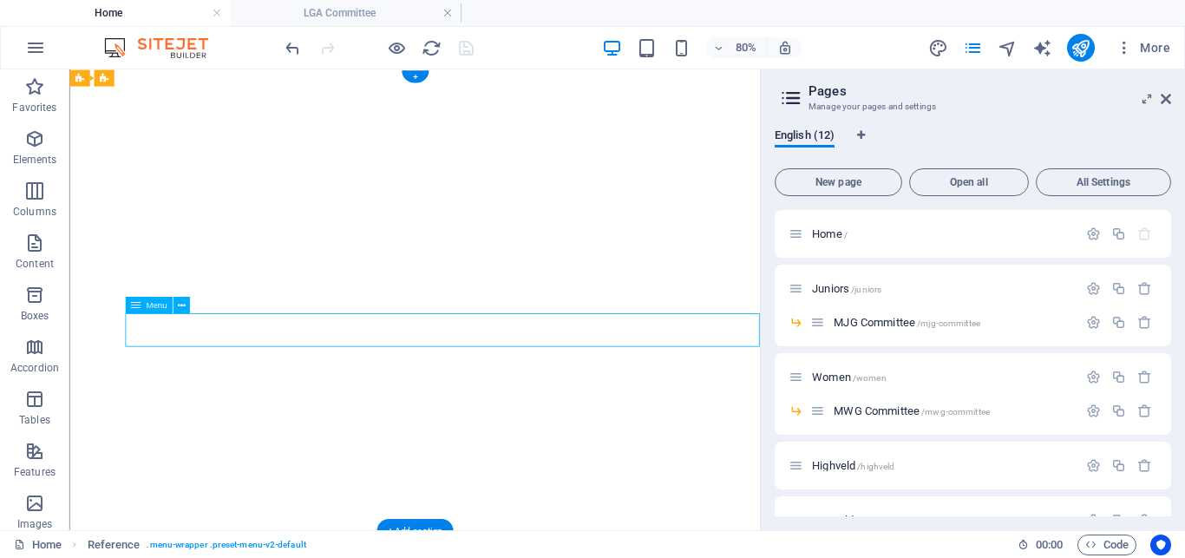
select select
select select "3"
select select
select select "5"
select select
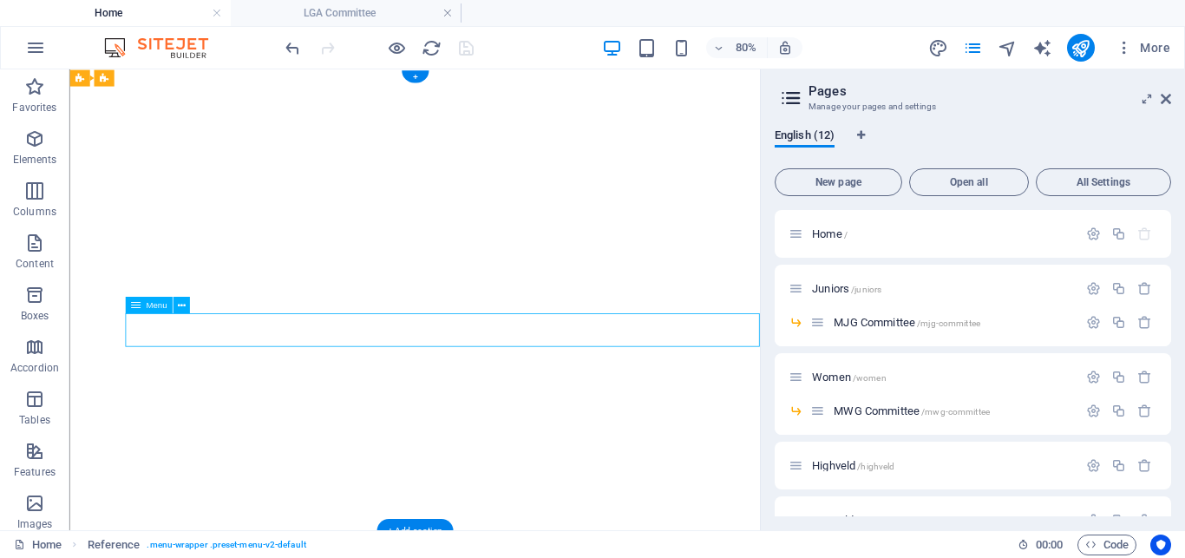
select select "6"
select select
select select "9"
select select
select select "10"
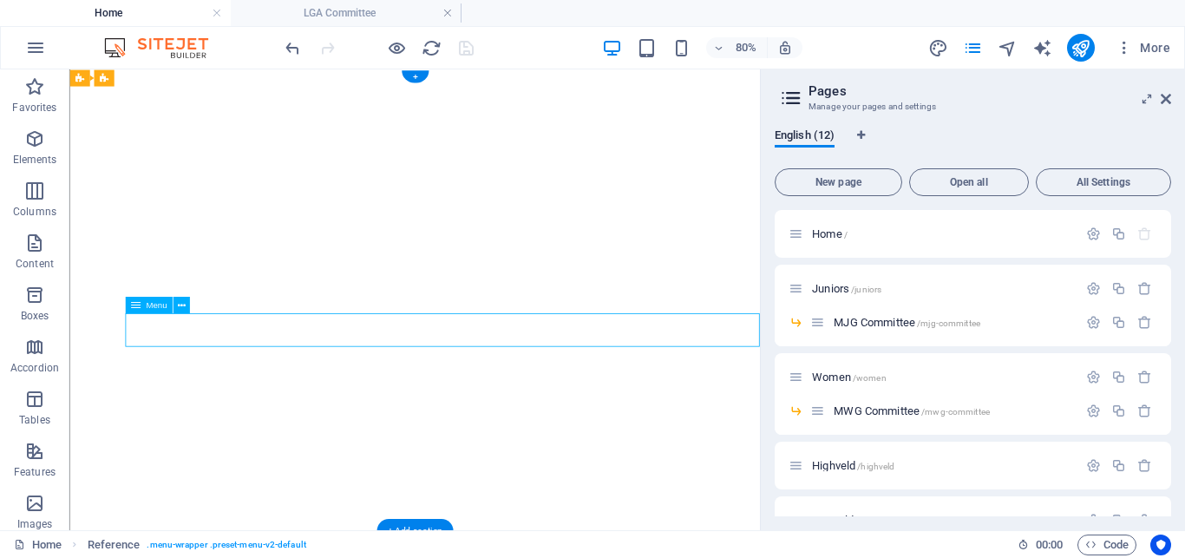
select select
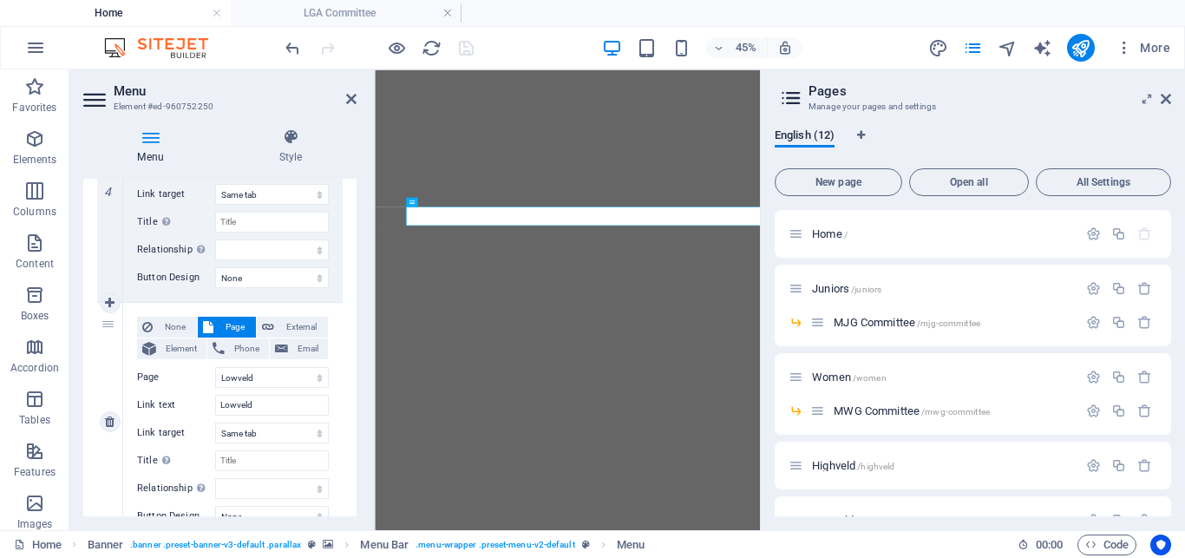
scroll to position [1482, 0]
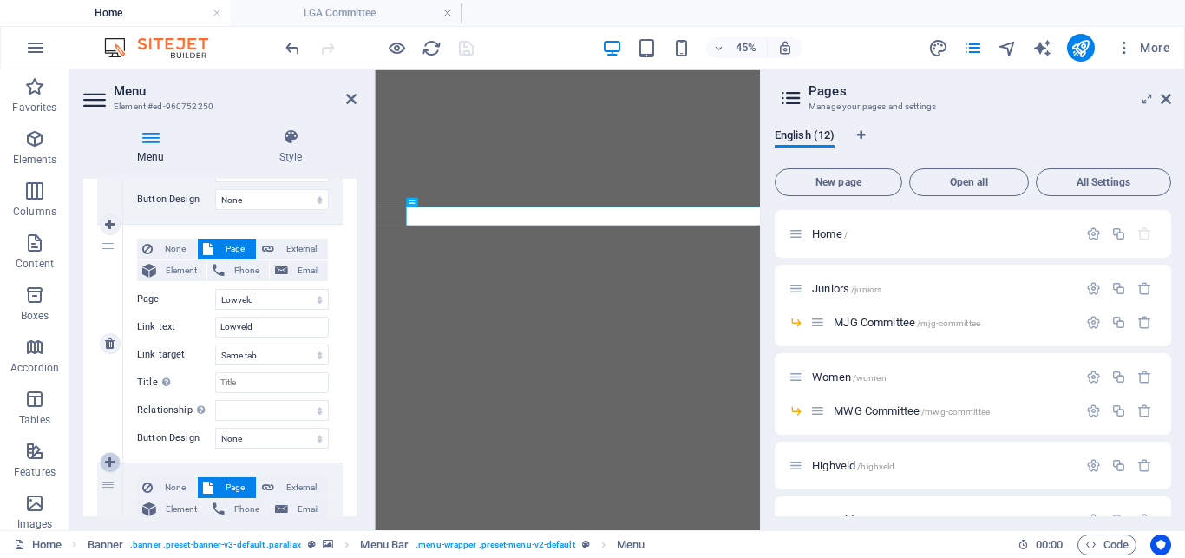
click at [112, 463] on icon at bounding box center [110, 462] width 10 height 12
select select
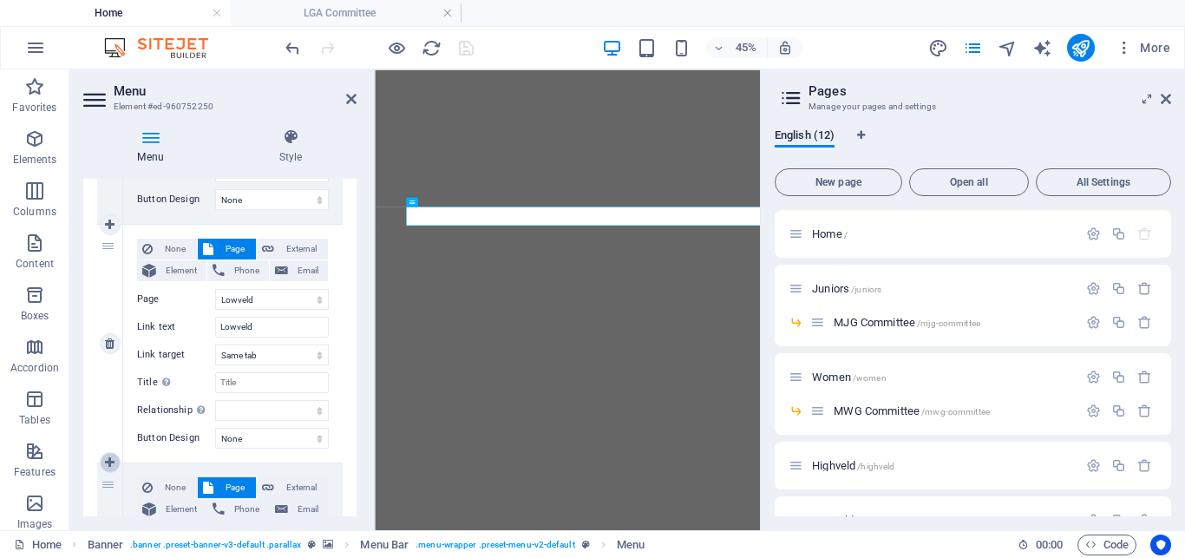
select select
select select "9"
type input "Development"
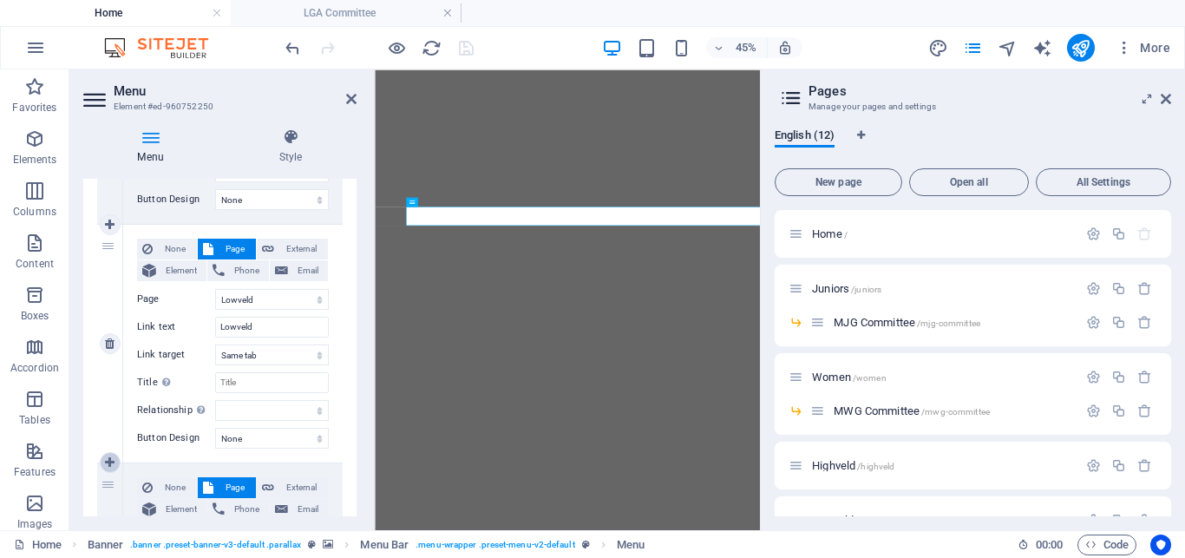
select select
select select "10"
select select
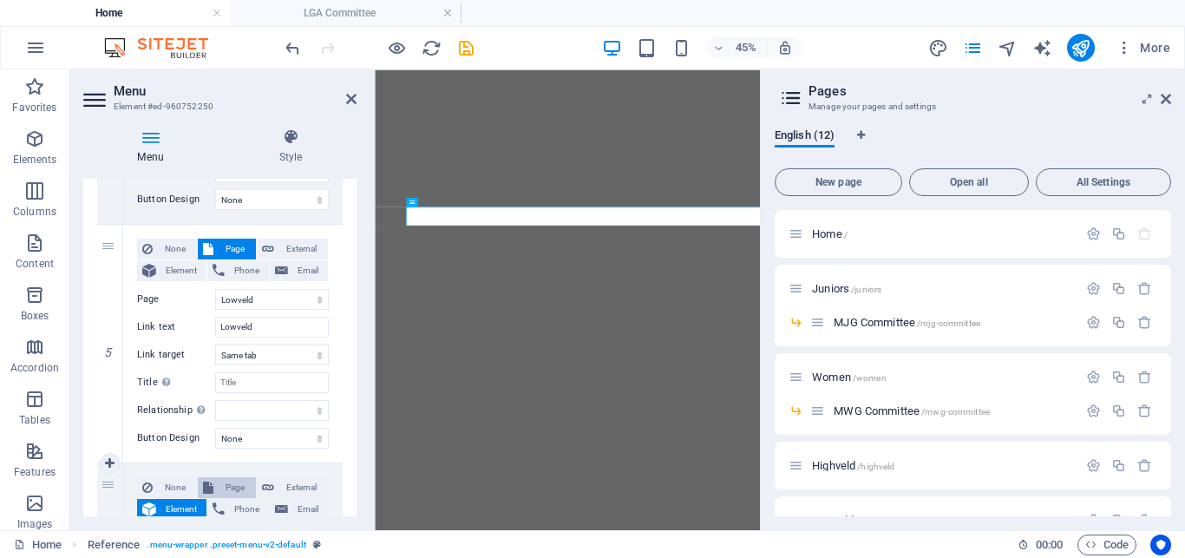
click at [222, 483] on span "Page" at bounding box center [235, 487] width 32 height 21
select select
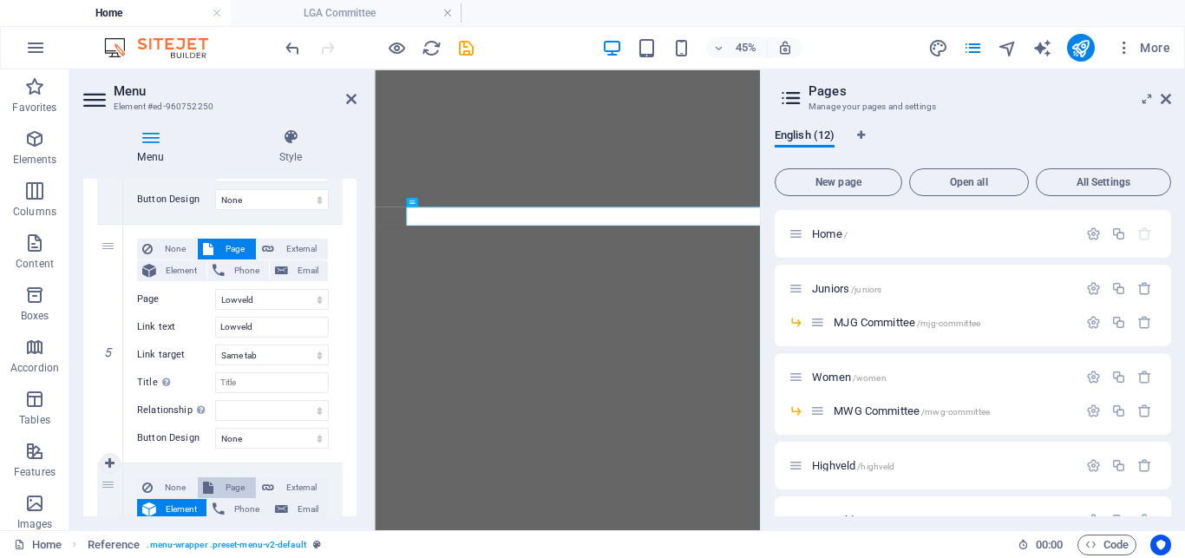
select select
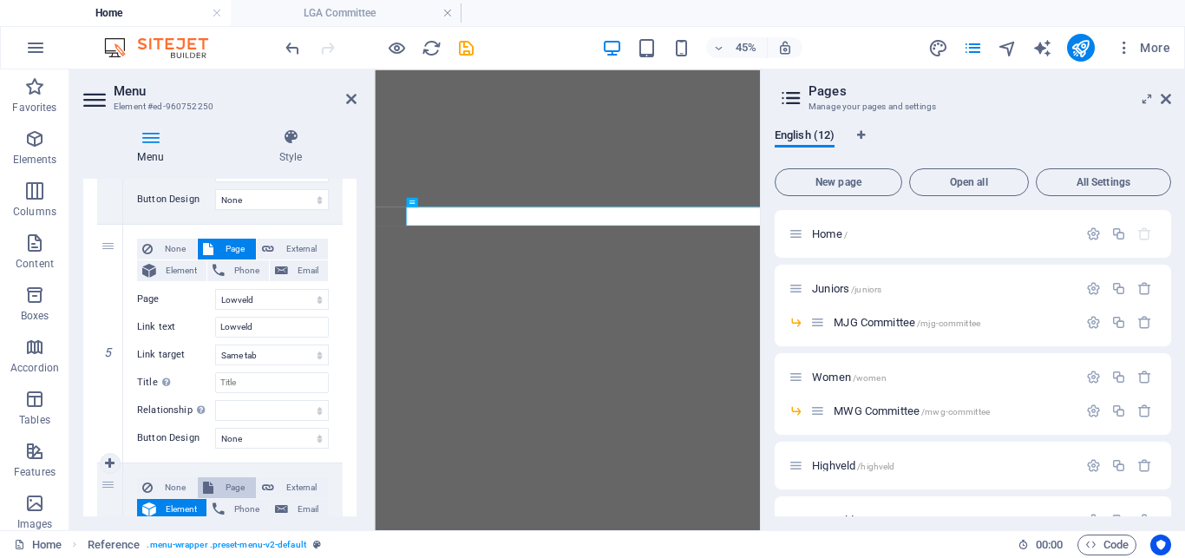
select select
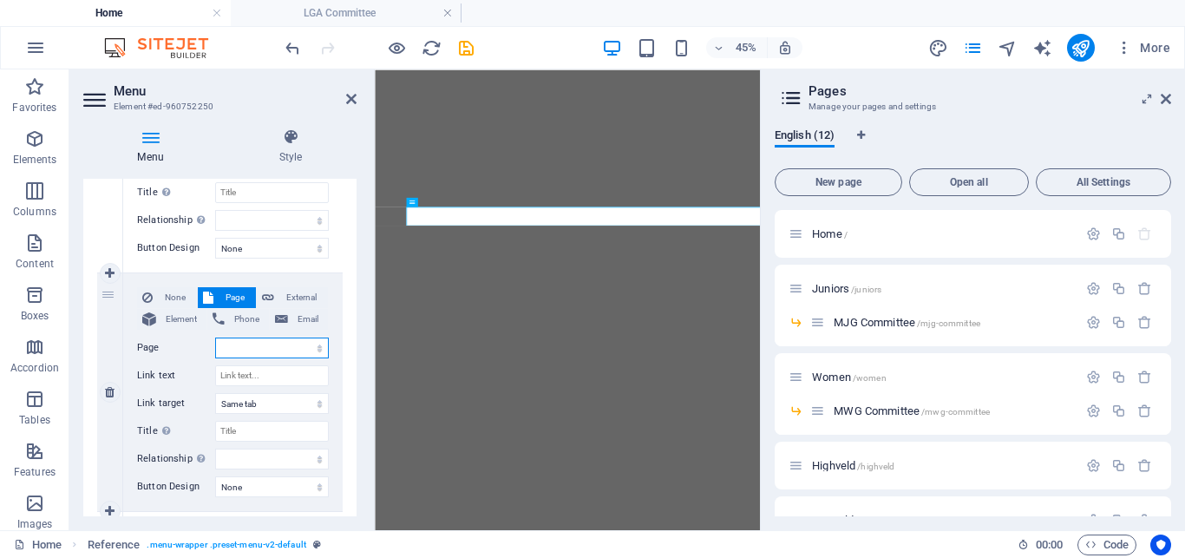
click at [240, 344] on select "Home Juniors -- MJG Committee Women -- MWG Committee Highveld Lowveld -- LGA Ne…" at bounding box center [272, 347] width 114 height 21
select select "8"
click option "-- LGA Committee" at bounding box center [0, 0] width 0 height 0
select select
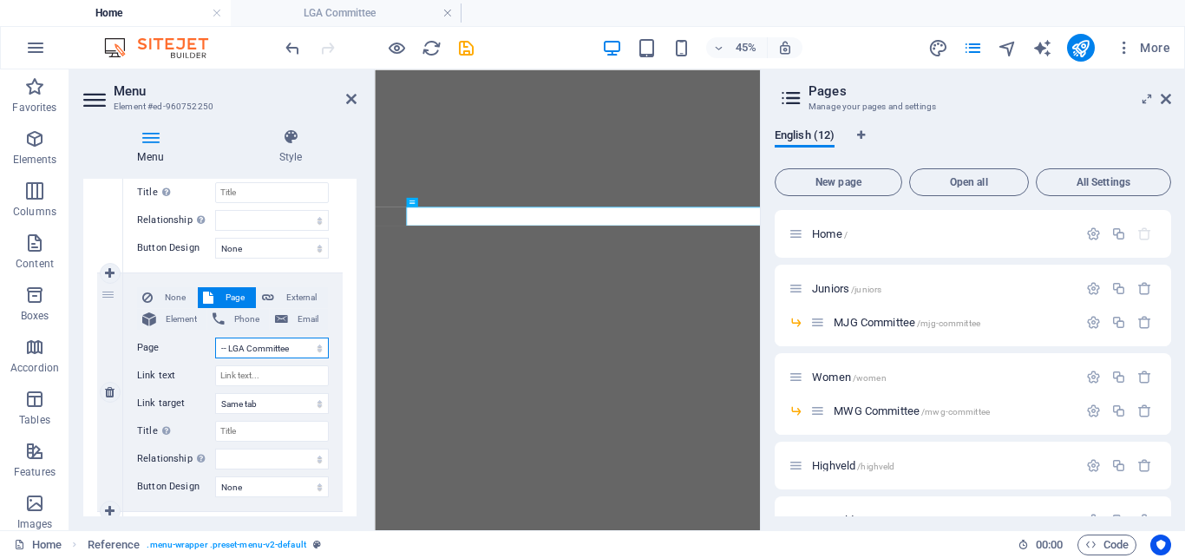
select select
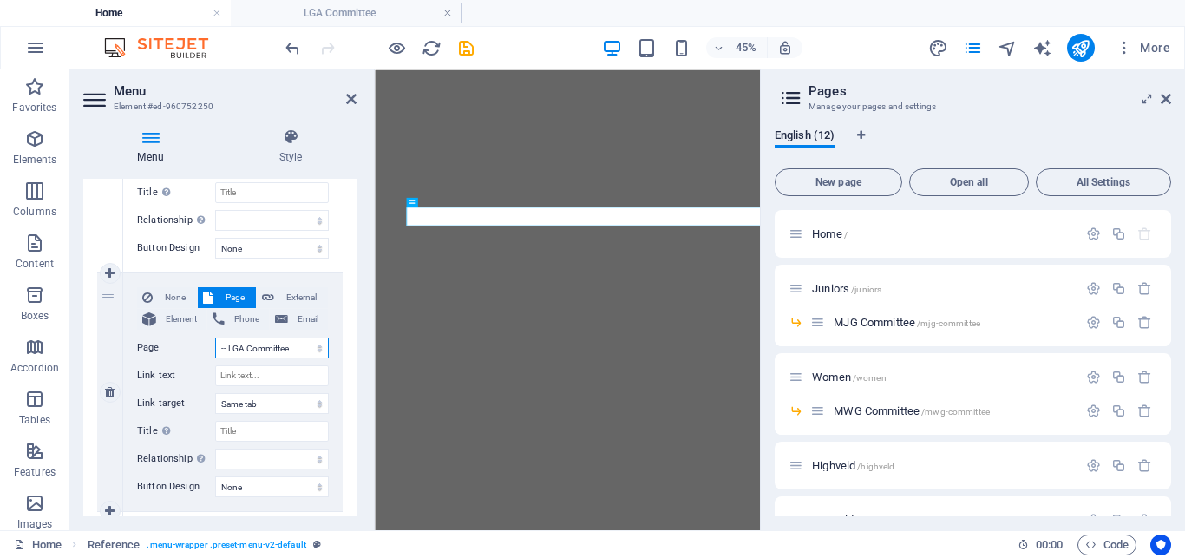
select select
click at [249, 372] on input "Link text" at bounding box center [272, 375] width 114 height 21
type input "L"
select select
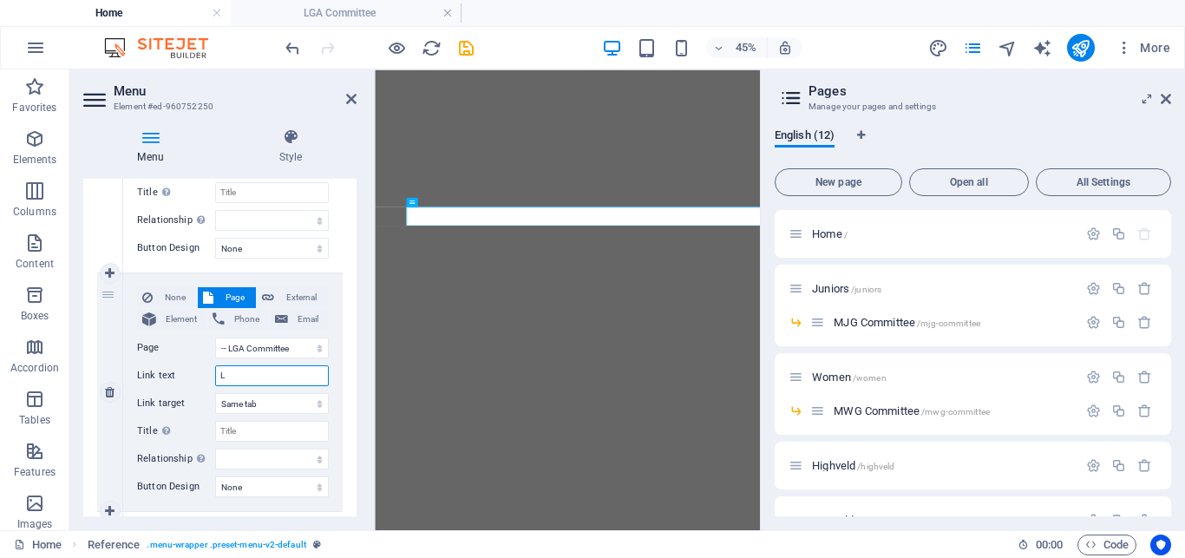
select select
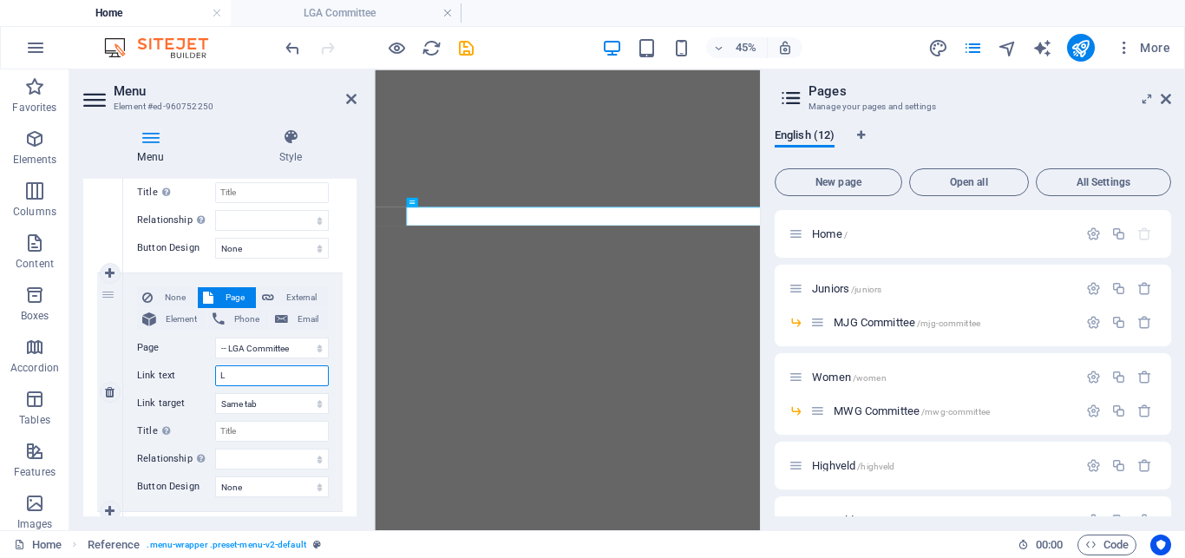
type input "LG"
select select
type input "LGA C"
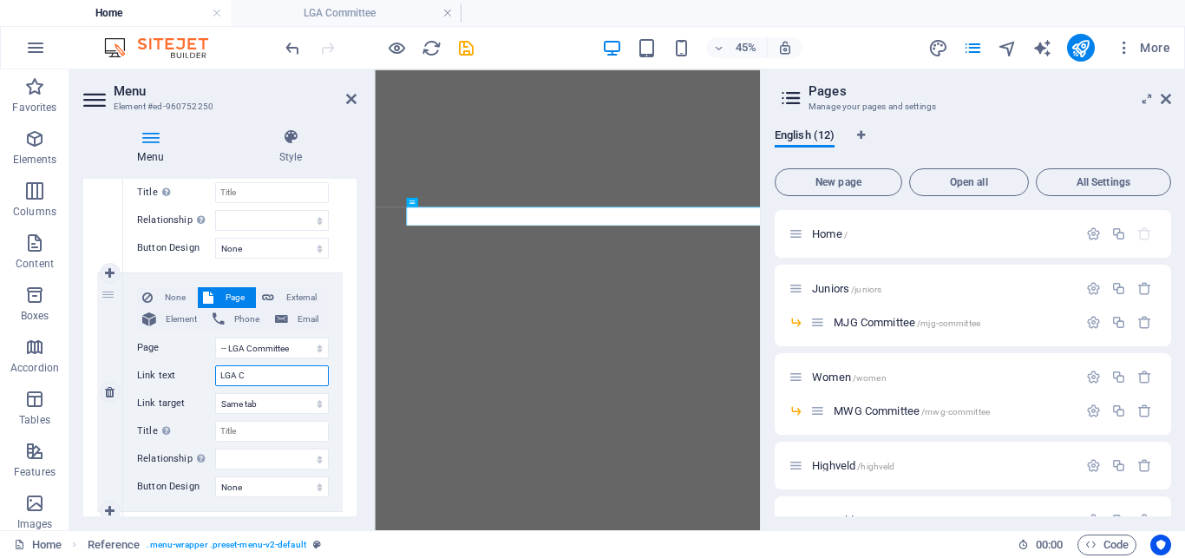
select select
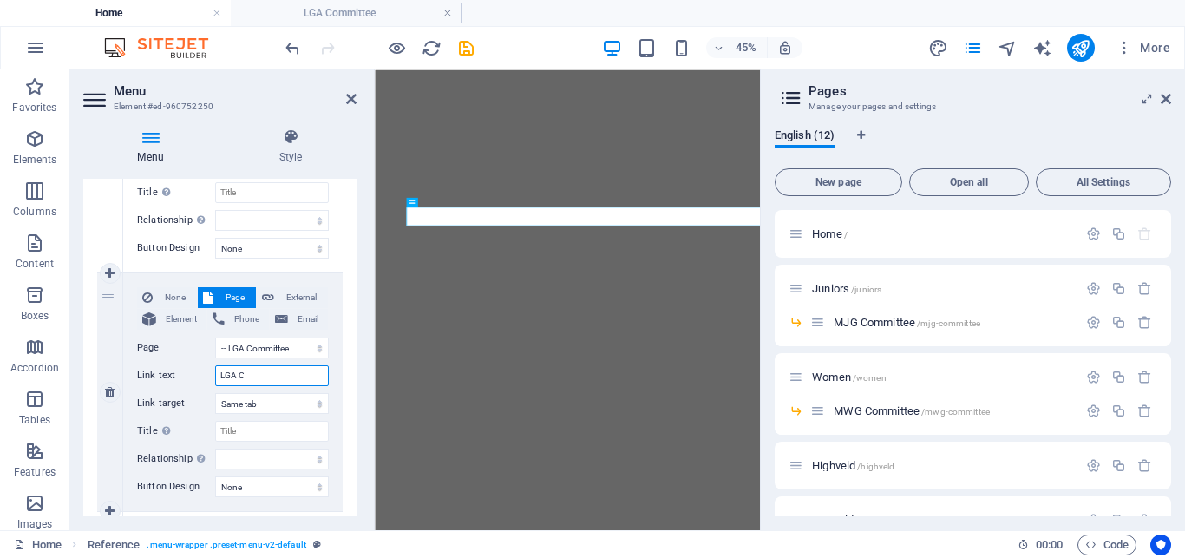
select select
type input "LGA Commi"
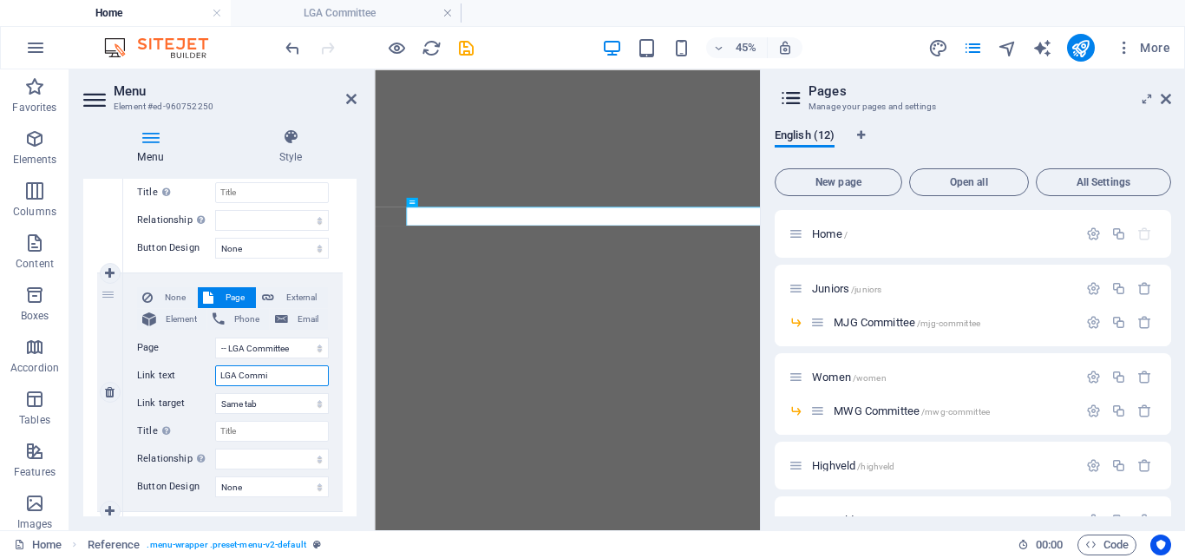
select select
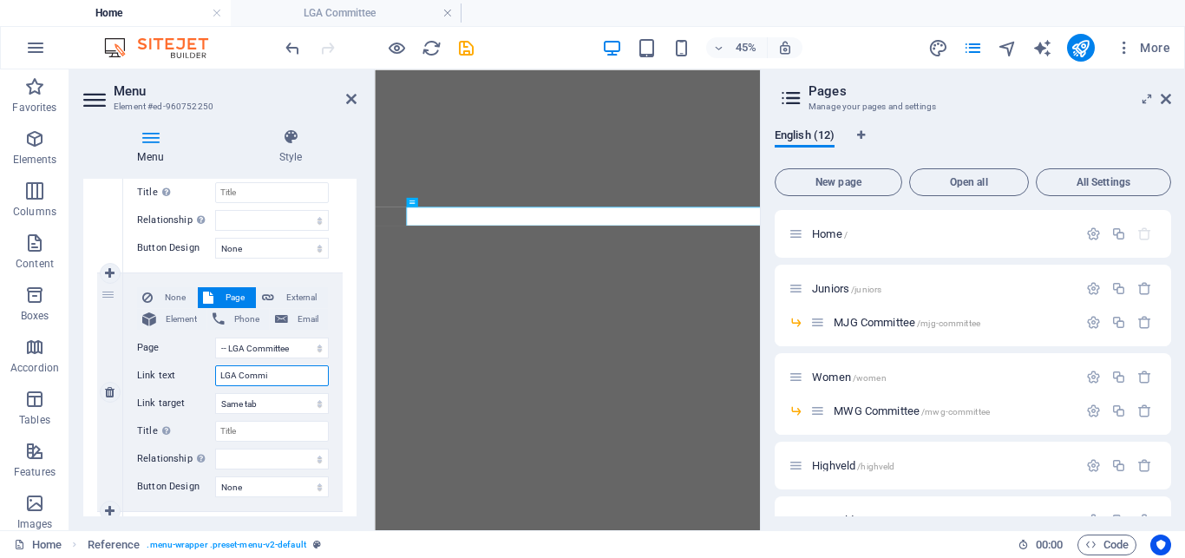
select select
type input "LGA Commit"
select select
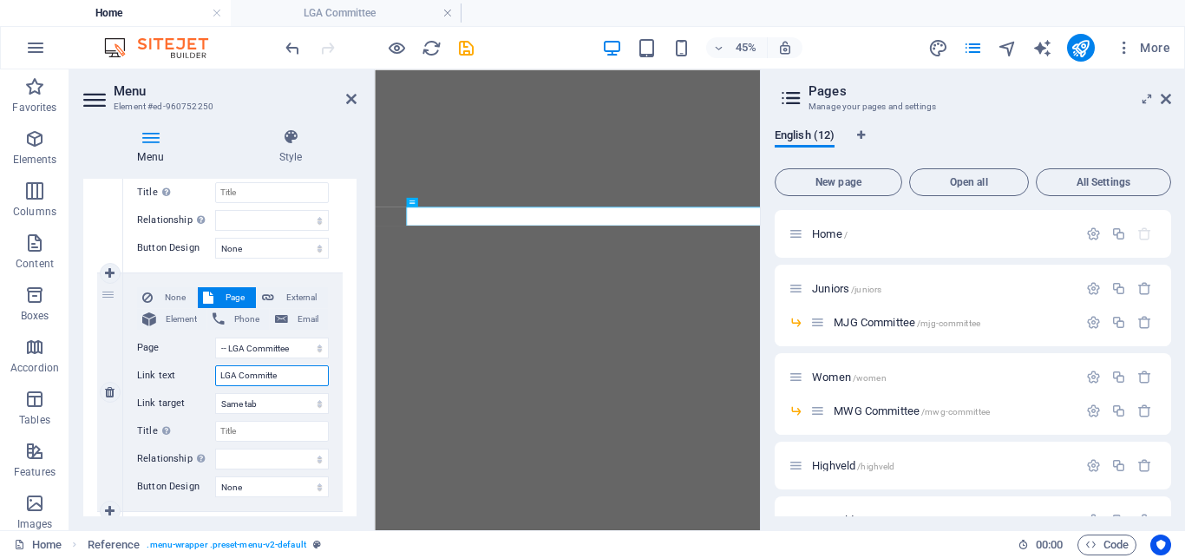
type input "LGA Committee"
select select
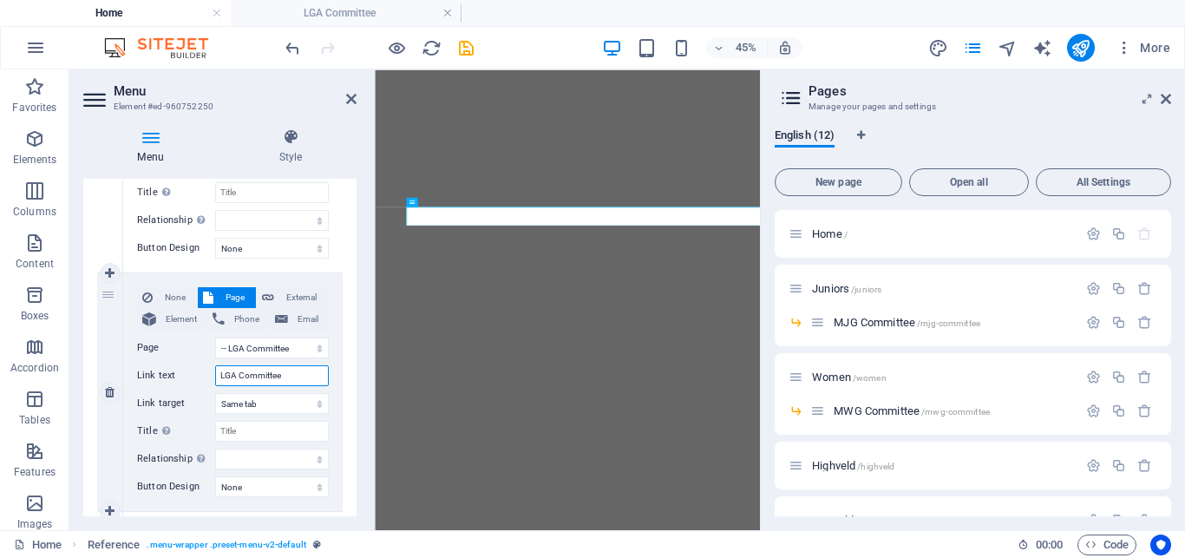
select select
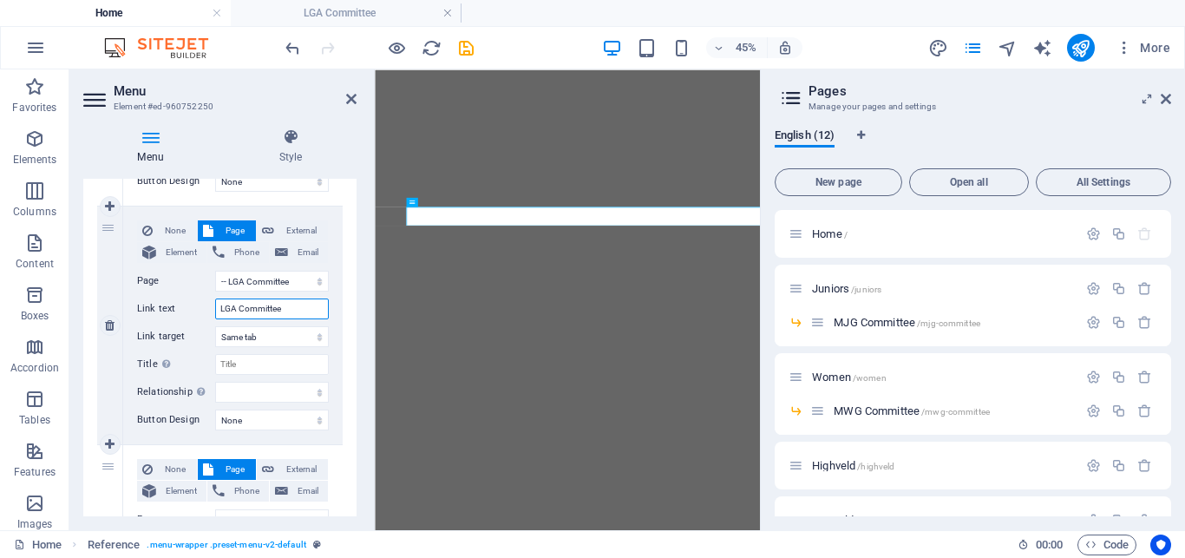
scroll to position [1751, 0]
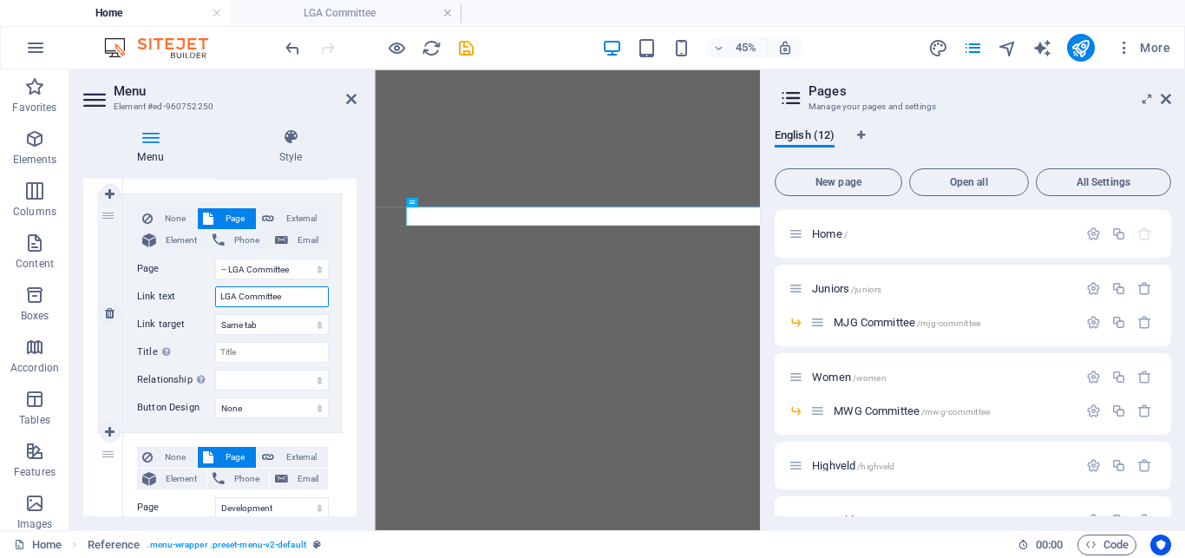
type input "LGA Committee"
drag, startPoint x: 112, startPoint y: 370, endPoint x: 209, endPoint y: 161, distance: 230.5
click at [209, 161] on div "Menu Style Menu Auto Custom Create custom menu items for this menu. Recommended…" at bounding box center [219, 322] width 273 height 388
select select
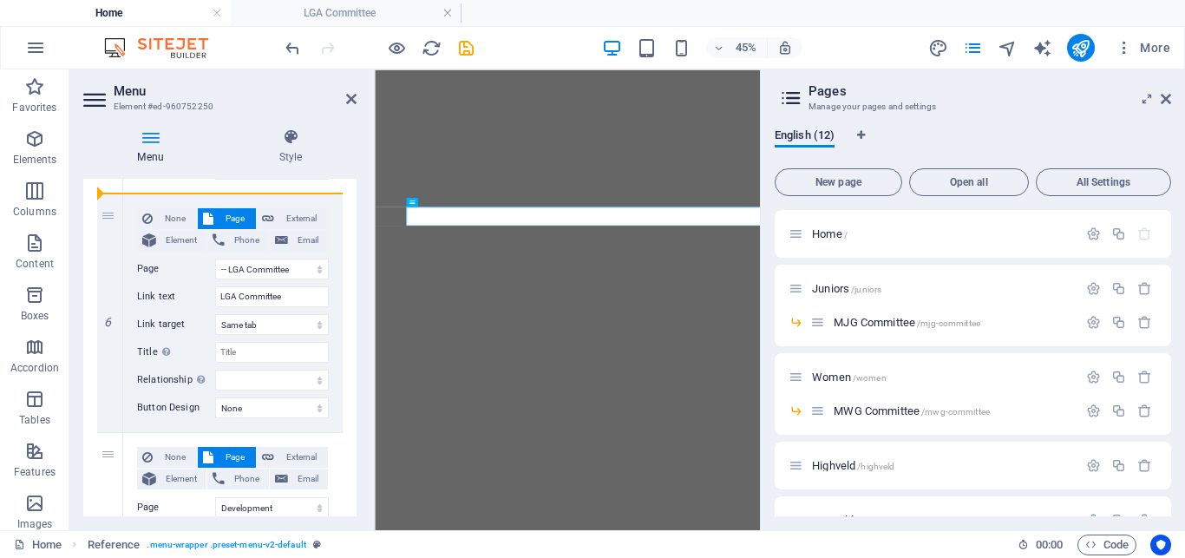
select select
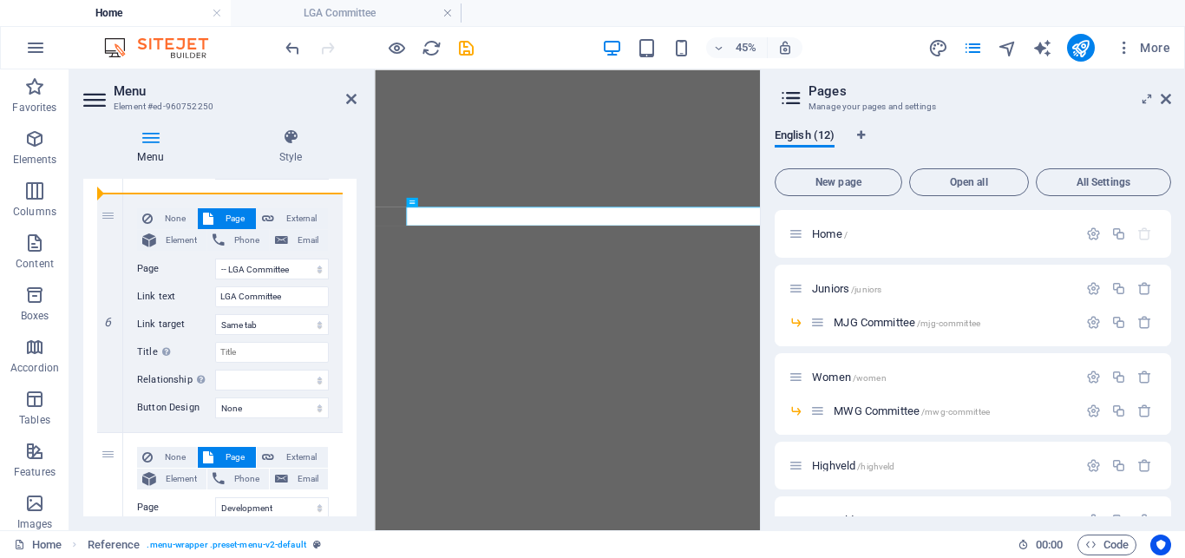
select select
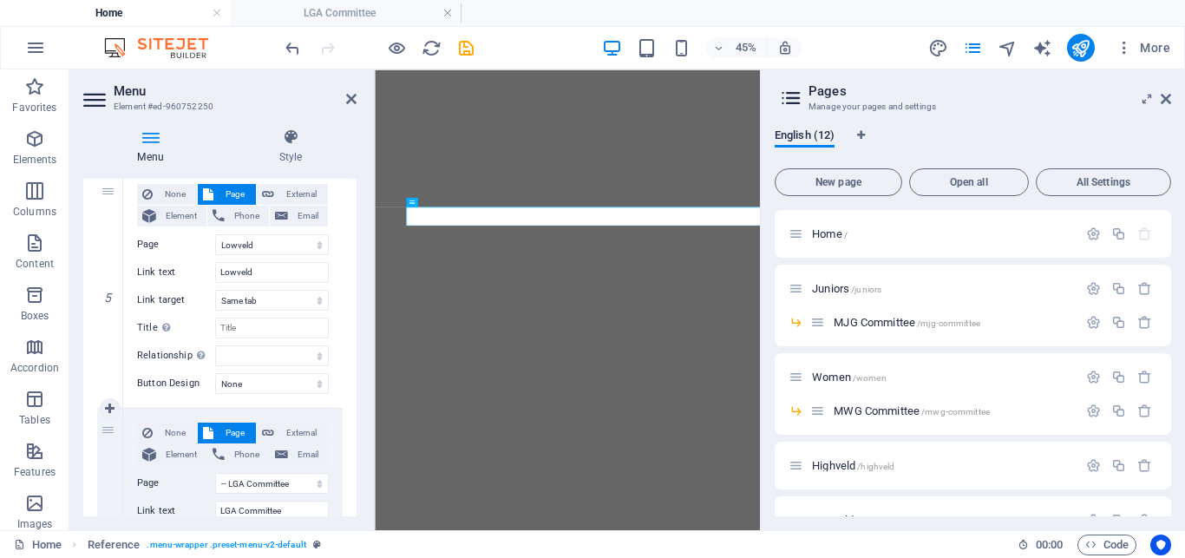
scroll to position [1595, 0]
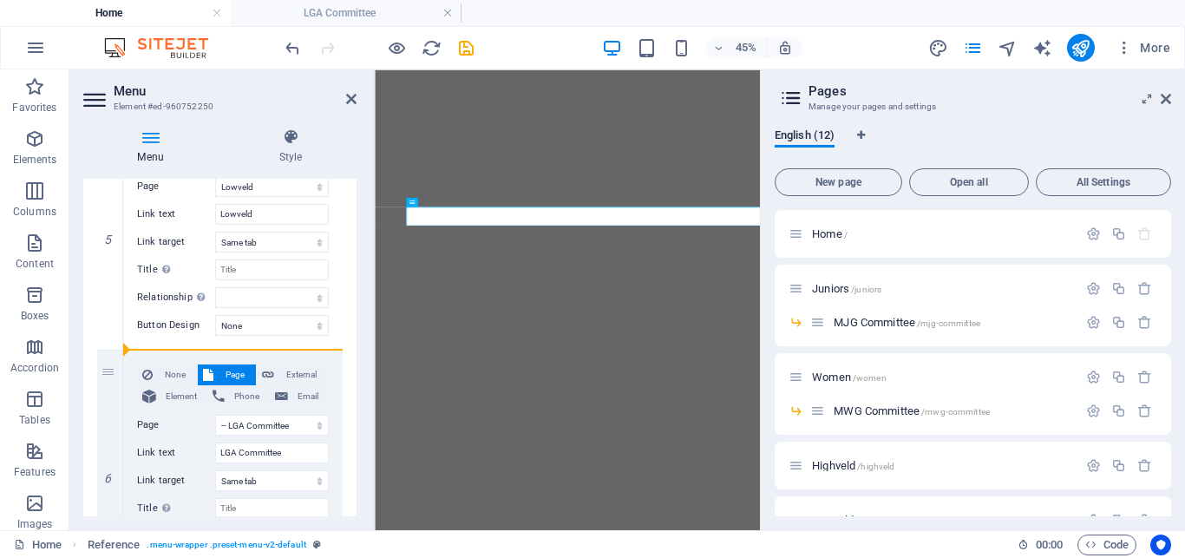
drag, startPoint x: 105, startPoint y: 455, endPoint x: 334, endPoint y: 287, distance: 284.1
select select
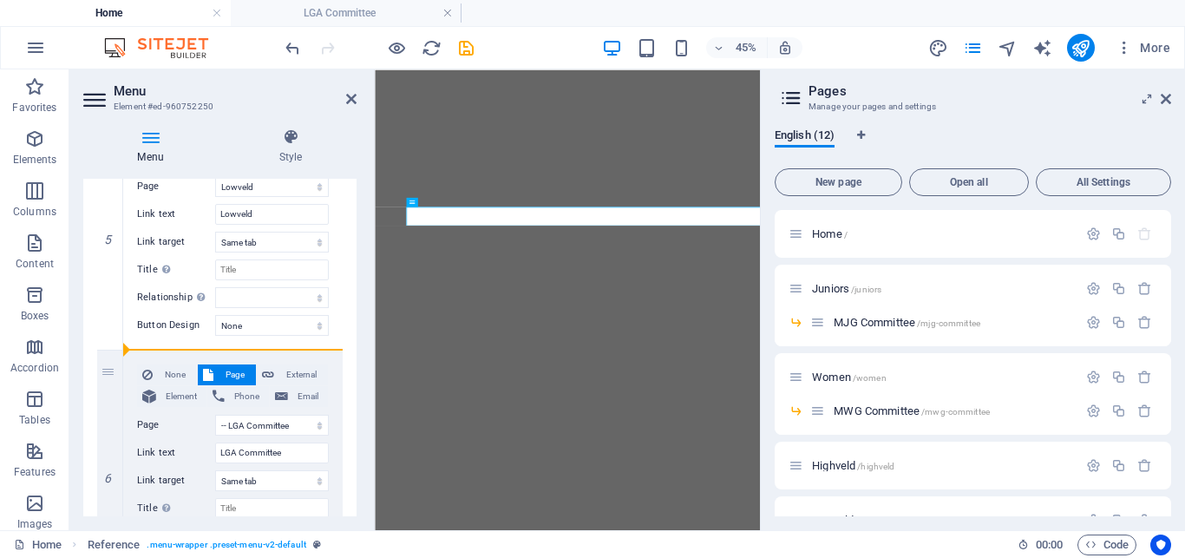
select select
select select "9"
type input "Development"
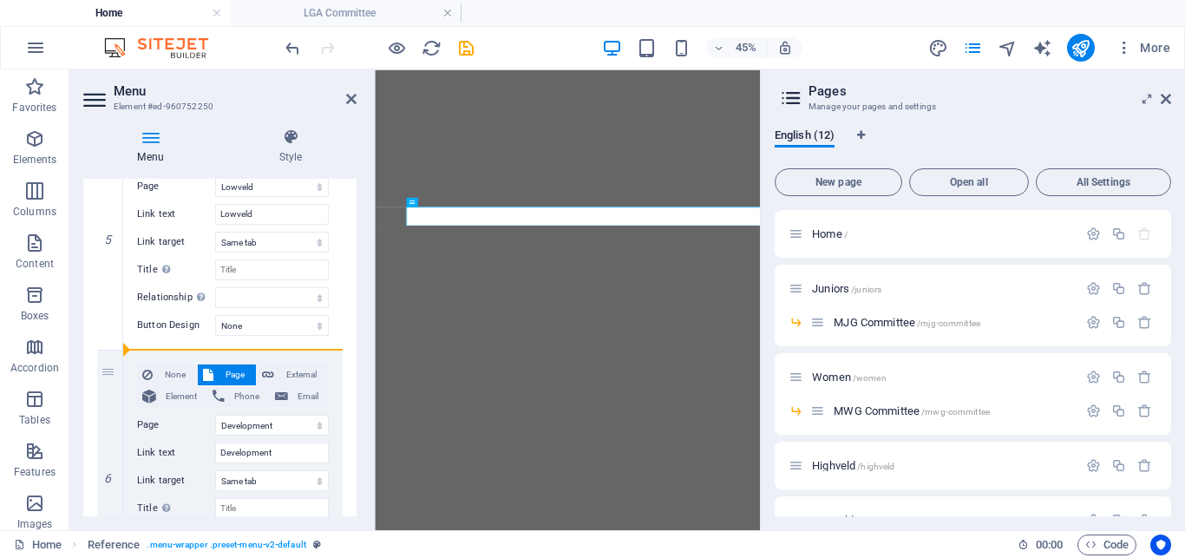
select select
select select "10"
type input "Committee"
select select
select select "8"
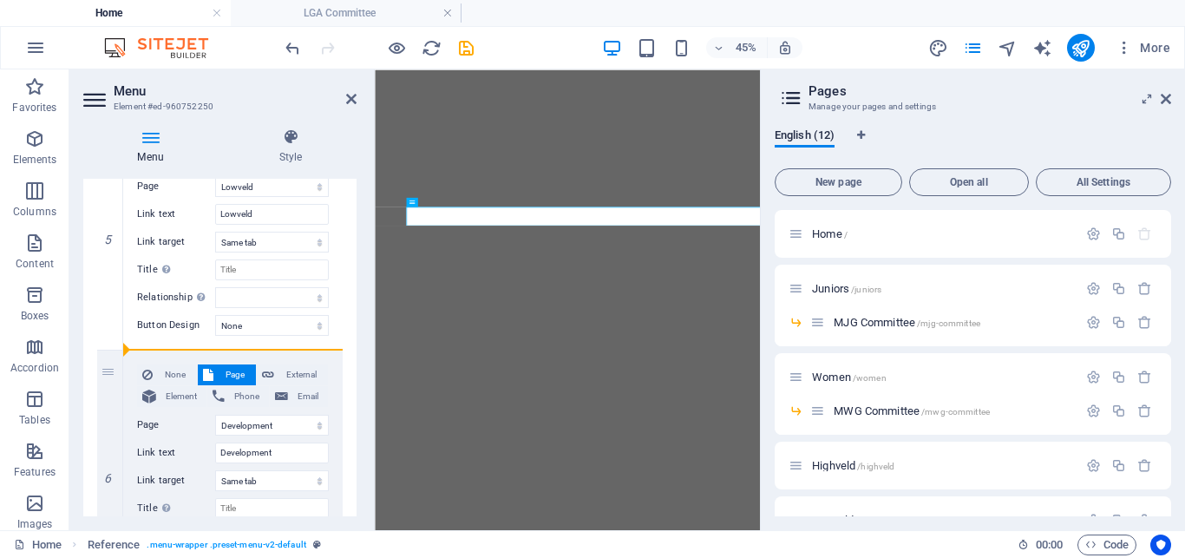
select select
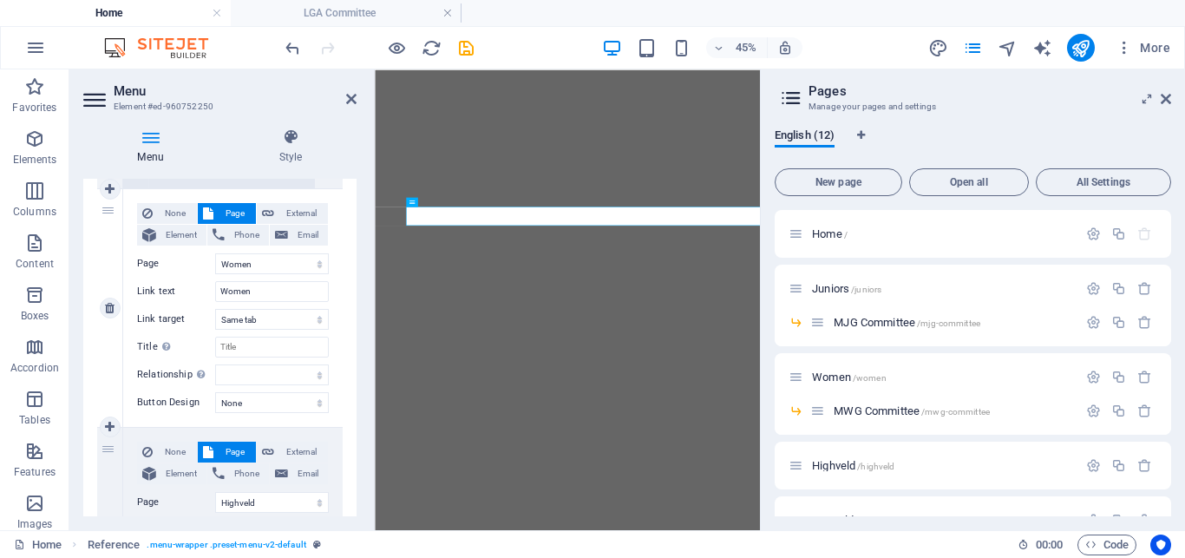
scroll to position [1022, 0]
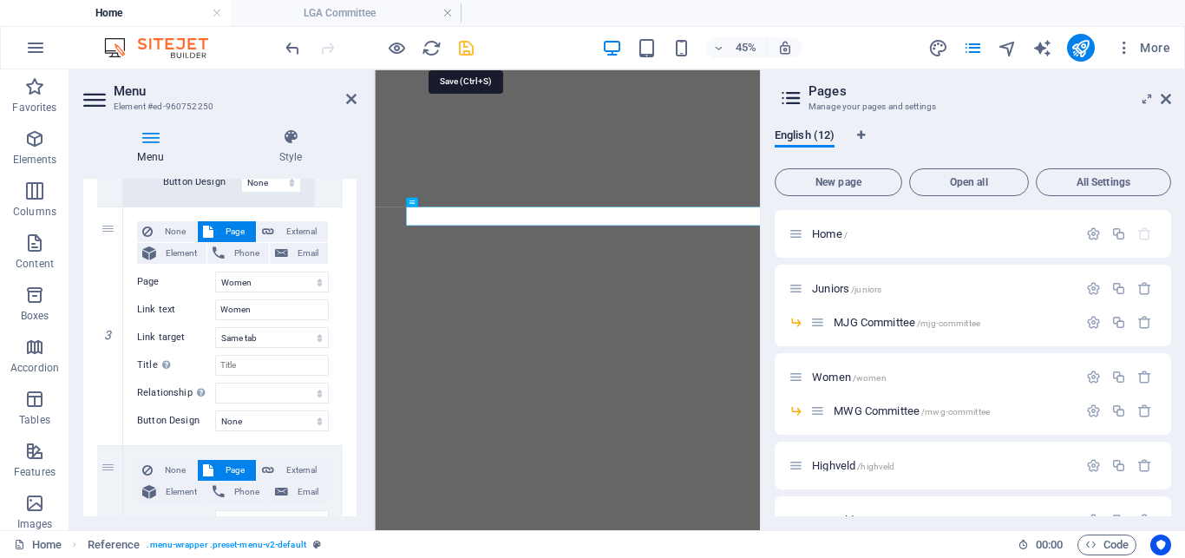
click at [471, 51] on icon "save" at bounding box center [466, 48] width 20 height 20
checkbox input "false"
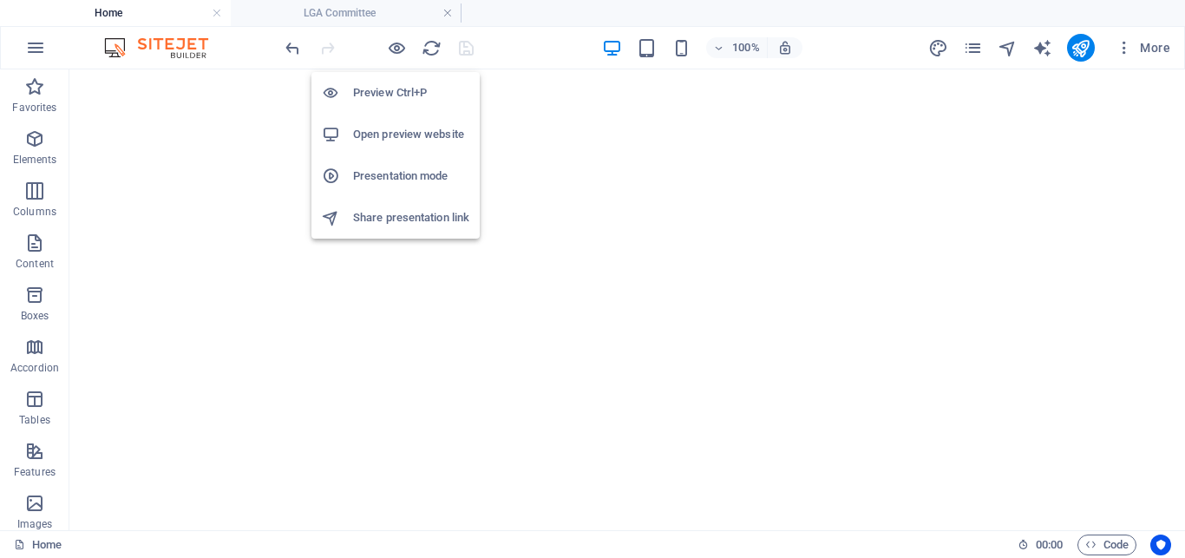
click at [384, 127] on h6 "Open preview website" at bounding box center [411, 134] width 116 height 21
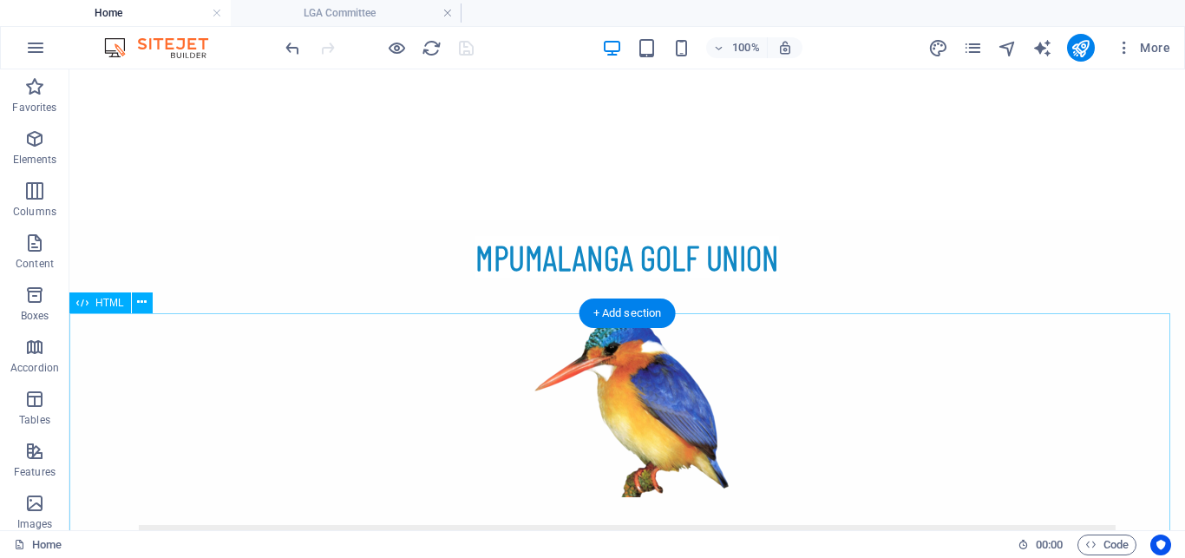
scroll to position [72, 0]
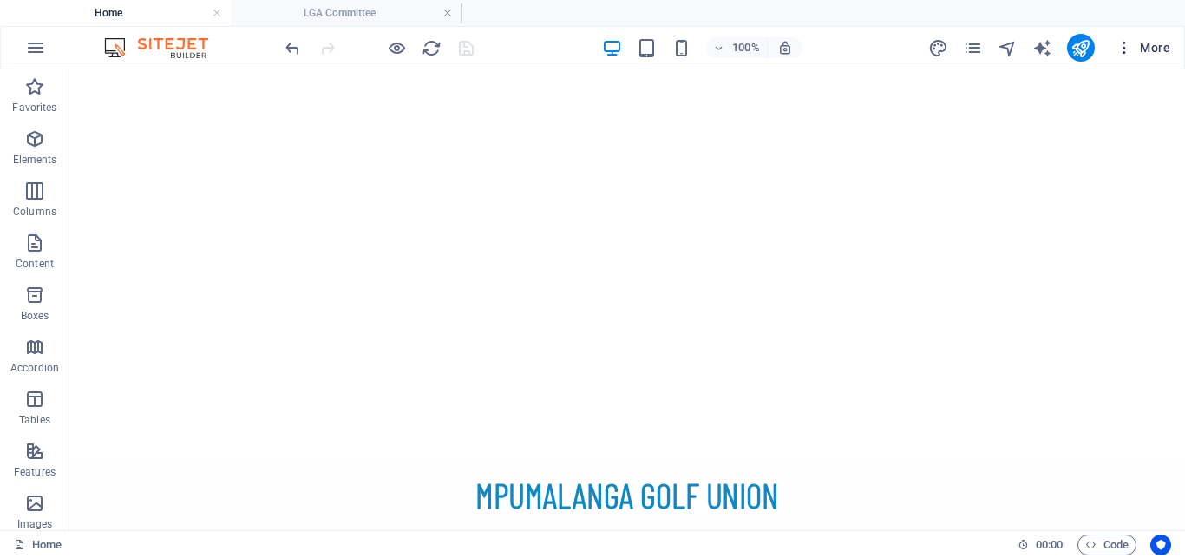
click at [1164, 51] on span "More" at bounding box center [1142, 47] width 55 height 17
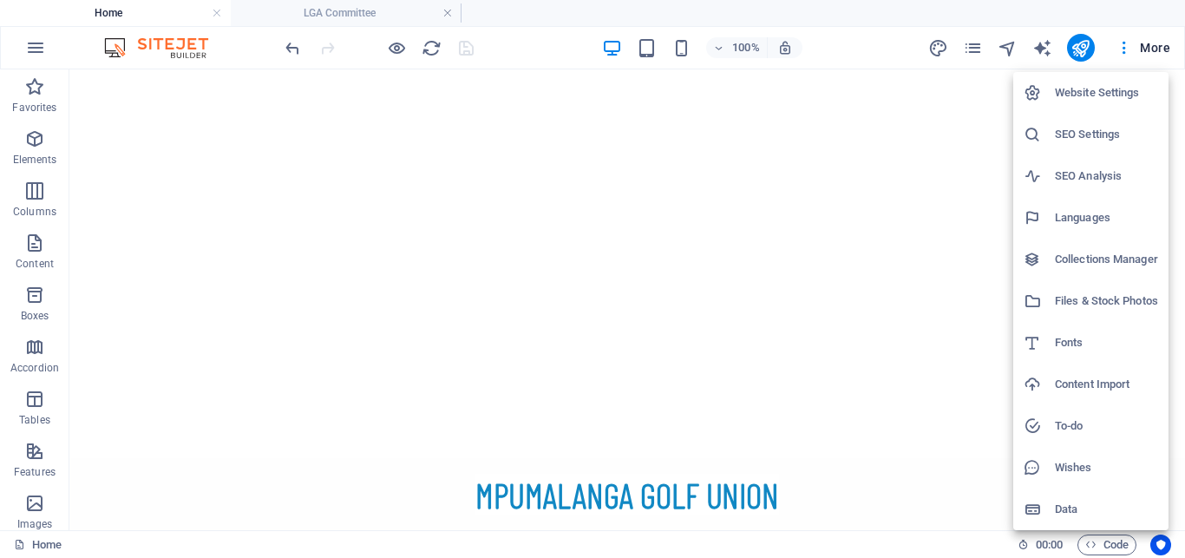
click at [40, 45] on div at bounding box center [592, 279] width 1185 height 558
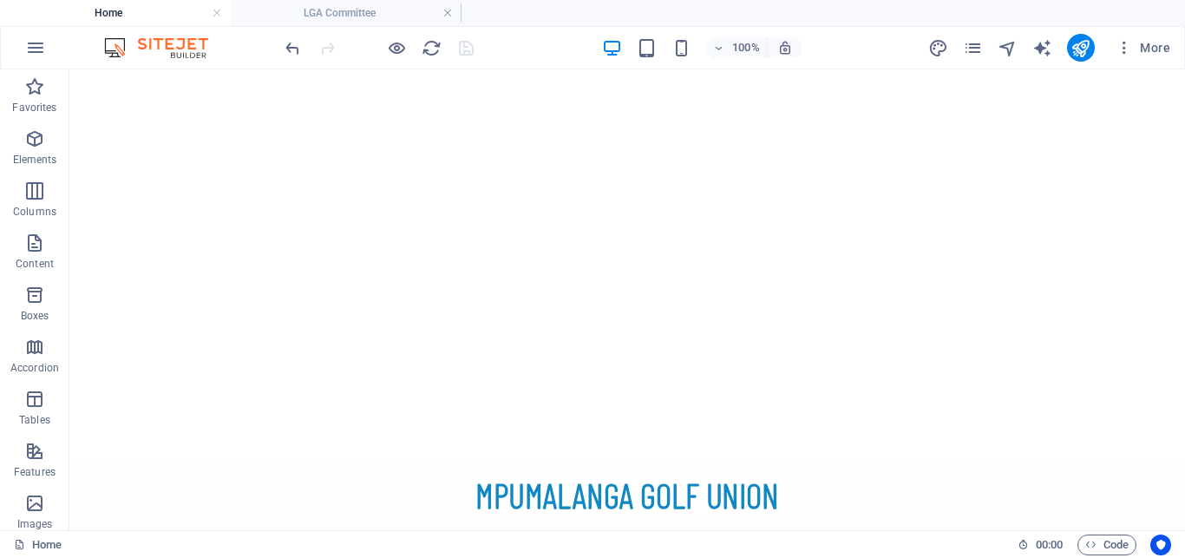
click at [40, 45] on icon "button" at bounding box center [35, 47] width 21 height 21
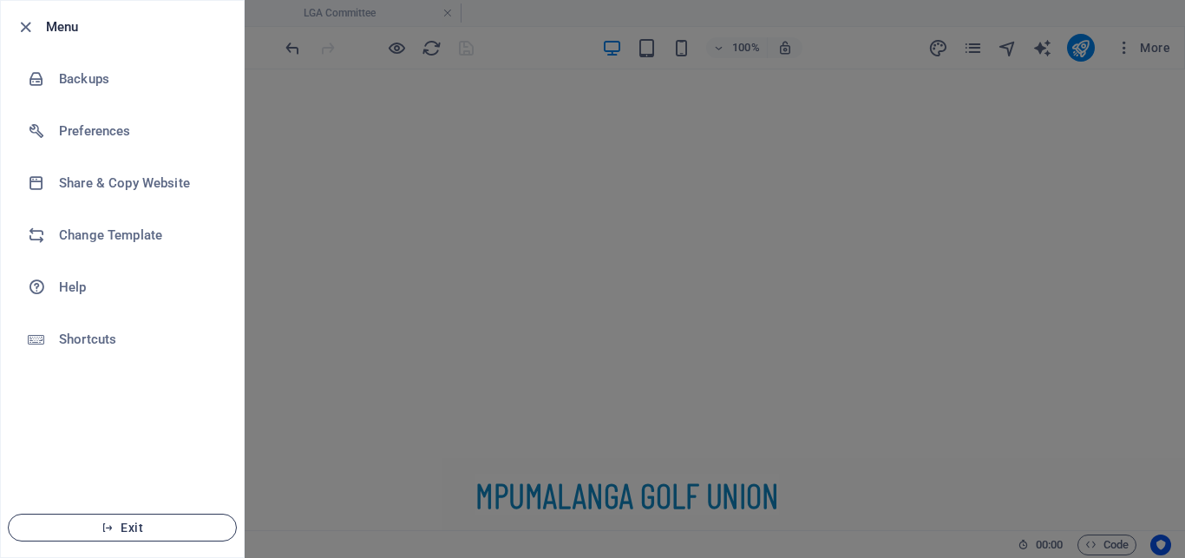
click at [129, 524] on span "Exit" at bounding box center [122, 527] width 199 height 14
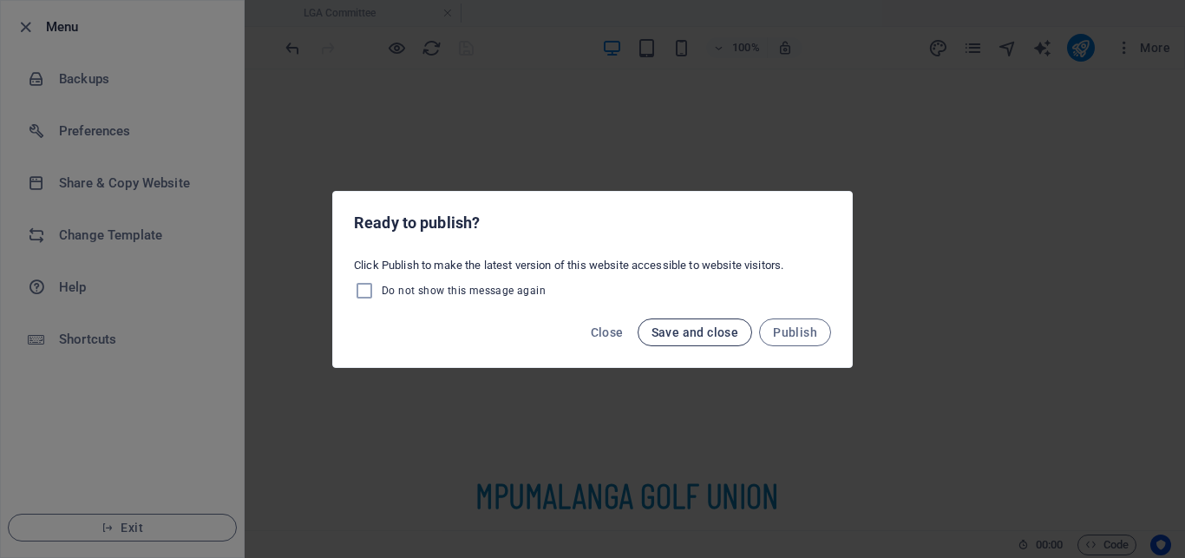
click at [717, 335] on span "Save and close" at bounding box center [695, 332] width 88 height 14
